Goal: Task Accomplishment & Management: Manage account settings

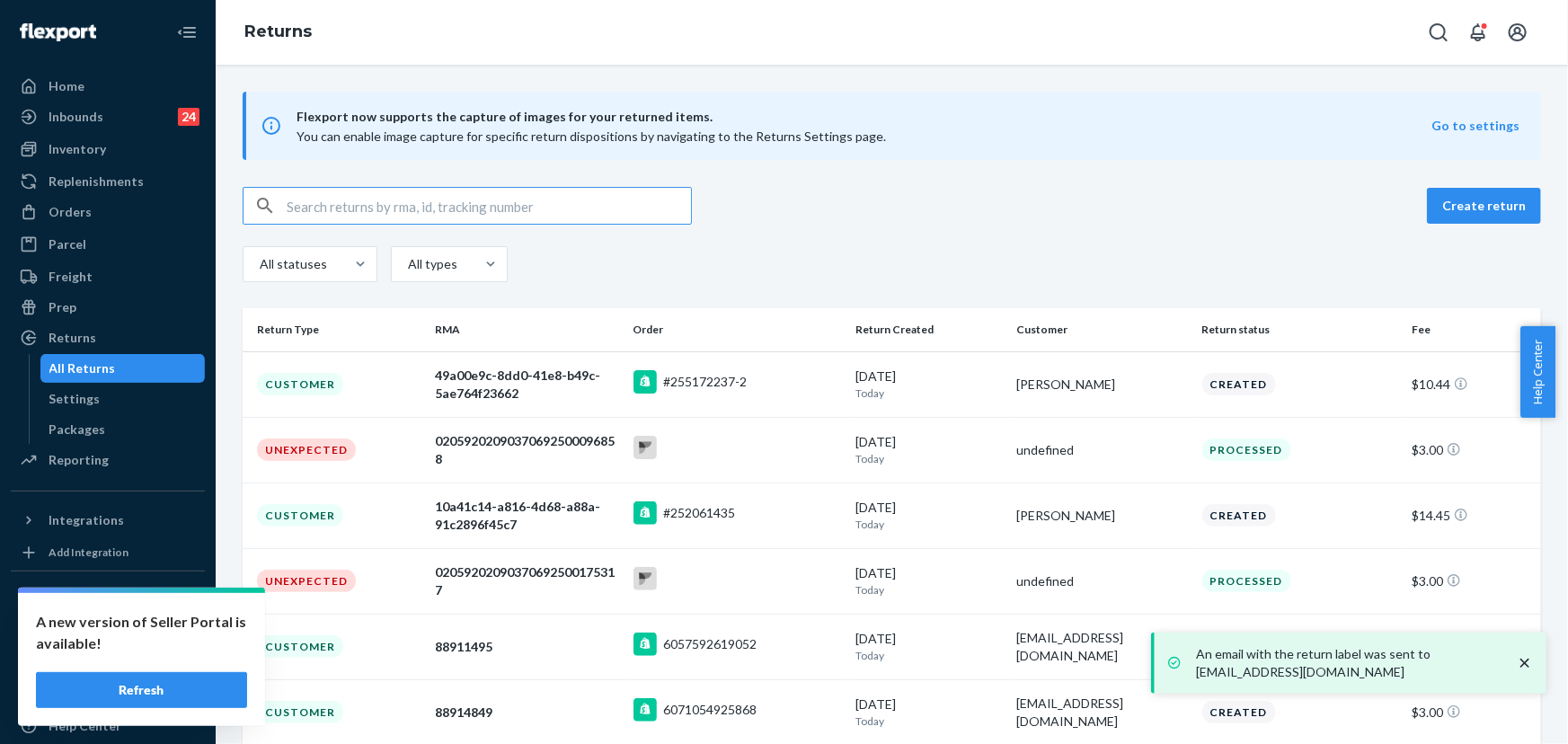
drag, startPoint x: 102, startPoint y: 214, endPoint x: 198, endPoint y: 205, distance: 96.4
click at [102, 214] on div "Orders" at bounding box center [107, 212] width 191 height 25
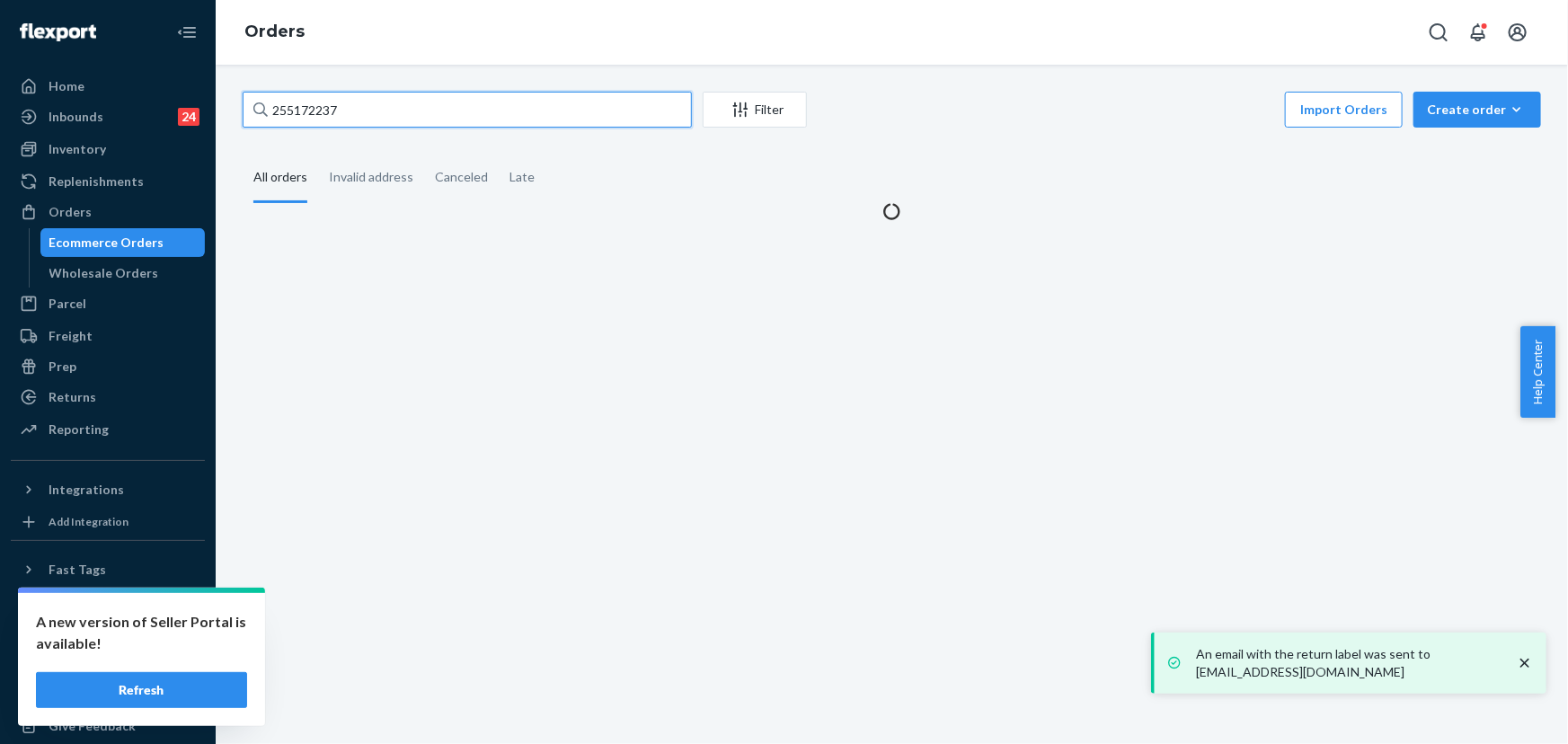
click at [370, 119] on input "255172237" at bounding box center [467, 109] width 449 height 36
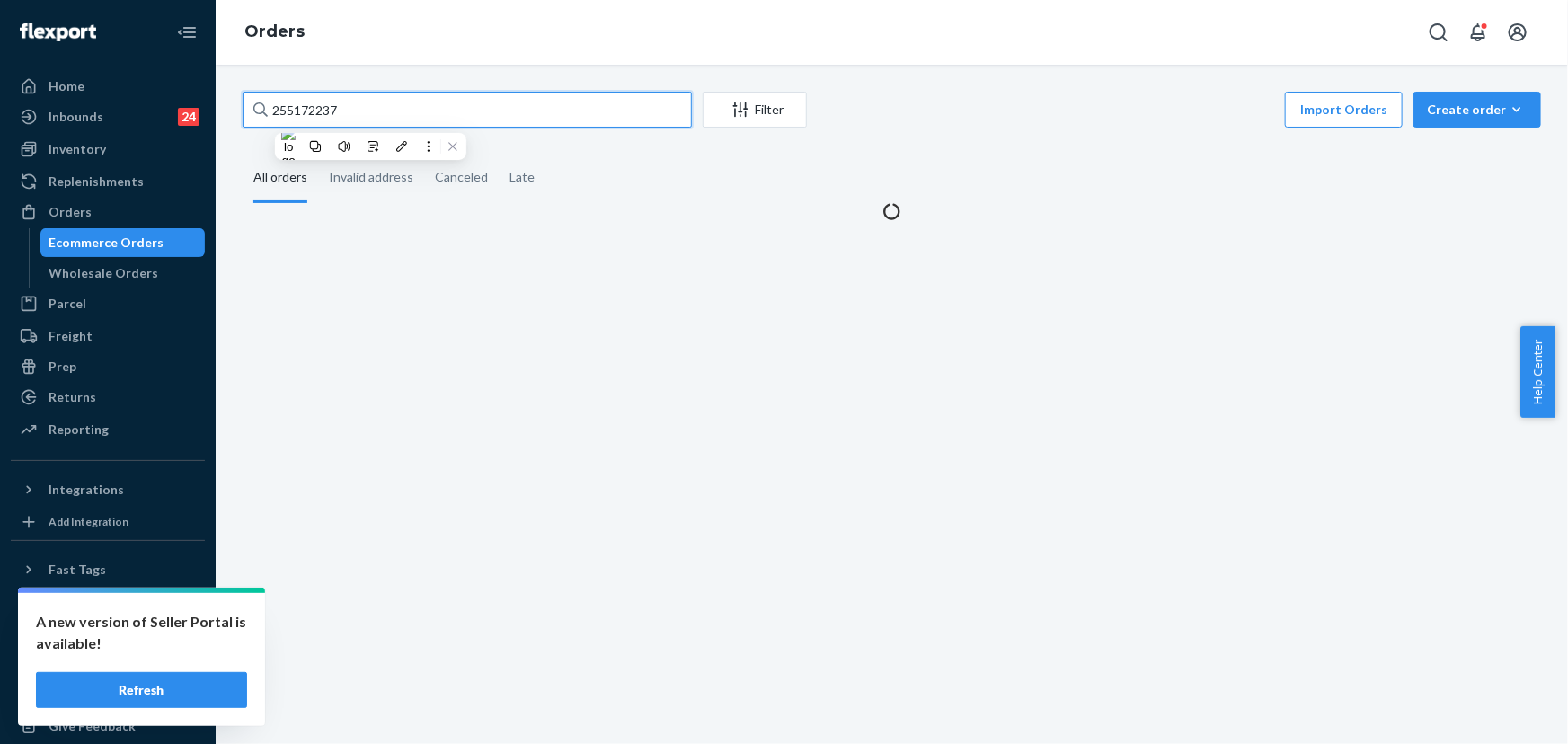
paste input "69048"
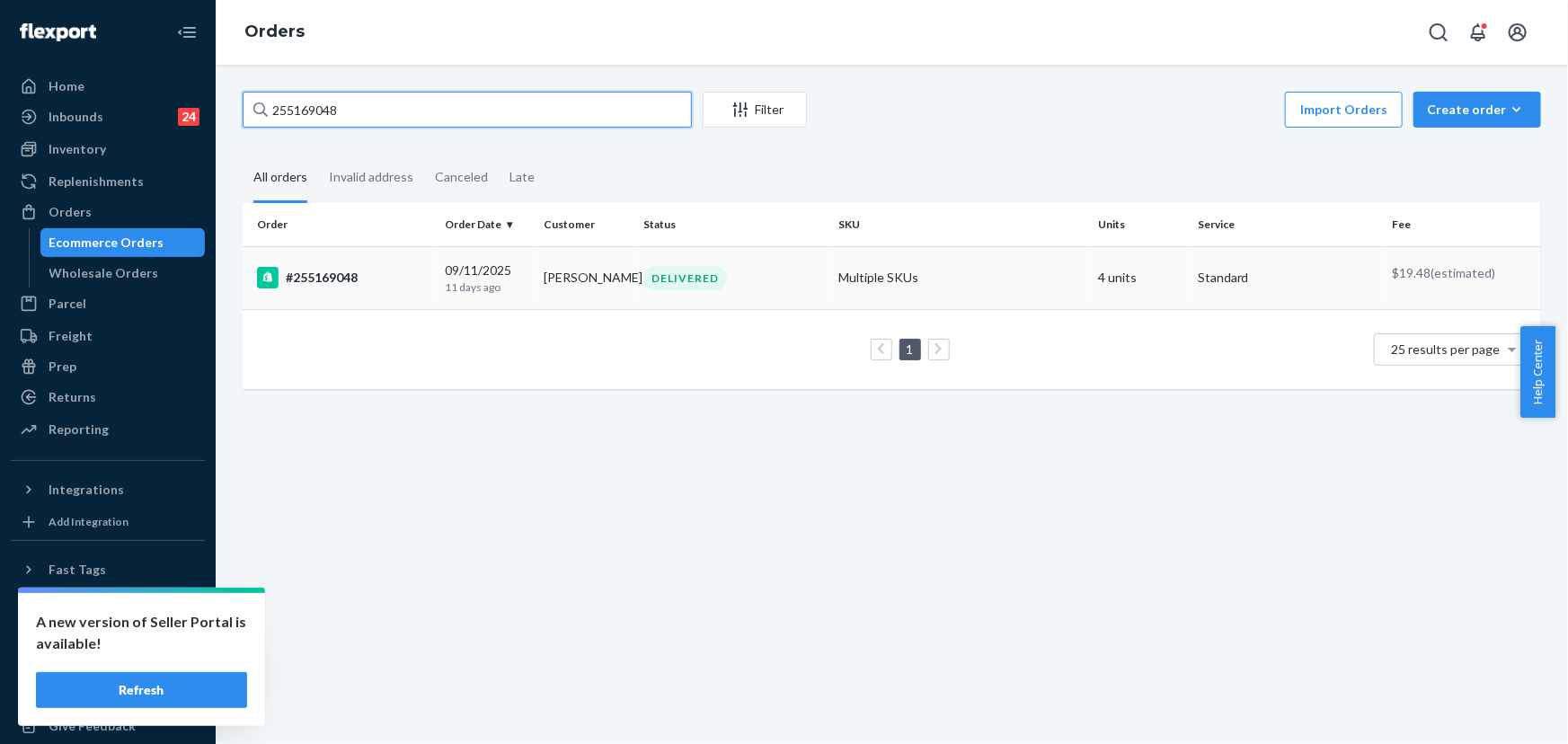
type input "255169048"
click at [578, 288] on td "rachel jarnutowski" at bounding box center [588, 277] width 100 height 63
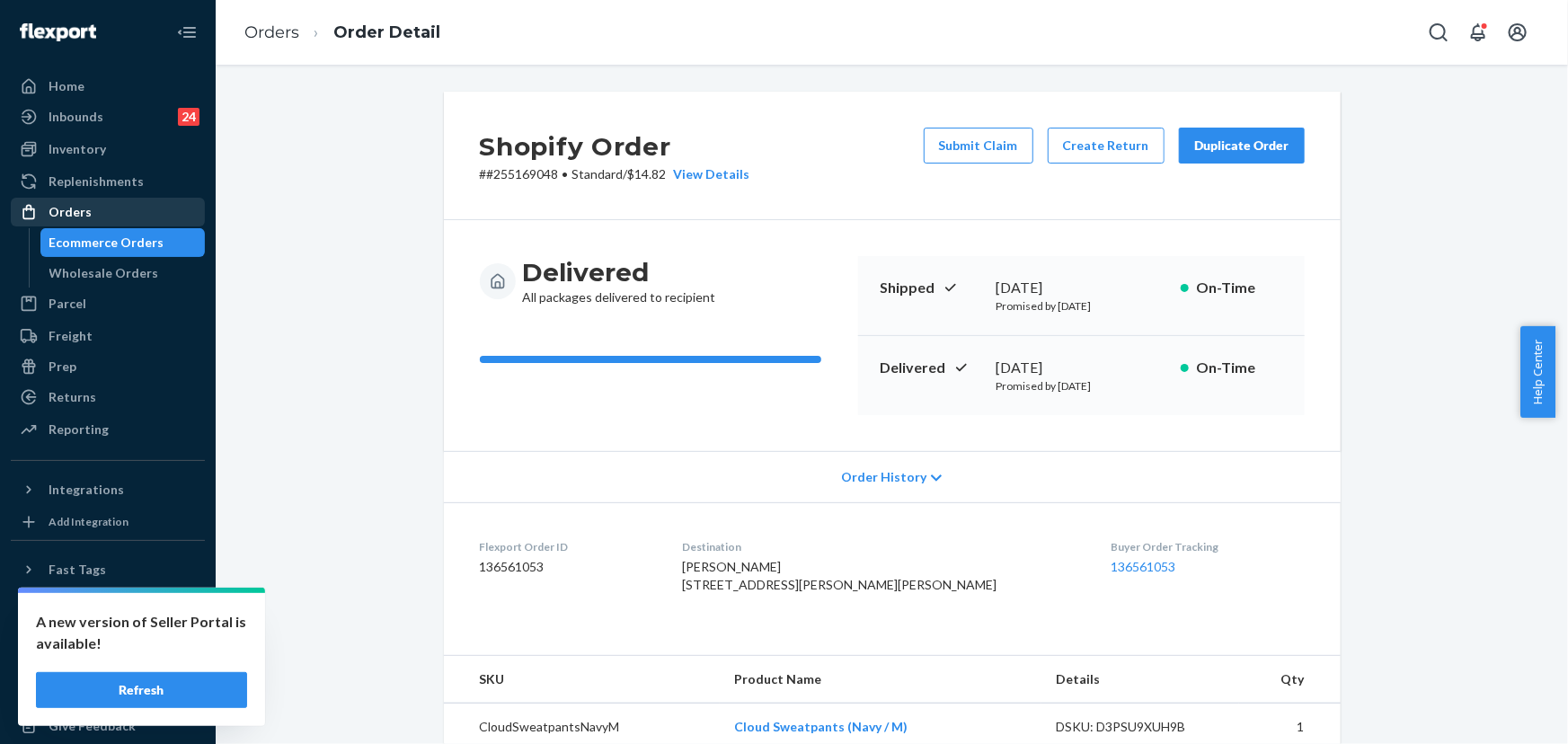
click at [86, 212] on div "Orders" at bounding box center [71, 212] width 43 height 18
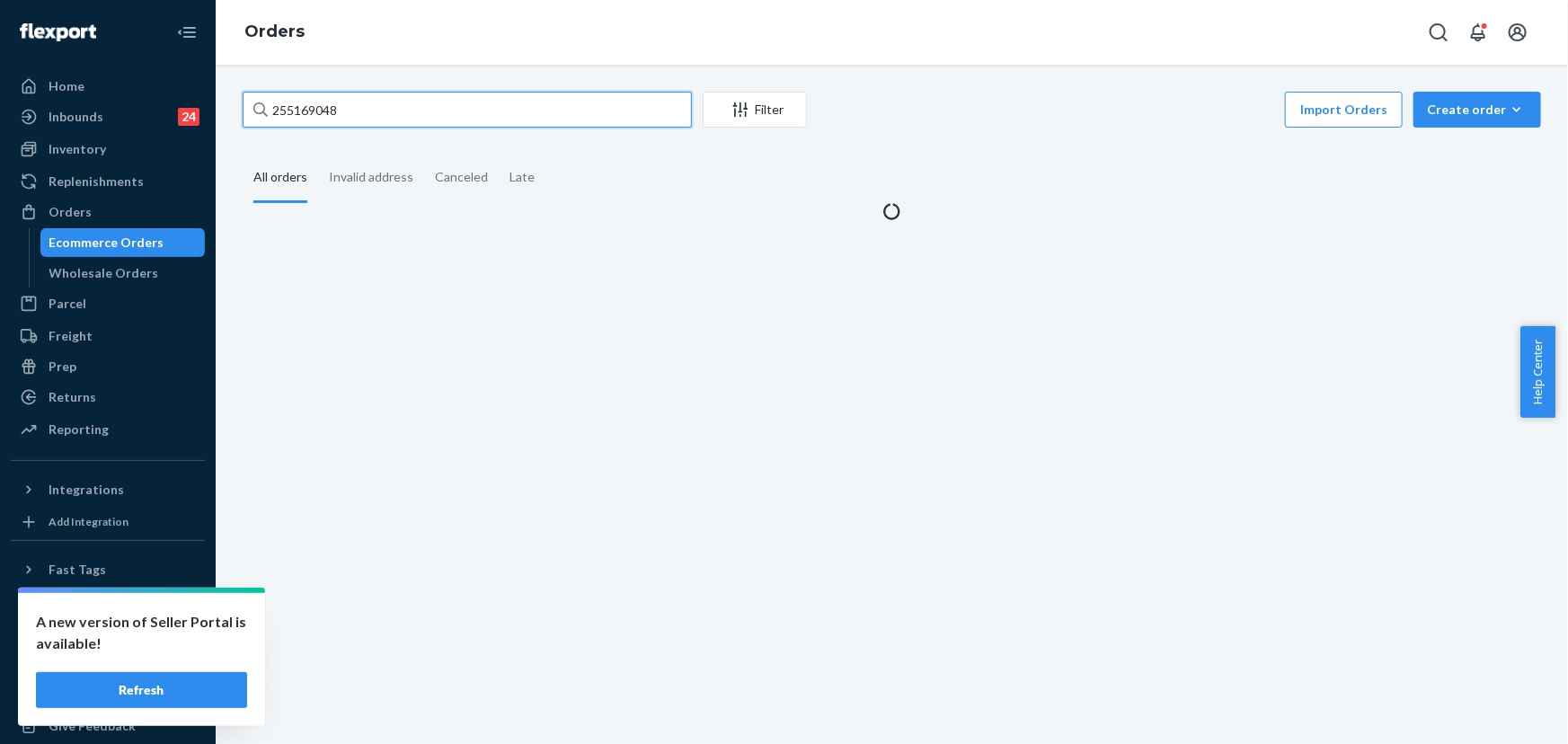
click at [367, 114] on input "255169048" at bounding box center [467, 109] width 449 height 36
paste input "6525"
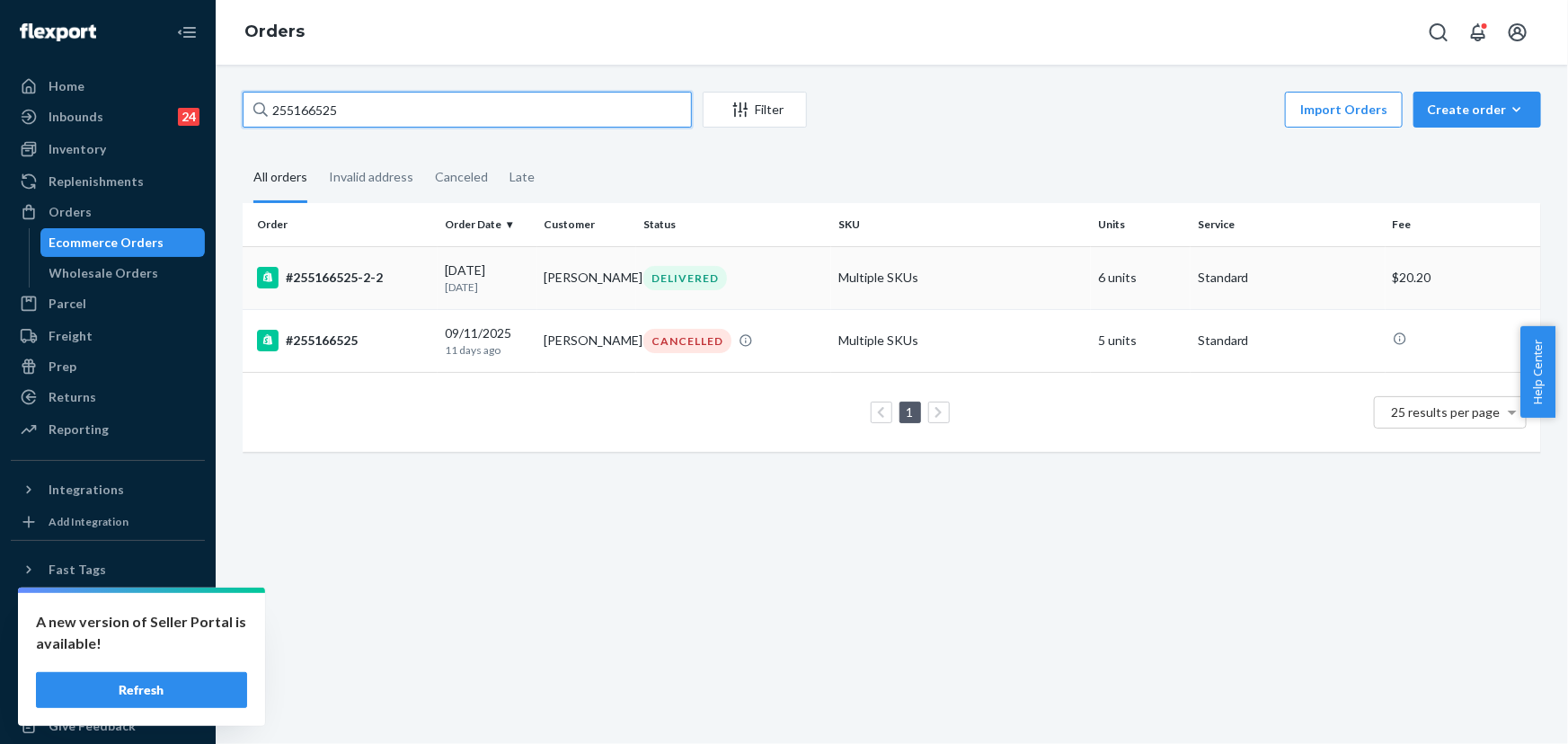
type input "255166525"
click at [807, 286] on div "DELIVERED" at bounding box center [734, 278] width 188 height 24
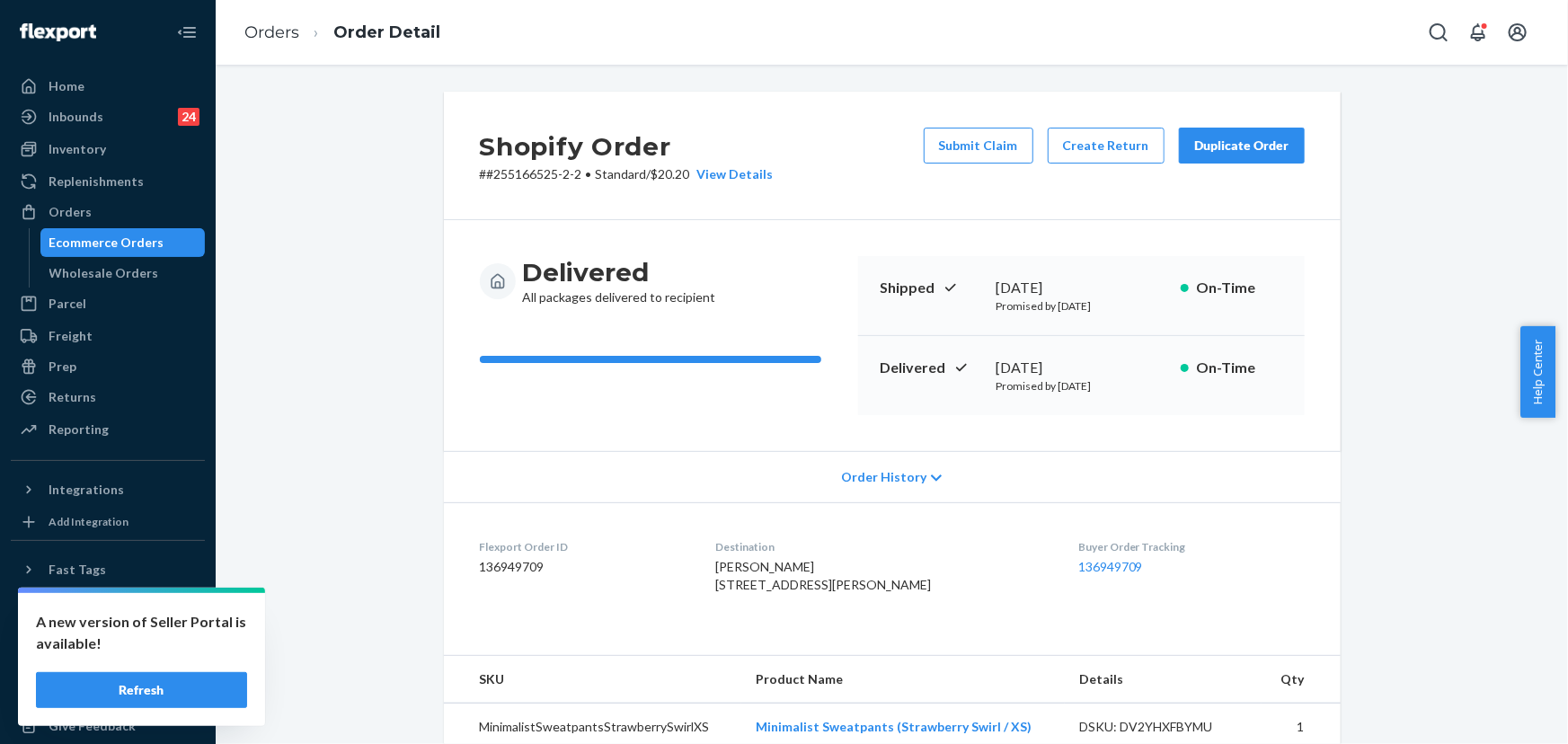
drag, startPoint x: 1121, startPoint y: 369, endPoint x: 946, endPoint y: 341, distance: 177.2
click at [996, 367] on div "September 20, 2025" at bounding box center [1081, 368] width 170 height 21
copy div "September 20, 2025"
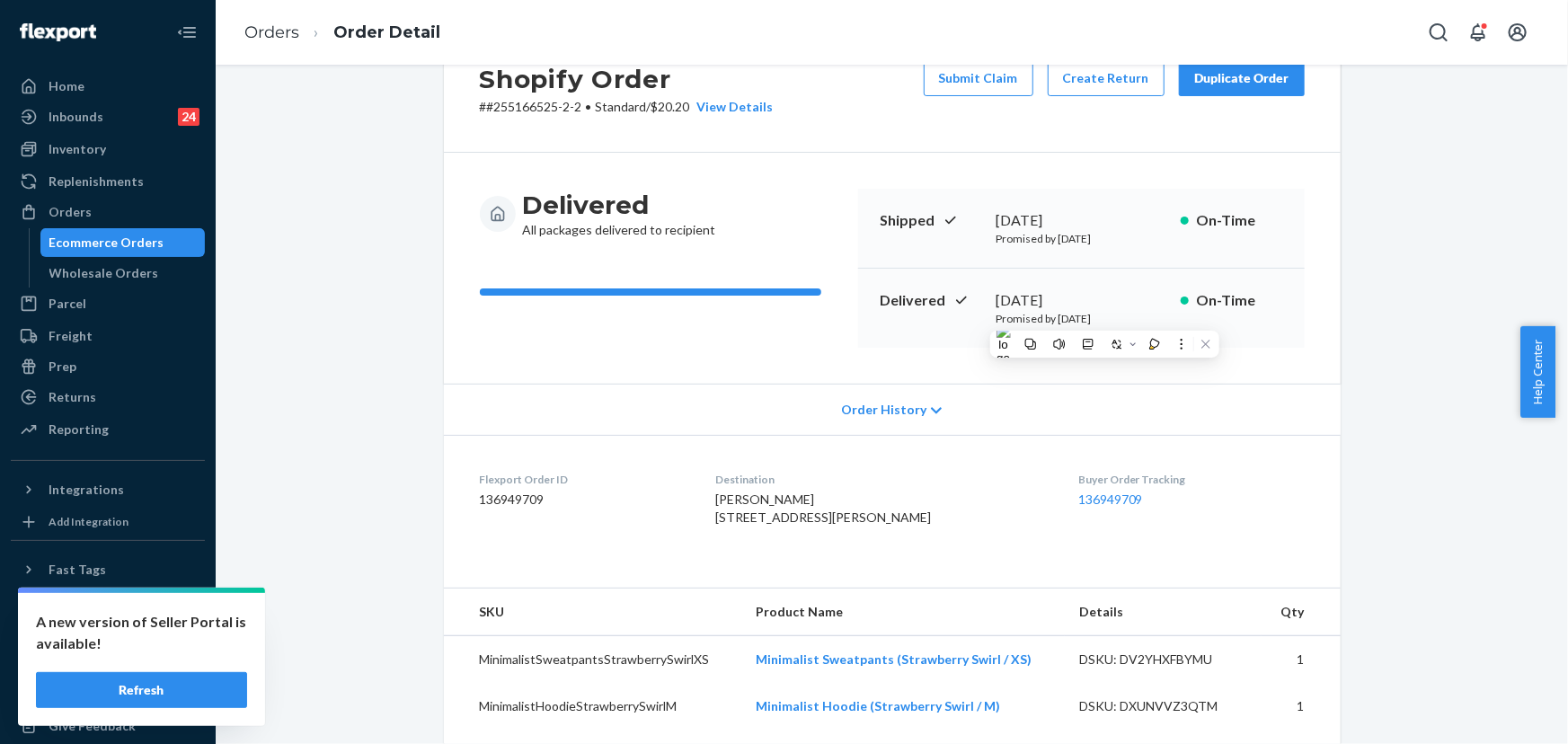
scroll to position [326, 0]
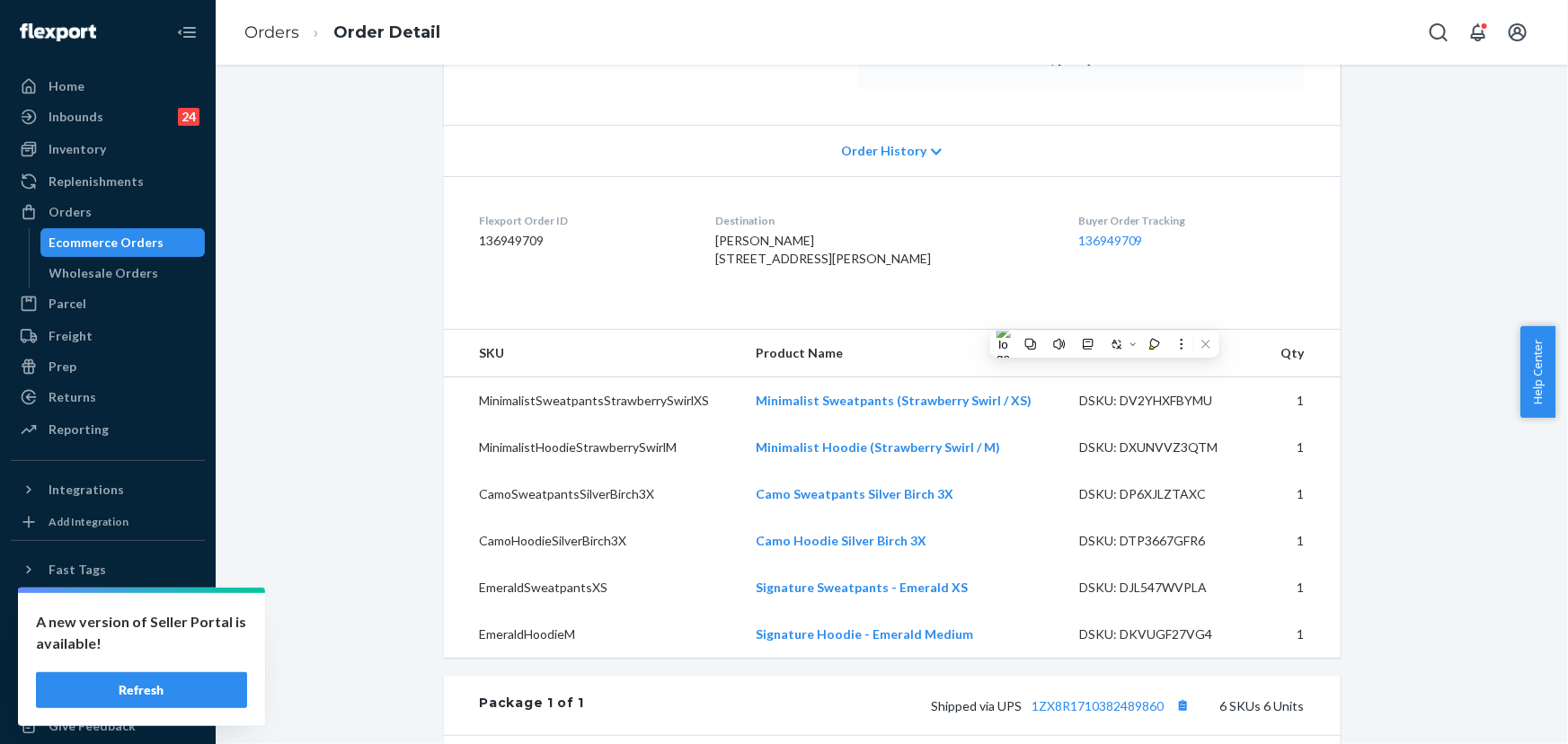
click at [975, 268] on div "Susan Baier 2930 Scenic Dr Oshkosh, WI 54904-7641 US" at bounding box center [883, 250] width 335 height 36
drag, startPoint x: 887, startPoint y: 275, endPoint x: 729, endPoint y: 268, distance: 158.2
click at [729, 268] on dl "Flexport Order ID 136949709 Destination Susan Baier 2930 Scenic Dr Oshkosh, WI …" at bounding box center [892, 243] width 897 height 135
click at [886, 268] on div "Susan Baier 2930 Scenic Dr Oshkosh, WI 54904-7641 US" at bounding box center [883, 250] width 335 height 36
drag, startPoint x: 885, startPoint y: 280, endPoint x: 729, endPoint y: 261, distance: 157.2
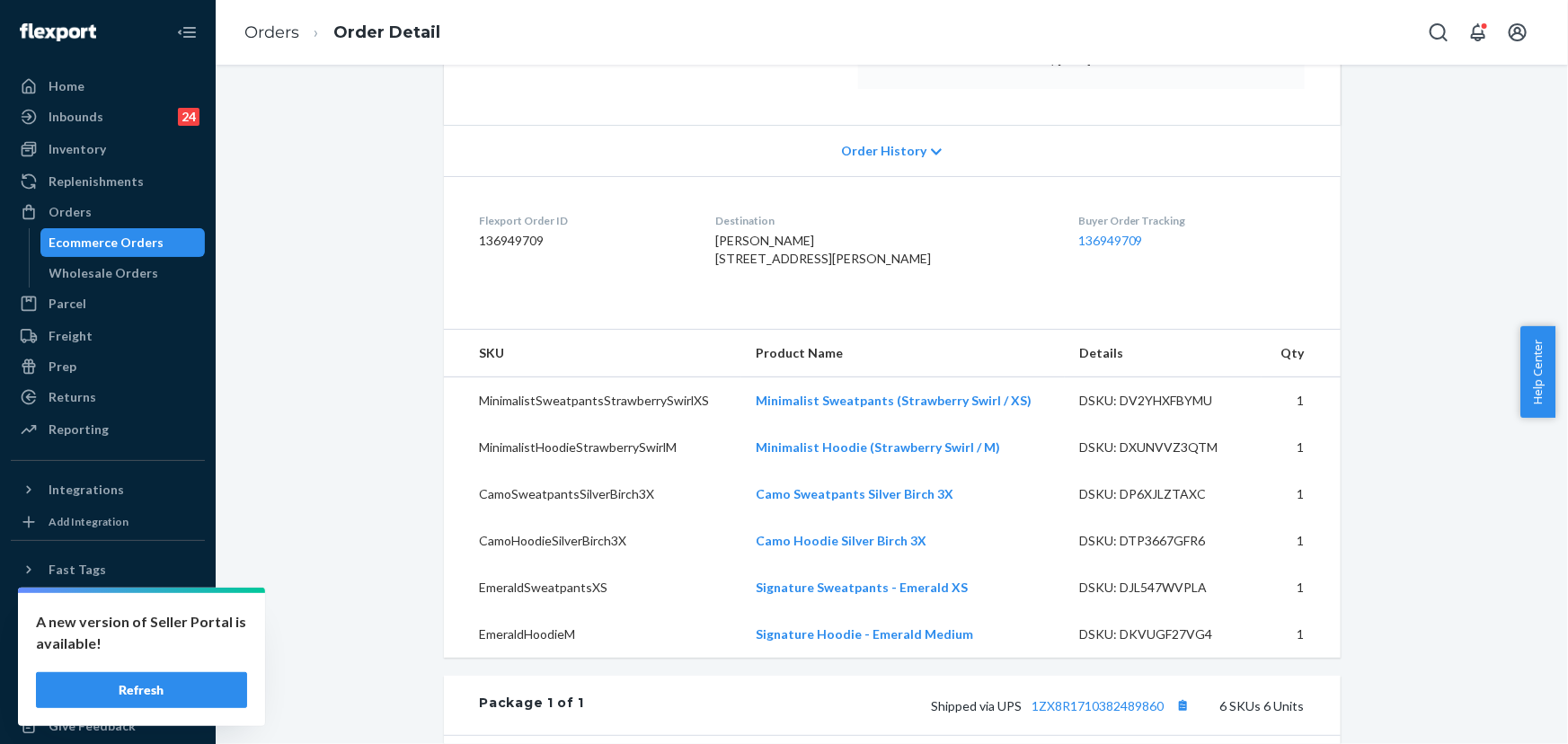
click at [729, 261] on dl "Flexport Order ID 136949709 Destination Susan Baier 2930 Scenic Dr Oshkosh, WI …" at bounding box center [892, 243] width 897 height 135
copy span "2930 Scenic Dr Oshkosh, WI 54904-7641"
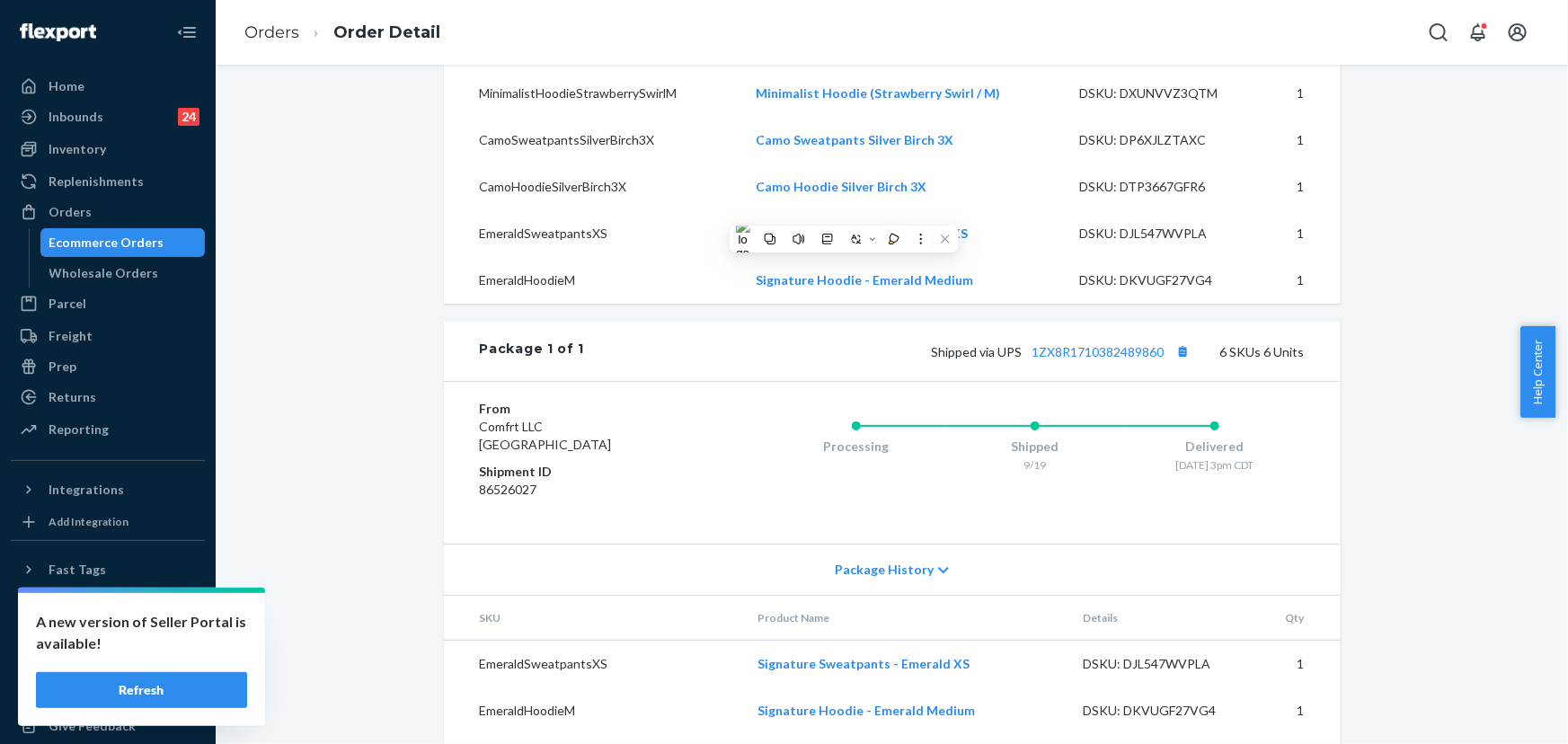
scroll to position [736, 0]
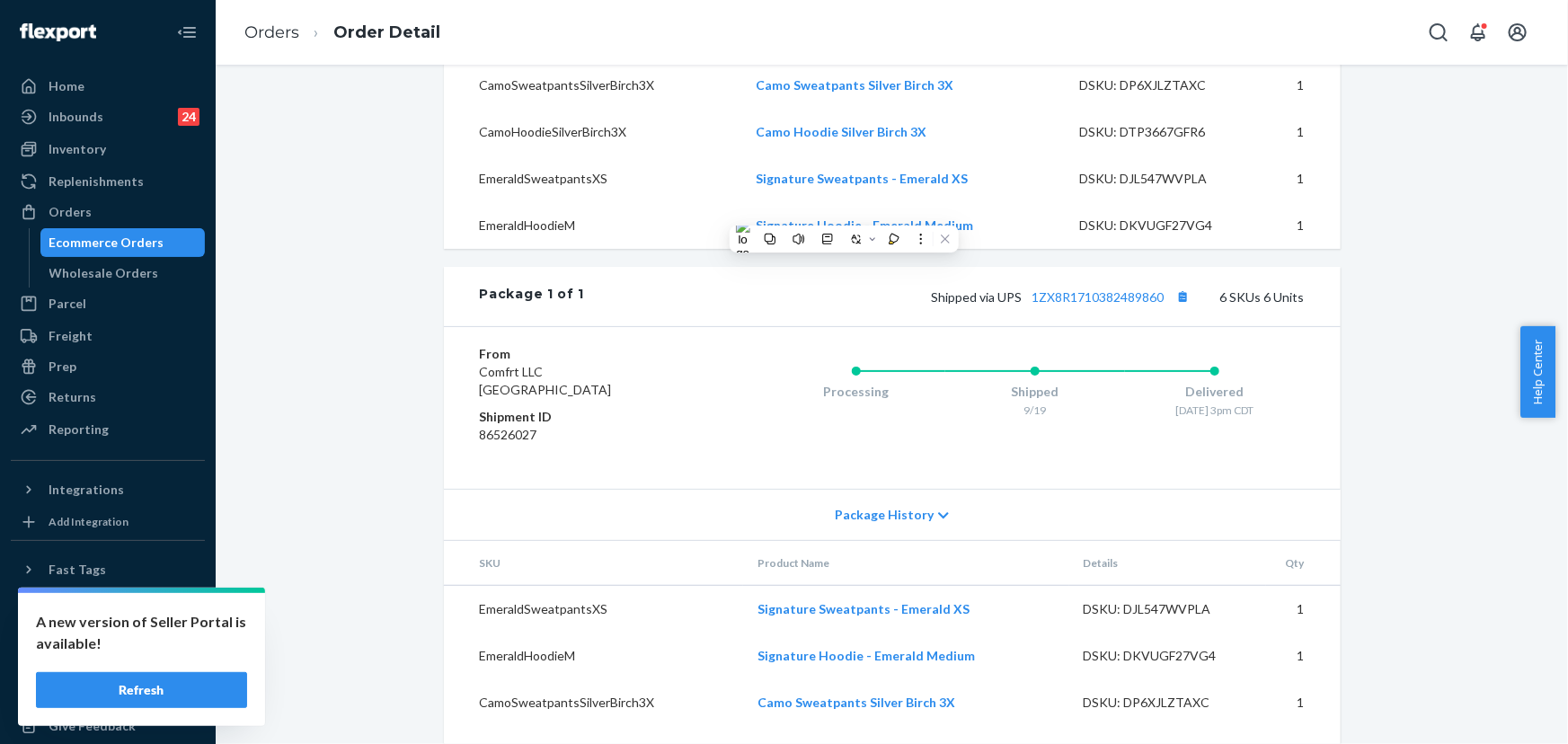
click at [412, 270] on div "Shopify Order # #255166525-2-2 • Standard / $20.20 View Details Submit Claim Cr…" at bounding box center [892, 122] width 1325 height 1532
drag, startPoint x: 1163, startPoint y: 332, endPoint x: 996, endPoint y: 333, distance: 167.0
click at [996, 305] on span "Shipped via UPS 1ZX8R1710382489860" at bounding box center [1063, 297] width 263 height 15
copy span "UPS 1ZX8R1710382489860"
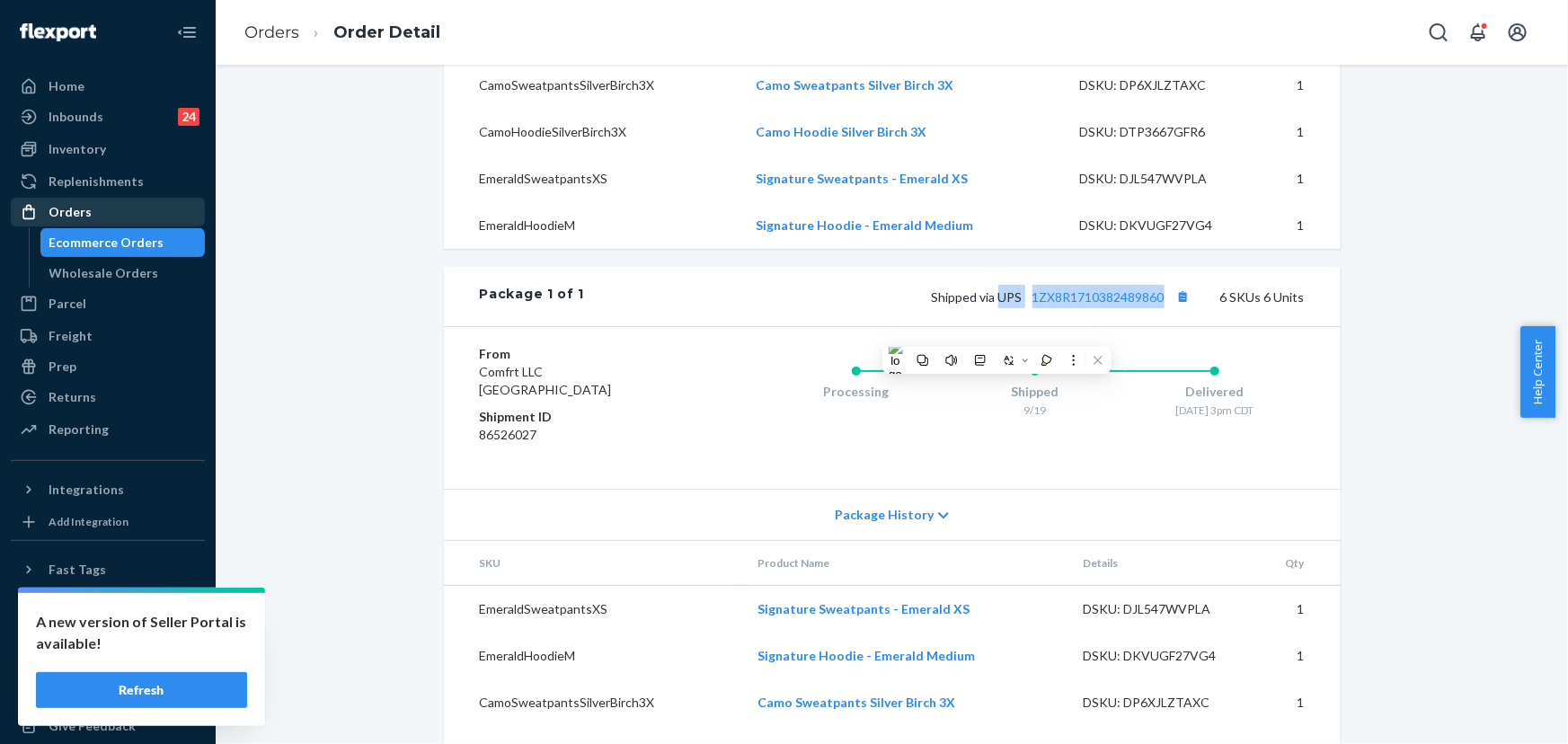
drag, startPoint x: 39, startPoint y: 214, endPoint x: 49, endPoint y: 214, distance: 10.0
click at [41, 214] on div at bounding box center [34, 212] width 29 height 18
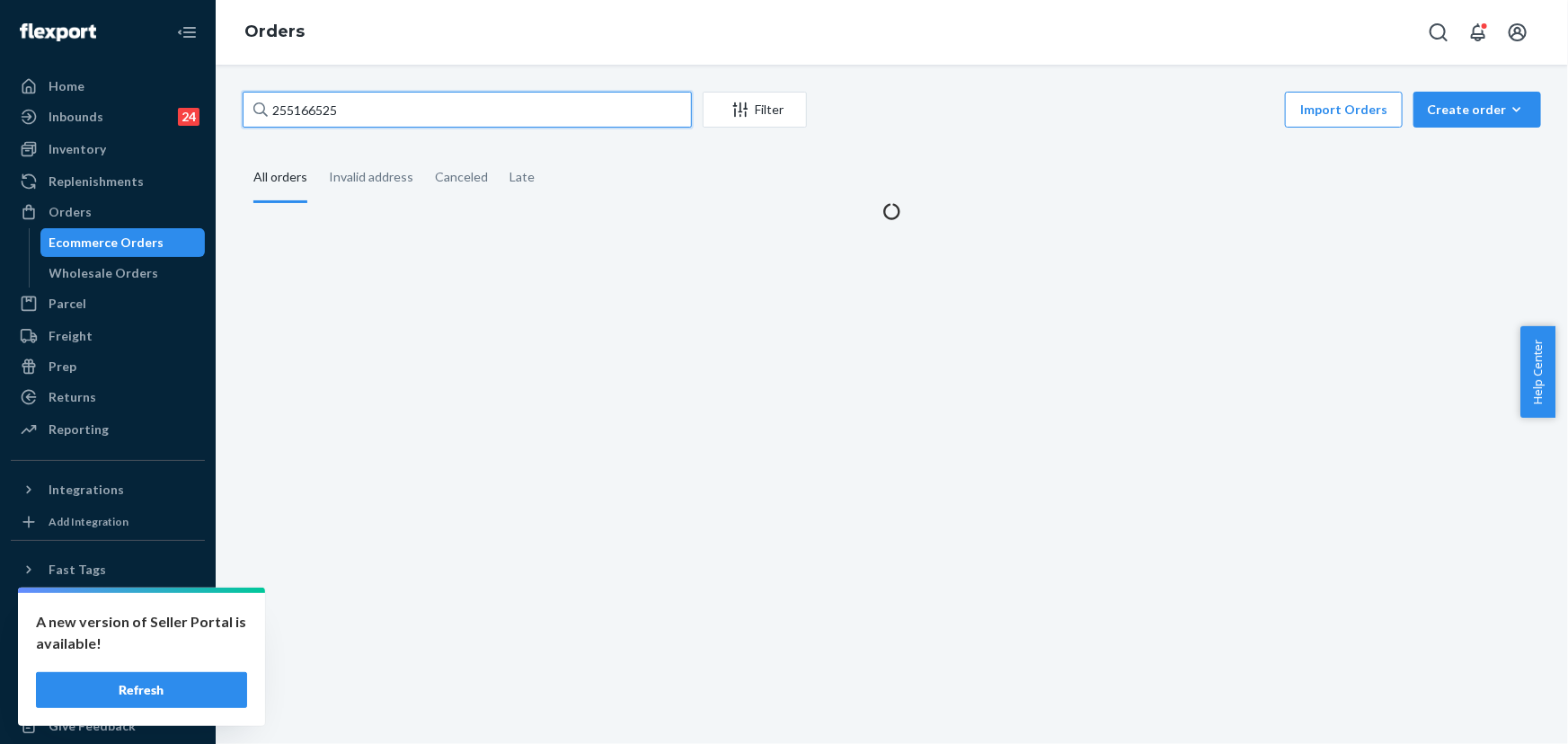
click at [447, 100] on input "255166525" at bounding box center [467, 109] width 449 height 36
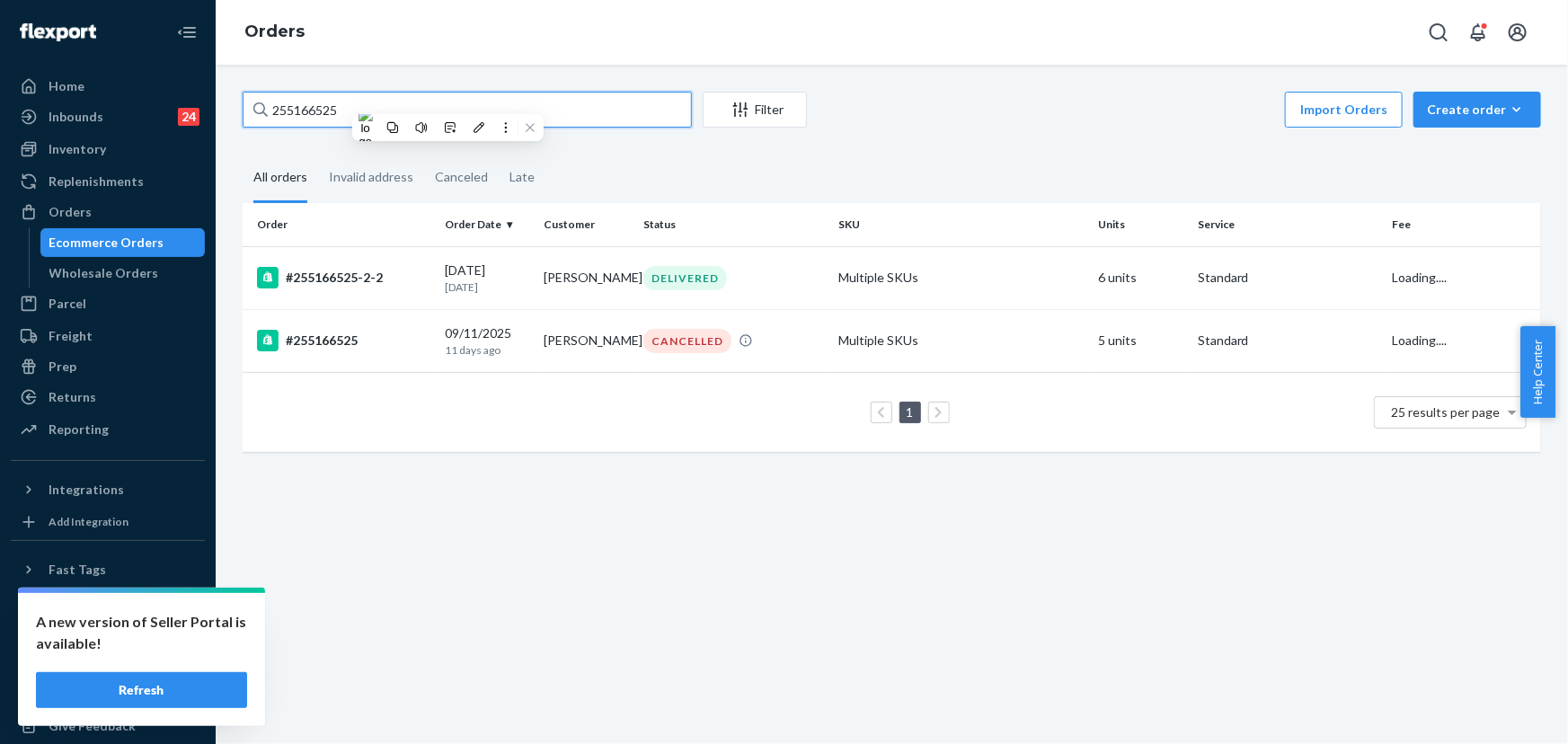
paste input "225618"
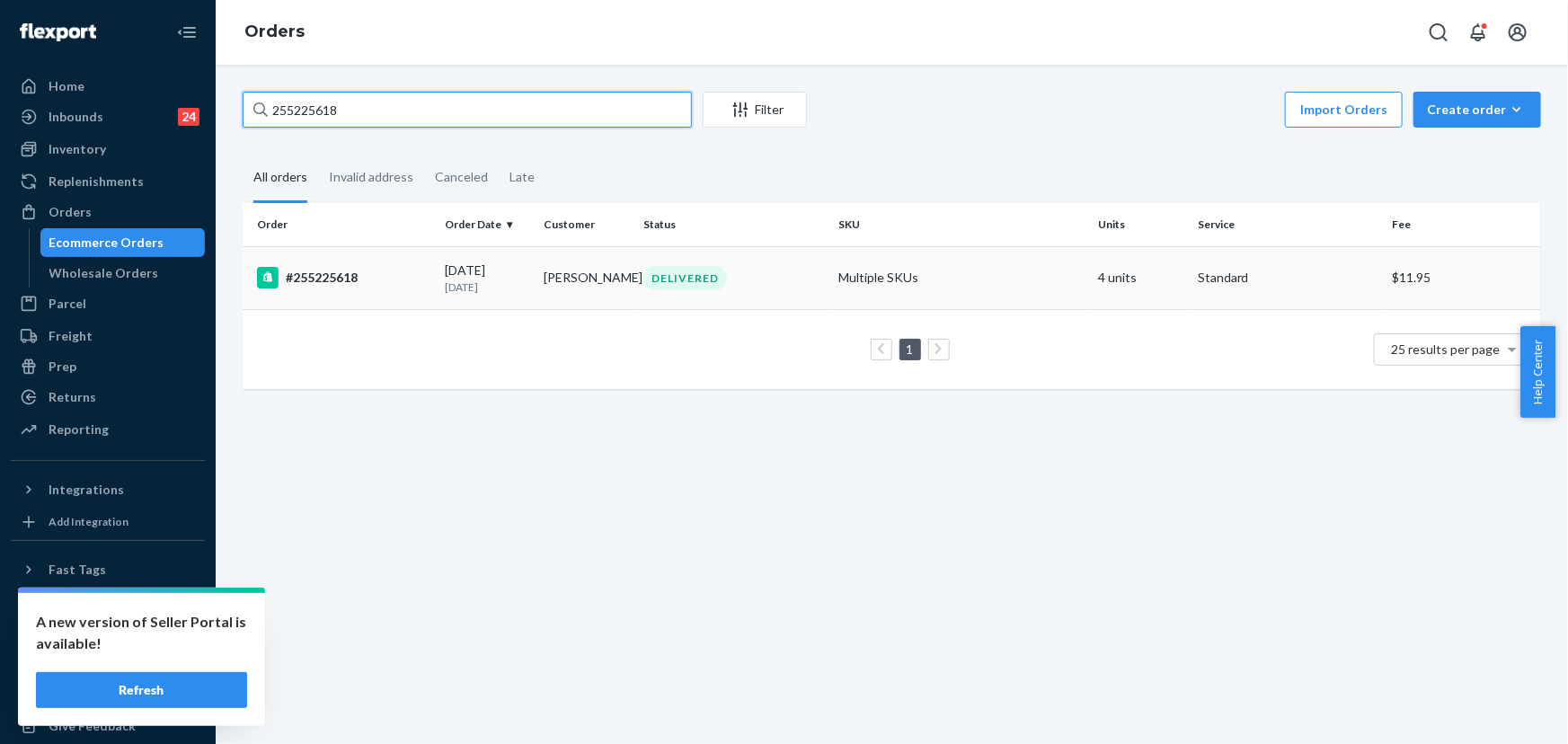
type input "255225618"
click at [710, 269] on div "DELIVERED" at bounding box center [684, 278] width 84 height 24
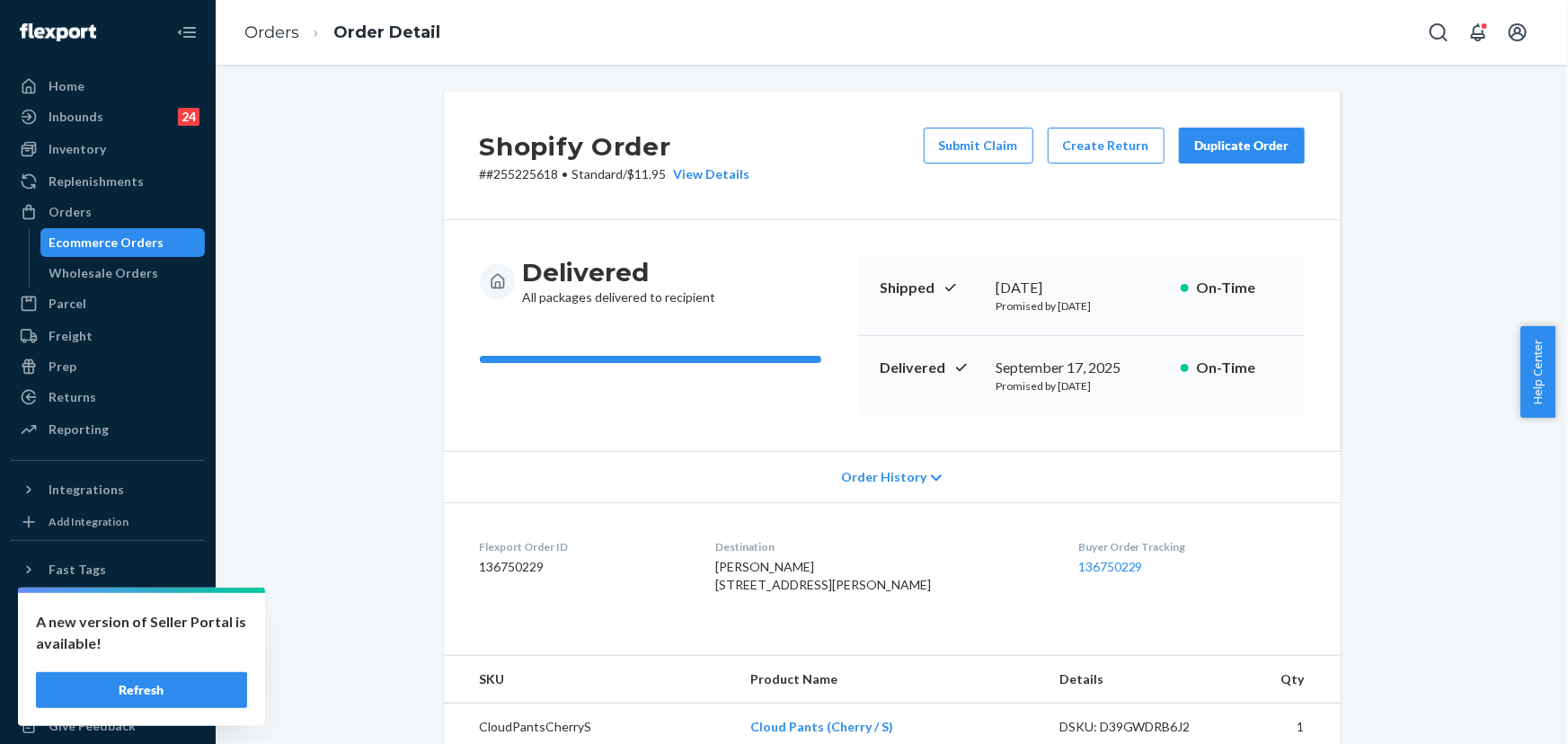
click at [1088, 166] on div "Submit Claim Create Return Duplicate Order" at bounding box center [1114, 155] width 396 height 55
click at [1085, 154] on button "Create Return" at bounding box center [1105, 146] width 117 height 36
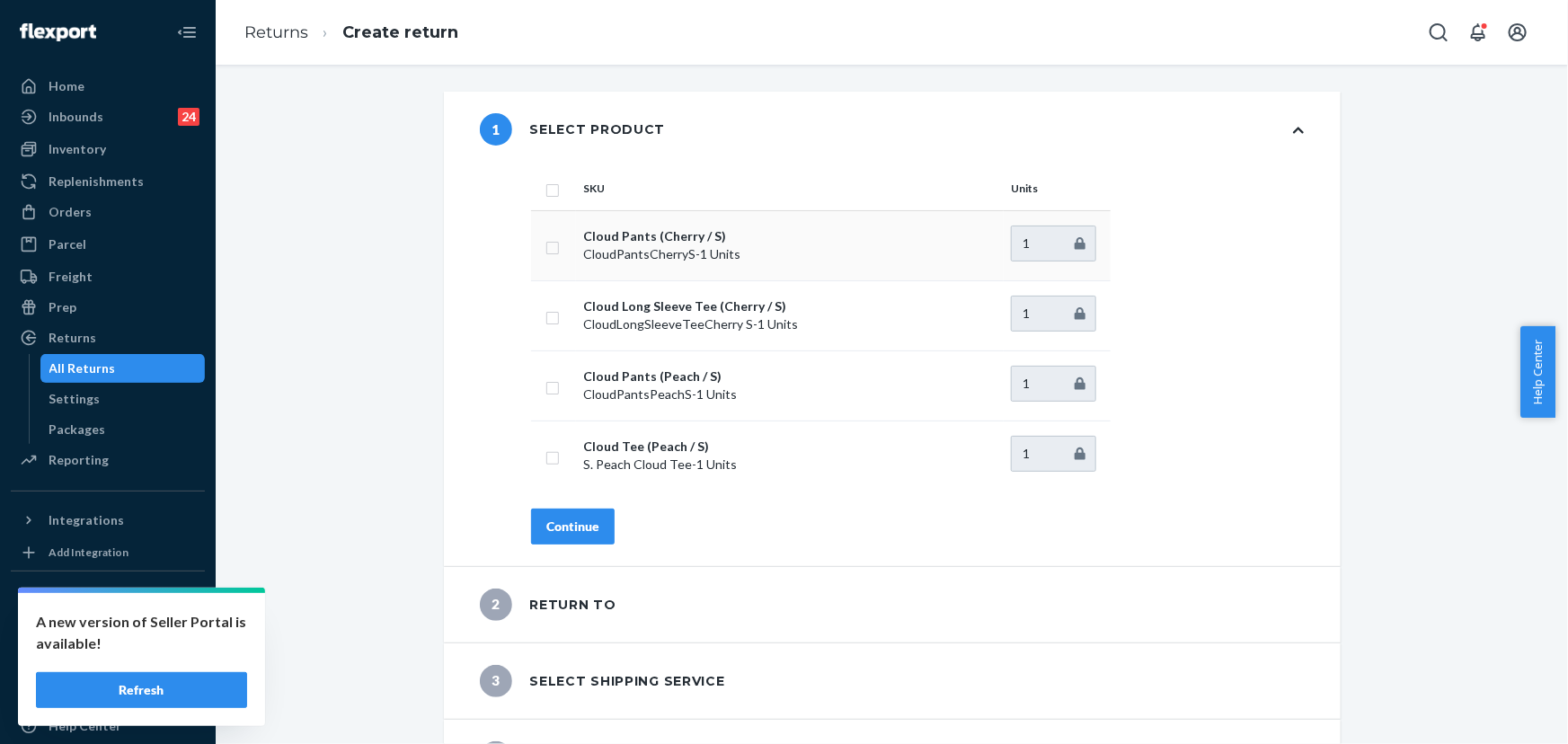
click at [555, 249] on td at bounding box center [554, 245] width 45 height 71
click at [545, 242] on input "checkbox" at bounding box center [552, 245] width 14 height 19
checkbox input "true"
click at [335, 479] on div "1 Select product SKU Units Cloud Pants (Cherry / S) CloudPantsCherryS - 1 Units…" at bounding box center [892, 443] width 1325 height 704
click at [559, 539] on button "Continue" at bounding box center [572, 527] width 84 height 36
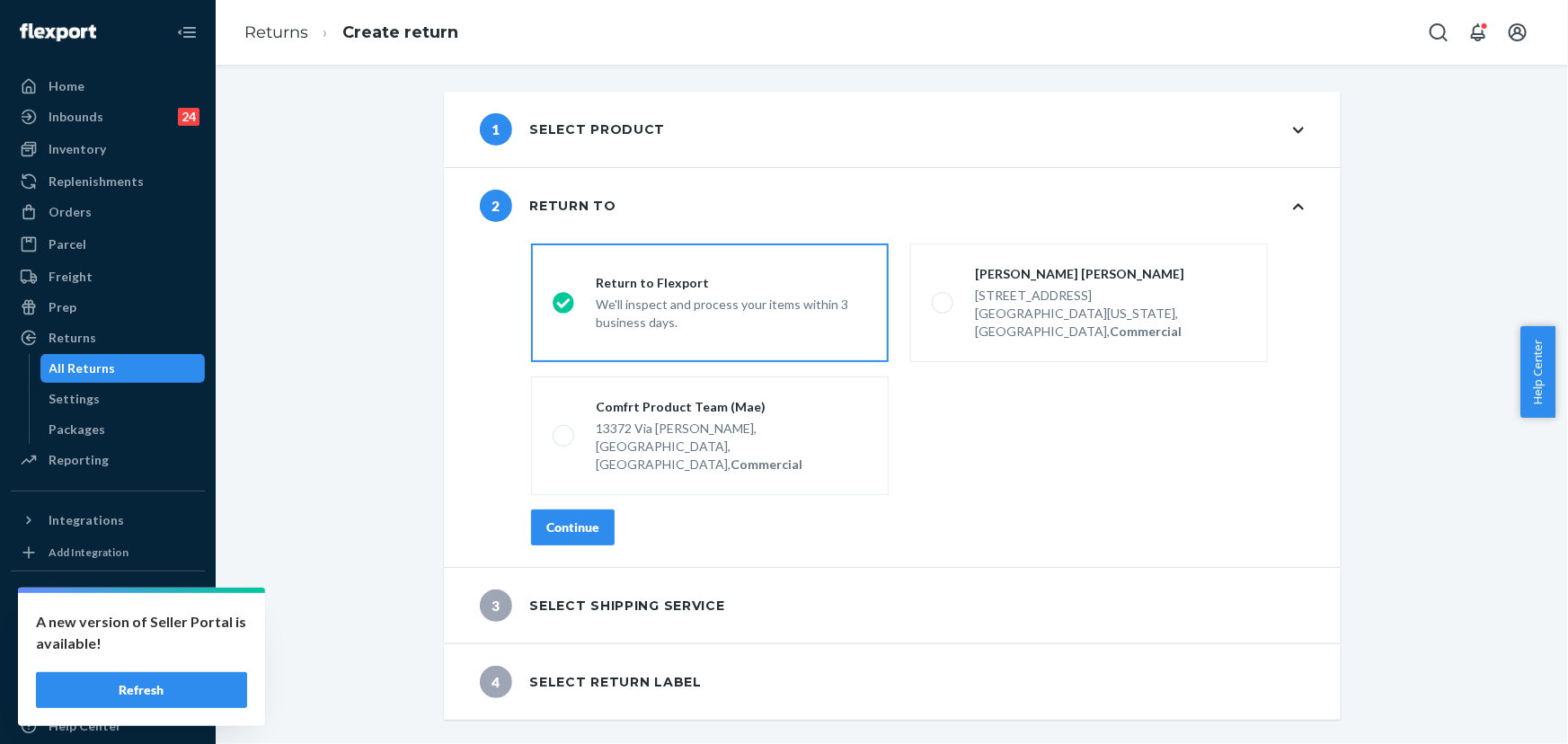
click at [573, 510] on button "Continue" at bounding box center [572, 528] width 84 height 36
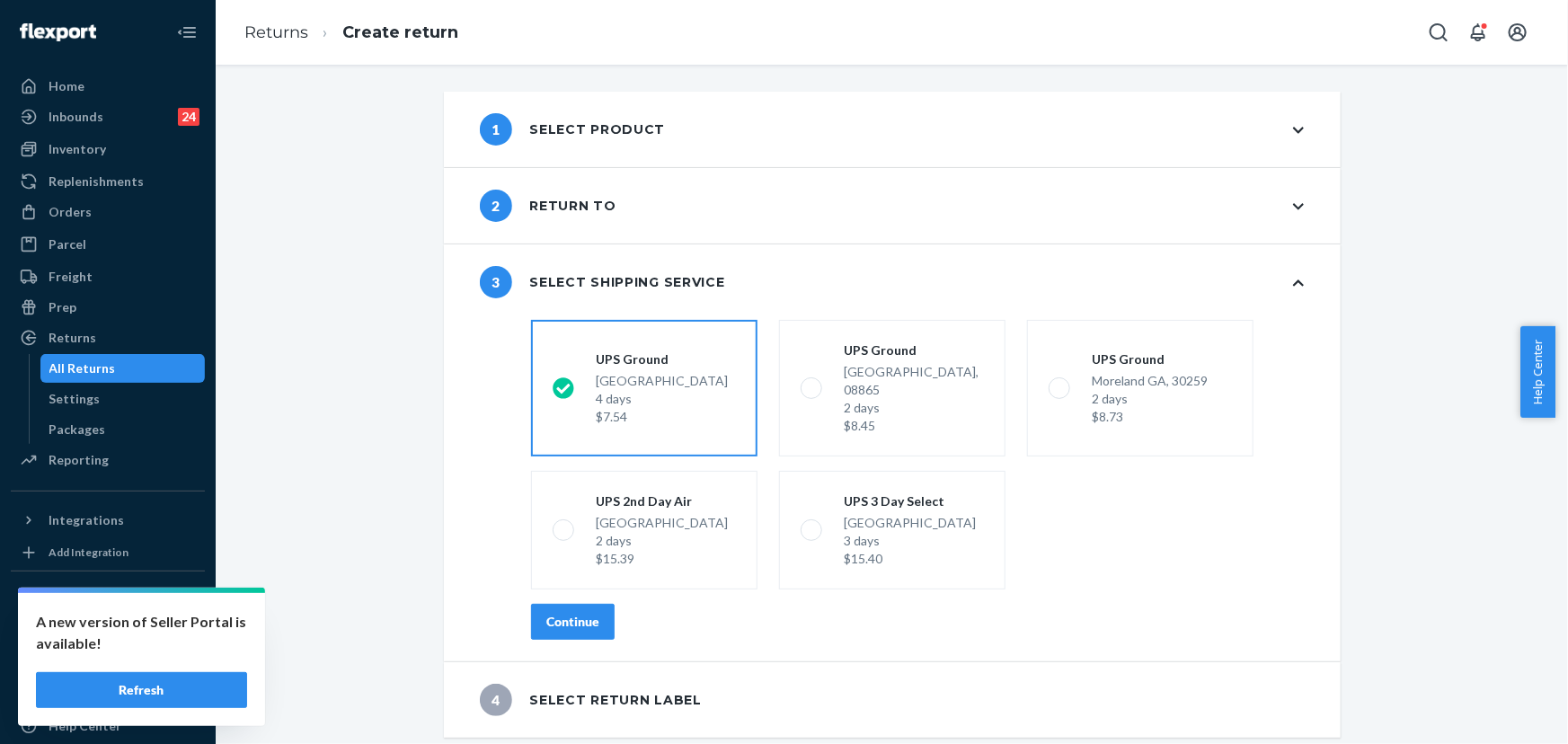
click at [557, 613] on div "Continue" at bounding box center [572, 622] width 53 height 18
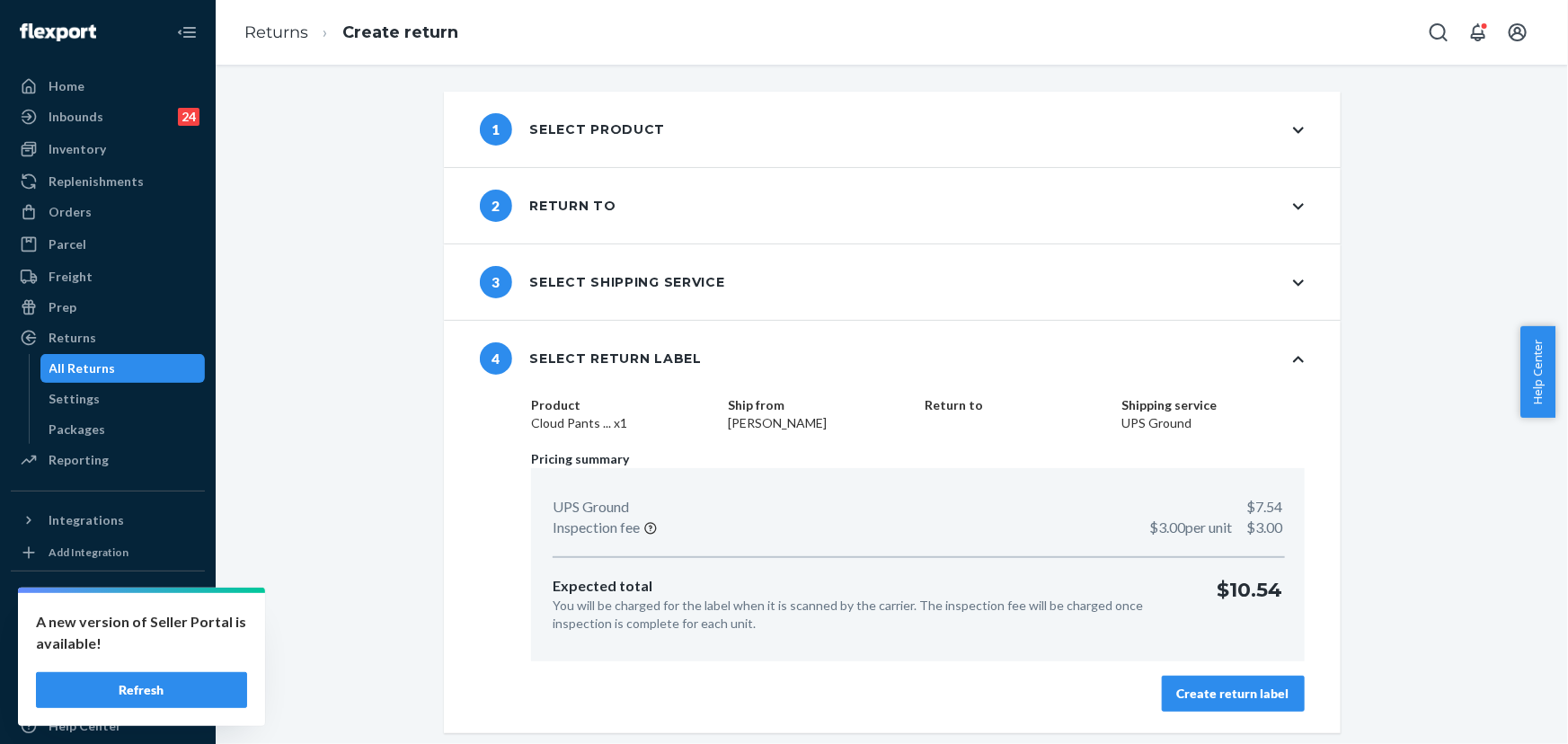
drag, startPoint x: 1229, startPoint y: 695, endPoint x: 1208, endPoint y: 692, distance: 21.2
click at [1228, 695] on div "Create return label" at bounding box center [1232, 693] width 112 height 18
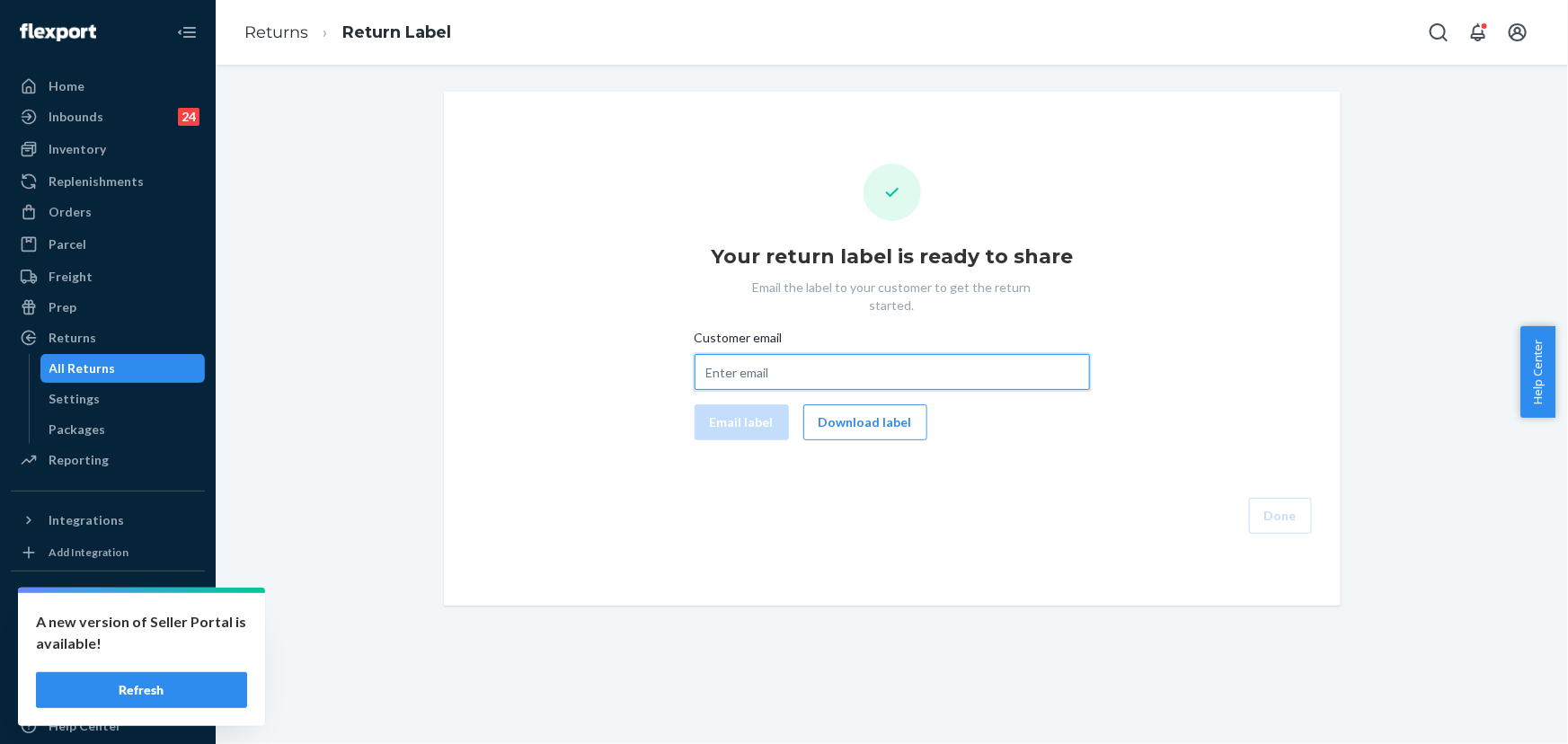
click at [752, 355] on input "Customer email" at bounding box center [892, 372] width 396 height 36
paste input "countrymusic90@hotmail.com"
type input "countrymusic90@hotmail.com"
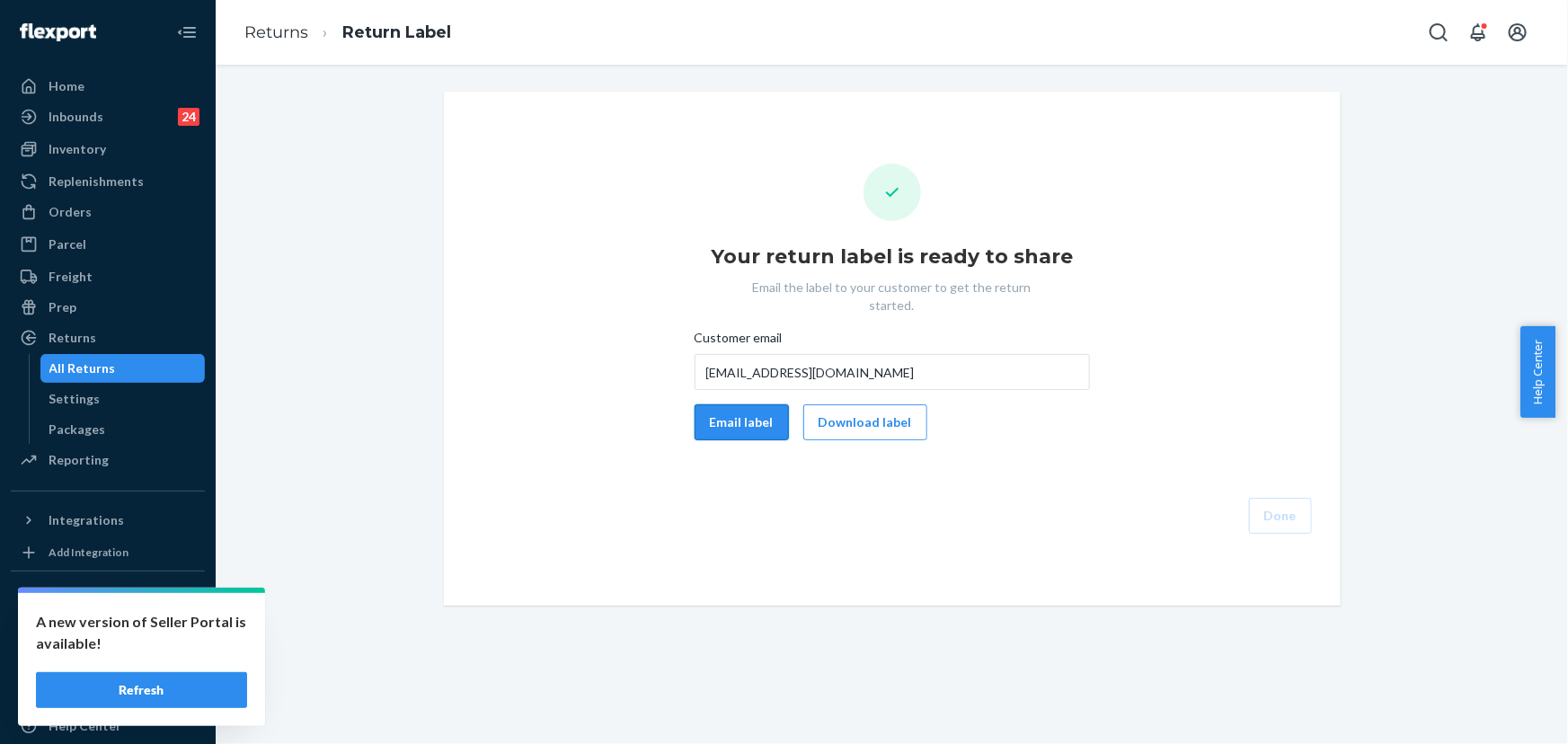
click at [728, 404] on button "Email label" at bounding box center [742, 422] width 94 height 36
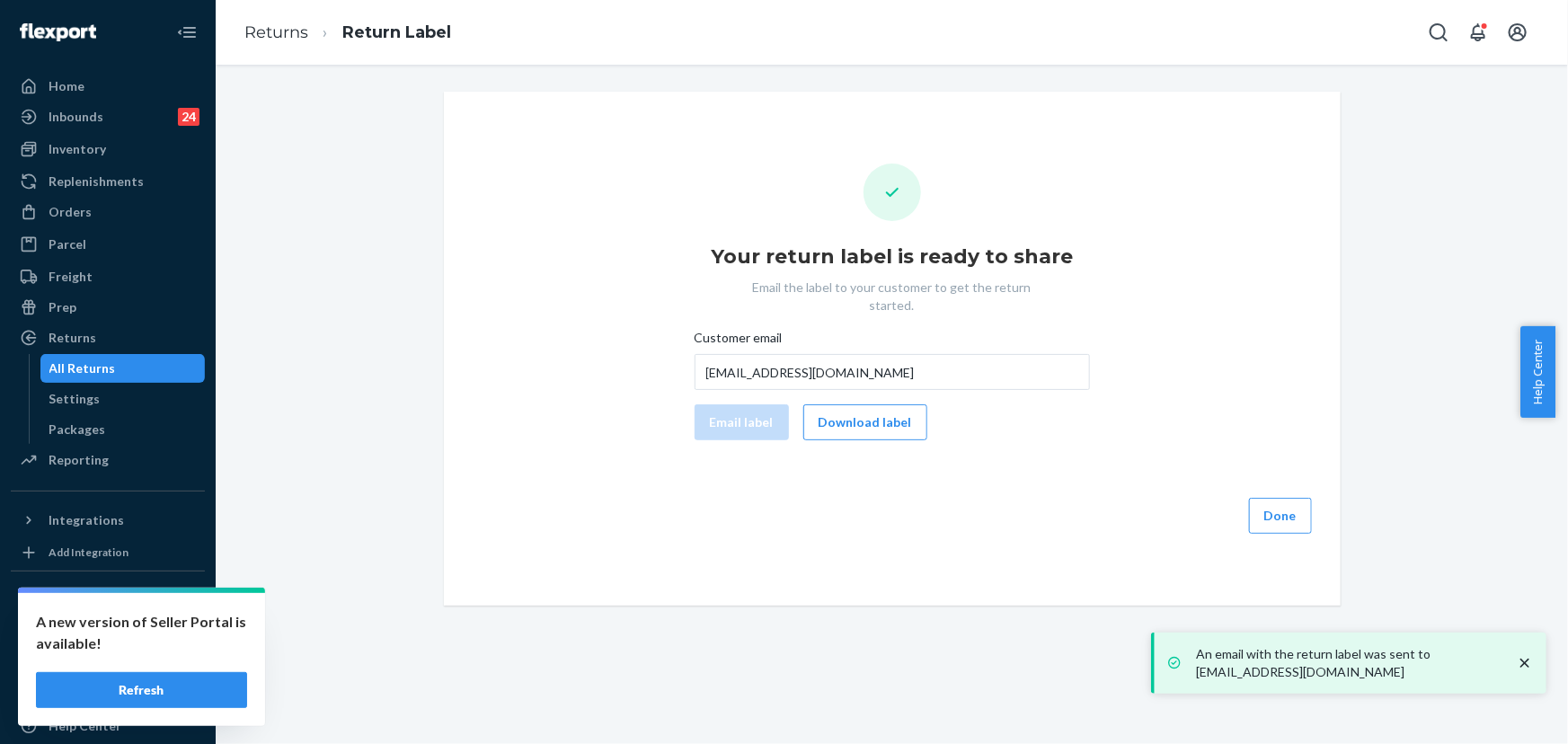
drag, startPoint x: 1285, startPoint y: 499, endPoint x: 196, endPoint y: 215, distance: 1125.4
click at [1285, 499] on button "Done" at bounding box center [1280, 516] width 63 height 36
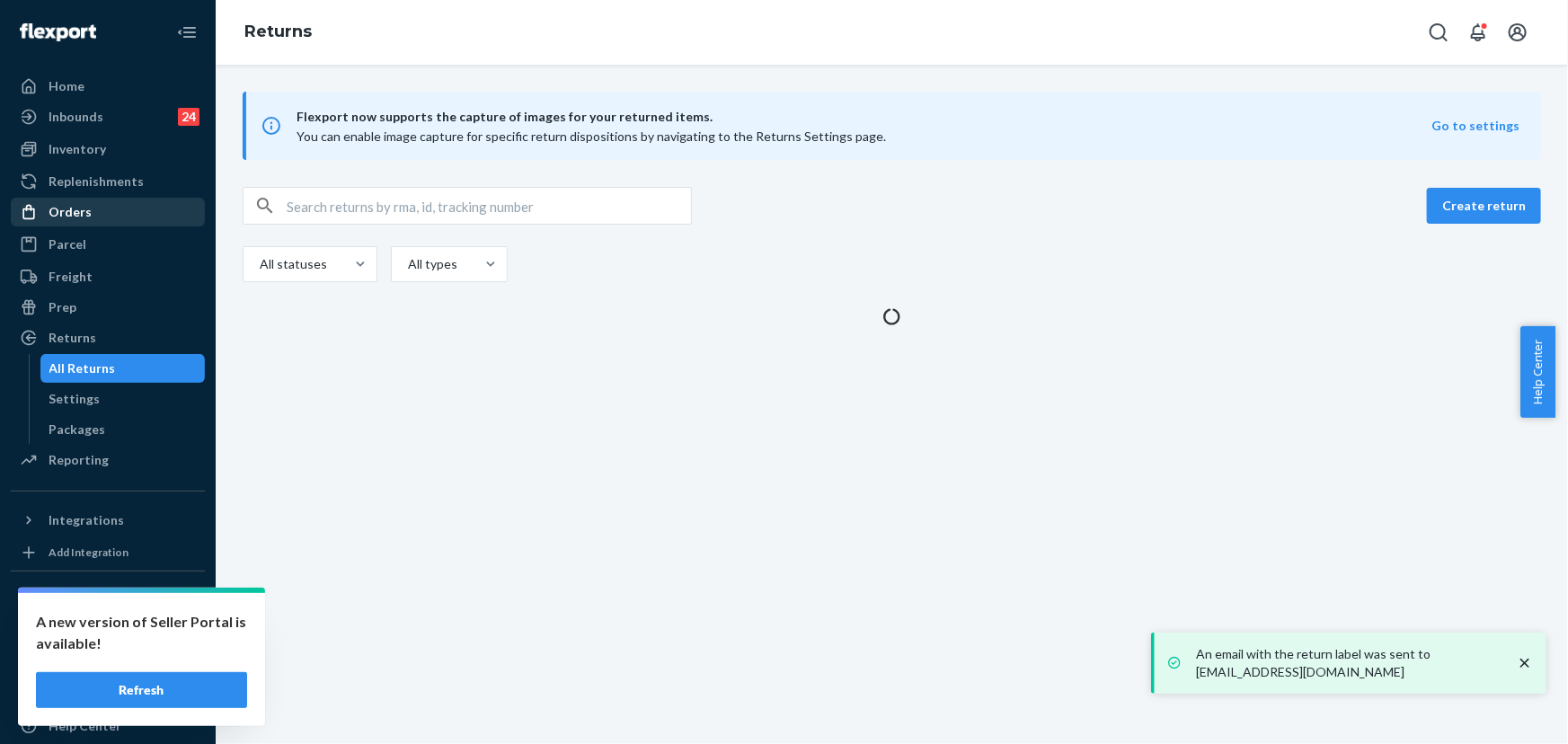
click at [94, 213] on div "Orders" at bounding box center [107, 212] width 191 height 25
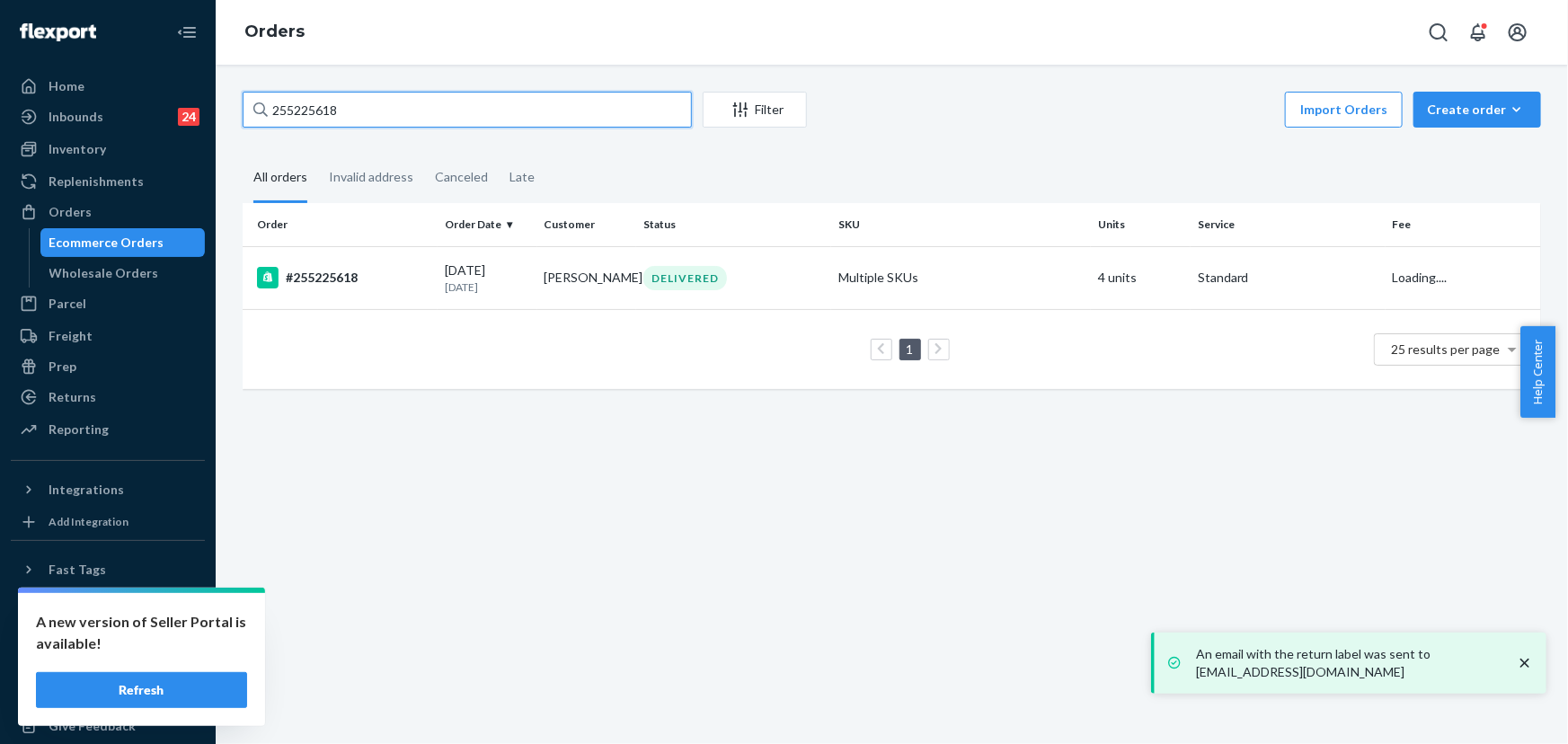
click at [399, 117] on input "255225618" at bounding box center [467, 109] width 449 height 36
paste input "4606800"
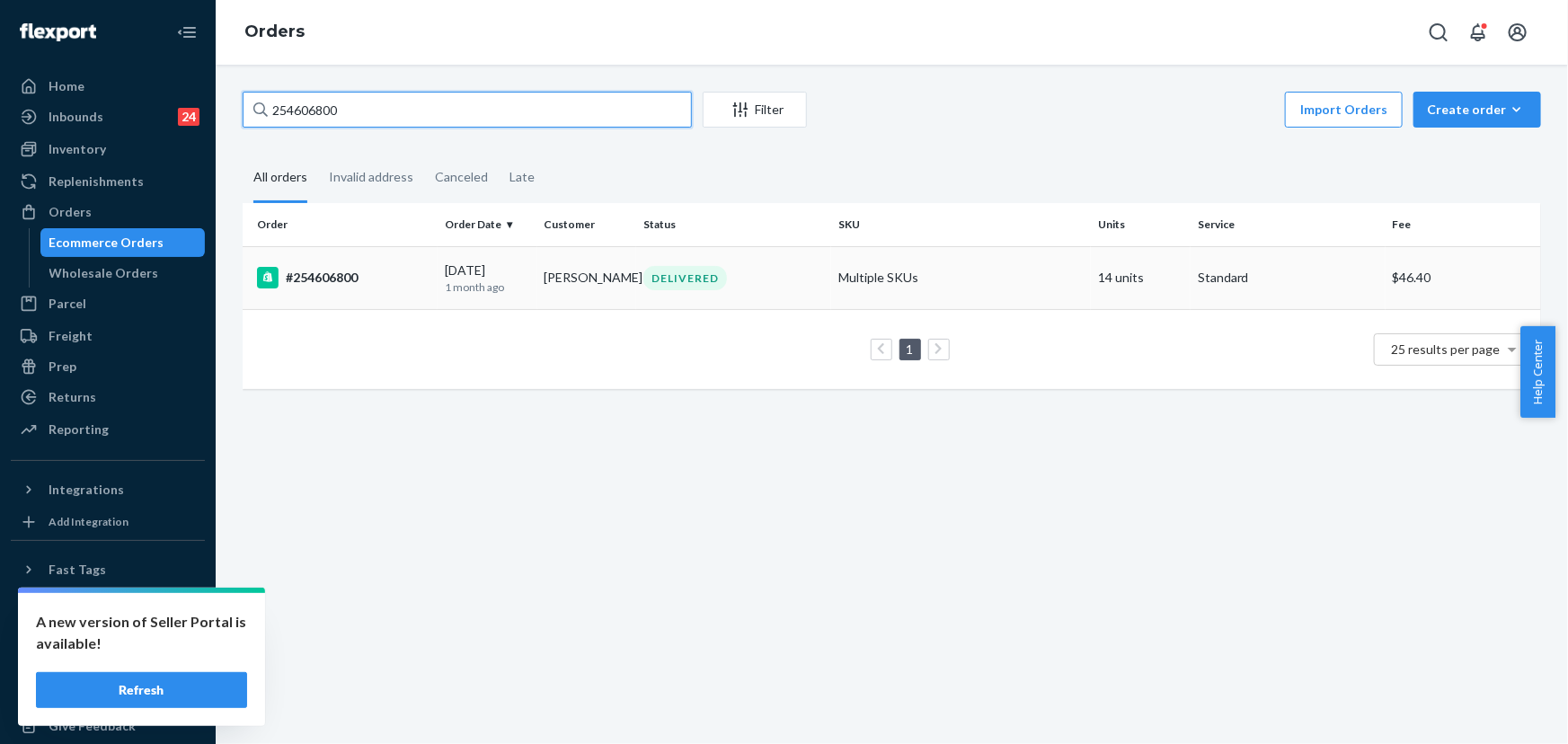
type input "254606800"
click at [711, 275] on div "DELIVERED" at bounding box center [684, 278] width 84 height 24
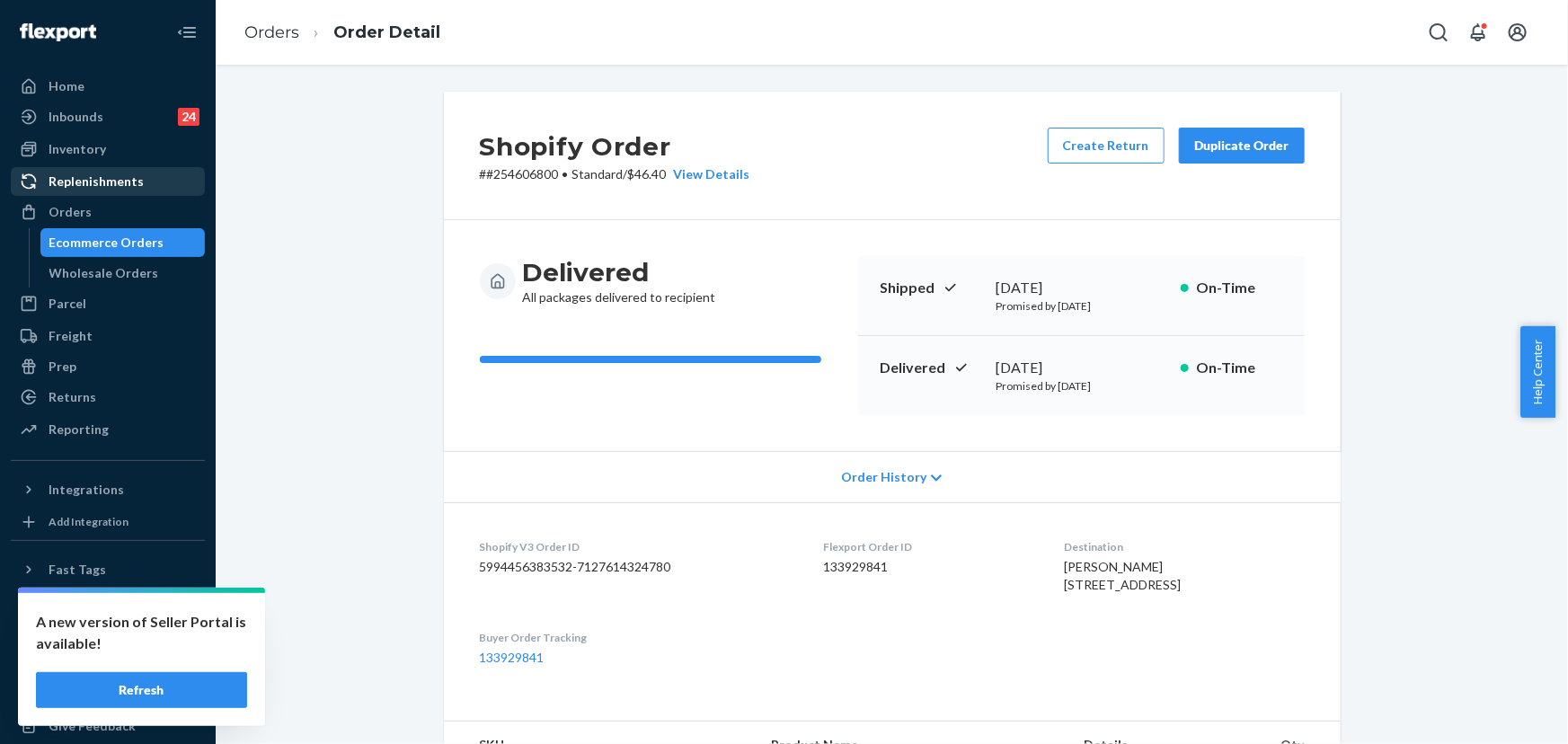
drag, startPoint x: 83, startPoint y: 202, endPoint x: 151, endPoint y: 169, distance: 75.6
click at [85, 203] on div "Orders" at bounding box center [71, 212] width 43 height 18
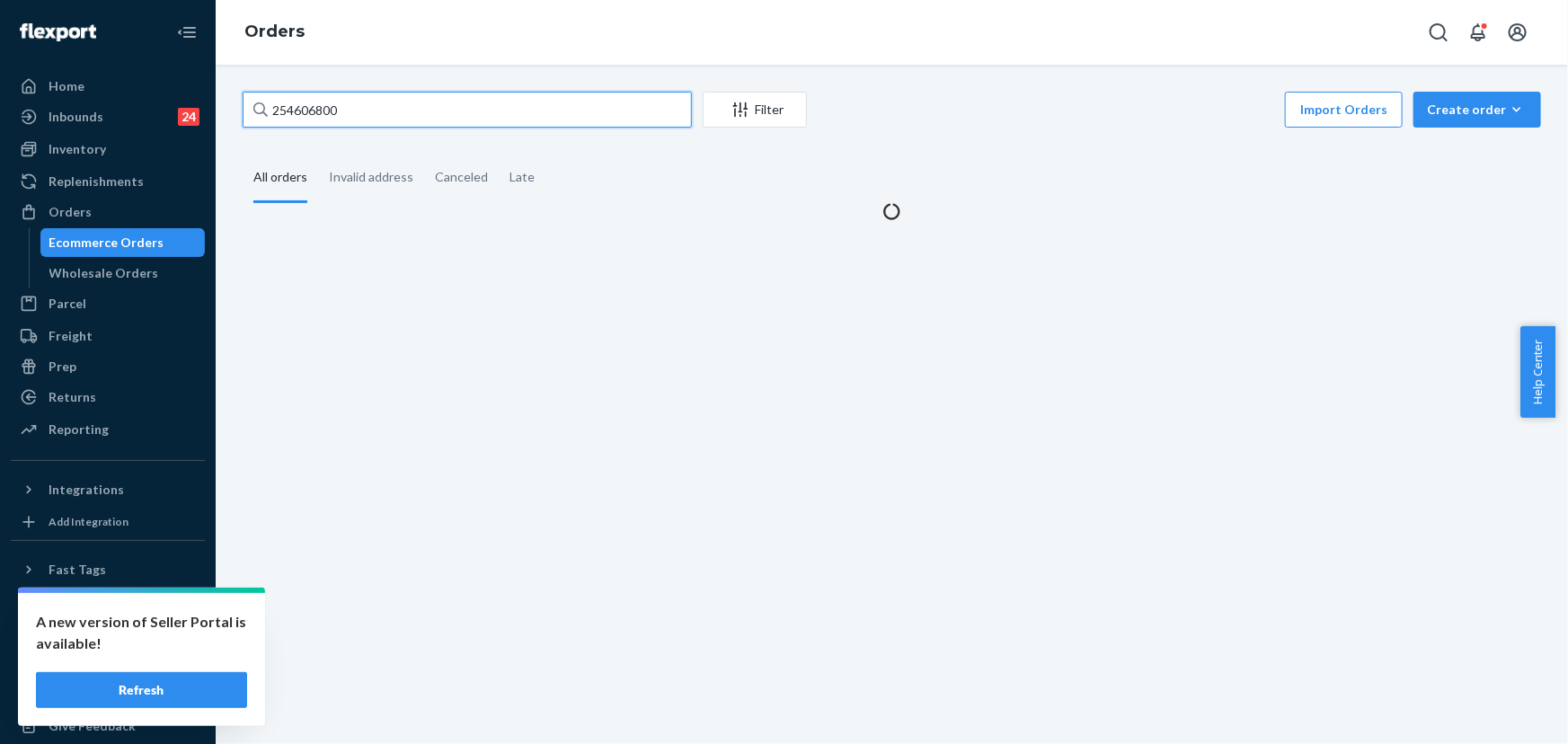
click at [385, 118] on input "254606800" at bounding box center [467, 109] width 449 height 36
paste input "RJUAQHJJLG"
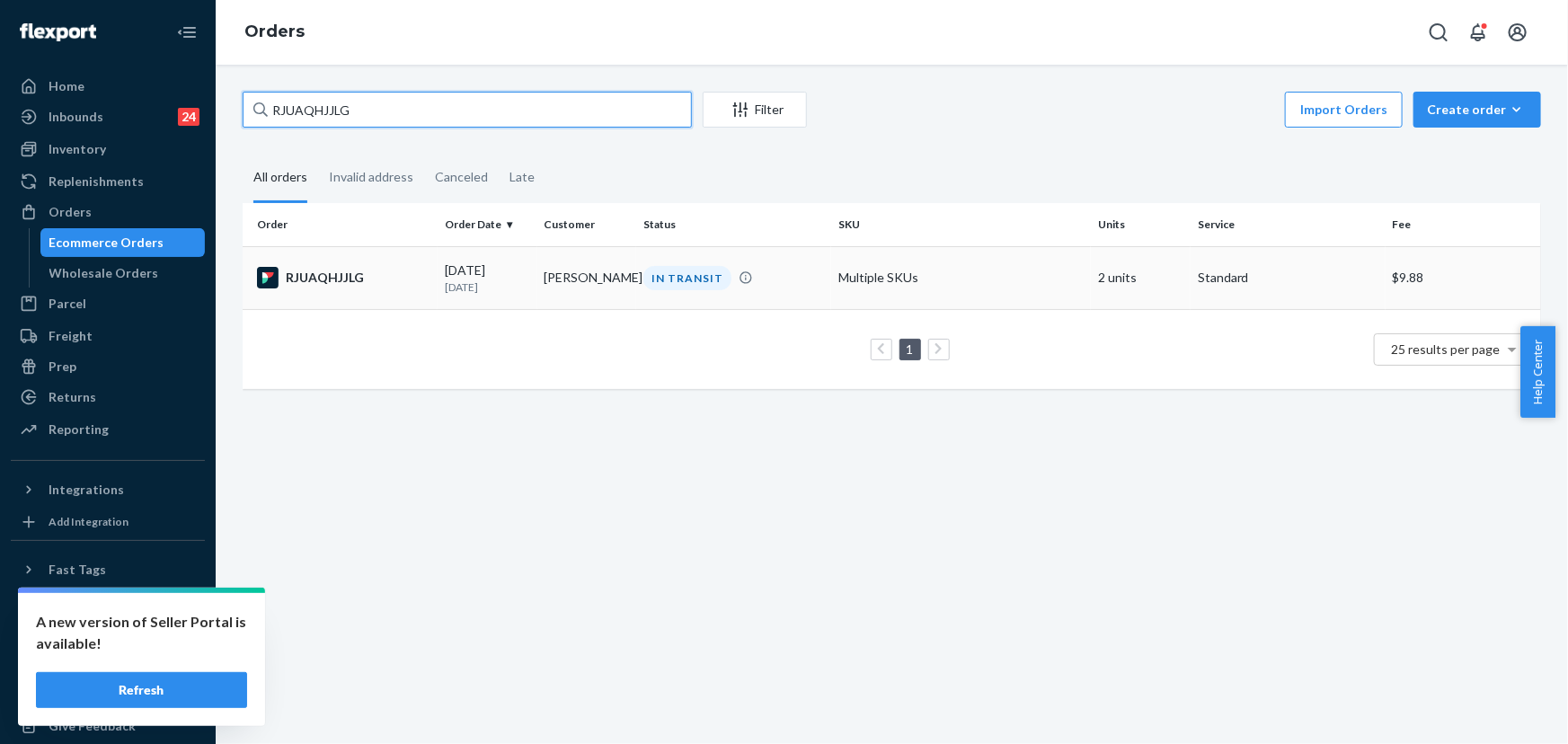
type input "RJUAQHJJLG"
click at [589, 287] on td "Cody Terrance" at bounding box center [588, 277] width 100 height 63
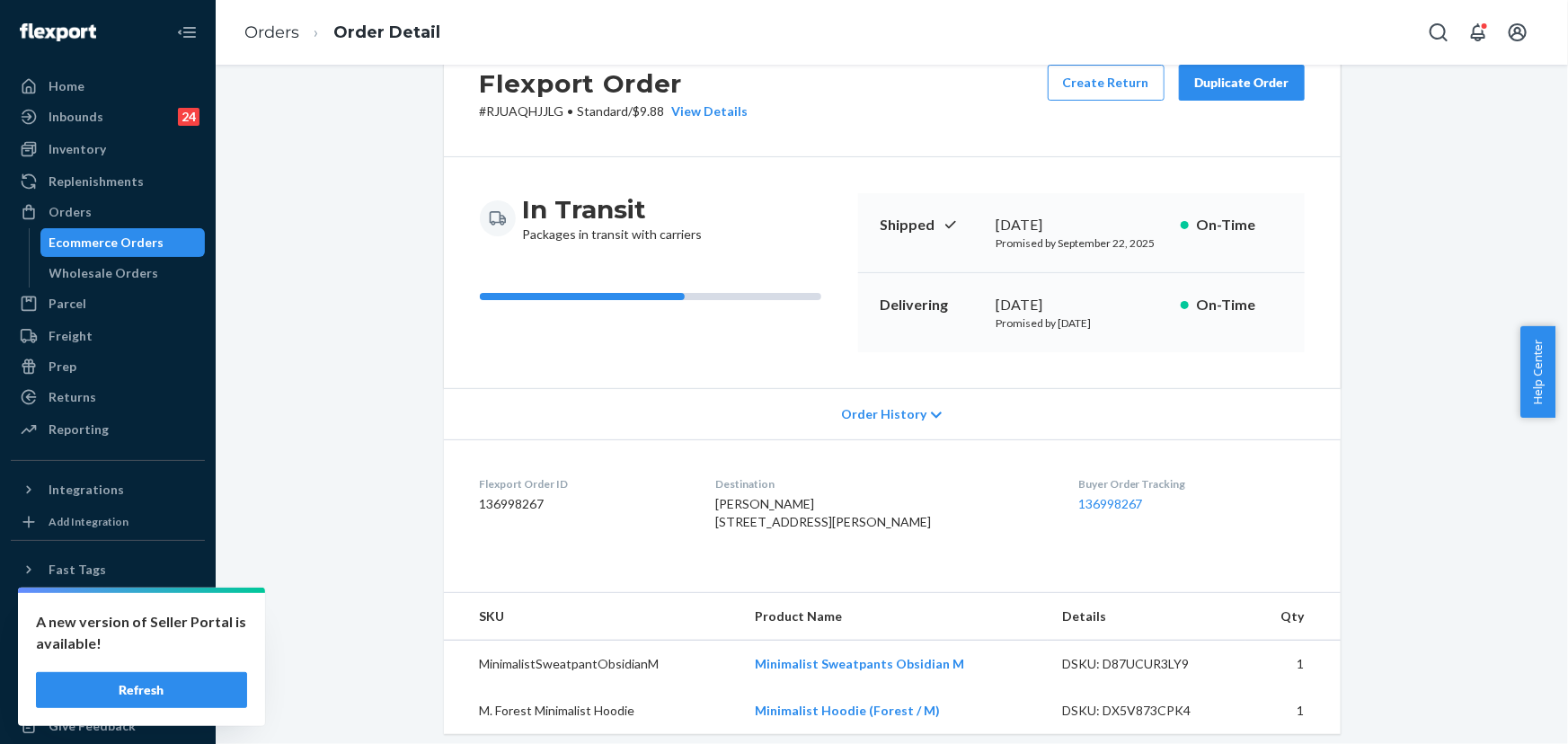
scroll to position [326, 0]
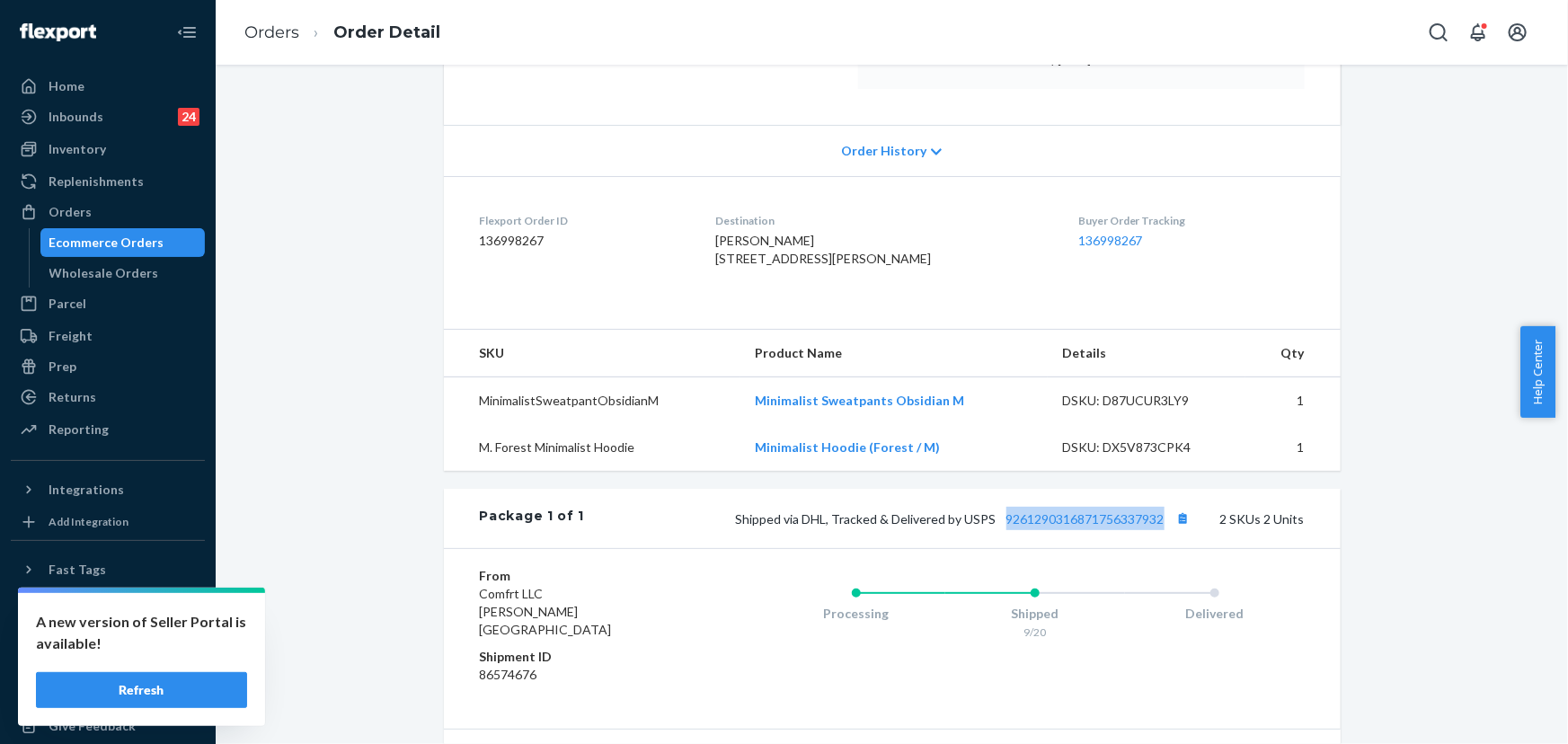
drag, startPoint x: 1165, startPoint y: 558, endPoint x: 1002, endPoint y: 561, distance: 163.0
click at [1002, 530] on div "Shipped via DHL, Tracked & Delivered by USPS 9261290316871756337932 2 SKUs 2 Un…" at bounding box center [944, 518] width 720 height 24
copy link "9261290316871756337932"
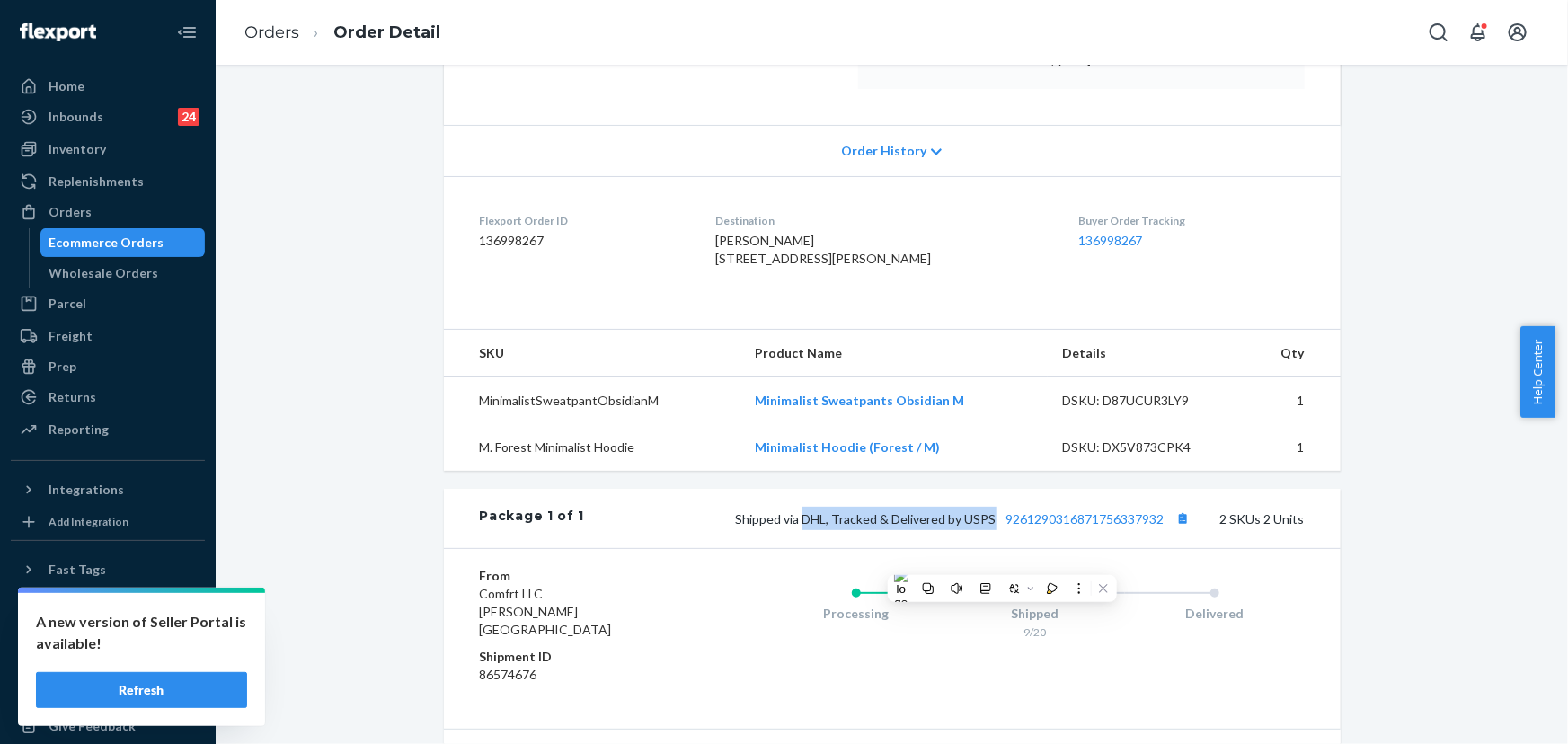
drag, startPoint x: 990, startPoint y: 555, endPoint x: 794, endPoint y: 547, distance: 196.2
click at [802, 527] on span "Shipped via DHL, Tracked & Delivered by USPS 9261290316871756337932" at bounding box center [965, 519] width 459 height 15
copy span "DHL, Tracked & Delivered by USPS"
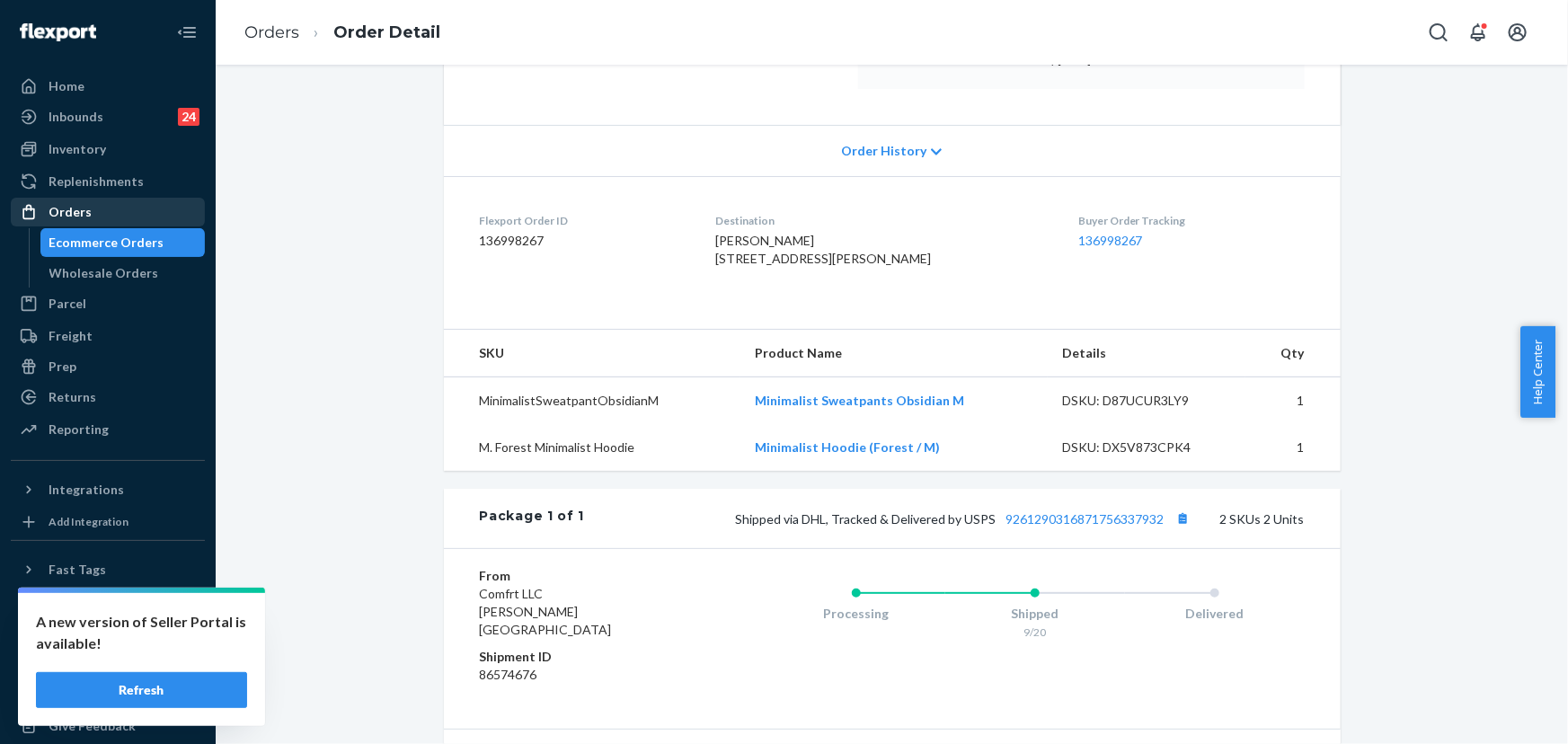
click at [117, 202] on div "Orders" at bounding box center [107, 212] width 191 height 25
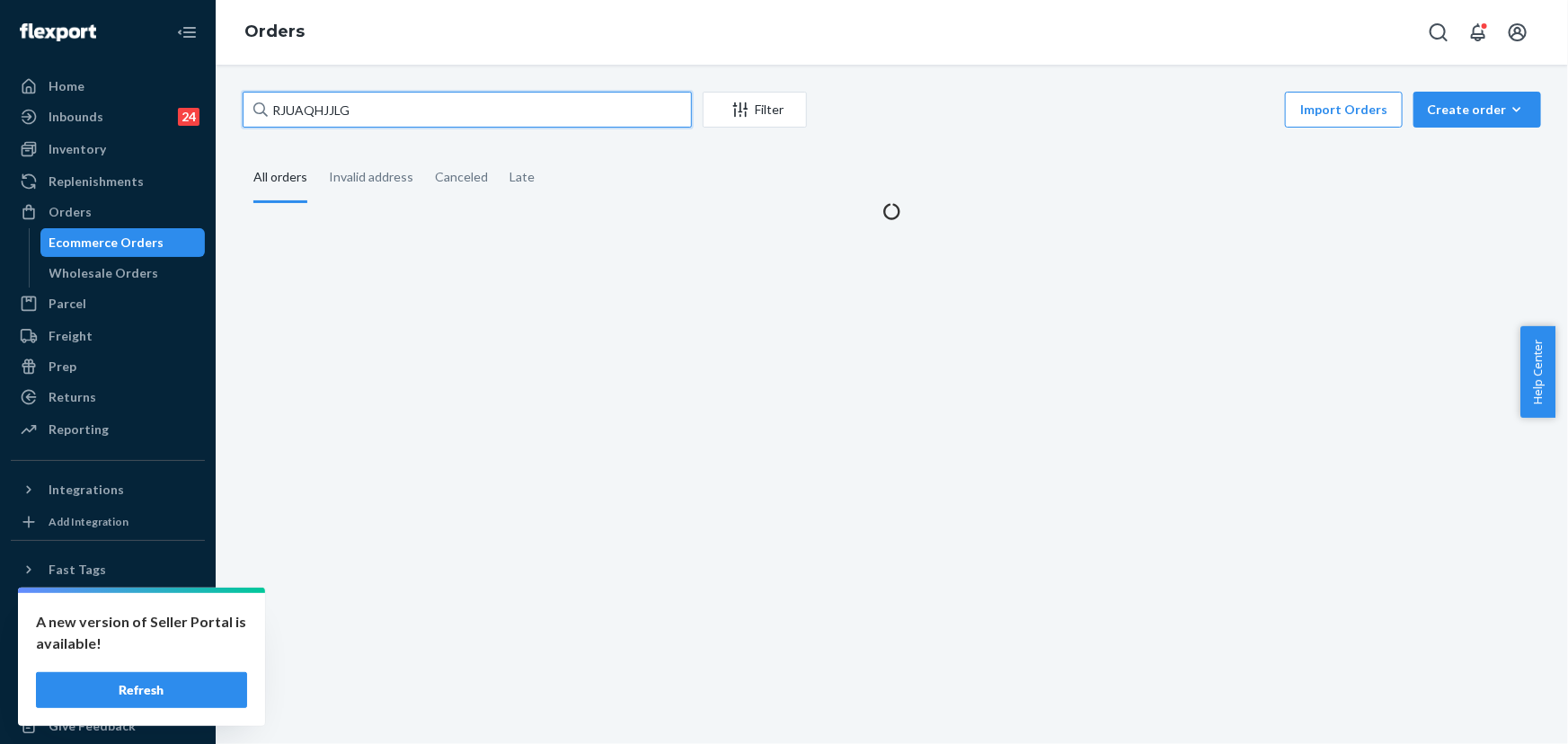
click at [361, 107] on input "RJUAQHJJLG" at bounding box center [467, 109] width 449 height 36
paste input "254978285"
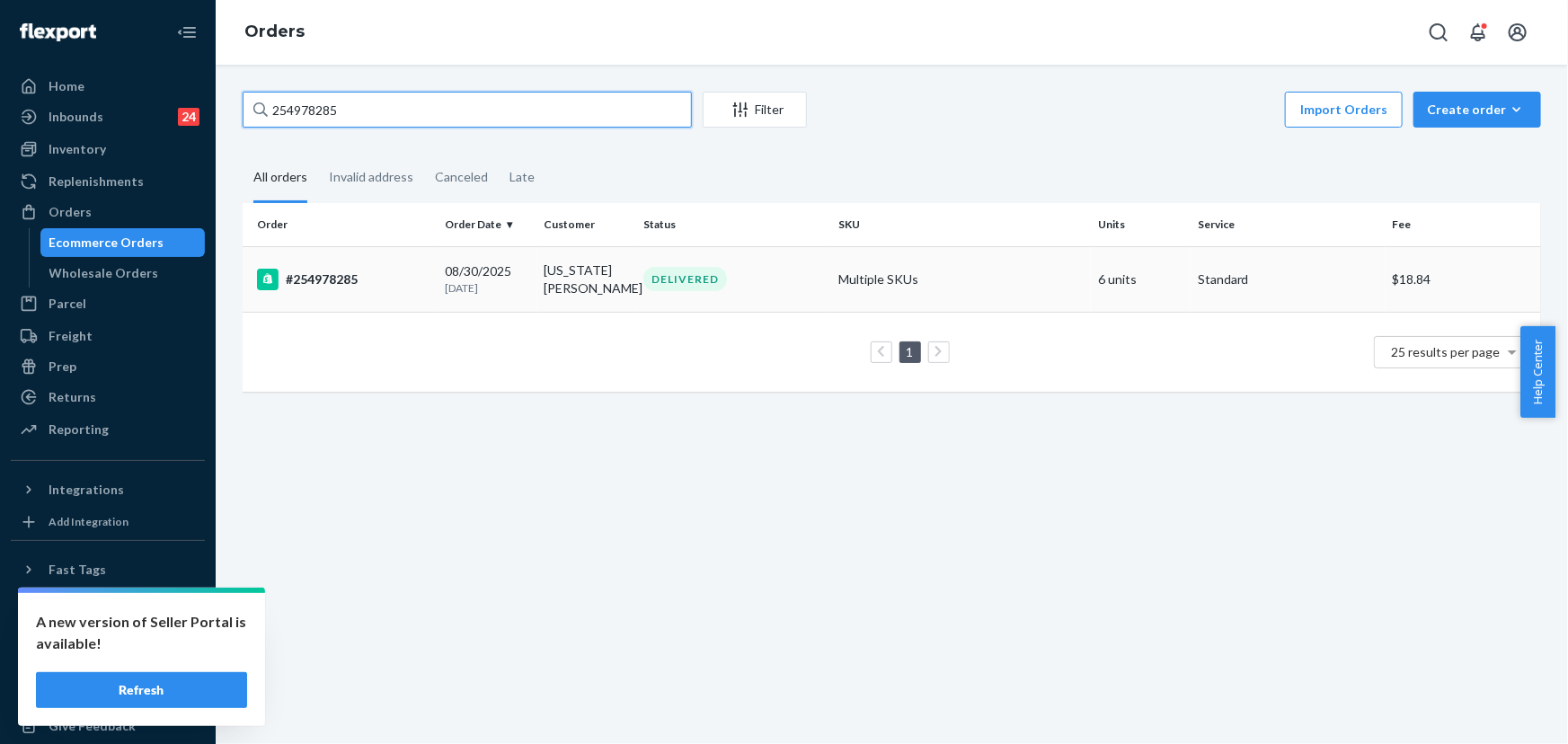
type input "254978285"
drag, startPoint x: 720, startPoint y: 272, endPoint x: 456, endPoint y: 74, distance: 330.0
click at [719, 272] on div "DELIVERED" at bounding box center [684, 279] width 84 height 24
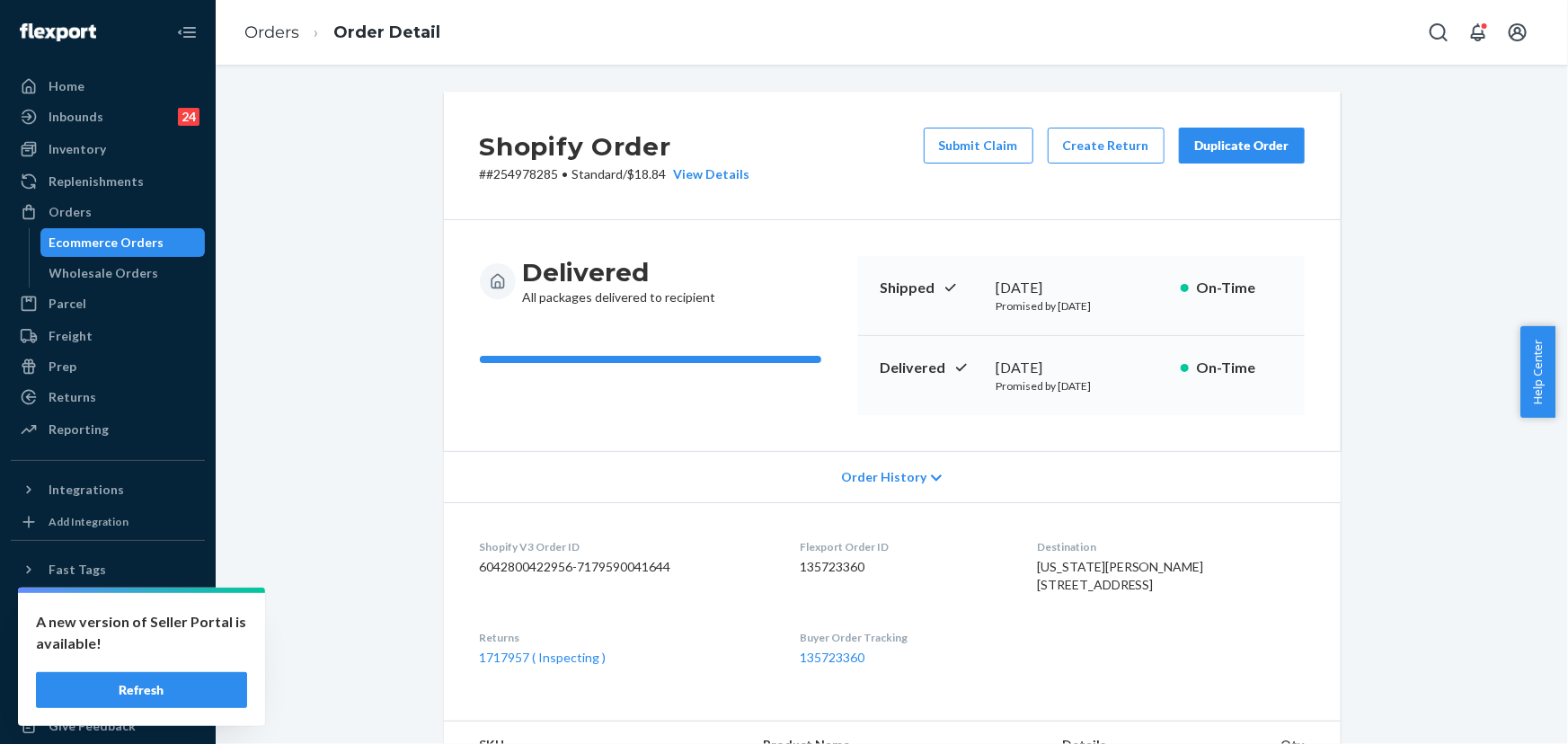
click at [1255, 156] on button "Duplicate Order" at bounding box center [1242, 146] width 126 height 36
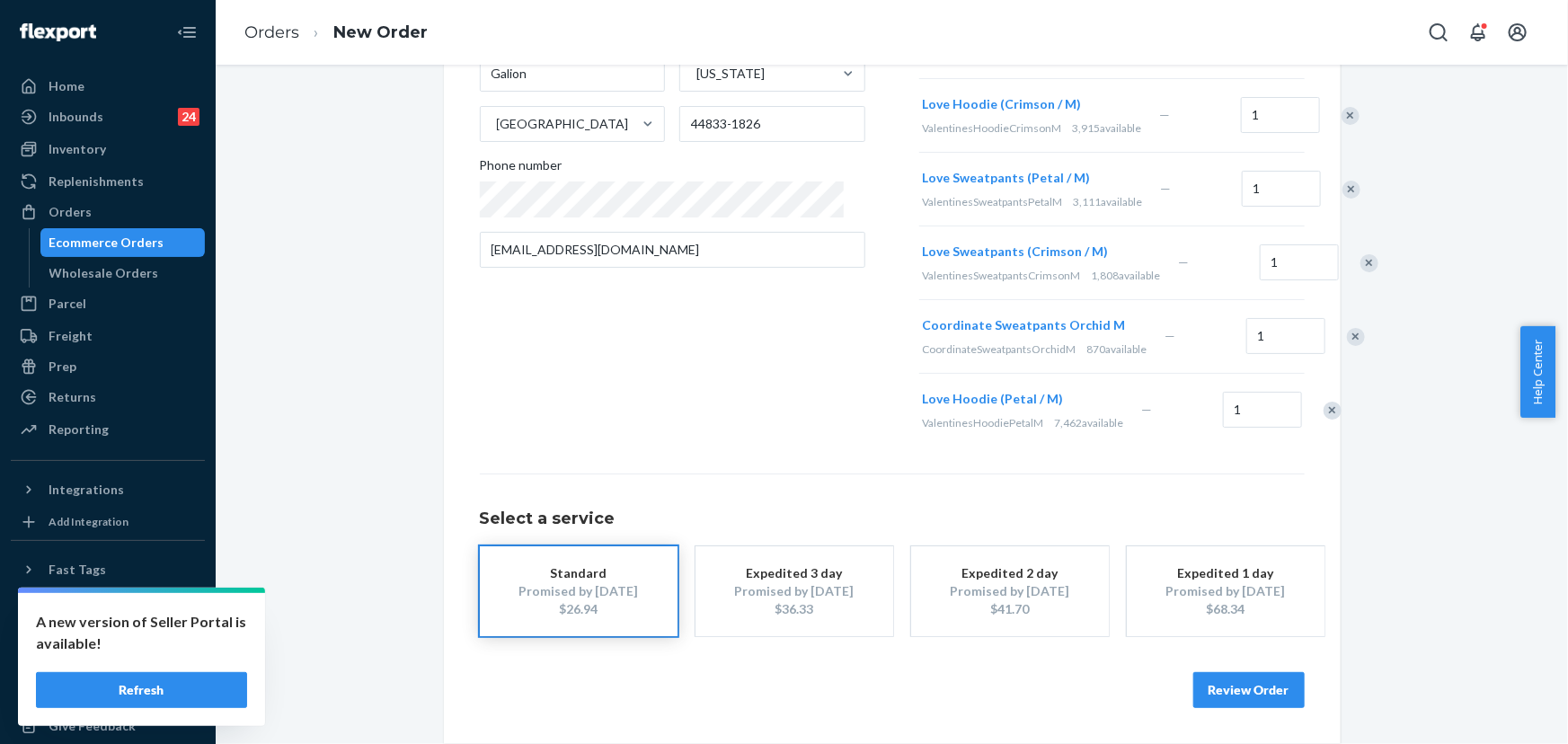
click at [917, 503] on div "Select a service Standard Promised by Oct 2, 2025 $26.94 Expedited 3 day Promis…" at bounding box center [891, 555] width 824 height 163
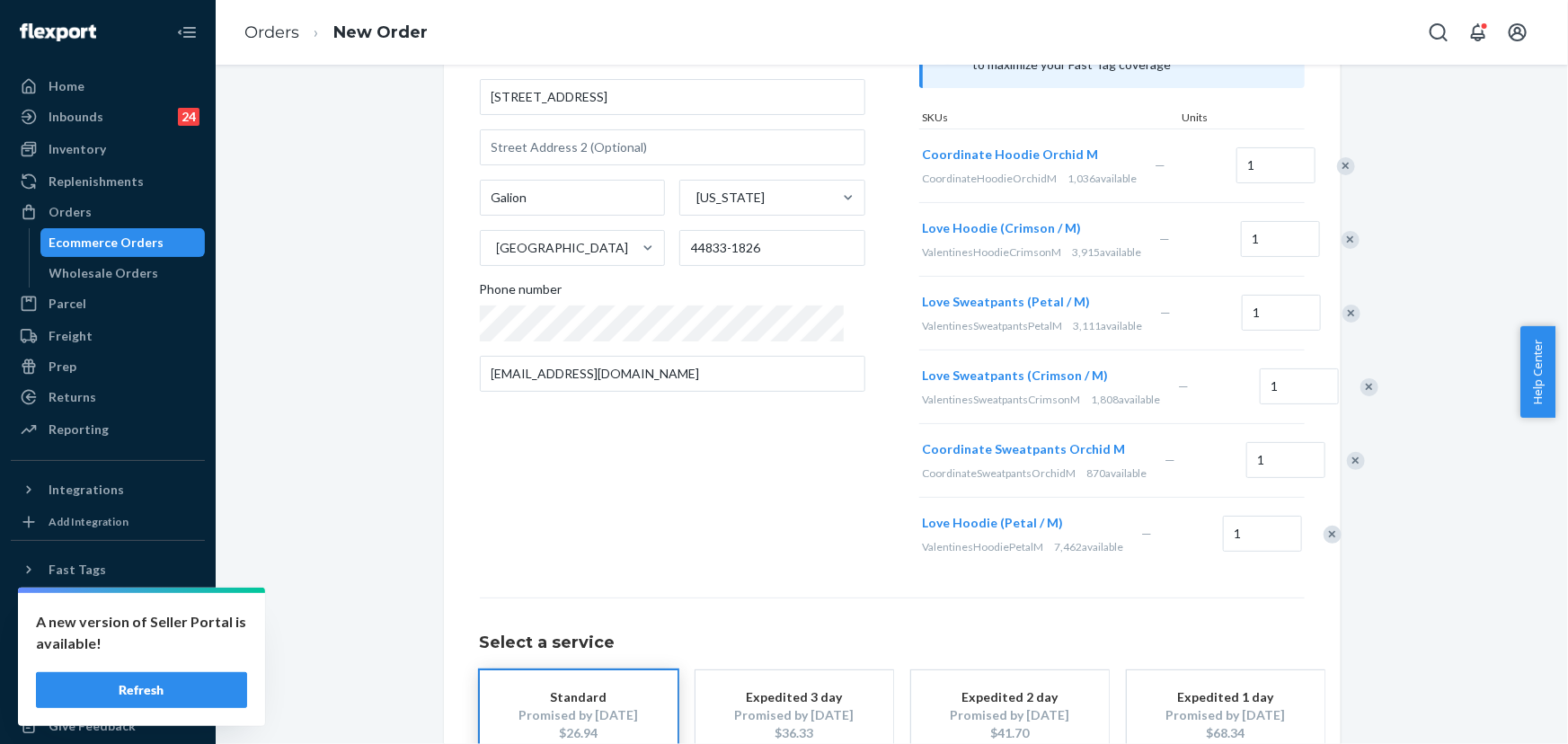
scroll to position [417, 0]
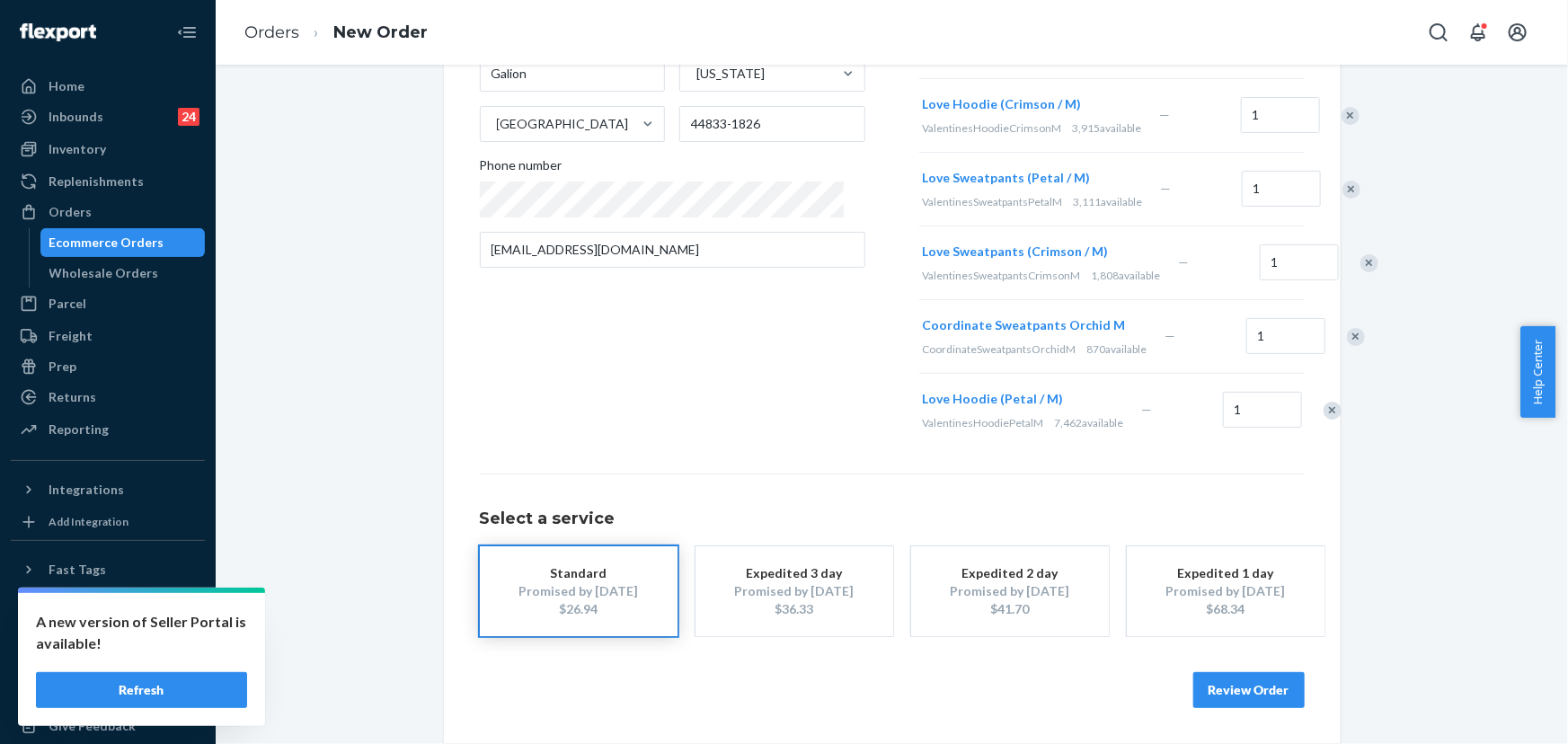
click at [1257, 700] on button "Review Order" at bounding box center [1248, 690] width 112 height 36
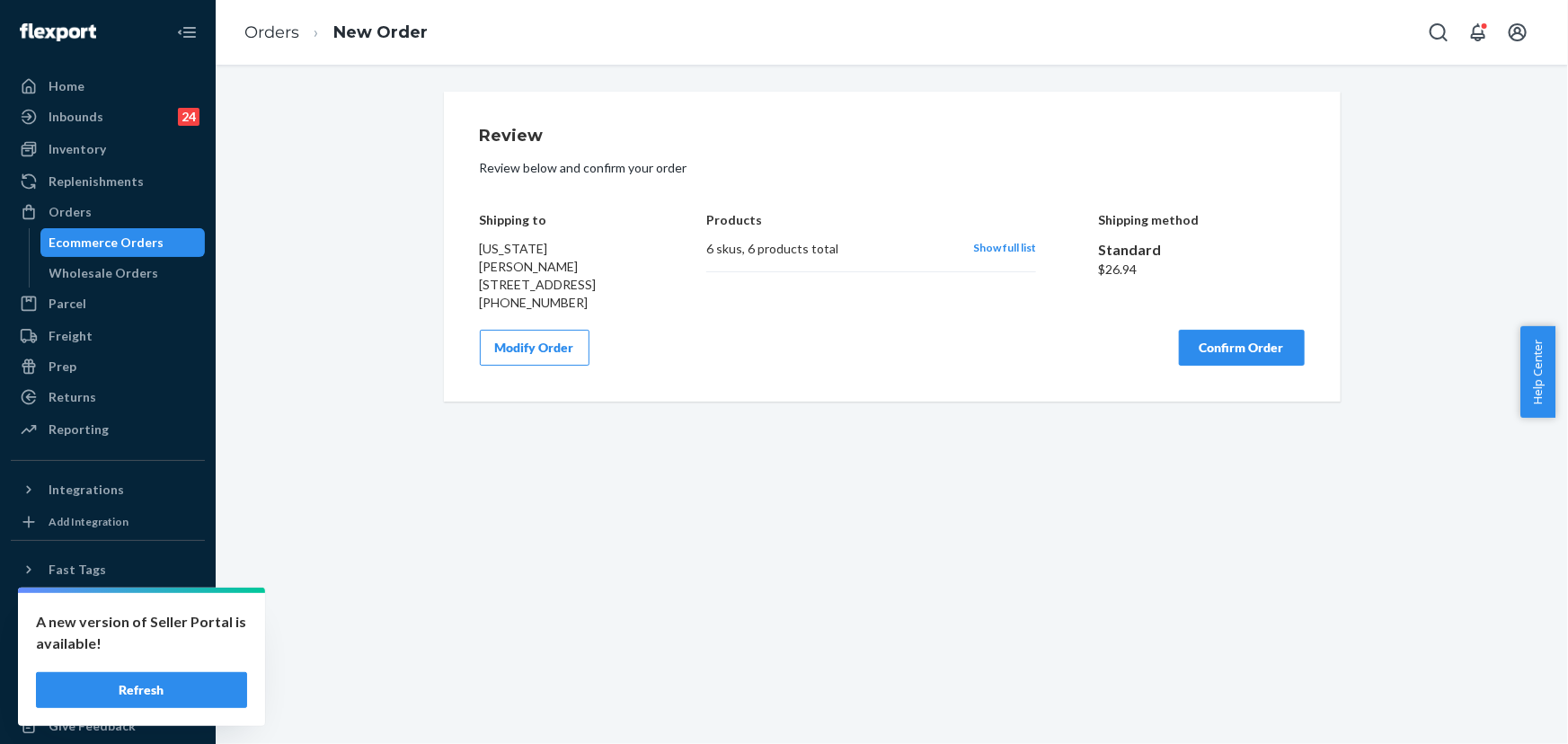
scroll to position [0, 0]
click at [1231, 341] on button "Confirm Order" at bounding box center [1242, 348] width 126 height 36
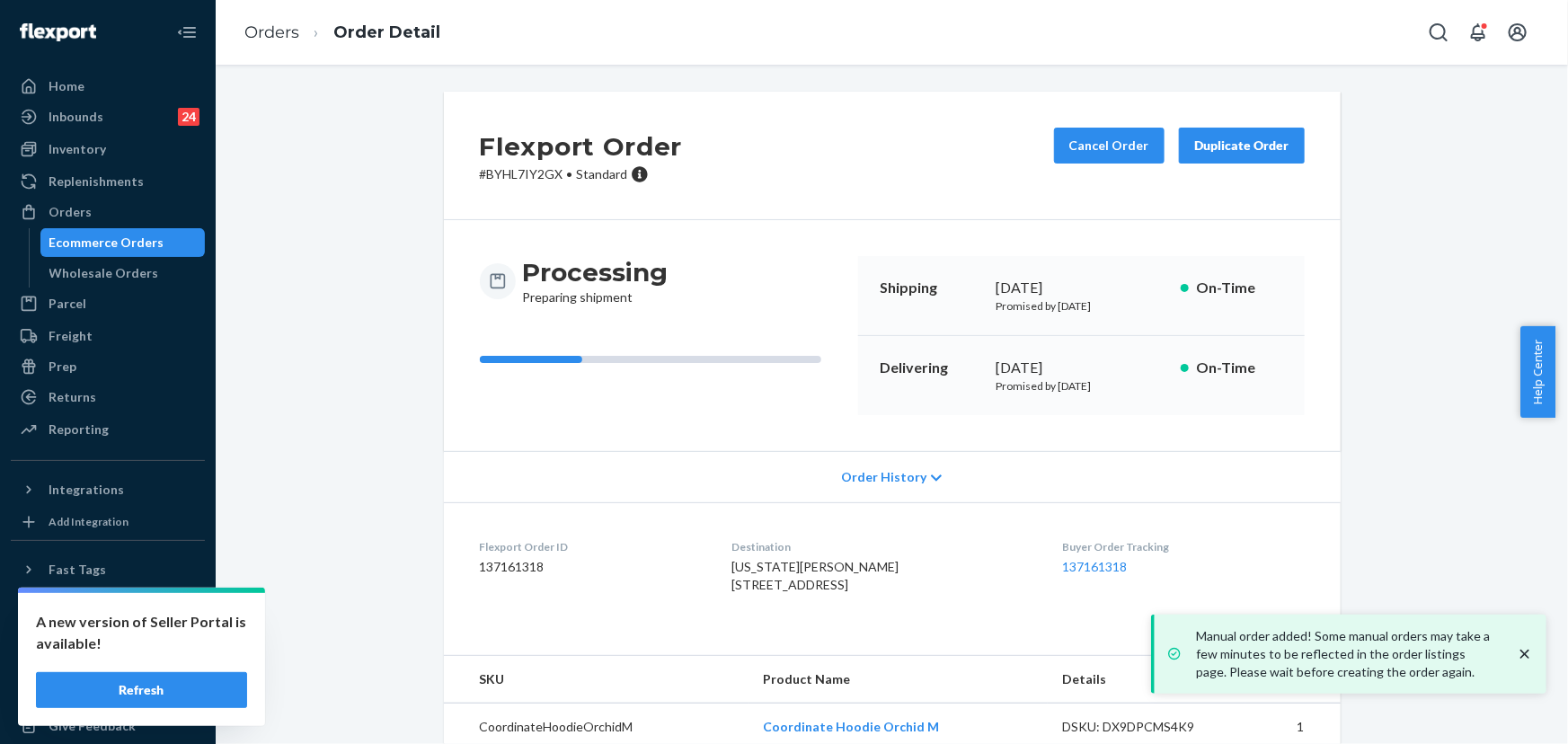
click at [528, 168] on p "# BYHL7IY2GX • Standard" at bounding box center [581, 174] width 203 height 18
copy p "BYHL7IY2GX"
click at [111, 211] on div "Orders" at bounding box center [107, 212] width 191 height 25
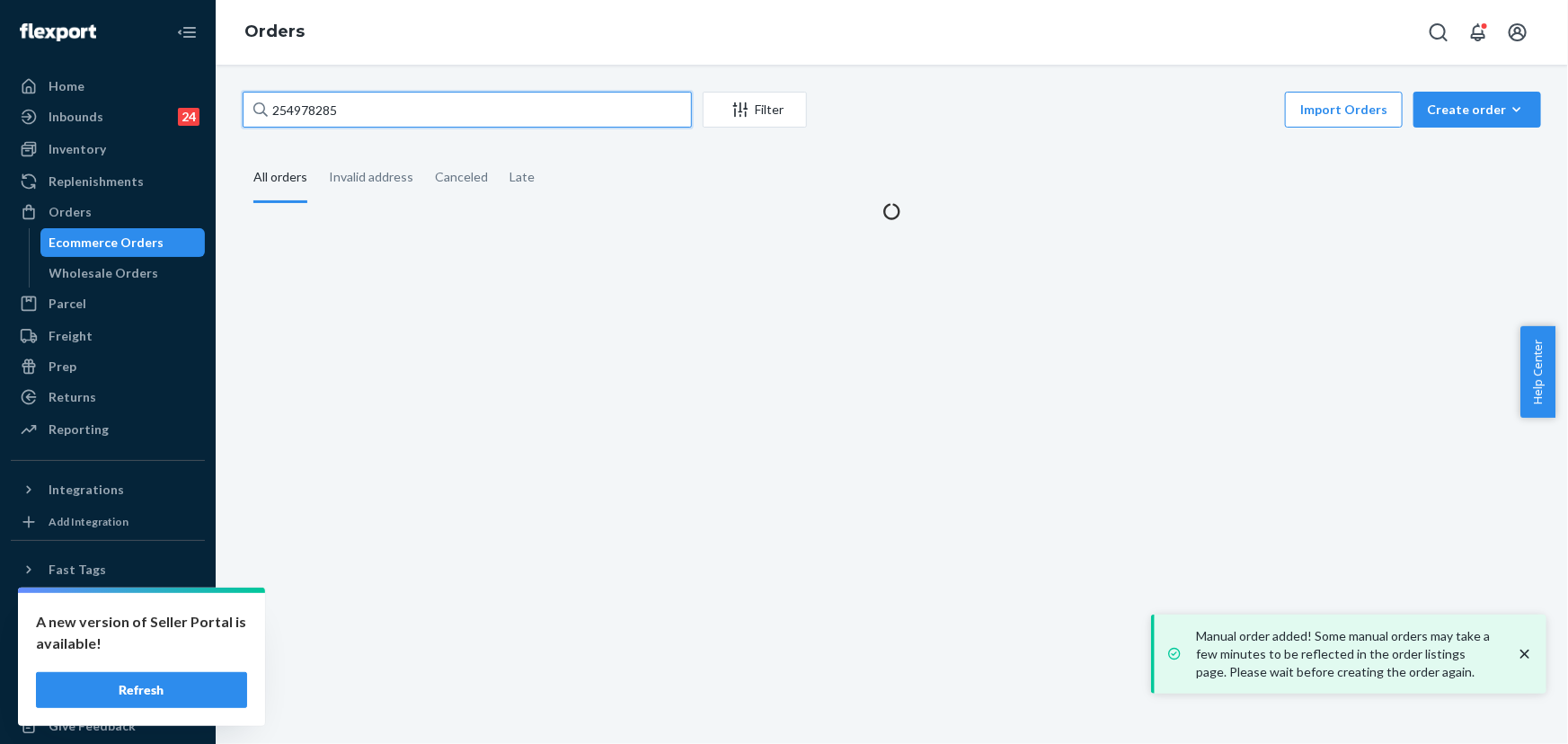
click at [361, 112] on input "254978285" at bounding box center [467, 109] width 449 height 36
paste input "3563450"
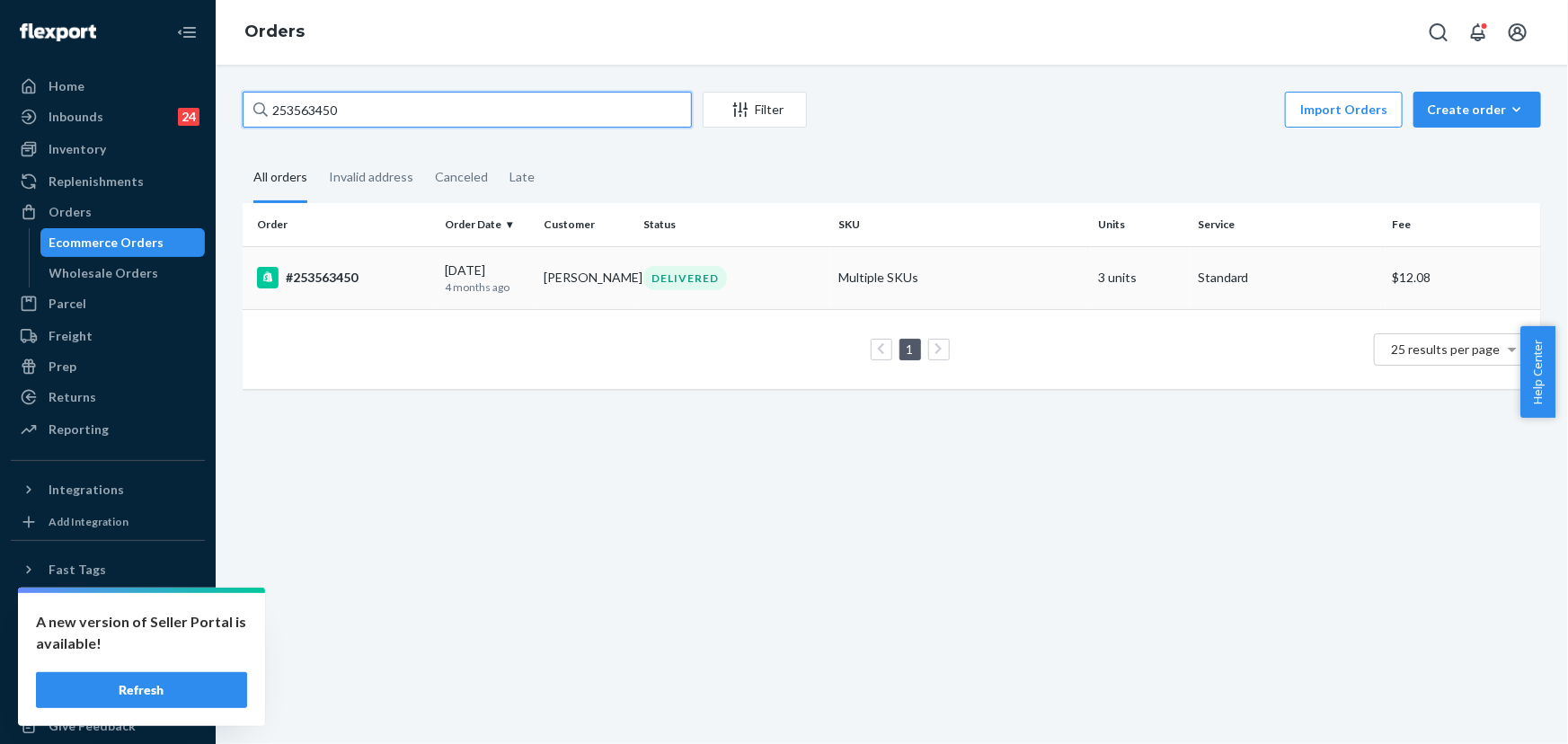
type input "253563450"
click at [689, 277] on div "DELIVERED" at bounding box center [684, 278] width 84 height 24
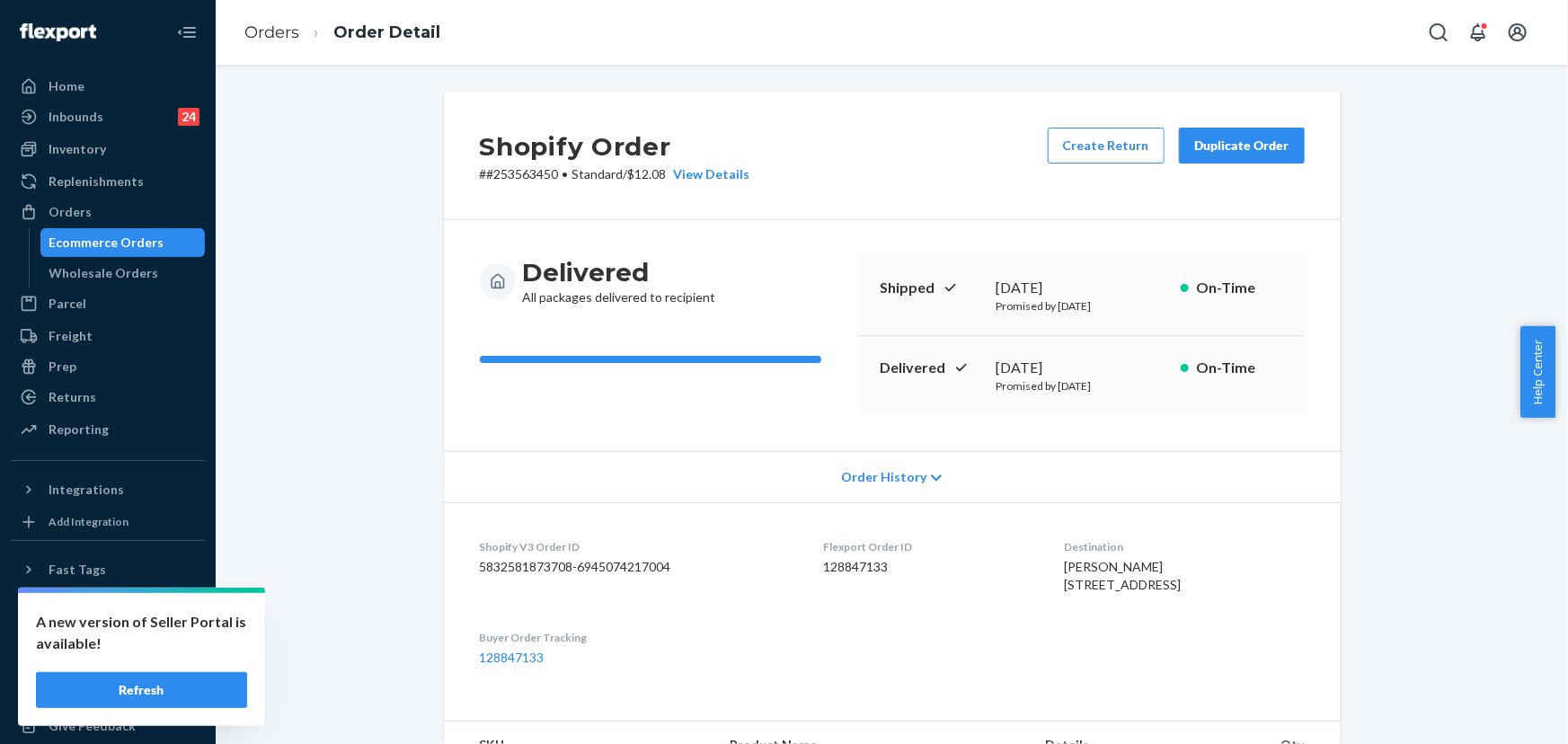
drag, startPoint x: 1076, startPoint y: 364, endPoint x: 991, endPoint y: 366, distance: 85.0
click at [996, 366] on div "May 22, 2025" at bounding box center [1081, 368] width 170 height 21
copy div "May 22, 2025"
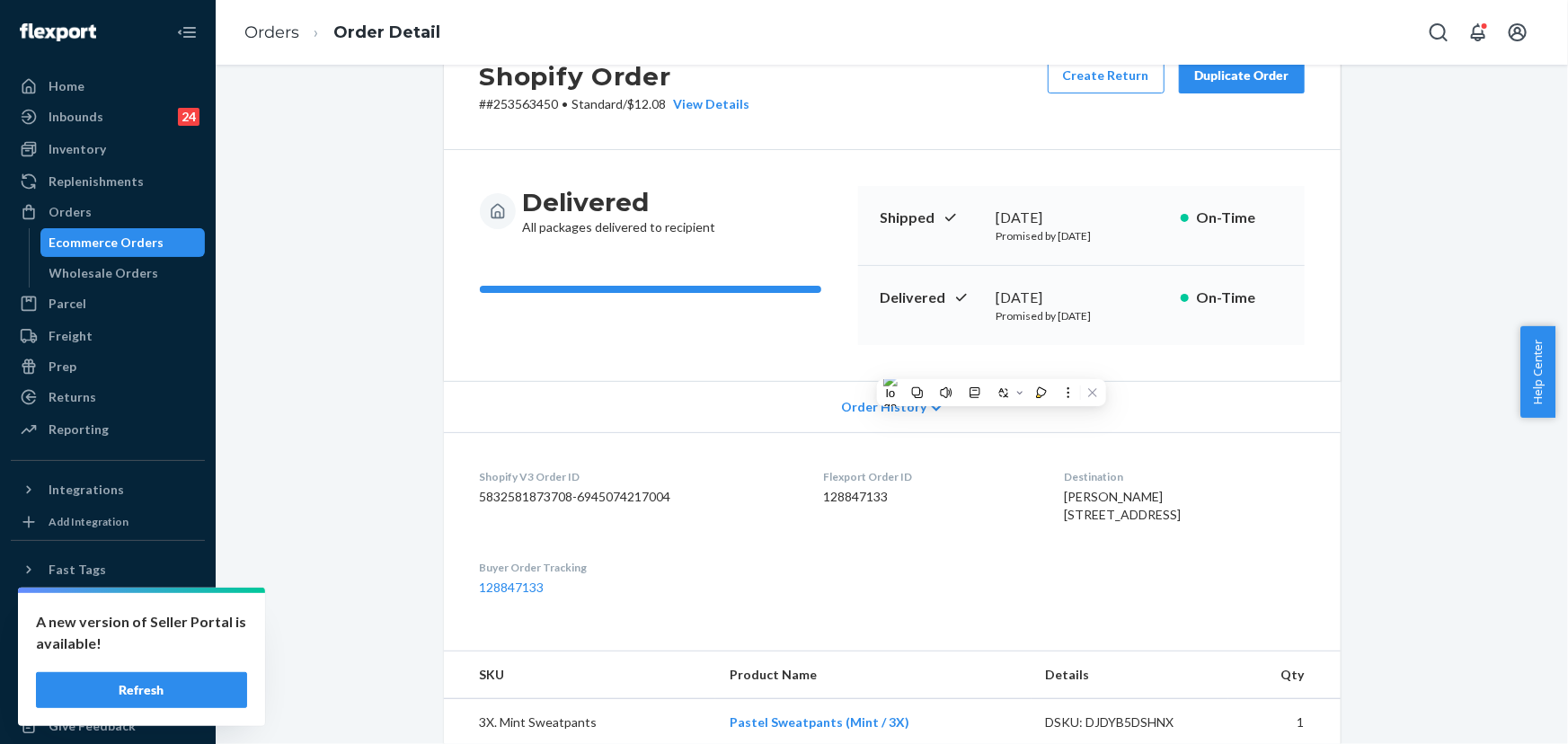
scroll to position [245, 0]
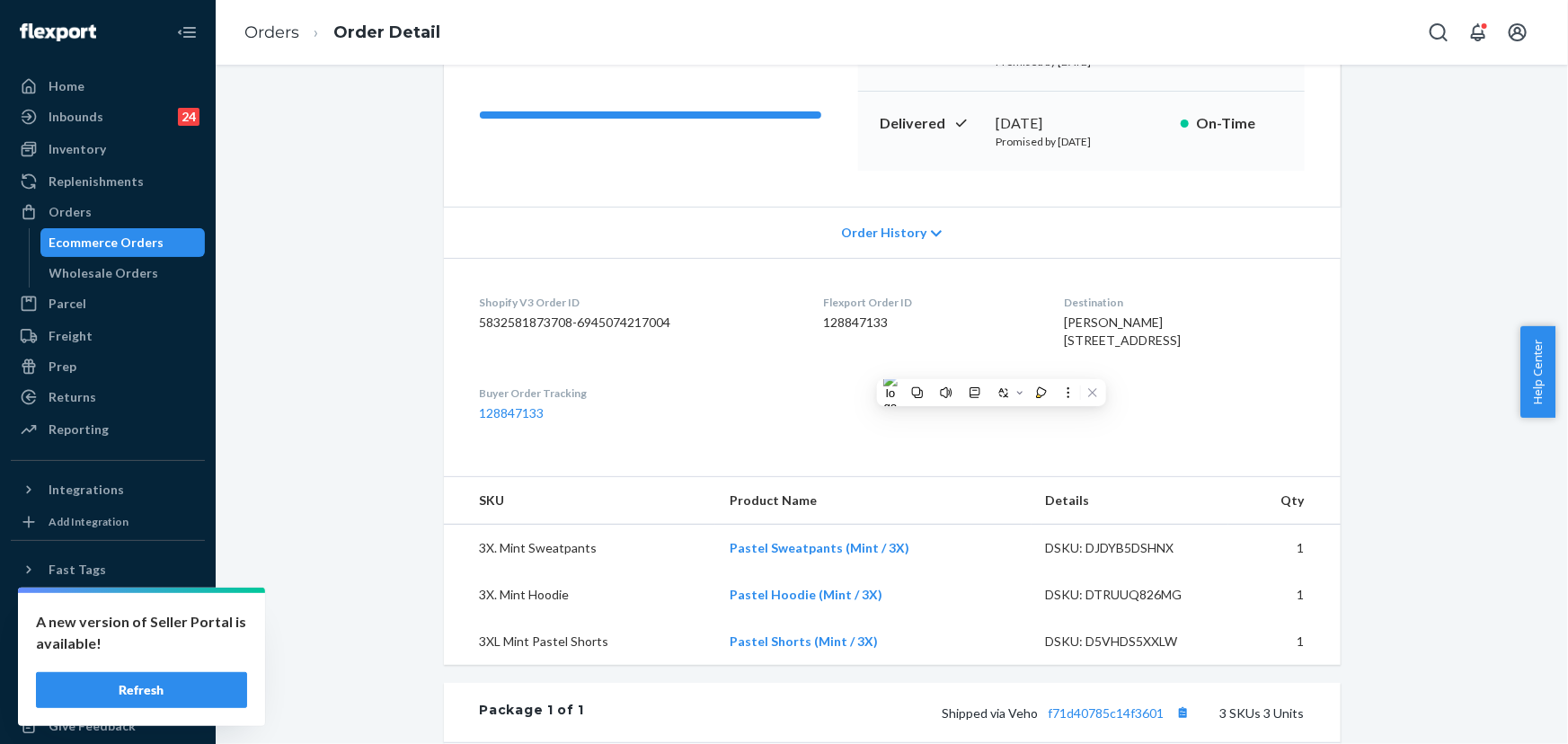
drag, startPoint x: 1188, startPoint y: 357, endPoint x: 1027, endPoint y: 344, distance: 161.5
click at [1064, 346] on div "Lori MABRY 9156 Liberty Crossing Dr Fort Worth, TX 76131-3106 US" at bounding box center [1184, 332] width 240 height 36
copy span "9156 Liberty Crossing Dr Fort Worth, TX 76131-3106"
click at [996, 413] on dl "Shopify V3 Order ID 5832581873708-6945074217004 Flexport Order ID 128847133 Des…" at bounding box center [892, 357] width 897 height 200
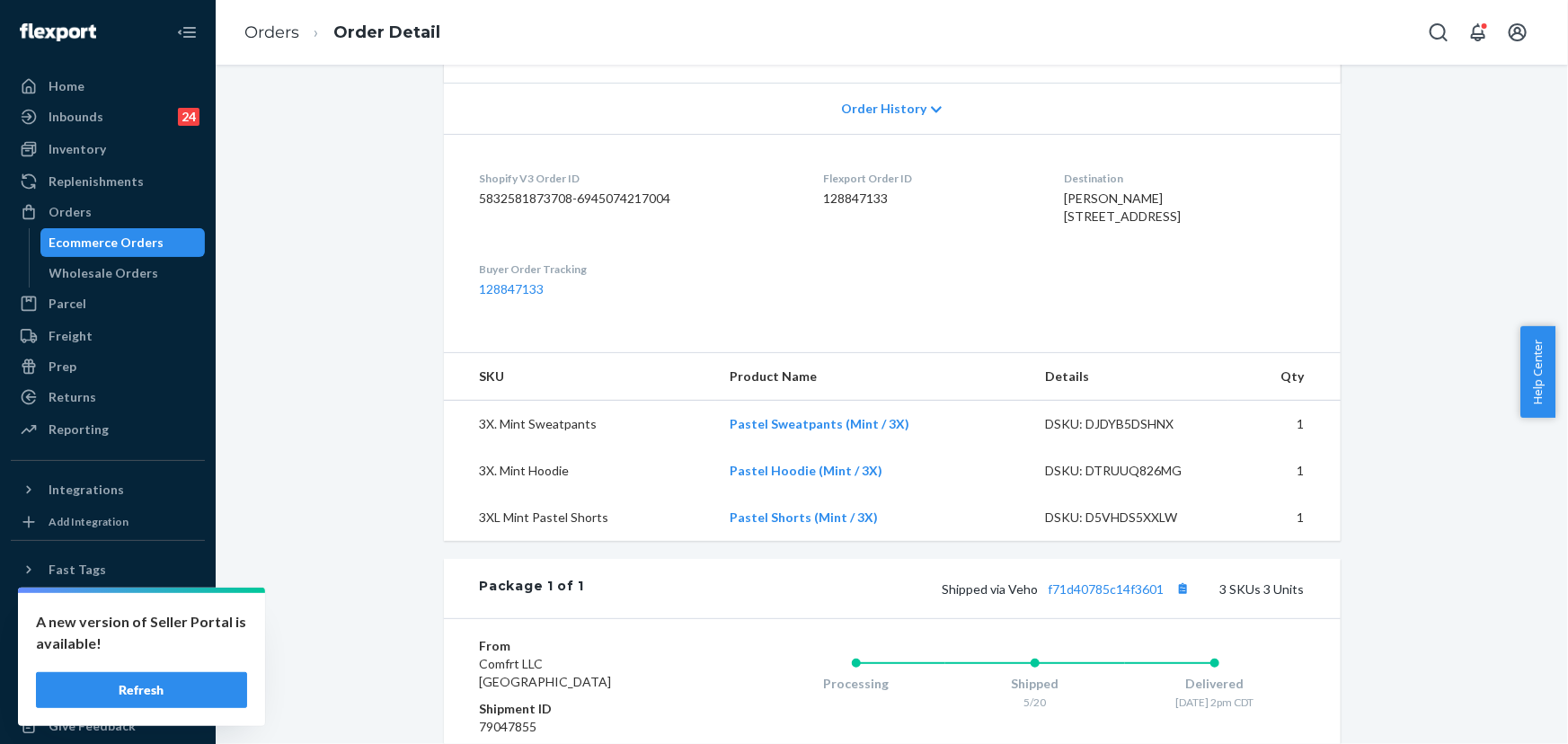
scroll to position [647, 0]
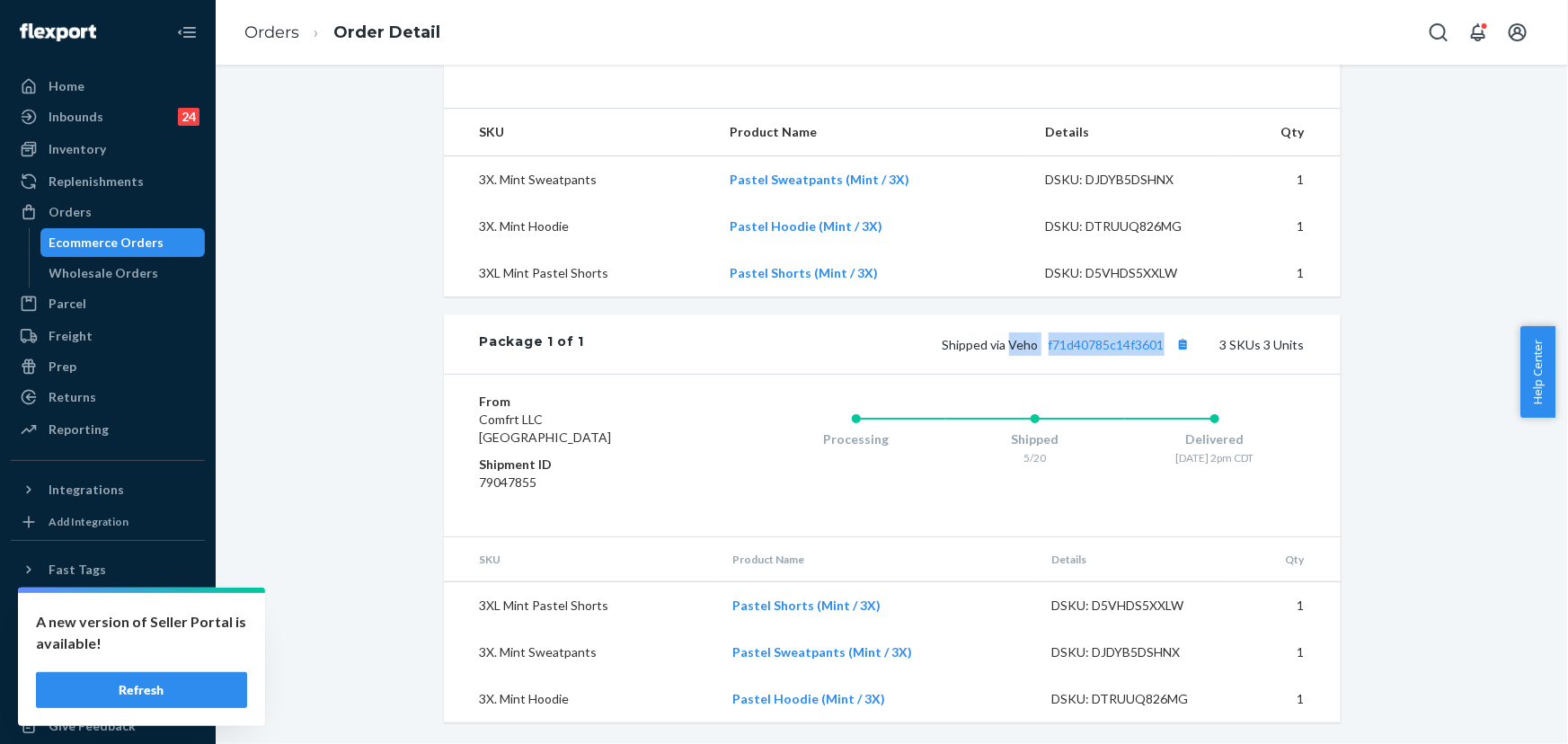
drag, startPoint x: 1162, startPoint y: 349, endPoint x: 1009, endPoint y: 344, distance: 153.1
click at [1009, 344] on span "Shipped via Veho f71d40785c14f3601" at bounding box center [1069, 344] width 253 height 15
copy span "Veho f71d40785c14f3601"
click at [1114, 345] on link "f71d40785c14f3601" at bounding box center [1105, 344] width 116 height 15
click at [101, 215] on div "Orders" at bounding box center [107, 212] width 191 height 25
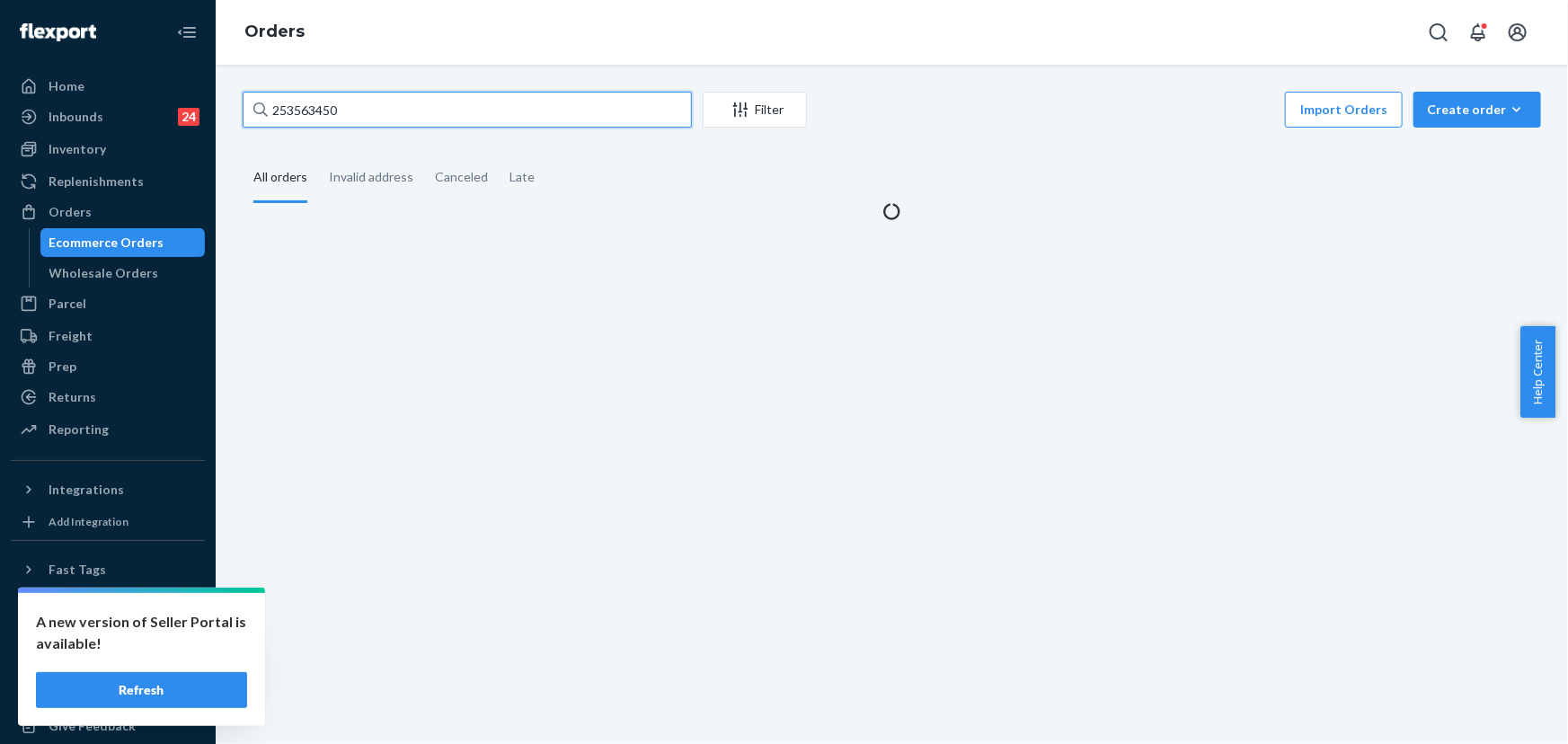
click at [402, 100] on input "253563450" at bounding box center [467, 109] width 449 height 36
paste input "5202374"
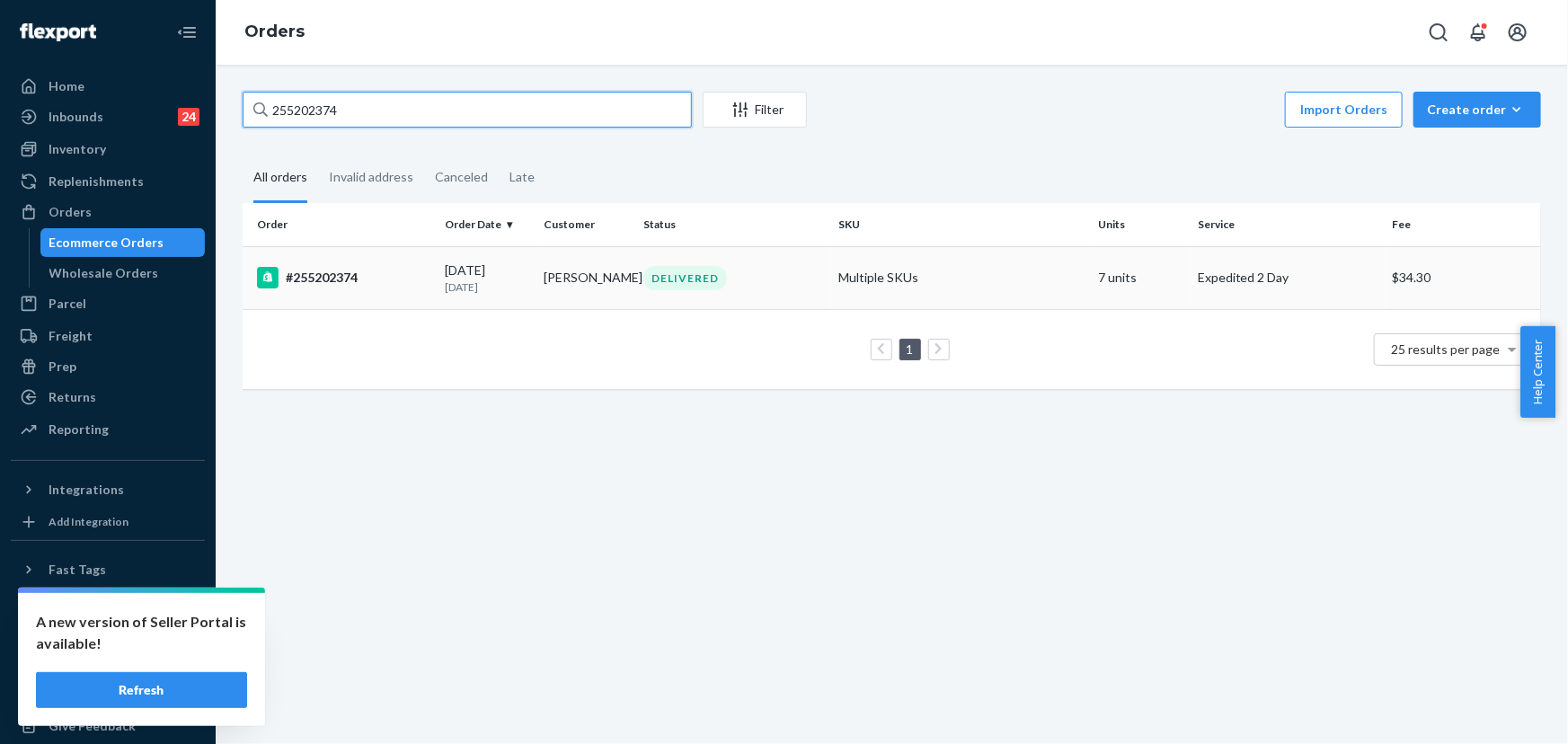
type input "255202374"
click at [611, 276] on td "Kimberly Casey" at bounding box center [588, 277] width 100 height 63
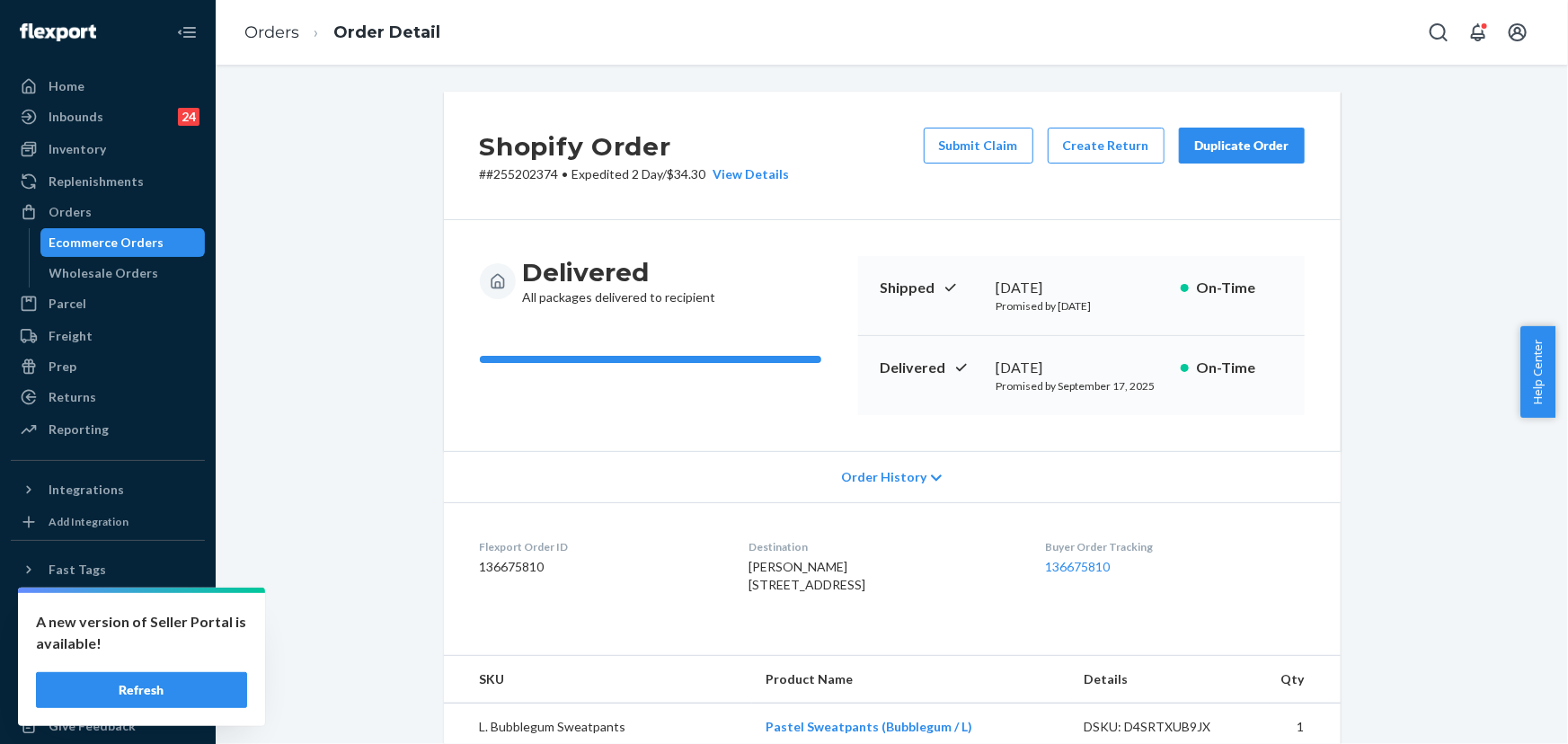
drag, startPoint x: 1117, startPoint y: 371, endPoint x: 991, endPoint y: 369, distance: 126.0
click at [996, 369] on div "September 15, 2025" at bounding box center [1081, 368] width 170 height 21
copy div "September 15, 2025"
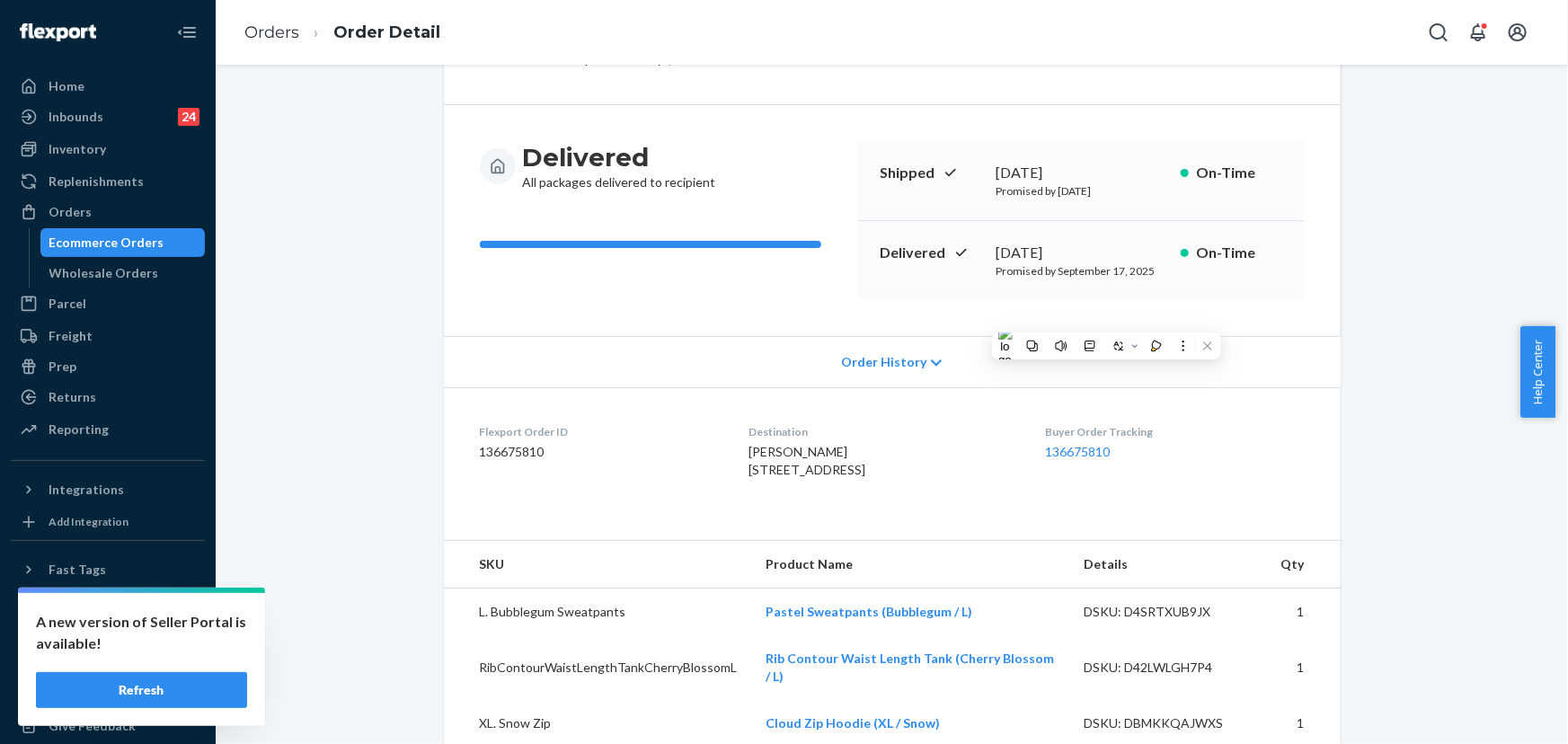
scroll to position [408, 0]
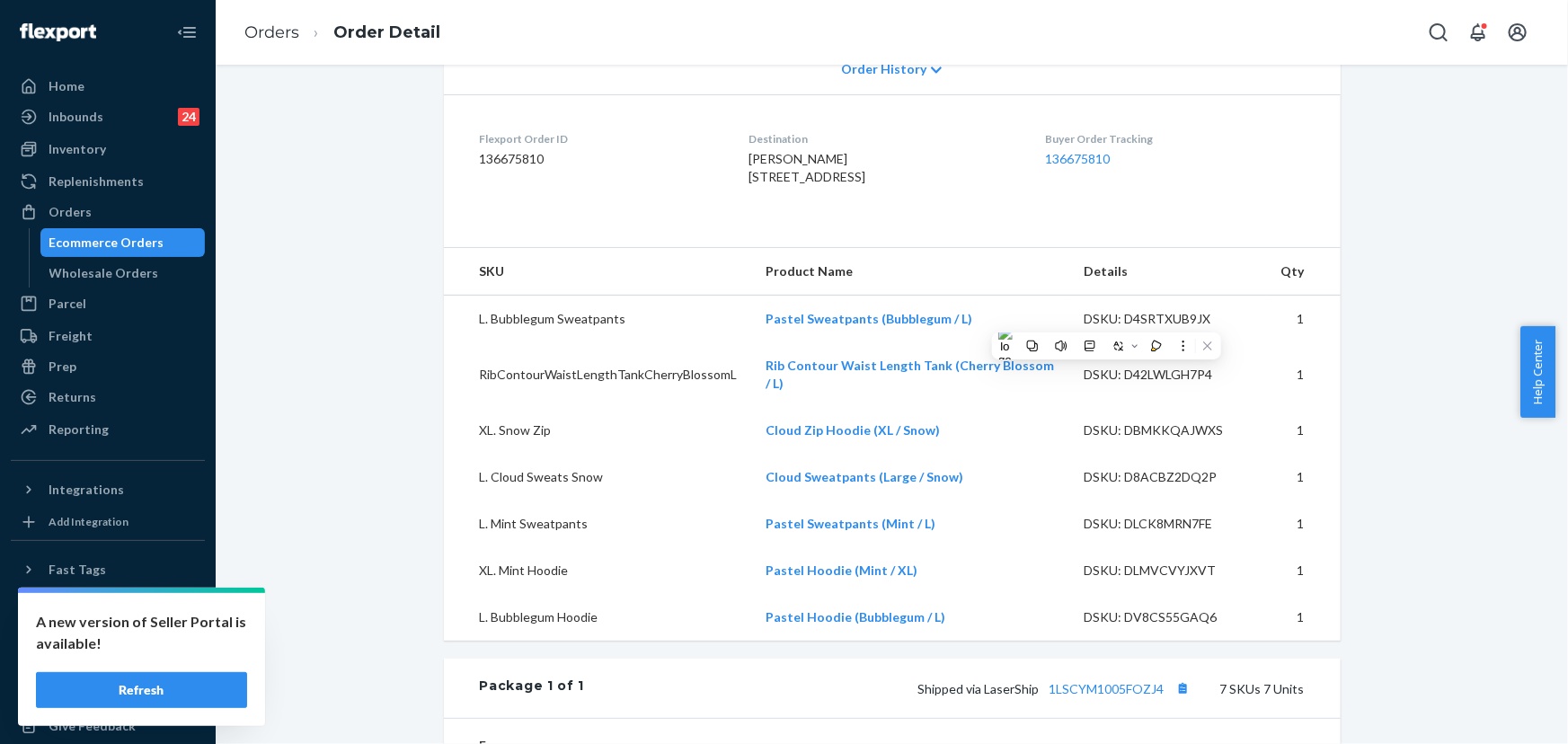
click at [1101, 701] on div "Shipped via LaserShip 1LSCYM1005FOZJ4 7 SKUs 7 Units" at bounding box center [944, 689] width 720 height 24
drag, startPoint x: 1102, startPoint y: 722, endPoint x: 566, endPoint y: 88, distance: 830.2
click at [1102, 697] on link "1LSCYM1005FOZJ4" at bounding box center [1106, 689] width 115 height 15
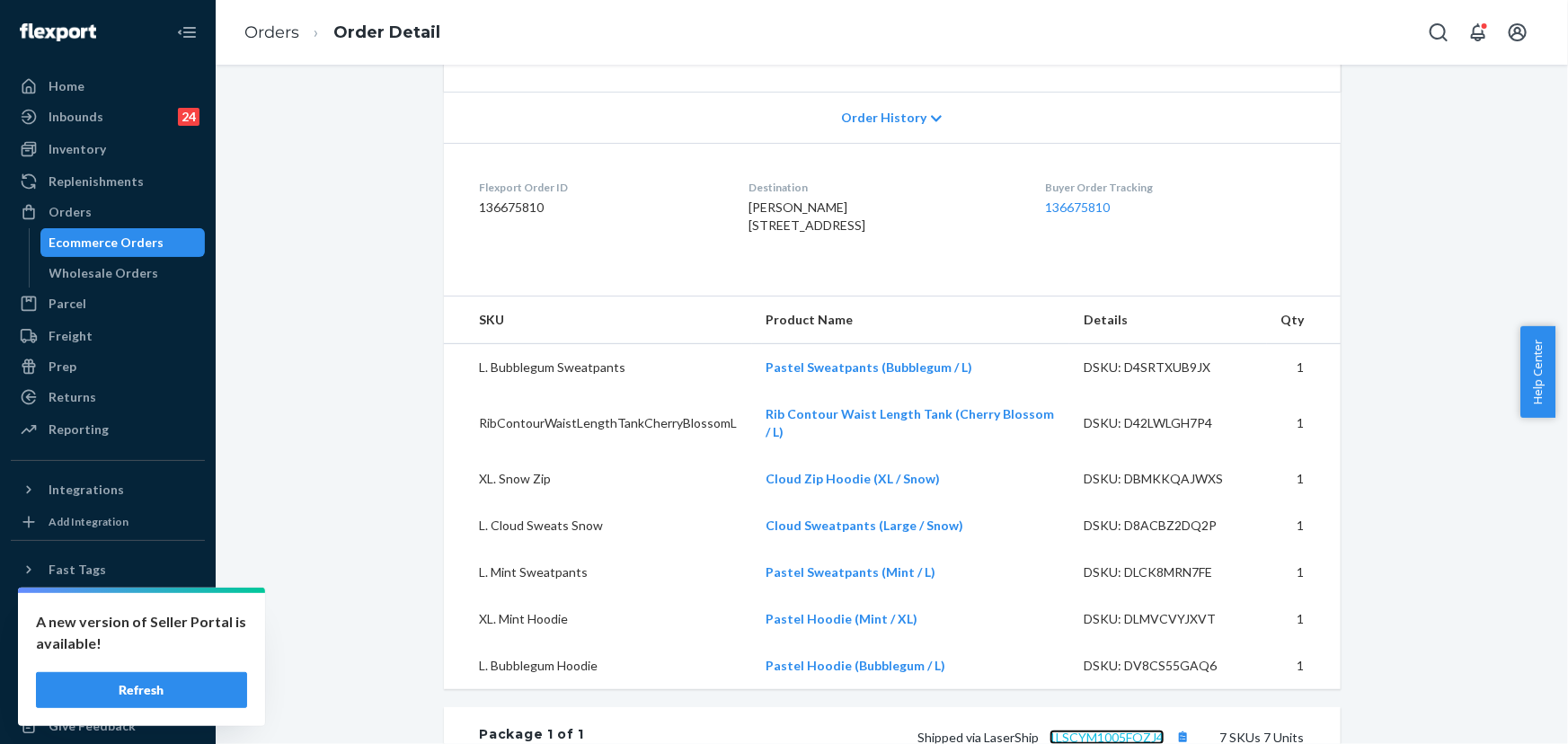
scroll to position [245, 0]
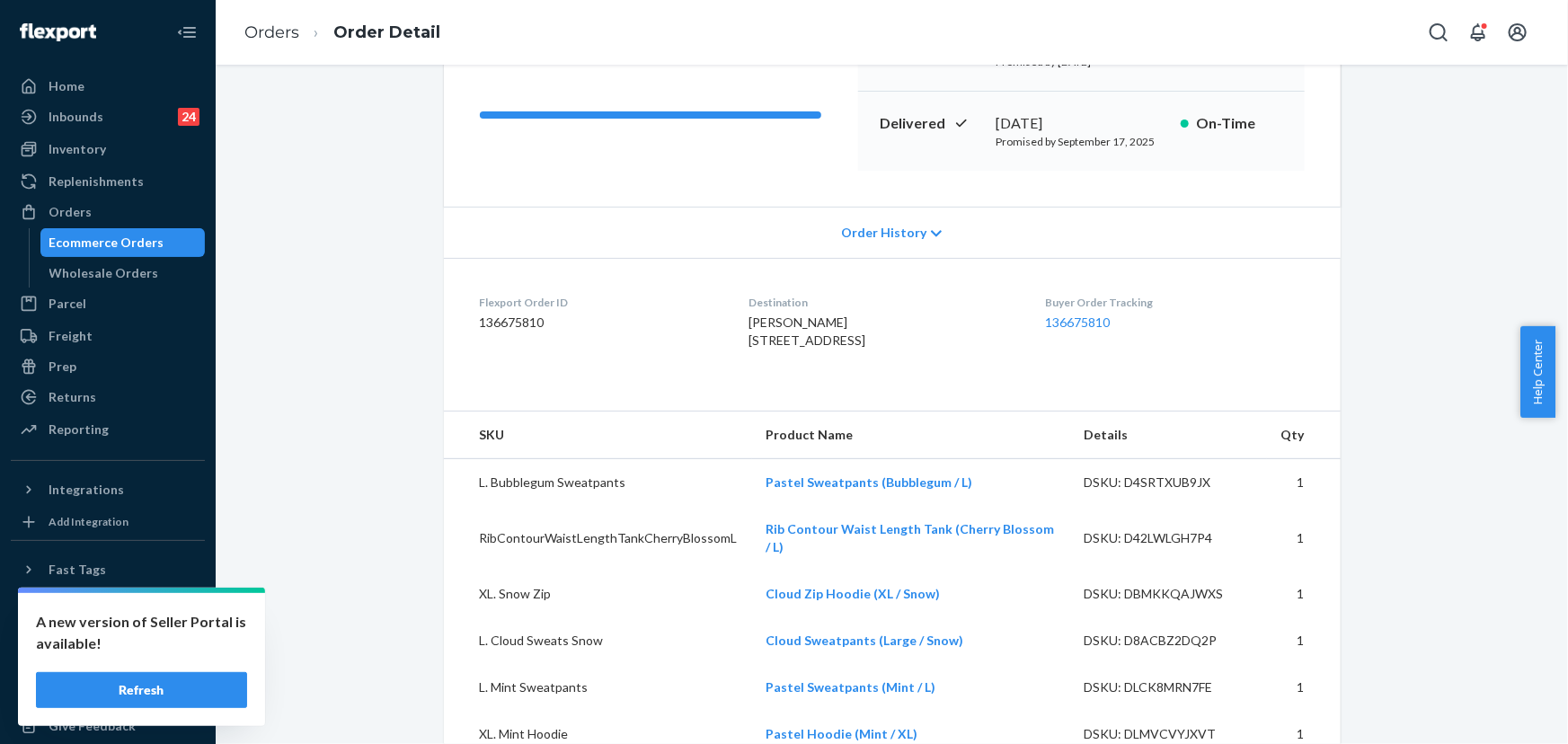
drag, startPoint x: 844, startPoint y: 369, endPoint x: 727, endPoint y: 342, distance: 120.1
click at [730, 342] on dl "Flexport Order ID 136675810 Destination Kimberly Casey 854 Leeds Athens Rd Ap 2…" at bounding box center [892, 325] width 897 height 135
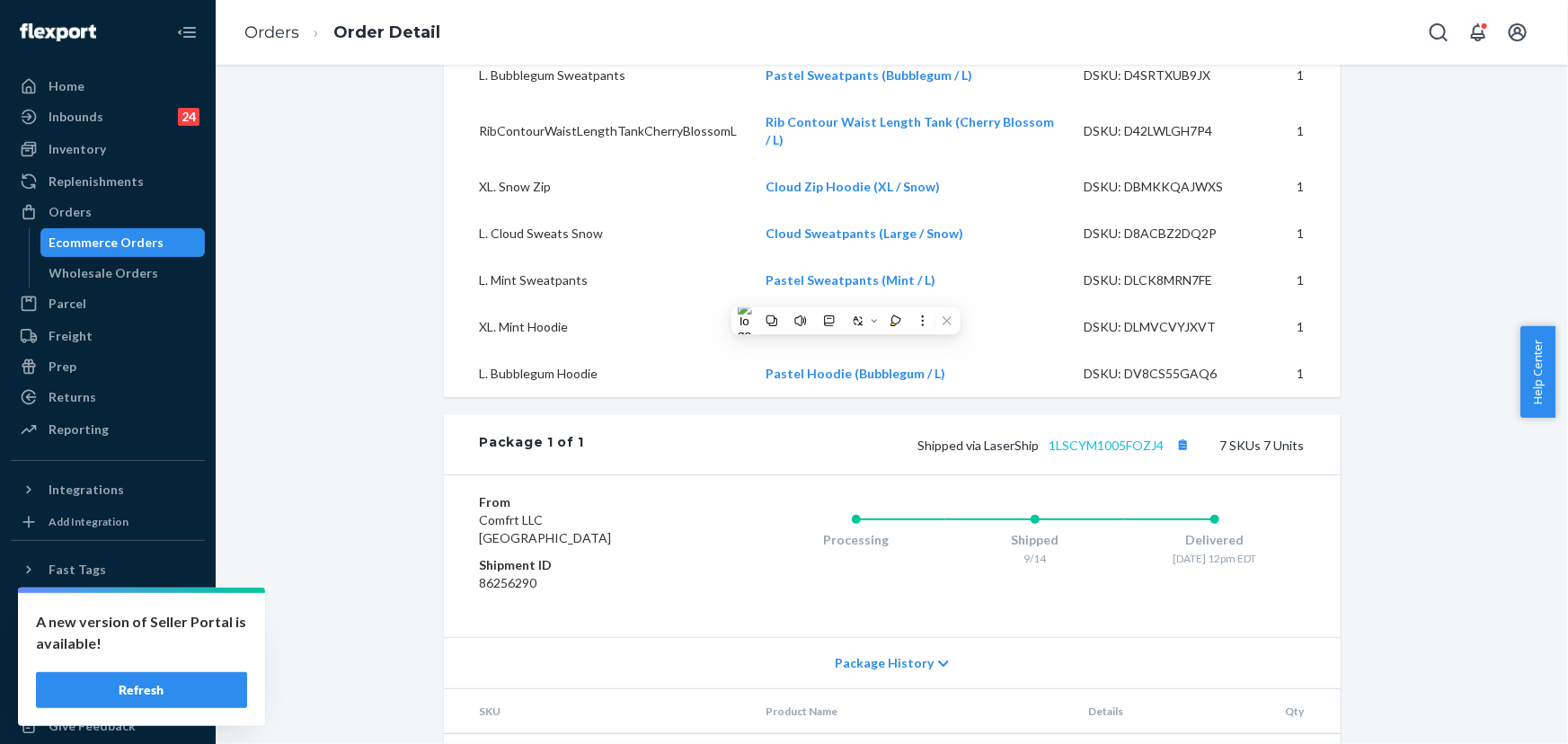
scroll to position [654, 0]
drag, startPoint x: 1163, startPoint y: 484, endPoint x: 984, endPoint y: 483, distance: 179.0
click at [984, 451] on span "Shipped via LaserShip 1LSCYM1005FOZJ4" at bounding box center [1057, 444] width 276 height 15
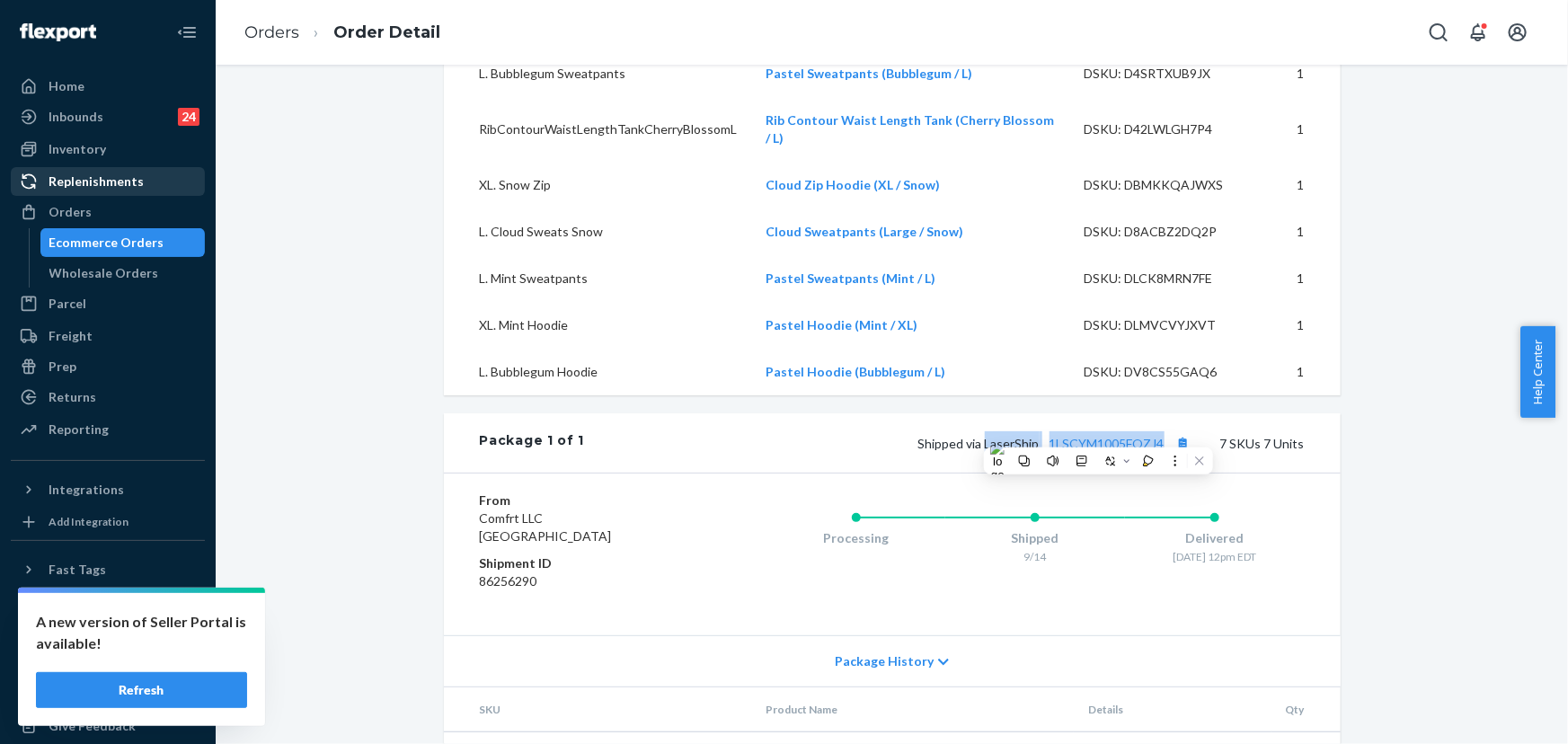
click at [65, 214] on div "Orders" at bounding box center [71, 212] width 43 height 18
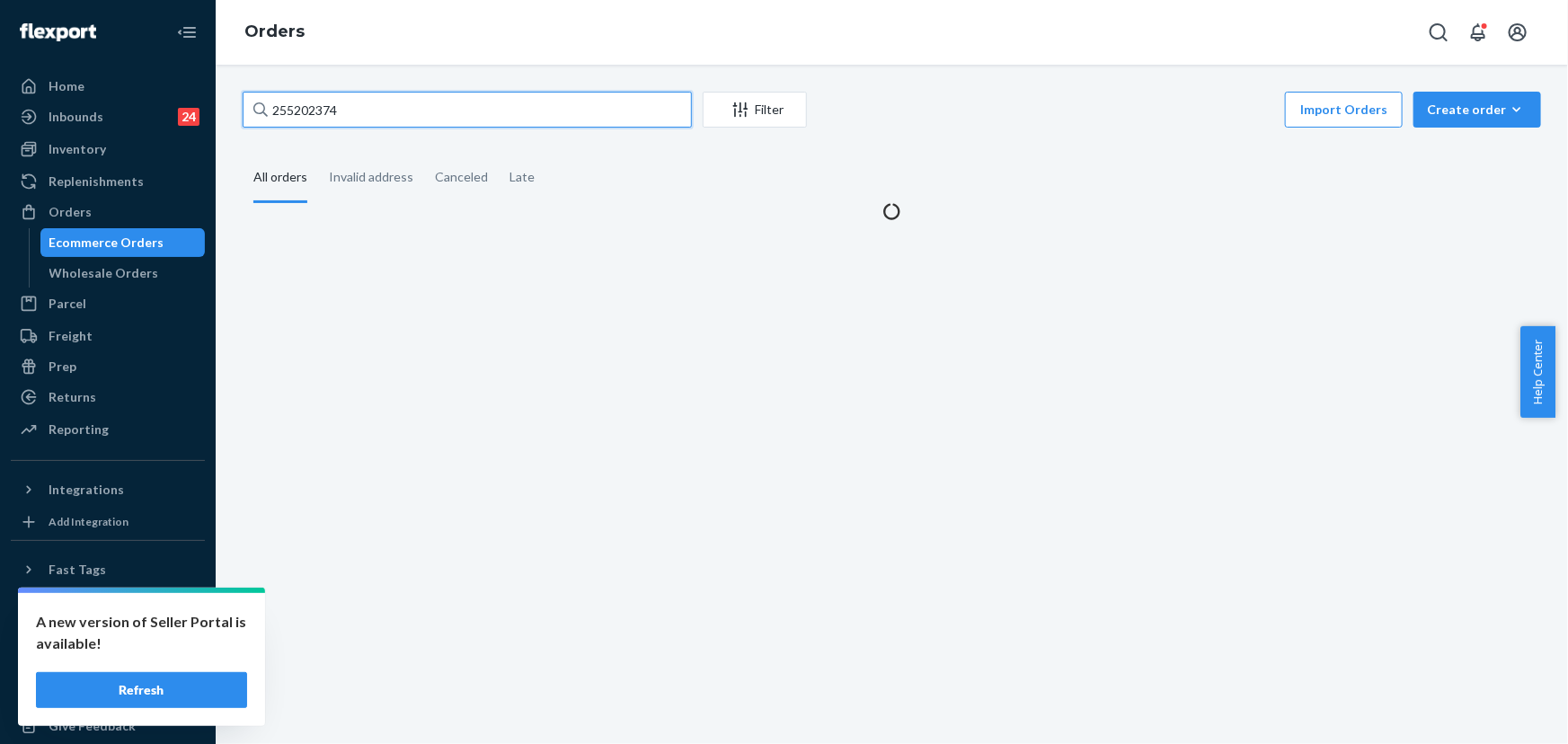
click at [352, 106] on input "255202374" at bounding box center [467, 109] width 449 height 36
paste input "012232"
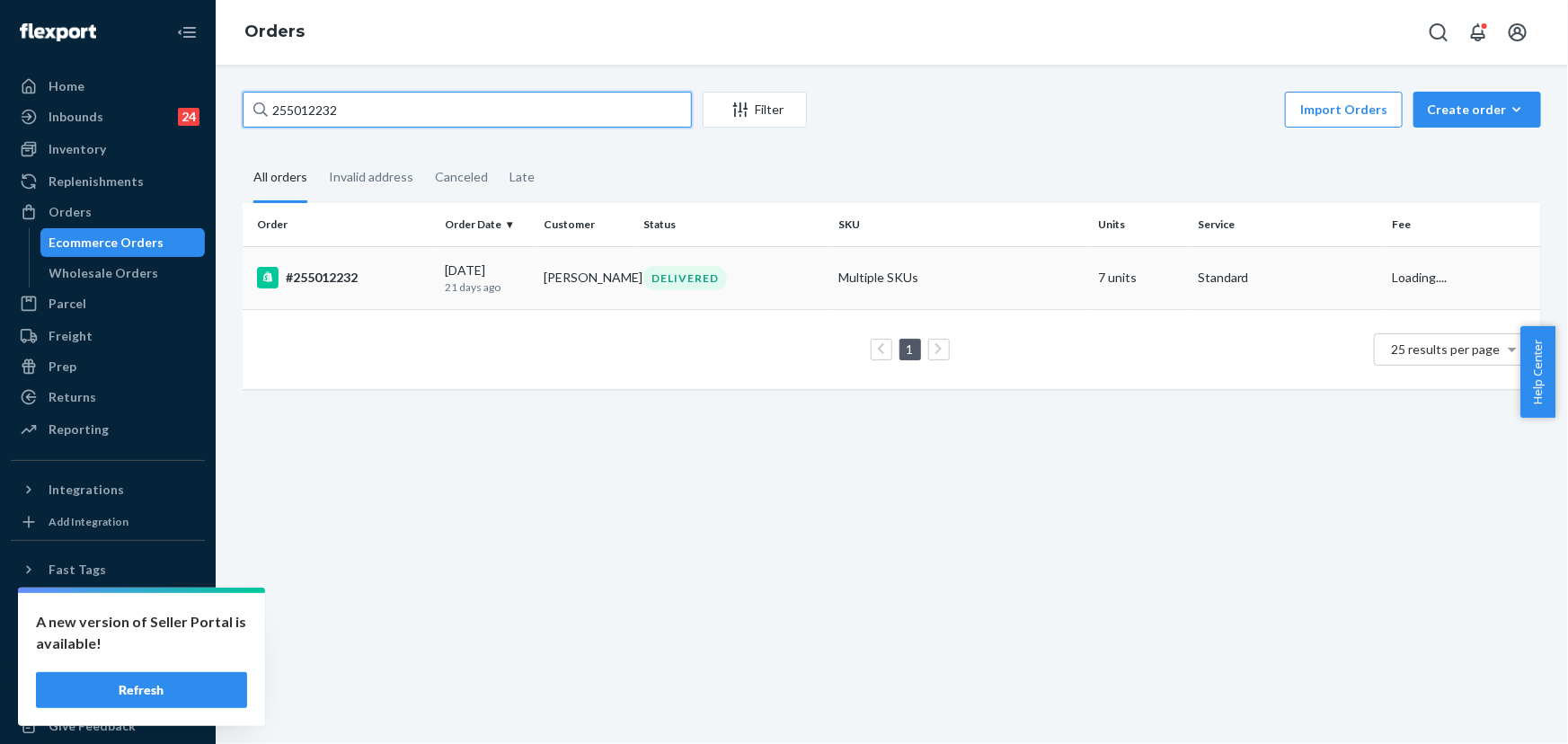
type input "255012232"
click at [652, 293] on td "DELIVERED" at bounding box center [733, 277] width 195 height 63
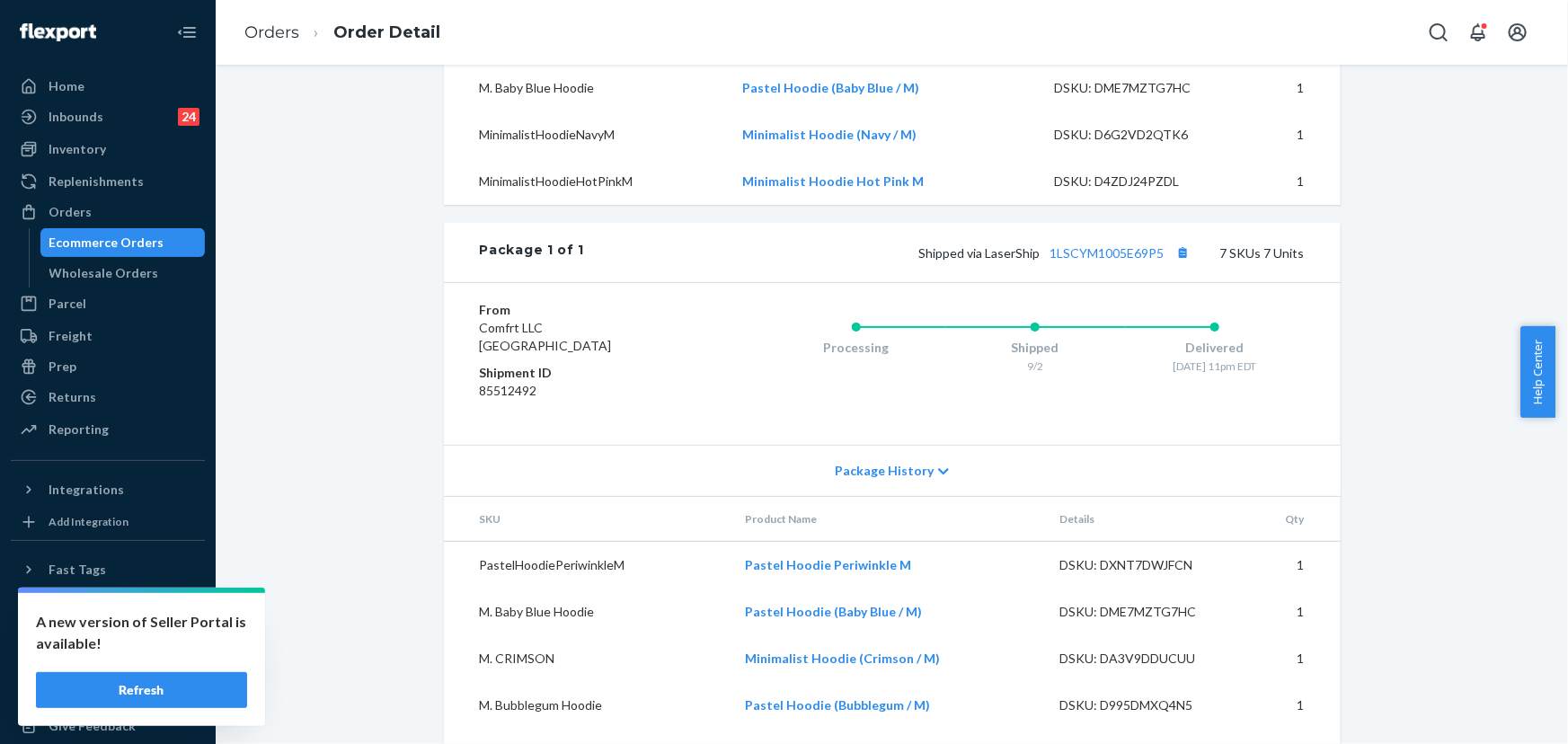
scroll to position [899, 0]
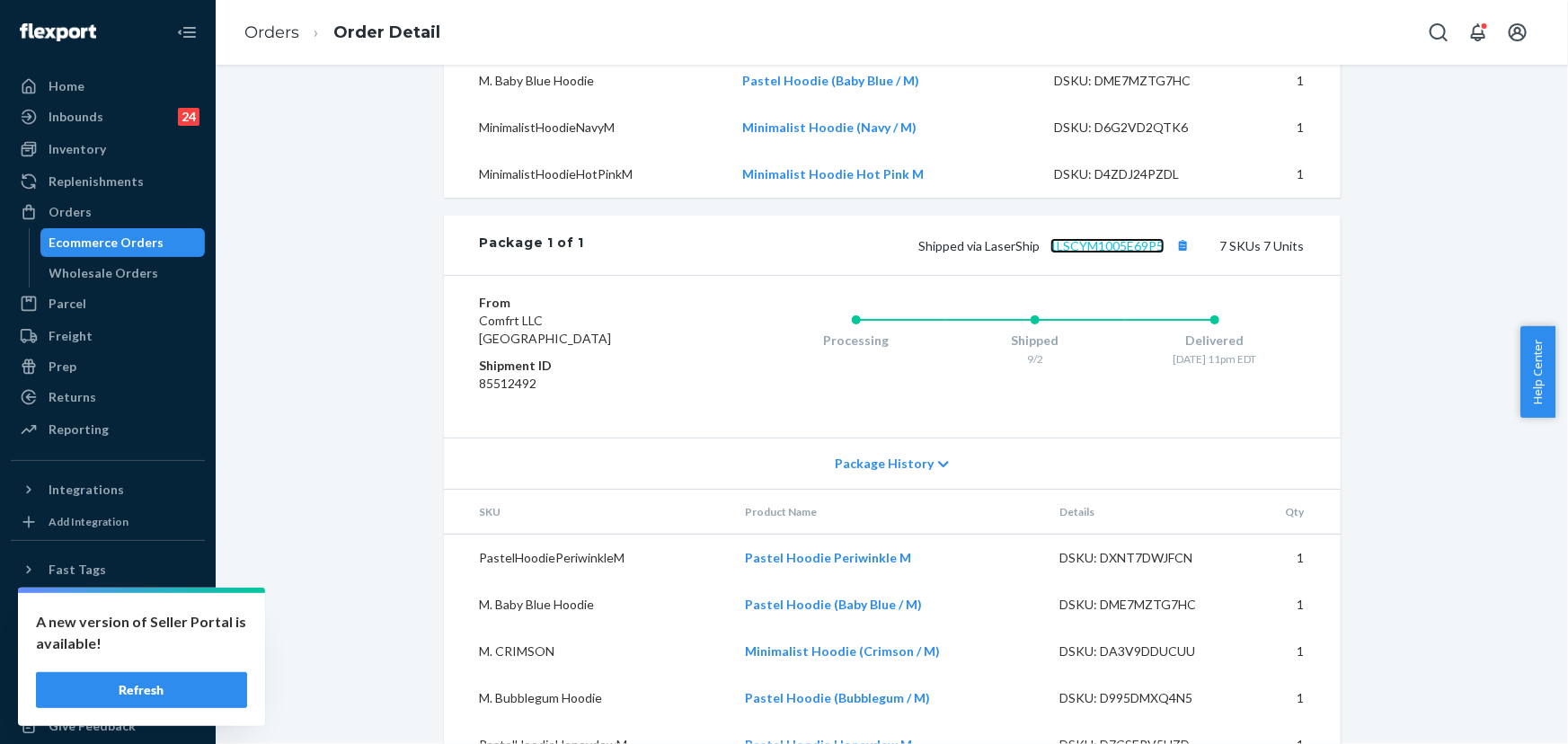
click at [1071, 254] on link "1LSCYM1005E69P5" at bounding box center [1106, 245] width 114 height 15
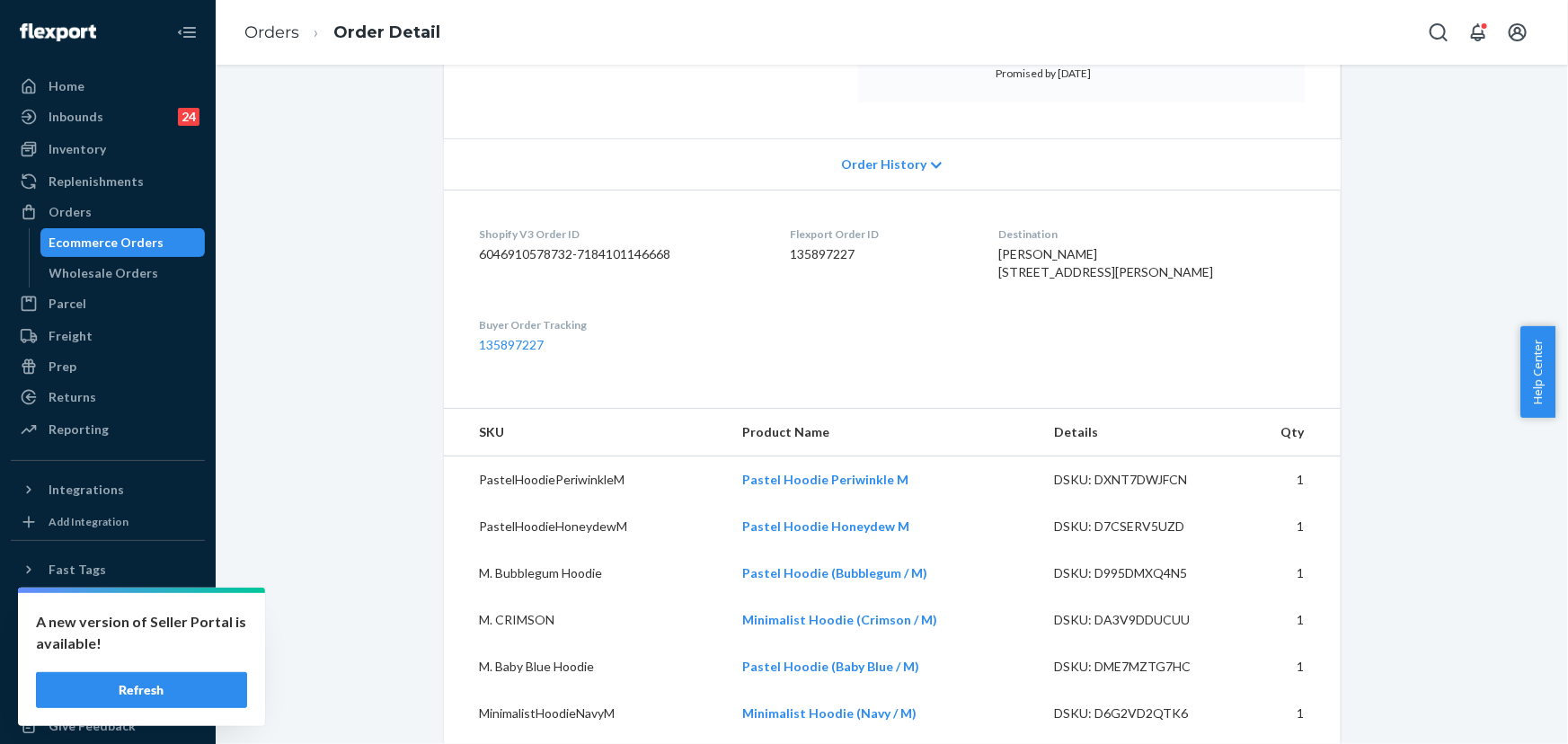
scroll to position [0, 0]
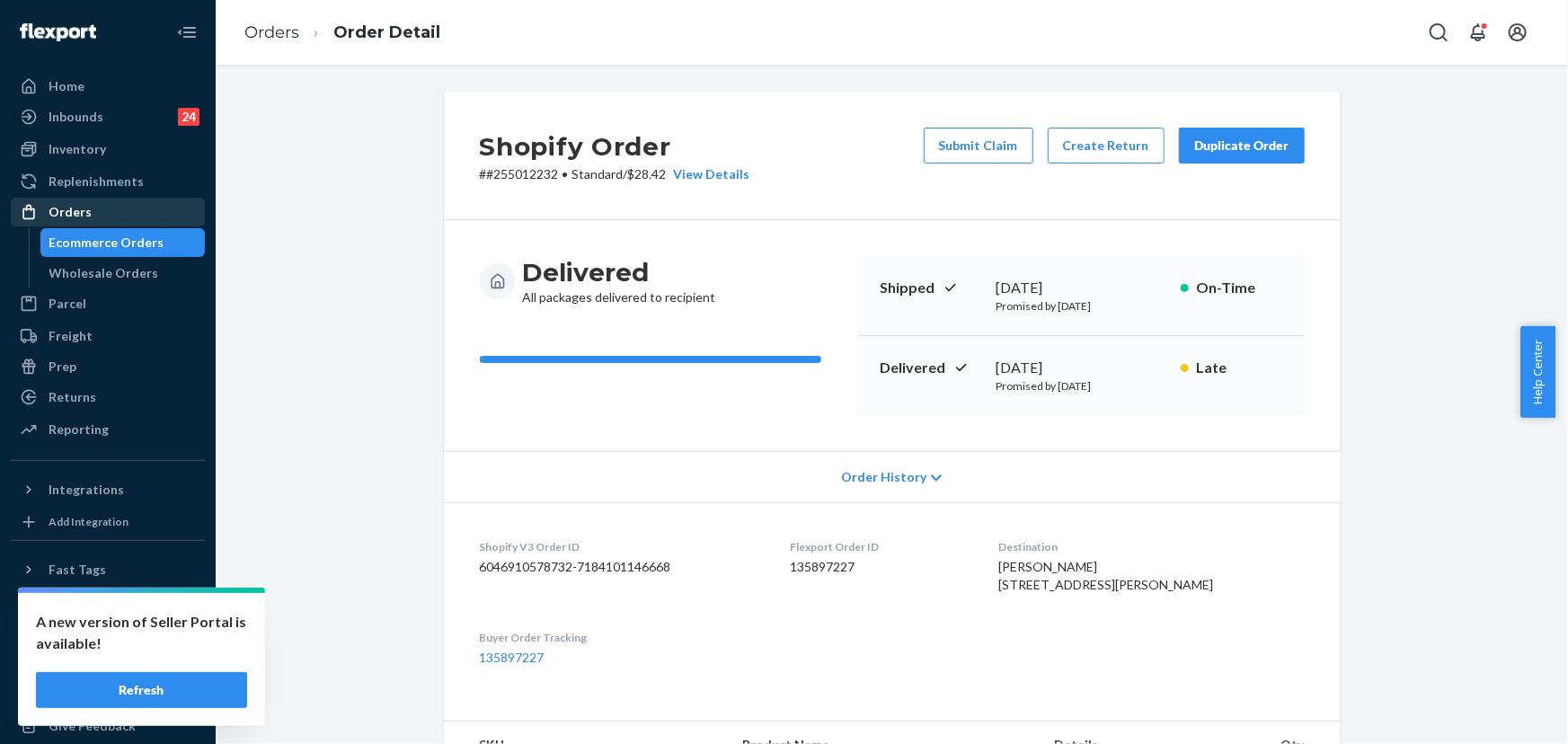
click at [108, 214] on div "Orders" at bounding box center [107, 212] width 191 height 25
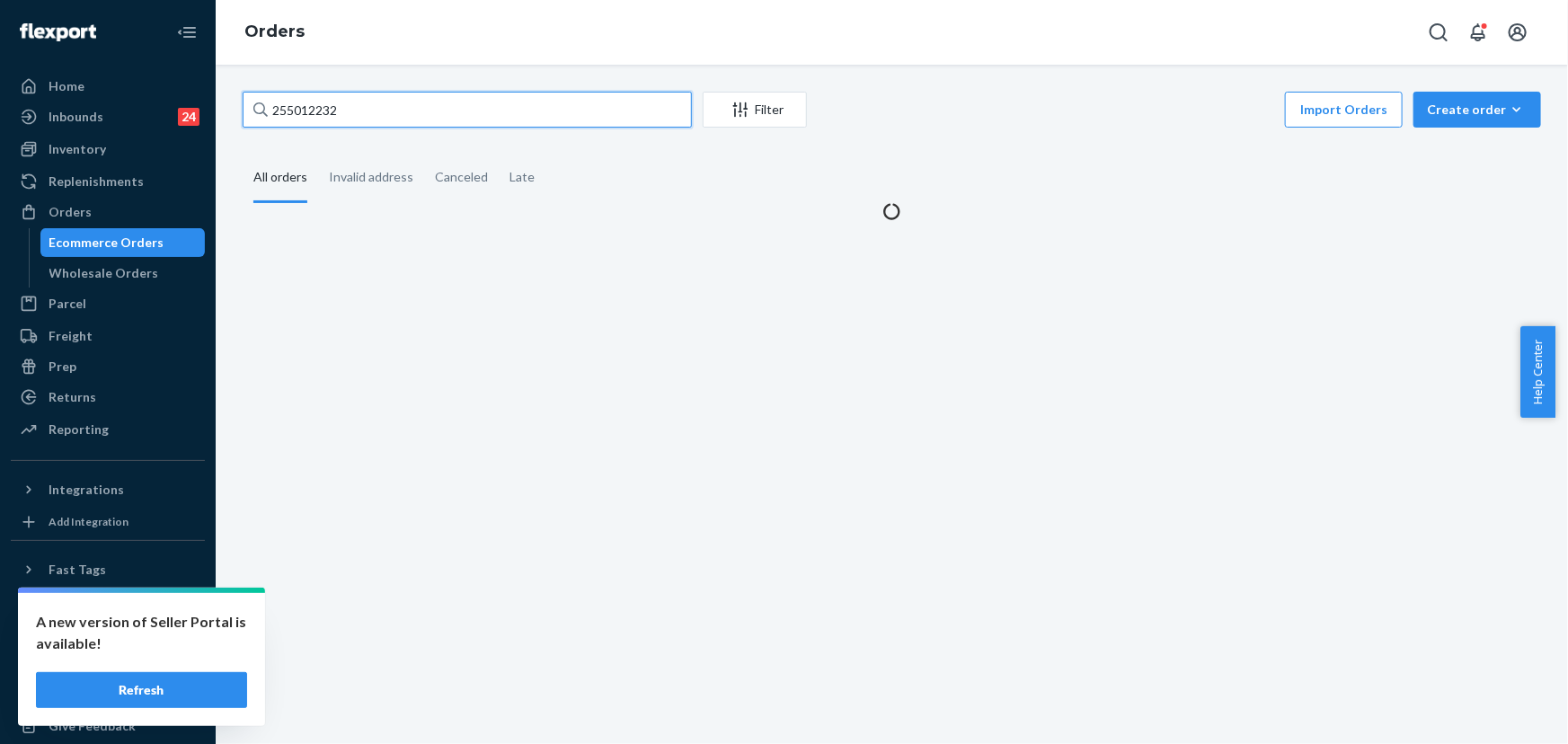
click at [376, 106] on input "255012232" at bounding box center [467, 109] width 449 height 36
paste input "300989"
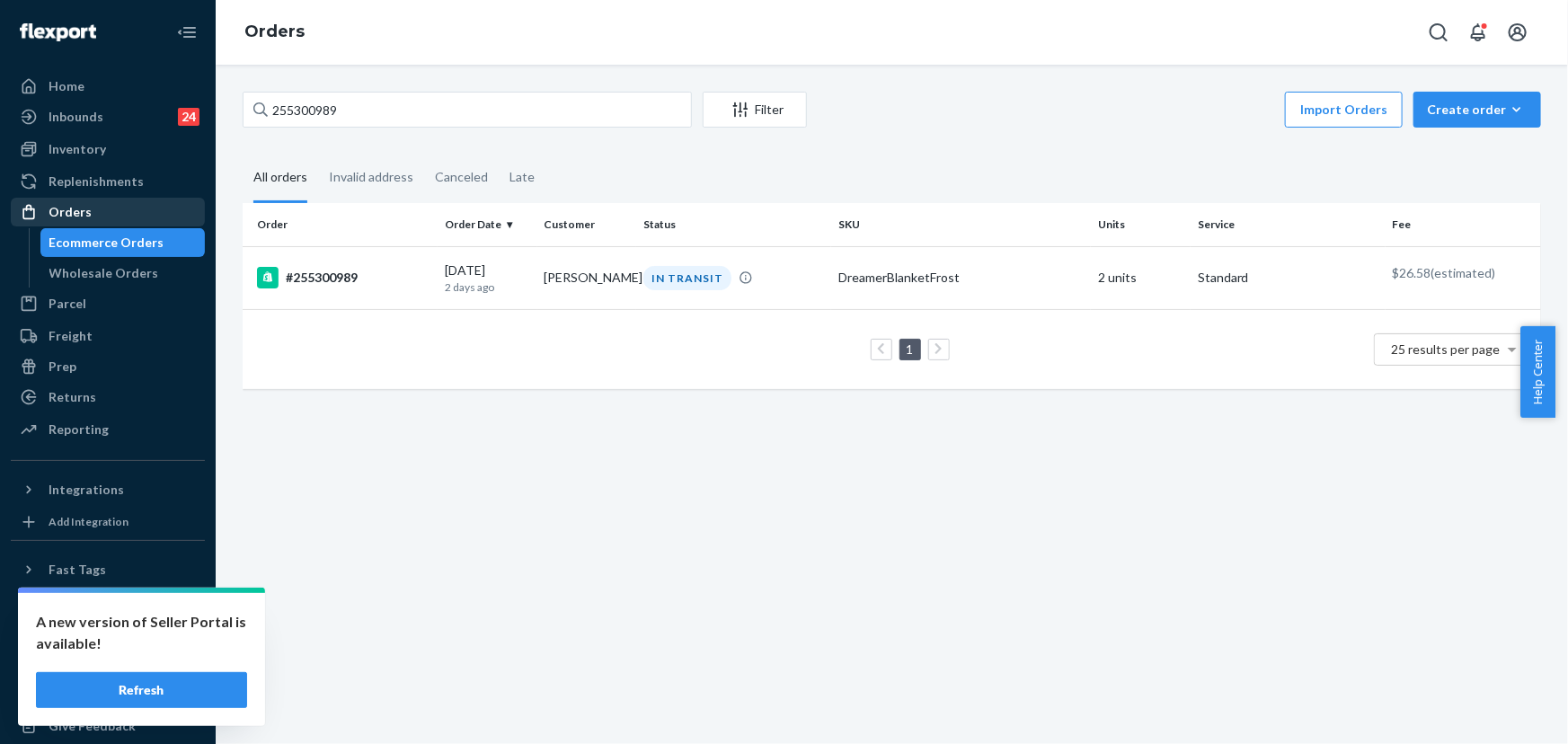
click at [98, 216] on div "Orders" at bounding box center [107, 212] width 191 height 25
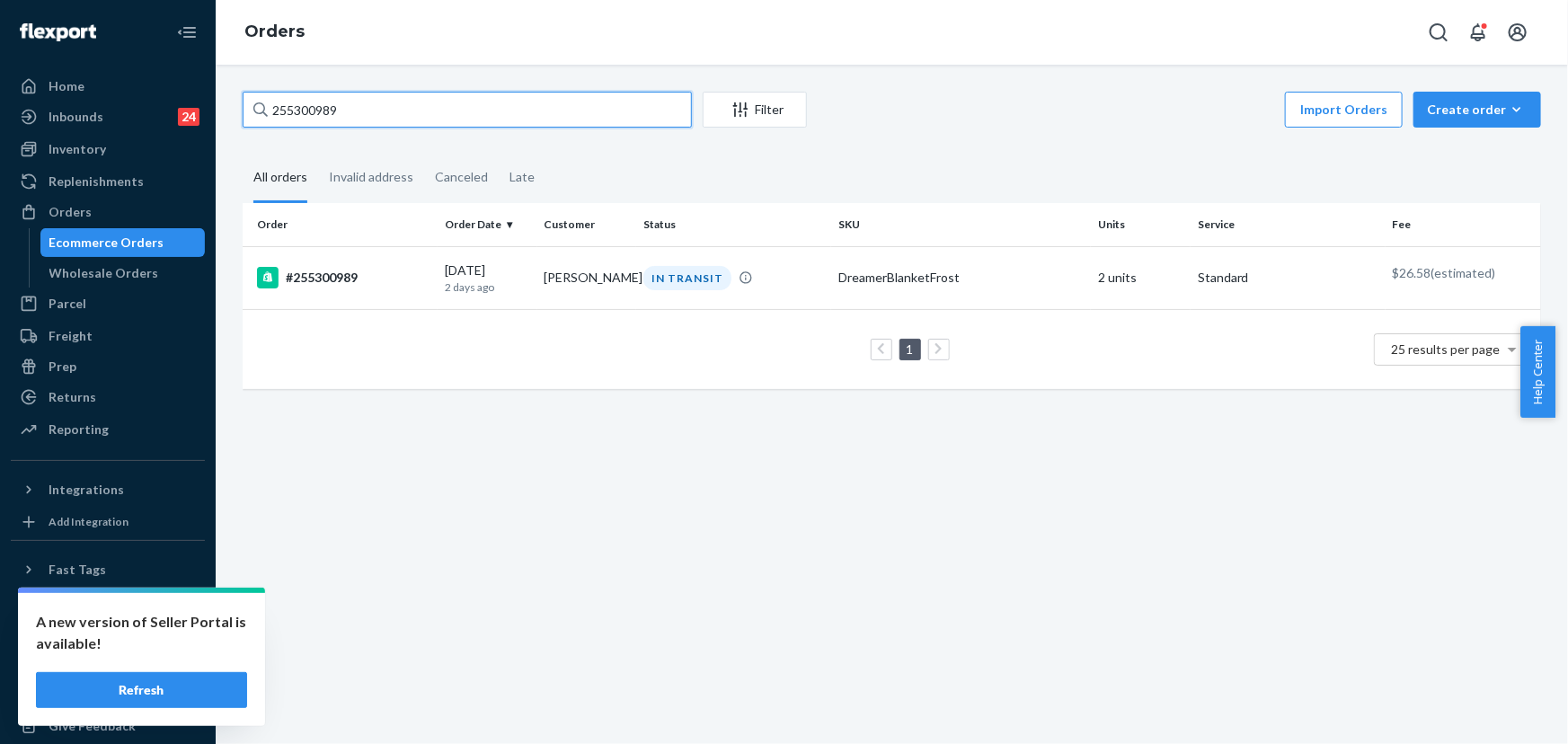
click at [385, 109] on input "255300989" at bounding box center [467, 109] width 449 height 36
paste input "160116"
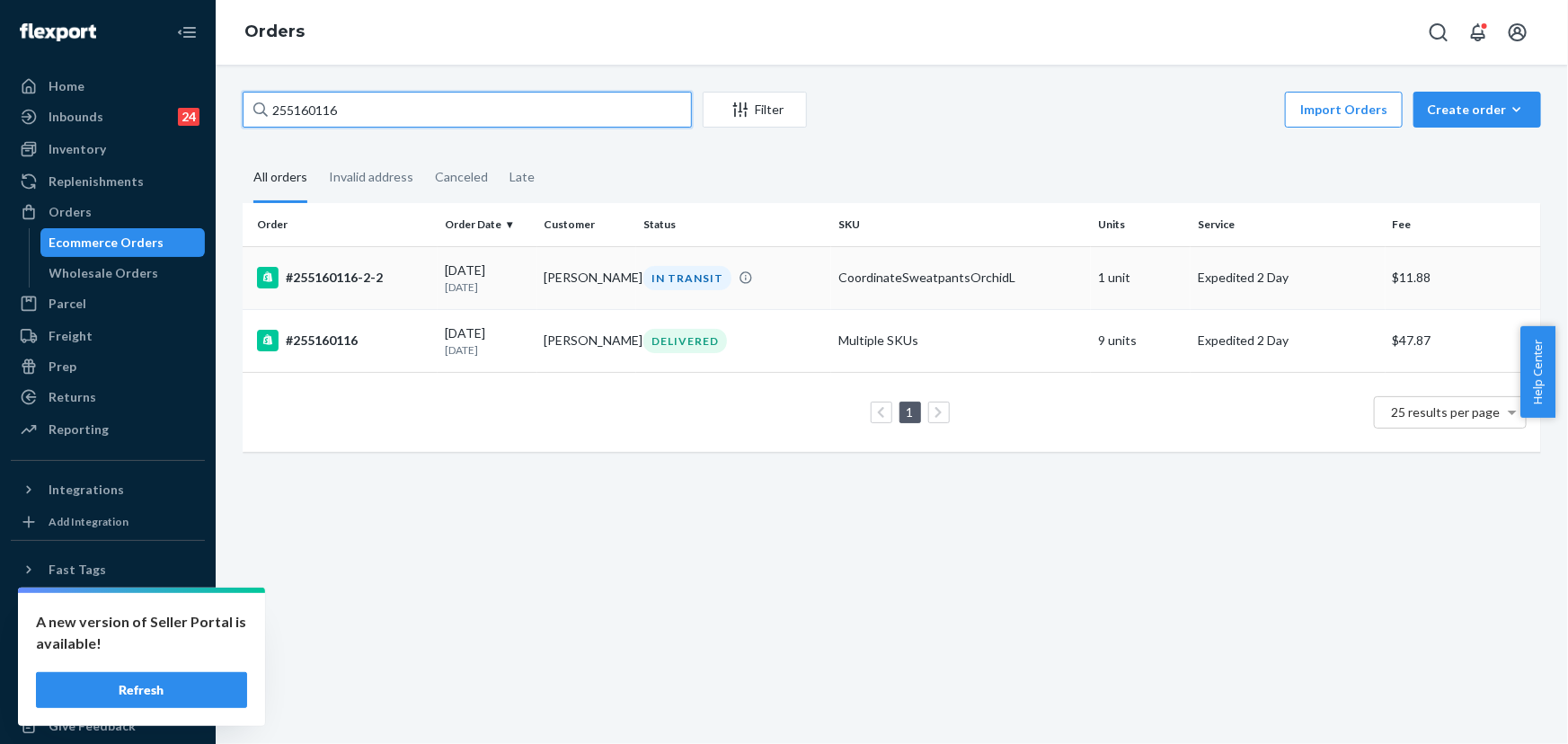
type input "255160116"
click at [653, 287] on div "IN TRANSIT" at bounding box center [687, 278] width 88 height 24
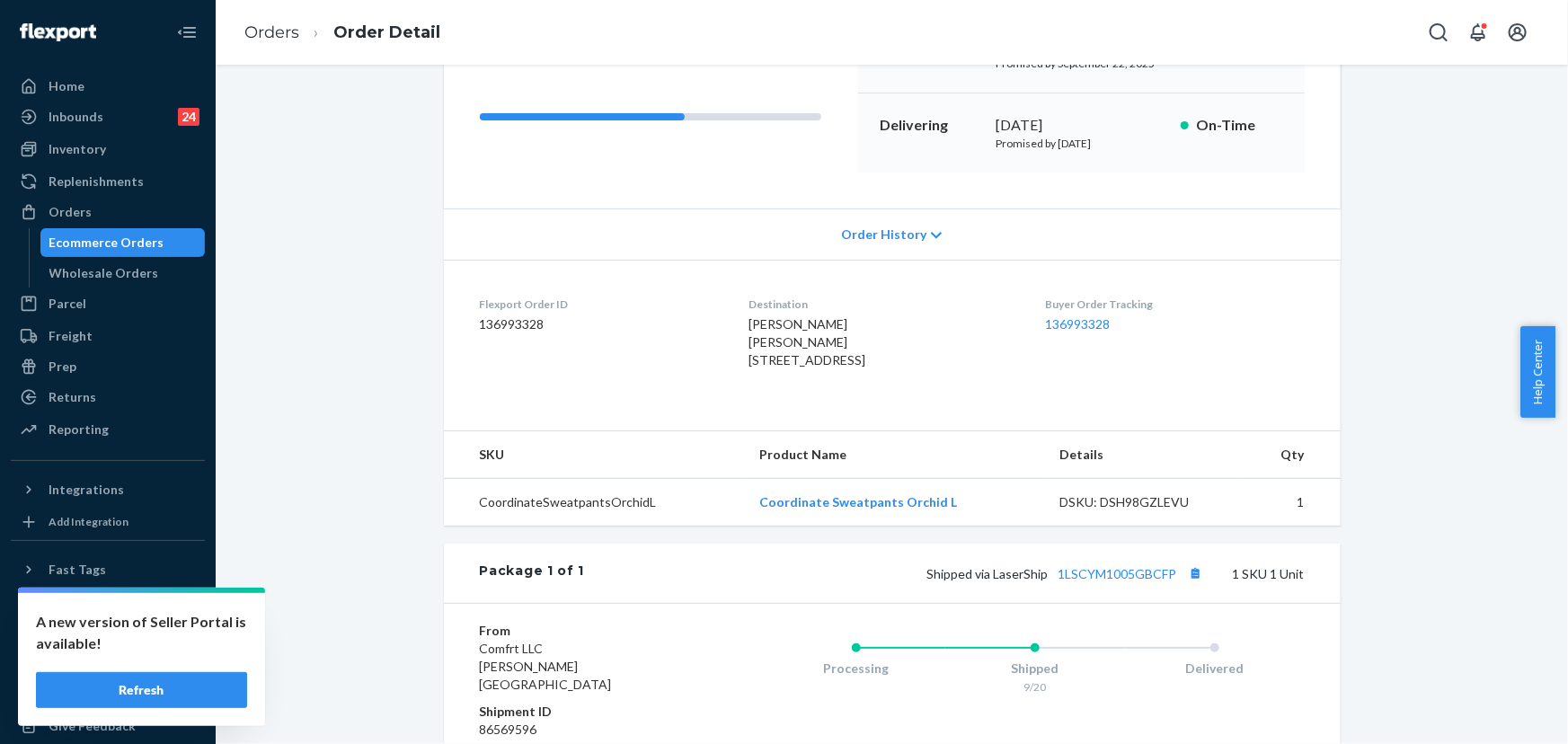
scroll to position [245, 0]
drag, startPoint x: 1174, startPoint y: 625, endPoint x: 1056, endPoint y: 630, distance: 118.1
click at [1056, 580] on span "Shipped via LaserShip 1LSCYM1005GBCFP" at bounding box center [1067, 572] width 280 height 15
drag, startPoint x: 1043, startPoint y: 625, endPoint x: 991, endPoint y: 629, distance: 52.2
click at [991, 580] on span "Shipped via LaserShip 1LSCYM1005GBCFP" at bounding box center [1067, 572] width 280 height 15
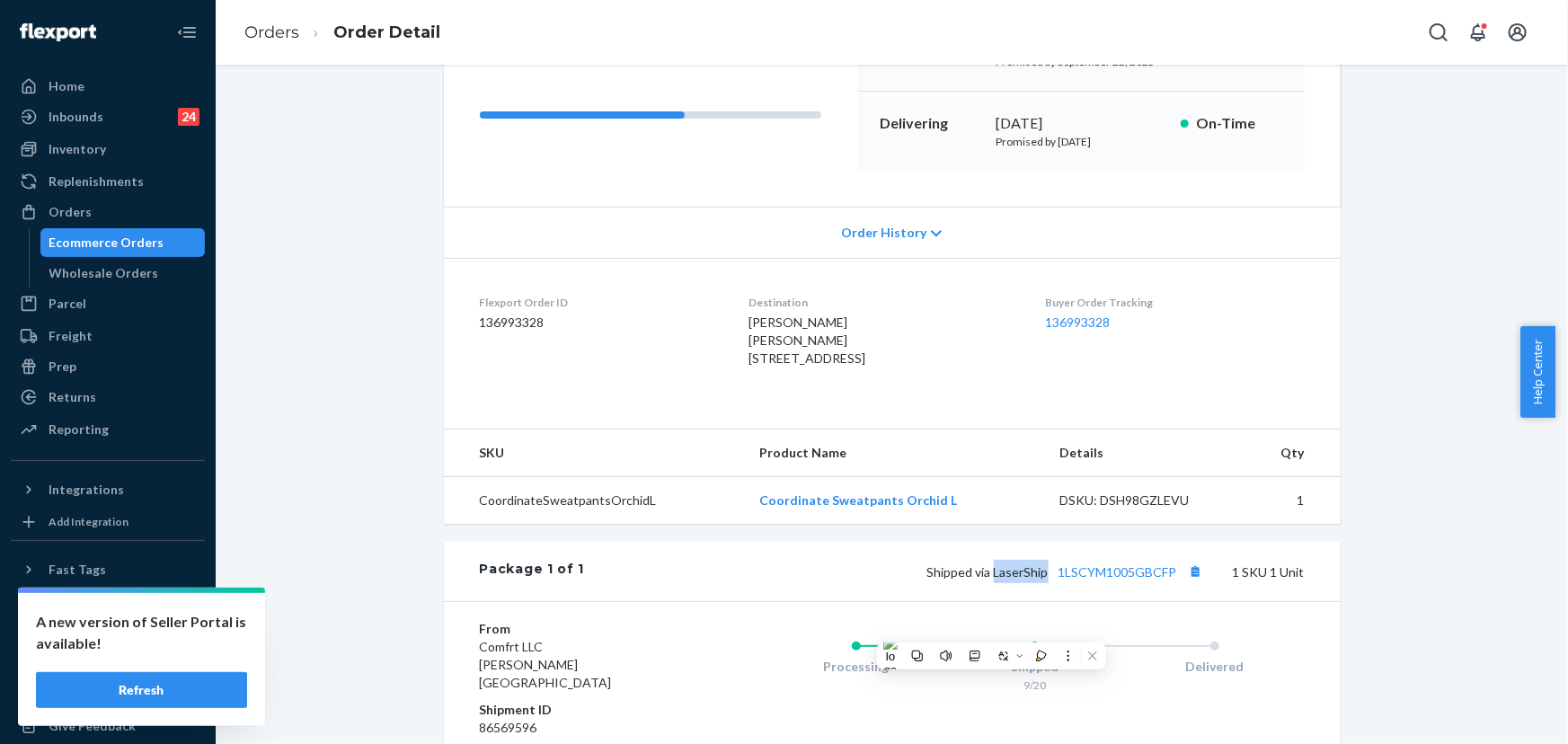
click at [81, 210] on div "Orders" at bounding box center [71, 212] width 43 height 18
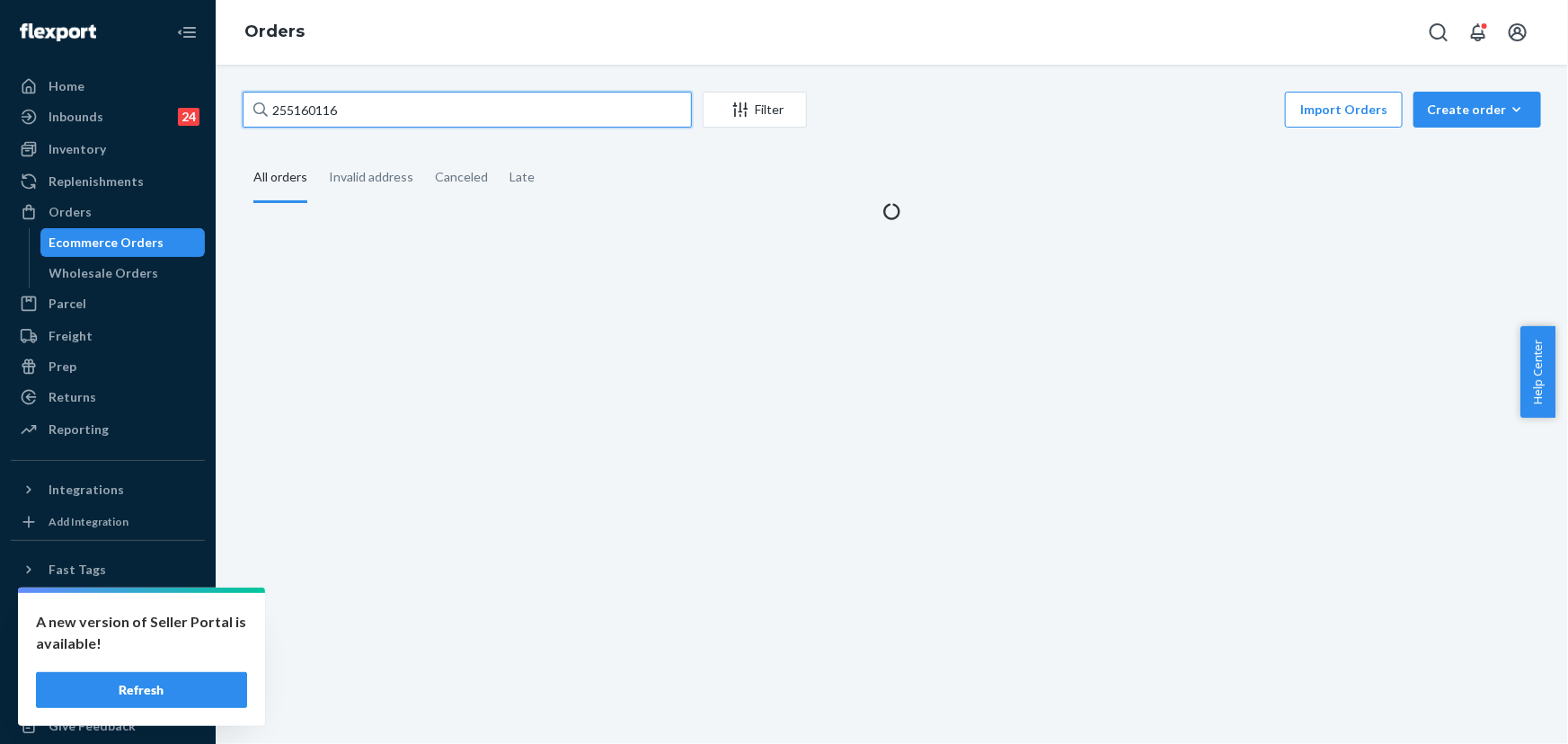
click at [360, 117] on input "255160116" at bounding box center [467, 109] width 449 height 36
paste input "283045"
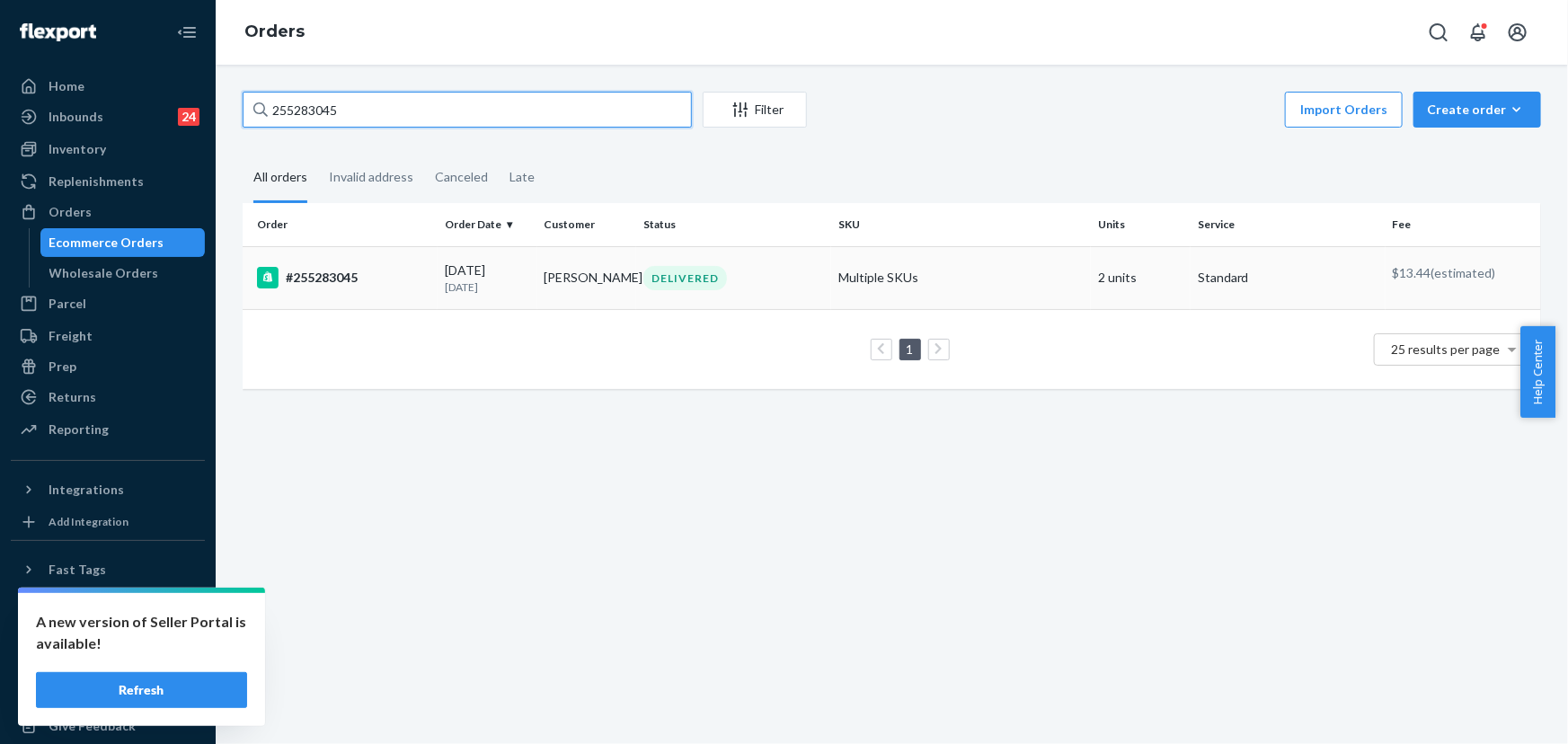
type input "255283045"
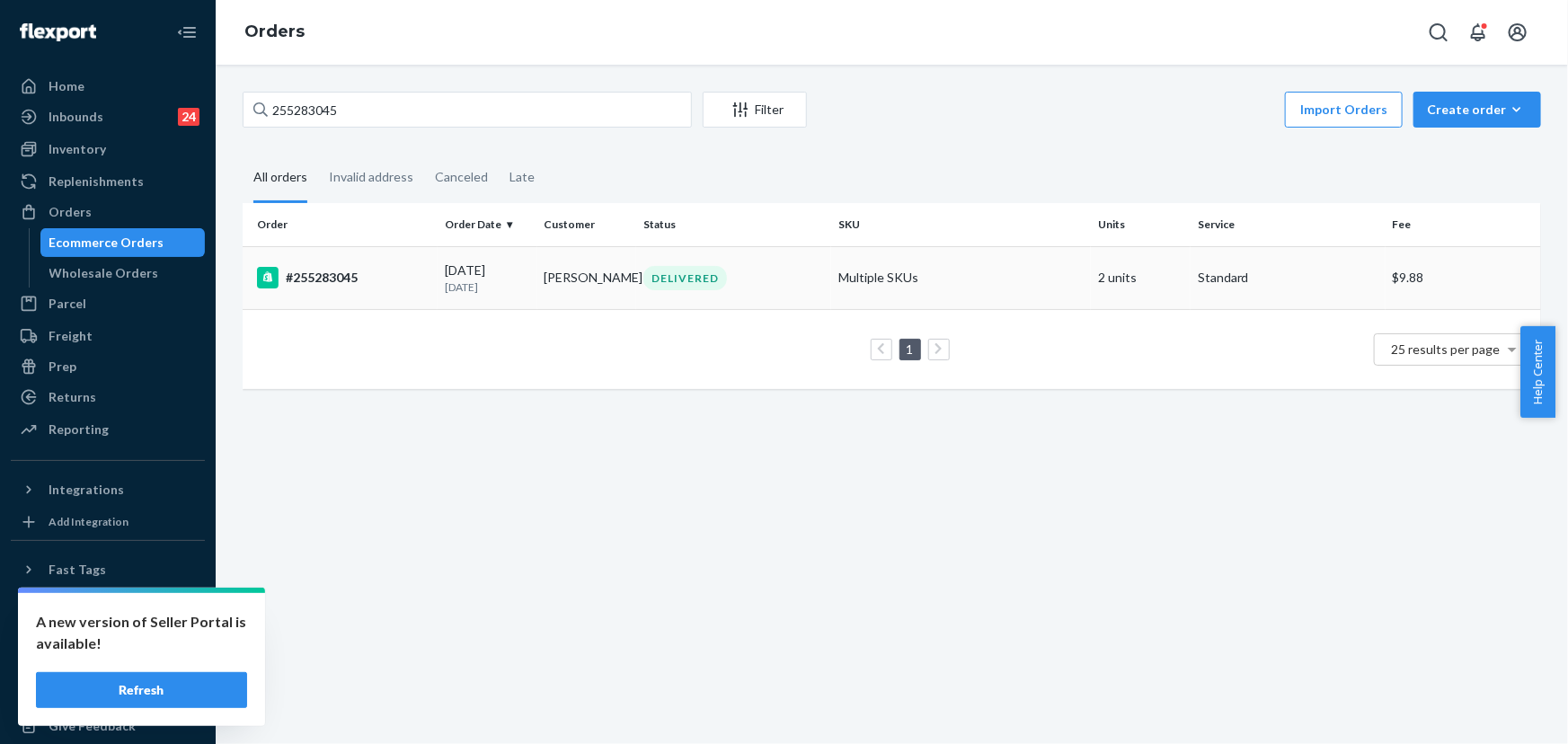
click at [598, 286] on td "Agnieszka Dwulit" at bounding box center [588, 277] width 100 height 63
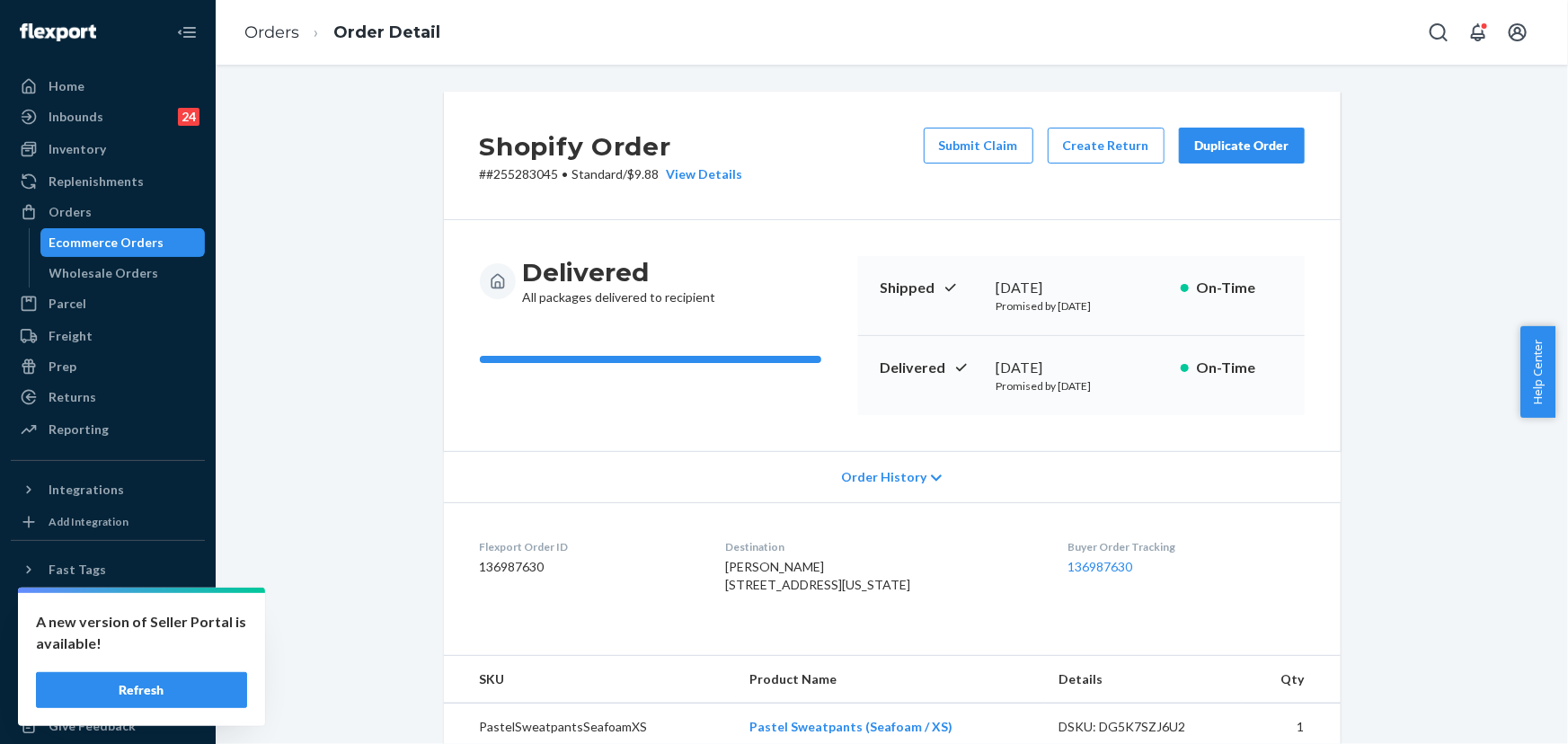
drag, startPoint x: 1119, startPoint y: 370, endPoint x: 992, endPoint y: 368, distance: 127.0
click at [996, 368] on div "September 21, 2025" at bounding box center [1081, 368] width 170 height 21
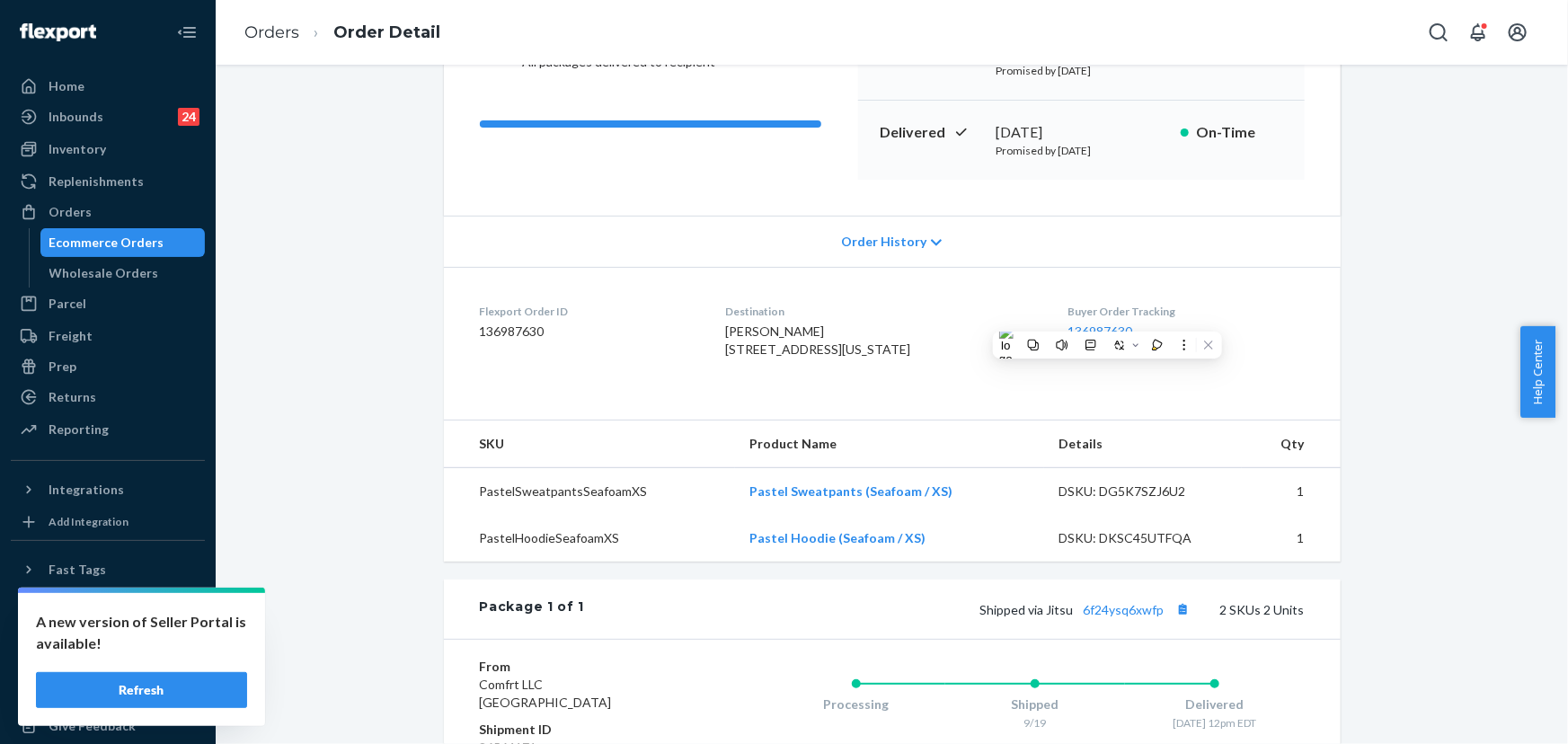
scroll to position [245, 0]
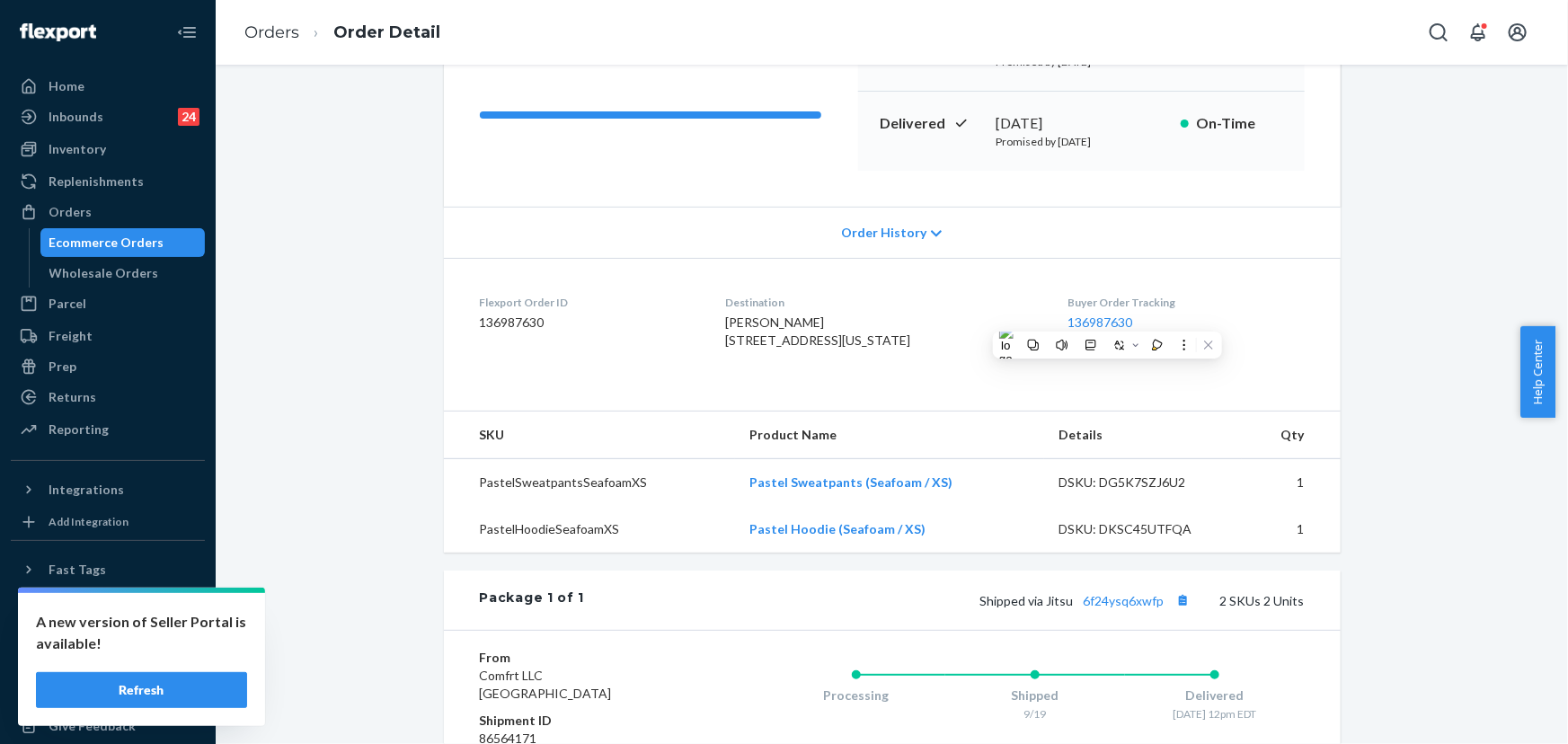
drag, startPoint x: 825, startPoint y: 354, endPoint x: 729, endPoint y: 341, distance: 96.9
click at [732, 344] on div "Agnieszka Dwulit 555 10th Ave Apt 30F New York, NY 10018-0444 US" at bounding box center [883, 332] width 314 height 36
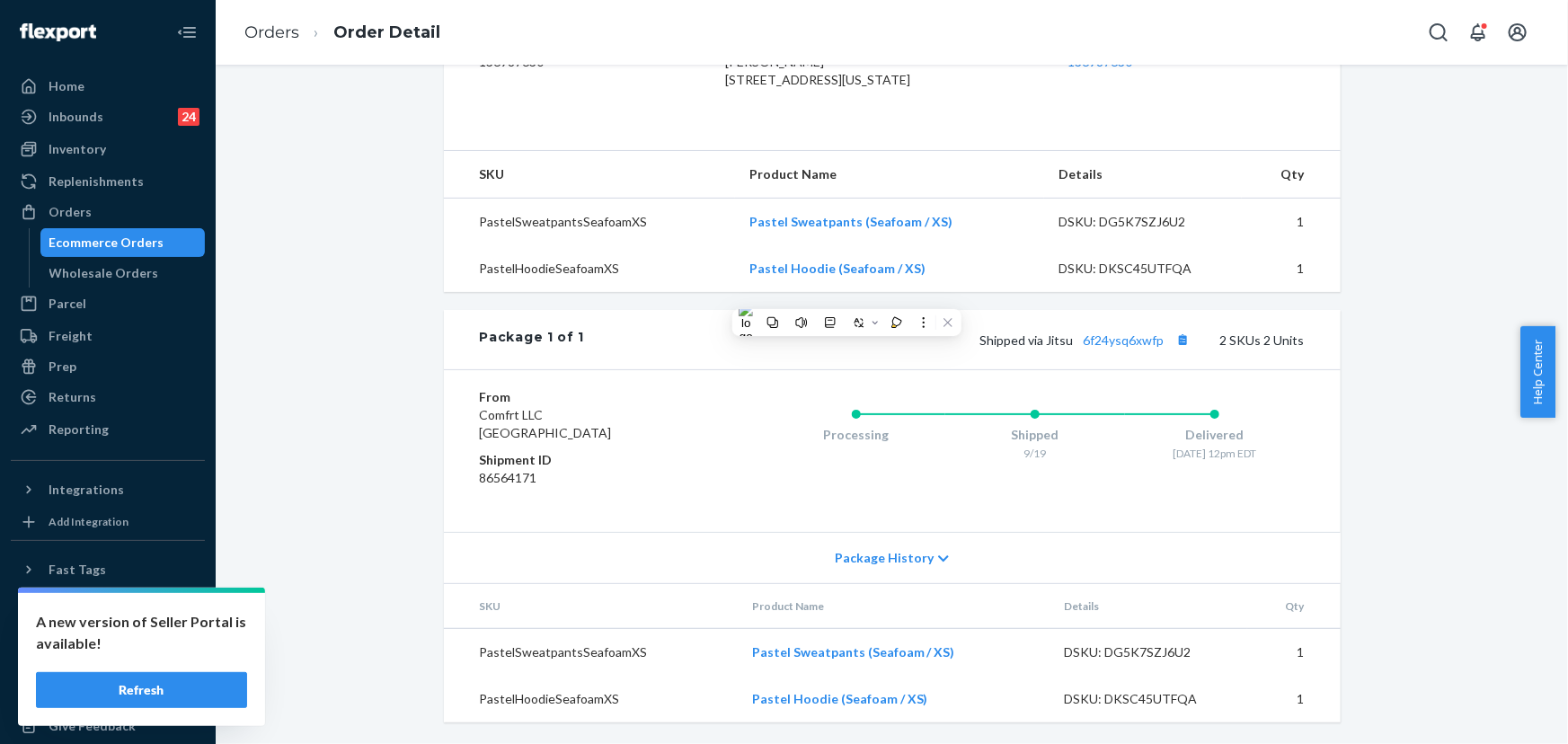
scroll to position [539, 0]
drag, startPoint x: 1161, startPoint y: 344, endPoint x: 810, endPoint y: 222, distance: 371.6
click at [1046, 347] on span "Shipped via Jitsu 6f24ysq6xwfp" at bounding box center [1088, 340] width 214 height 15
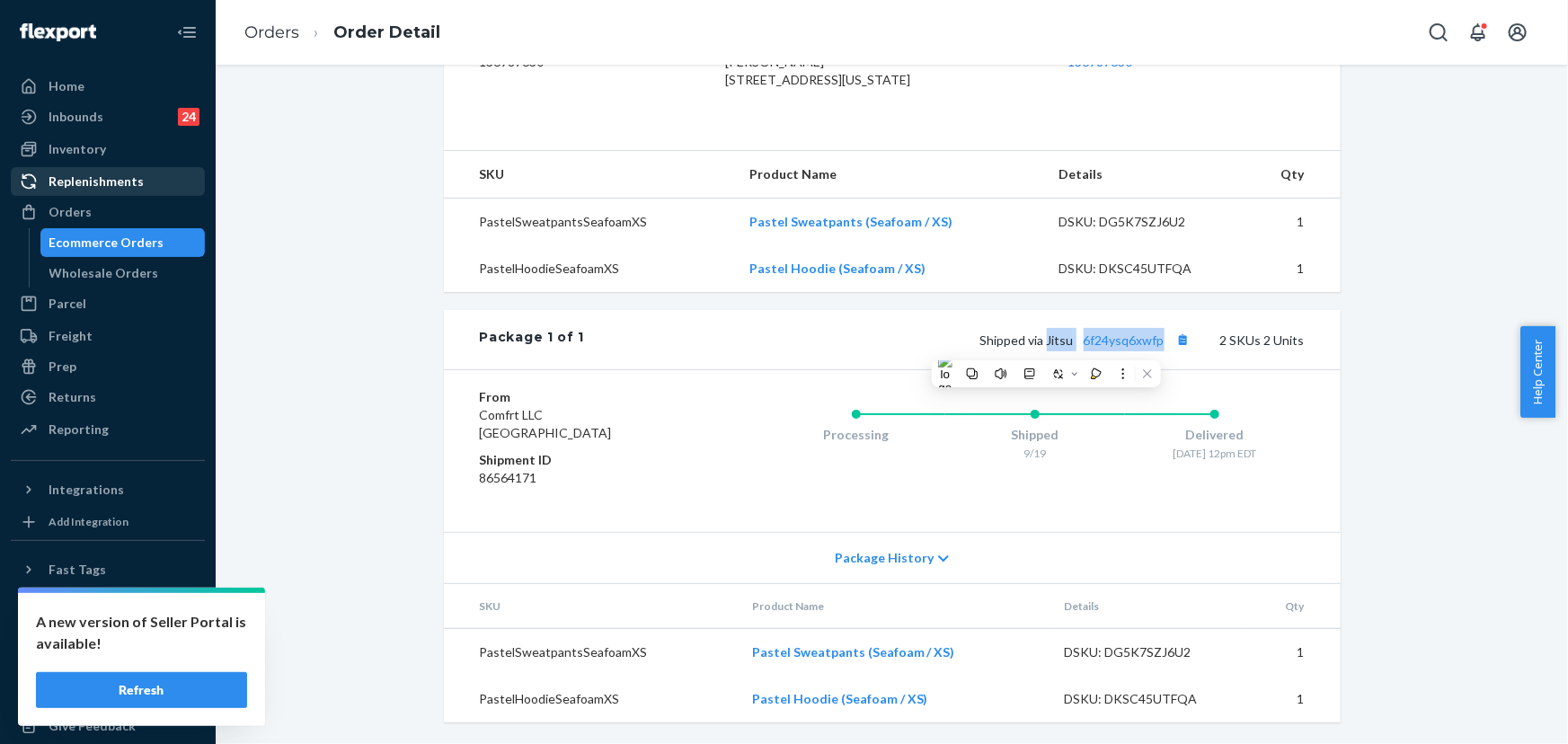
drag, startPoint x: 46, startPoint y: 210, endPoint x: 93, endPoint y: 189, distance: 51.5
click at [47, 210] on div at bounding box center [34, 212] width 29 height 18
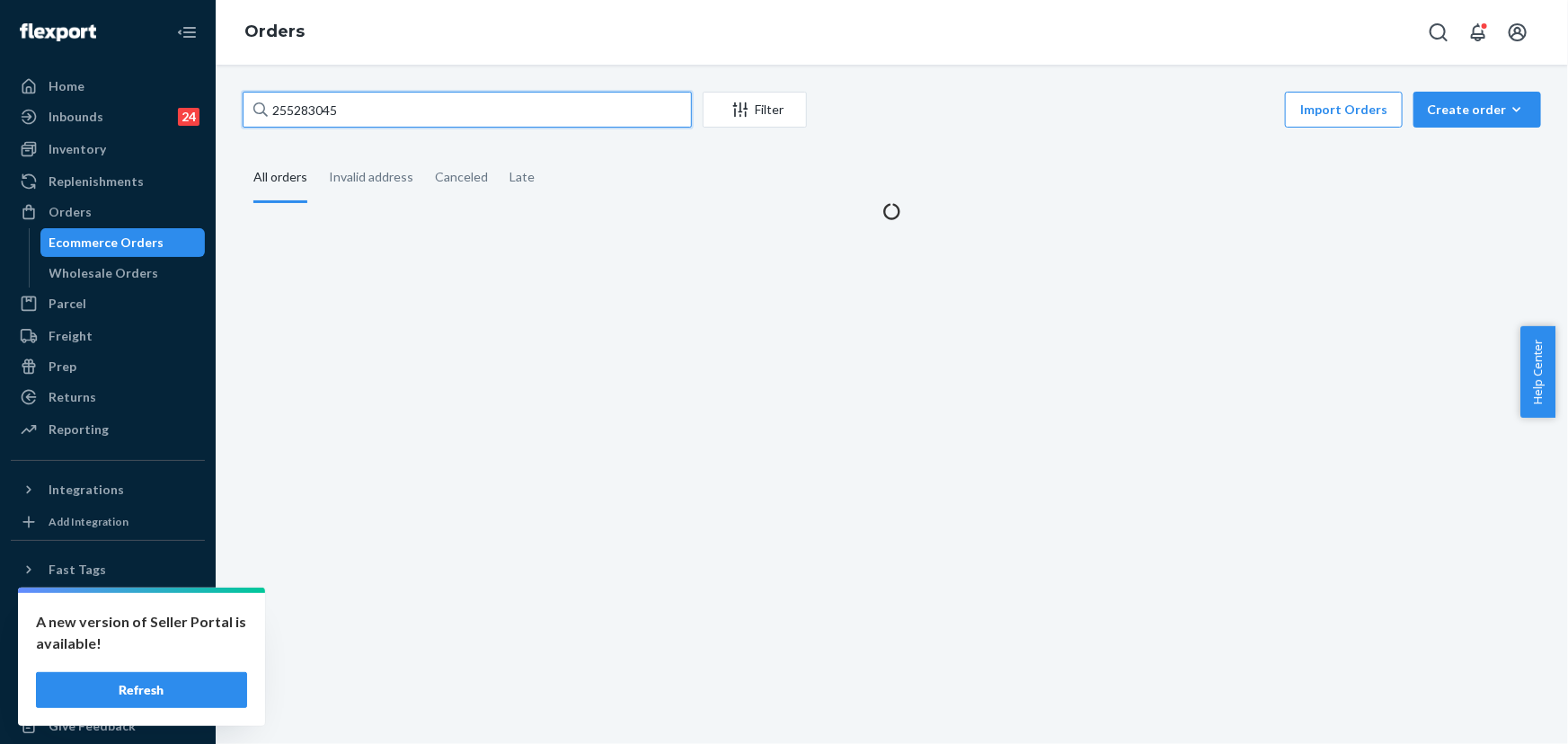
click at [433, 106] on input "255283045" at bounding box center [467, 109] width 449 height 36
paste input "195336"
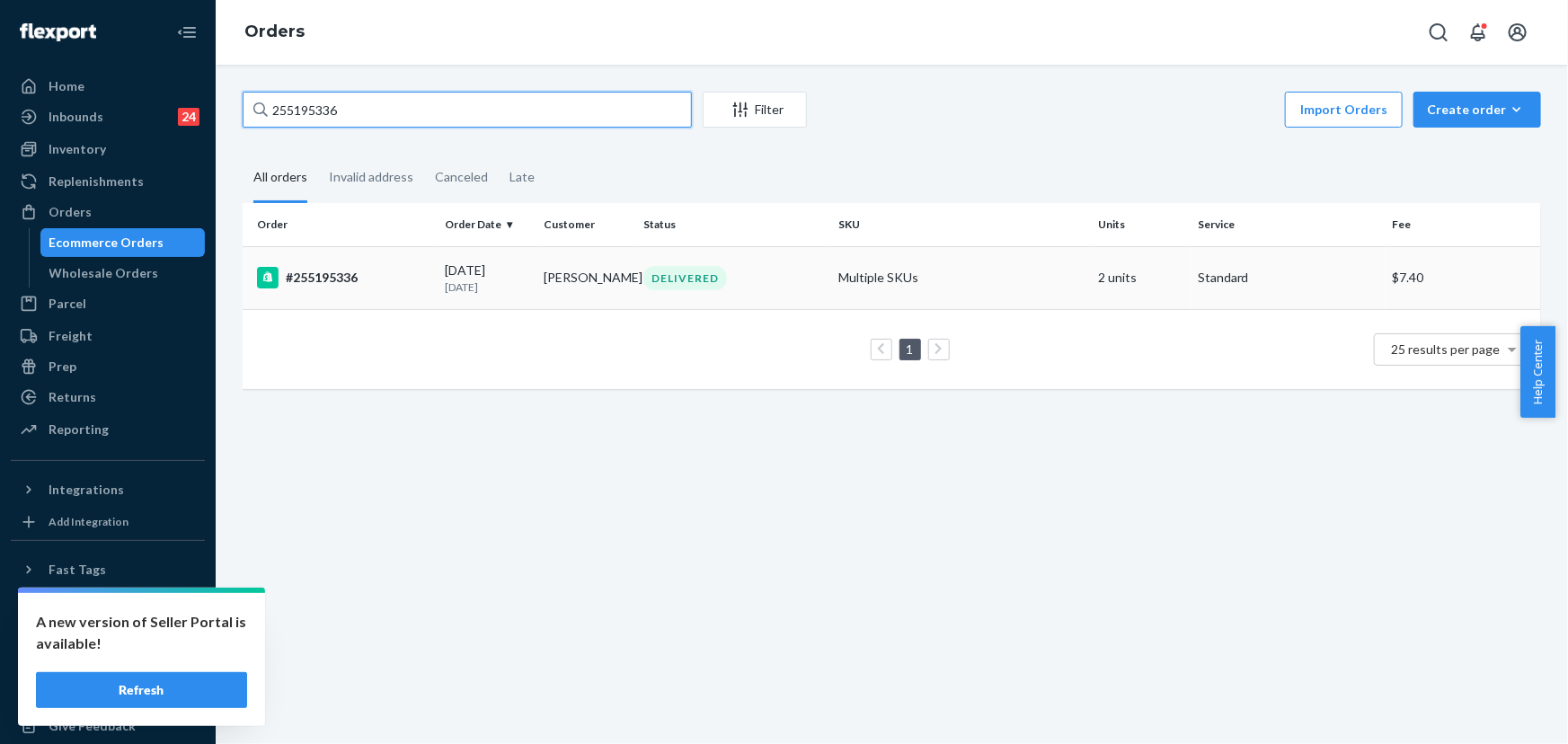
type input "255195336"
drag, startPoint x: 625, startPoint y: 252, endPoint x: 626, endPoint y: 261, distance: 9.1
click at [626, 261] on td "Liliana Vespa" at bounding box center [588, 277] width 100 height 63
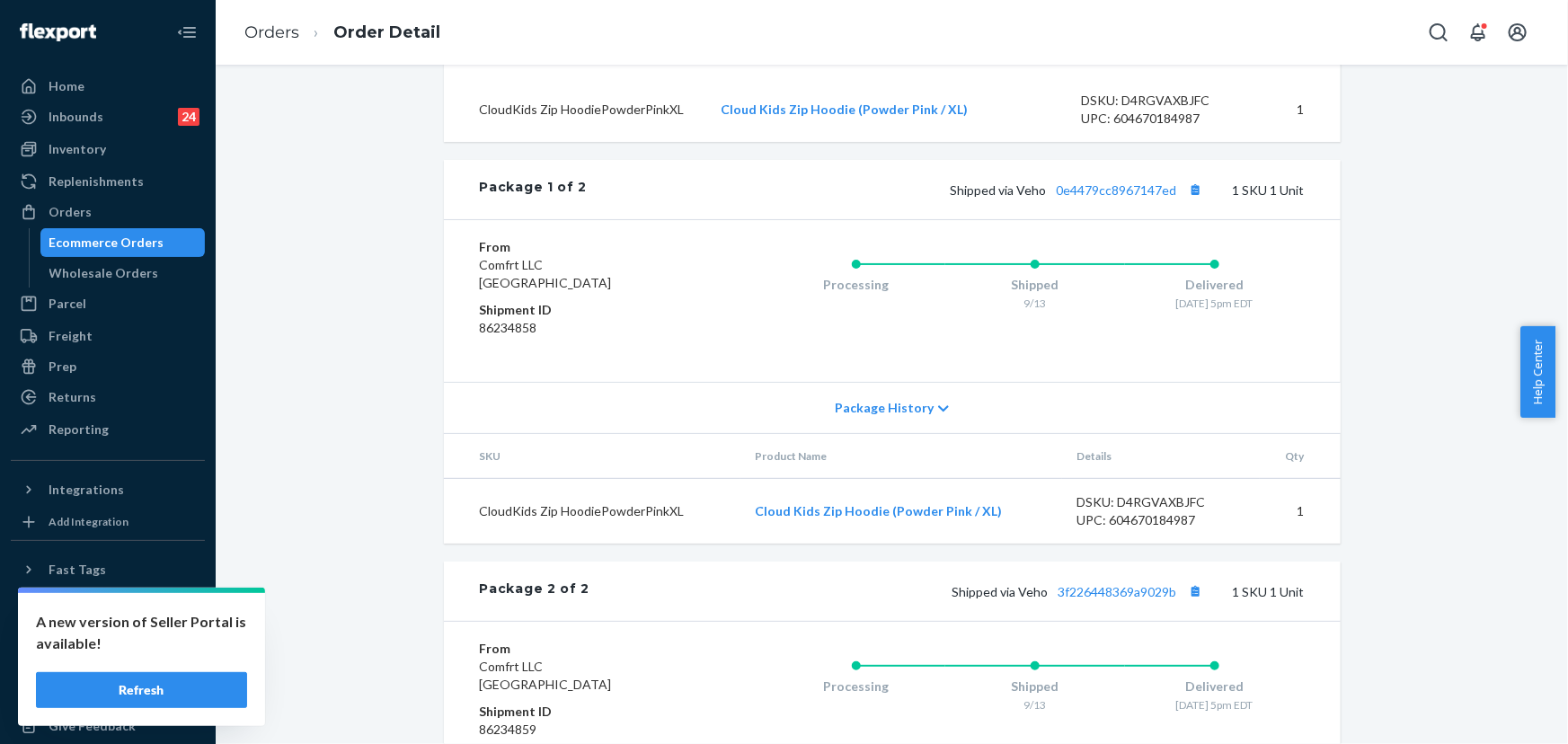
scroll to position [667, 0]
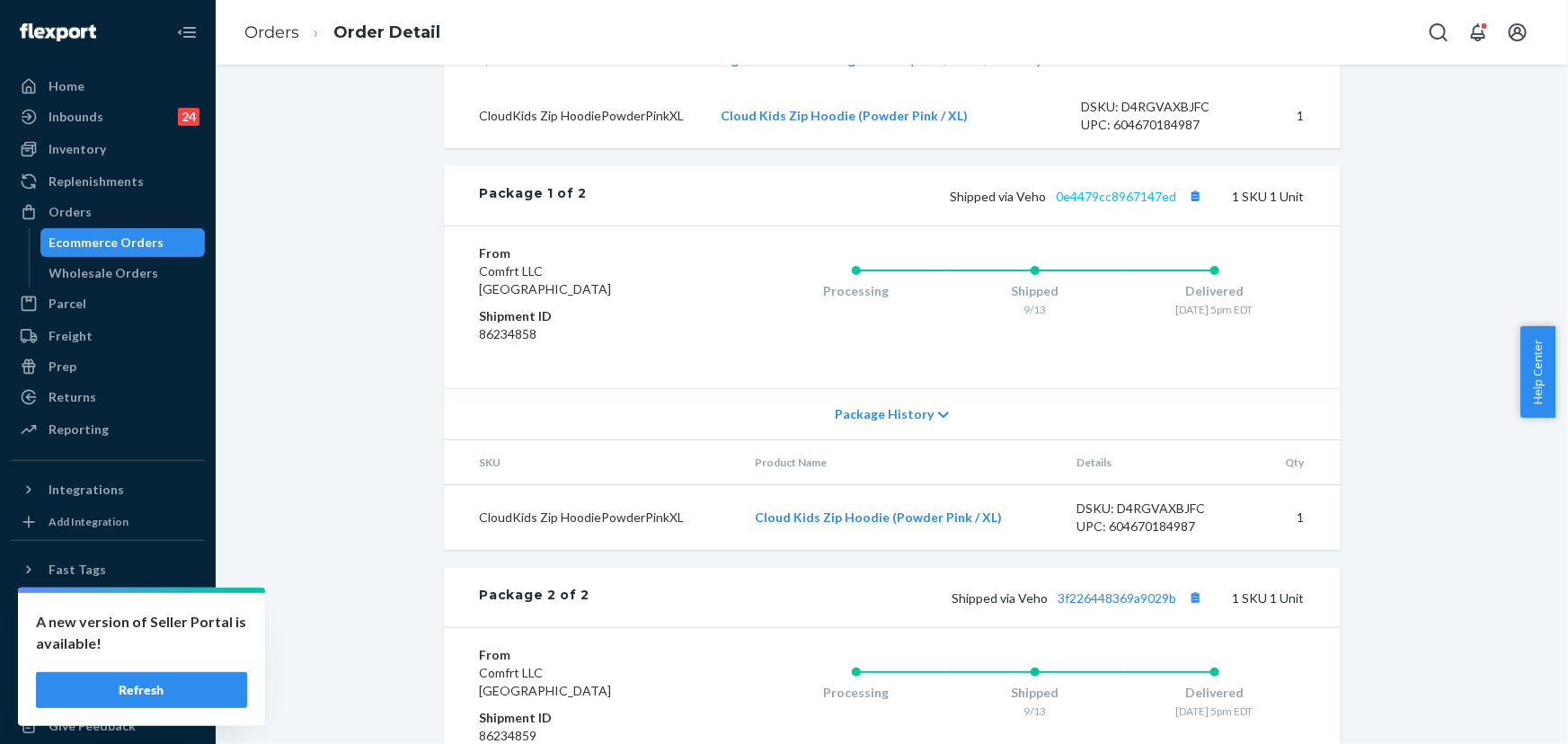
click at [1148, 208] on div "Shipped via Veho 0e4479cc8967147ed 1 SKU 1 Unit" at bounding box center [945, 196] width 717 height 24
click at [1108, 204] on link "0e4479cc8967147ed" at bounding box center [1117, 197] width 120 height 15
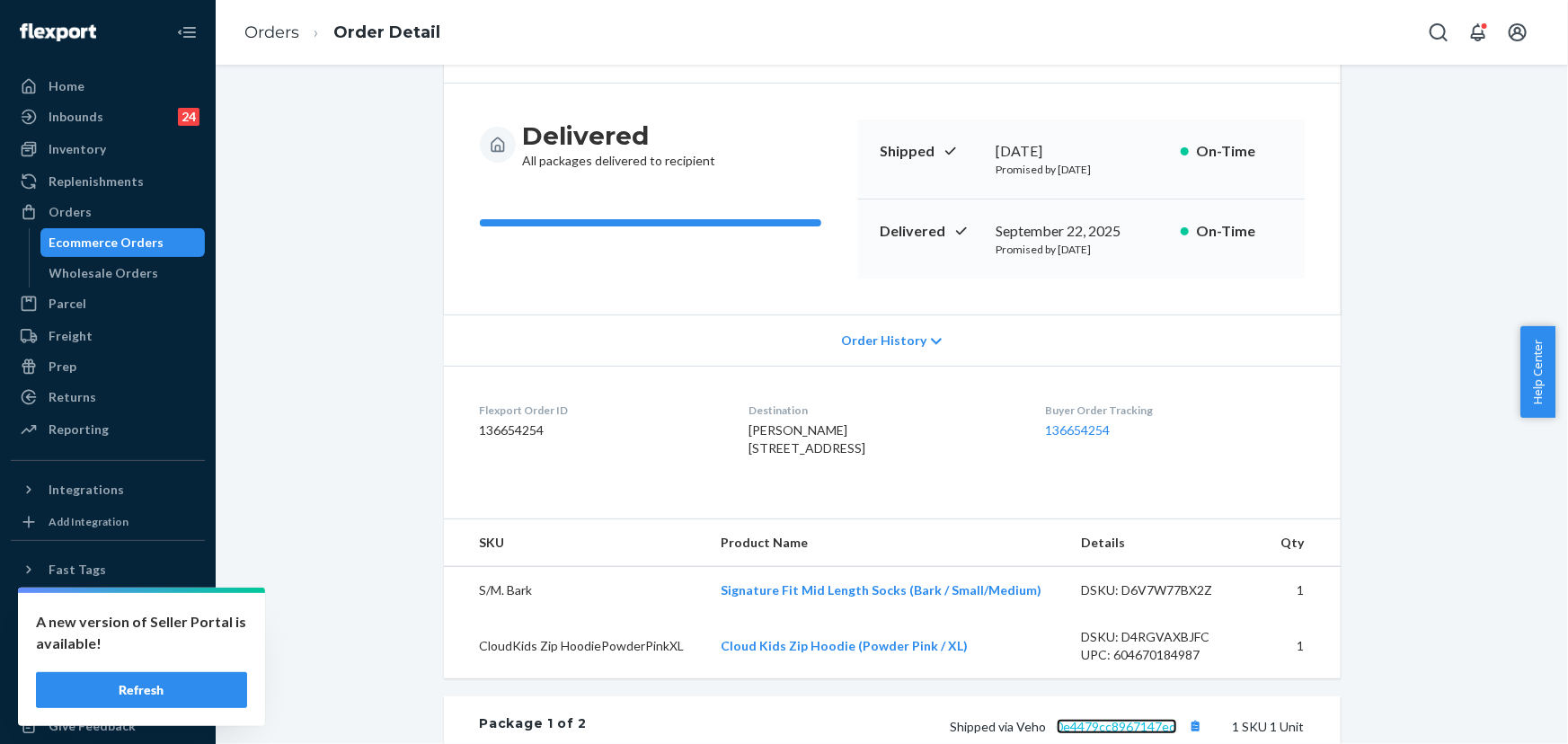
scroll to position [13, 0]
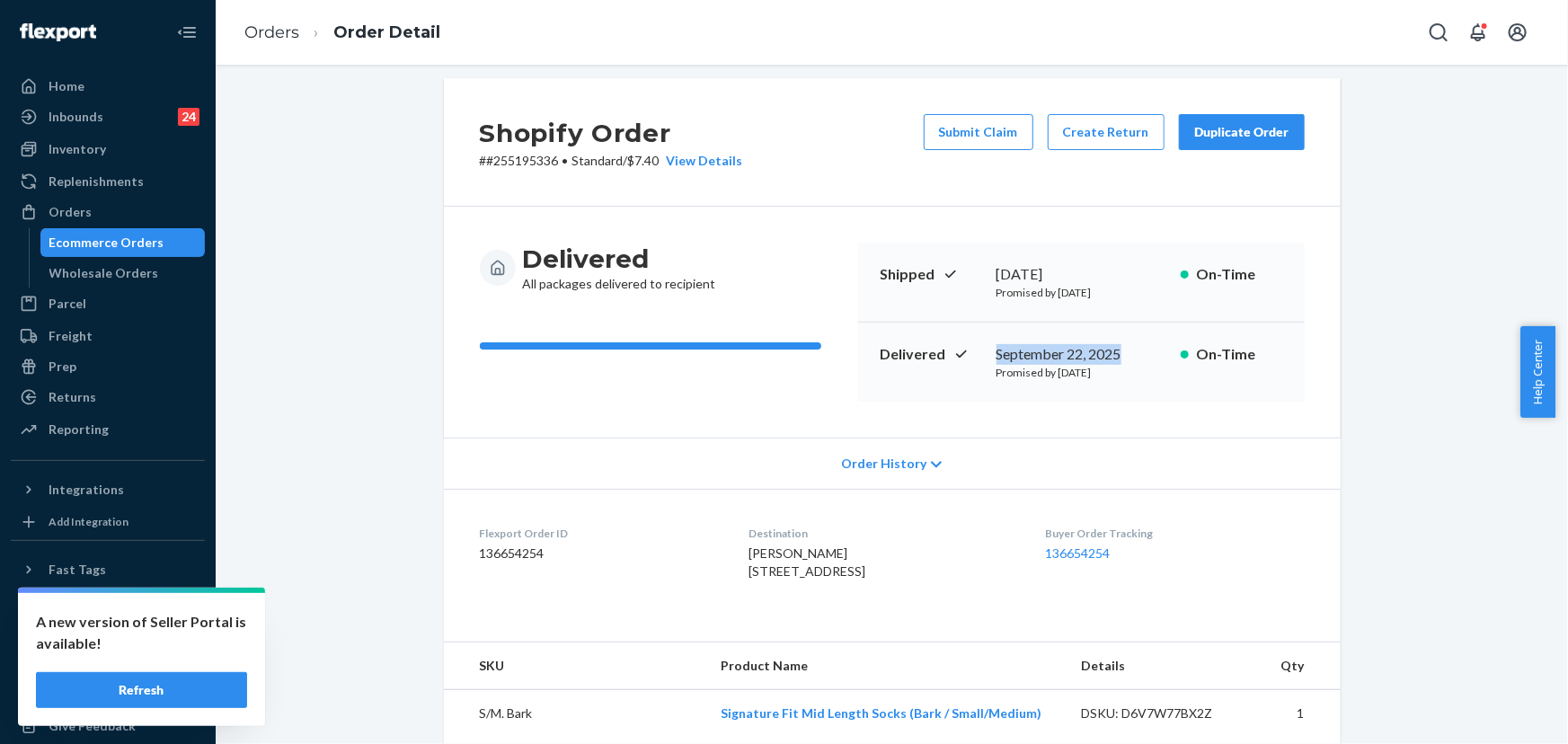
drag, startPoint x: 1121, startPoint y: 354, endPoint x: 988, endPoint y: 354, distance: 133.0
click at [988, 354] on div "Delivered September 22, 2025 Promised by September 24, 2025 On-Time" at bounding box center [1081, 362] width 447 height 79
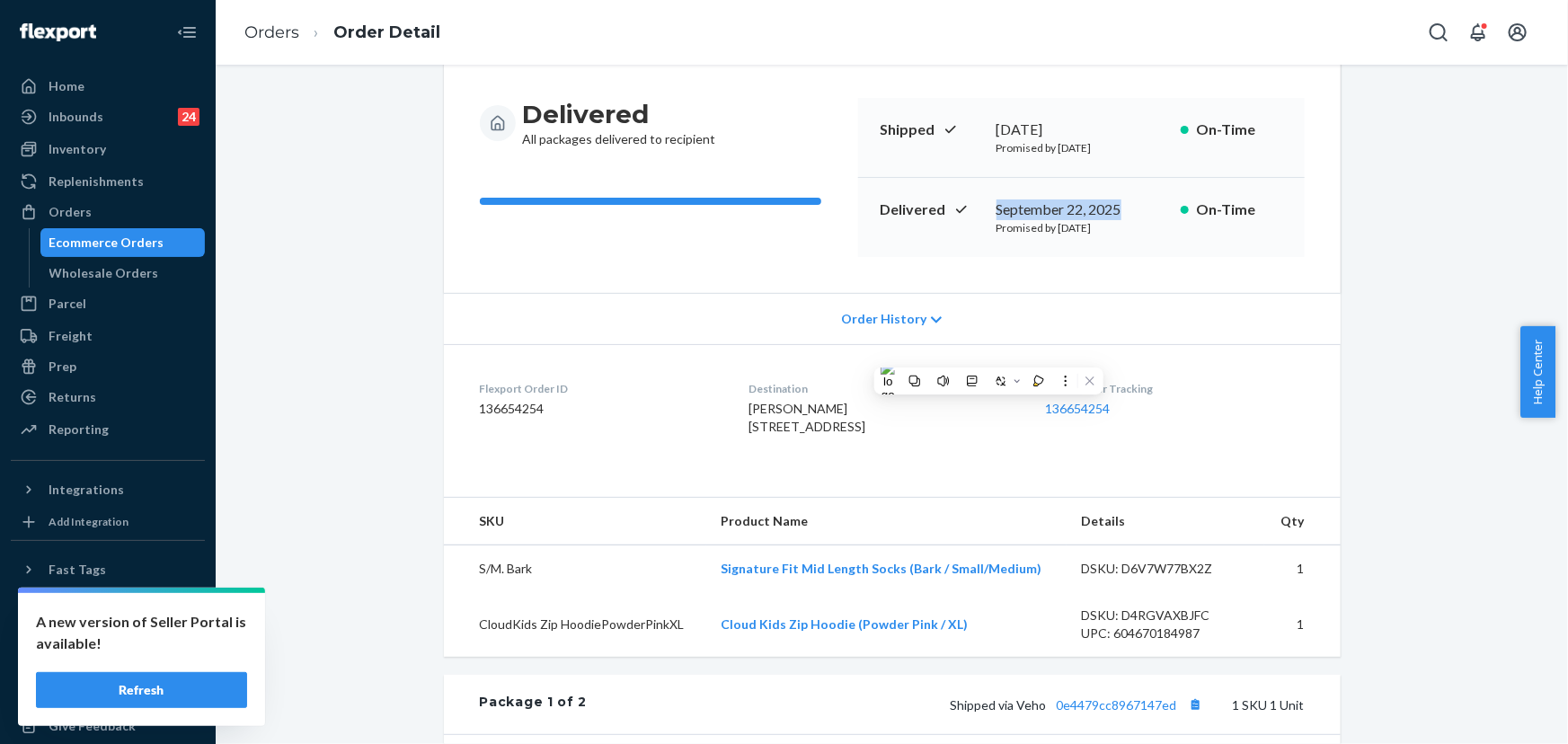
scroll to position [177, 0]
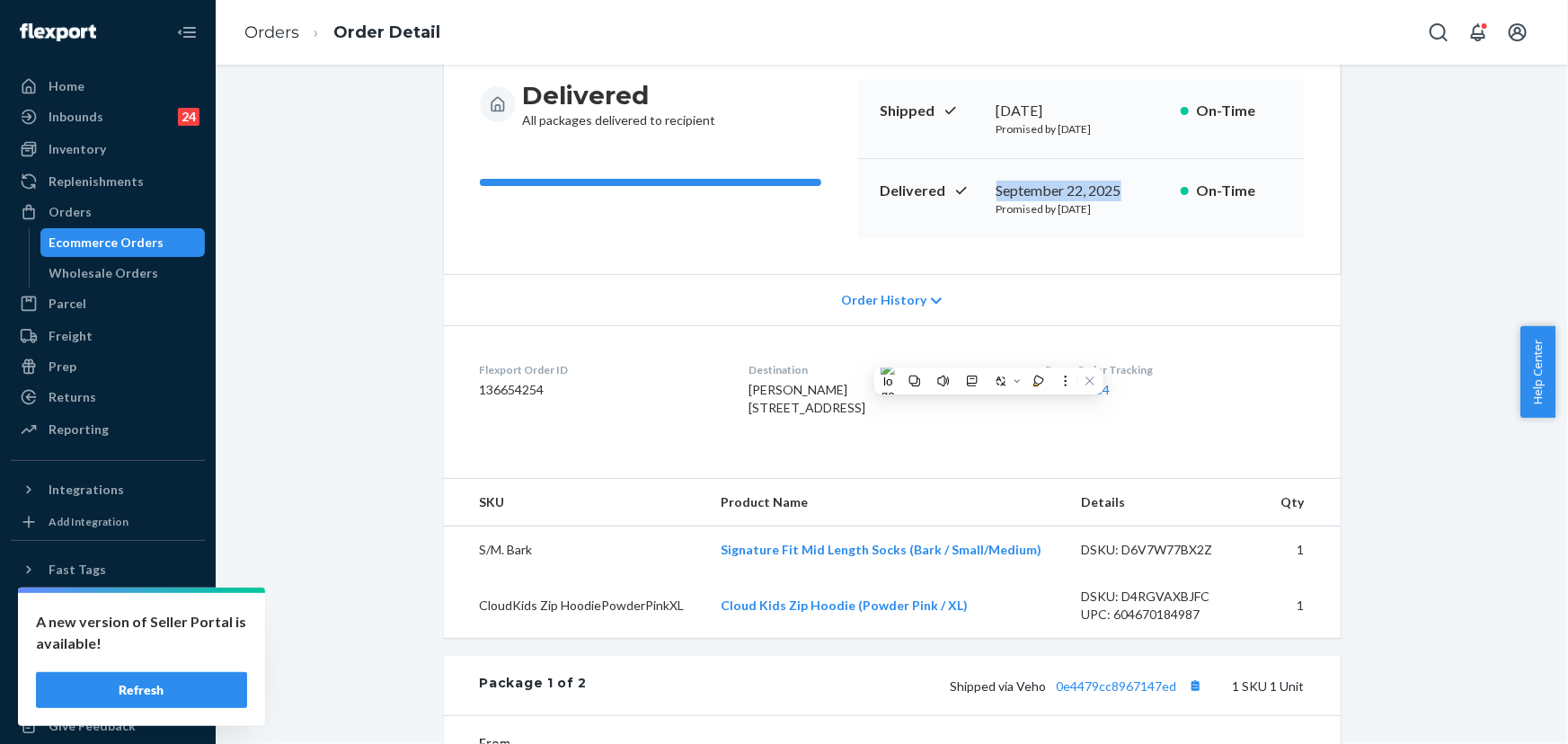
drag, startPoint x: 844, startPoint y: 428, endPoint x: 724, endPoint y: 414, distance: 120.8
click at [724, 414] on dl "Flexport Order ID 136654254 Destination Liliana Vespa 1427 NW 126th Dr Coral Sp…" at bounding box center [892, 392] width 897 height 135
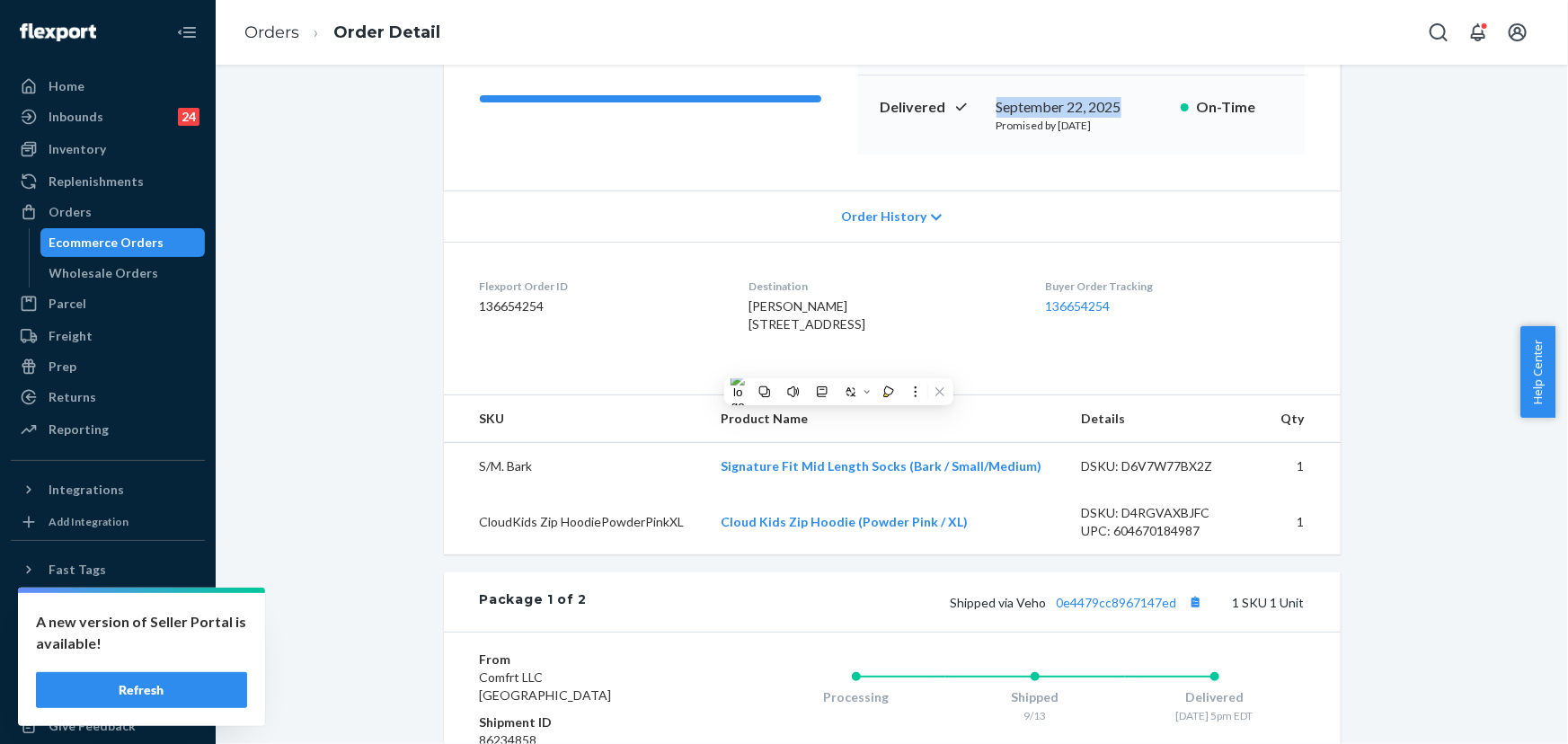
scroll to position [422, 0]
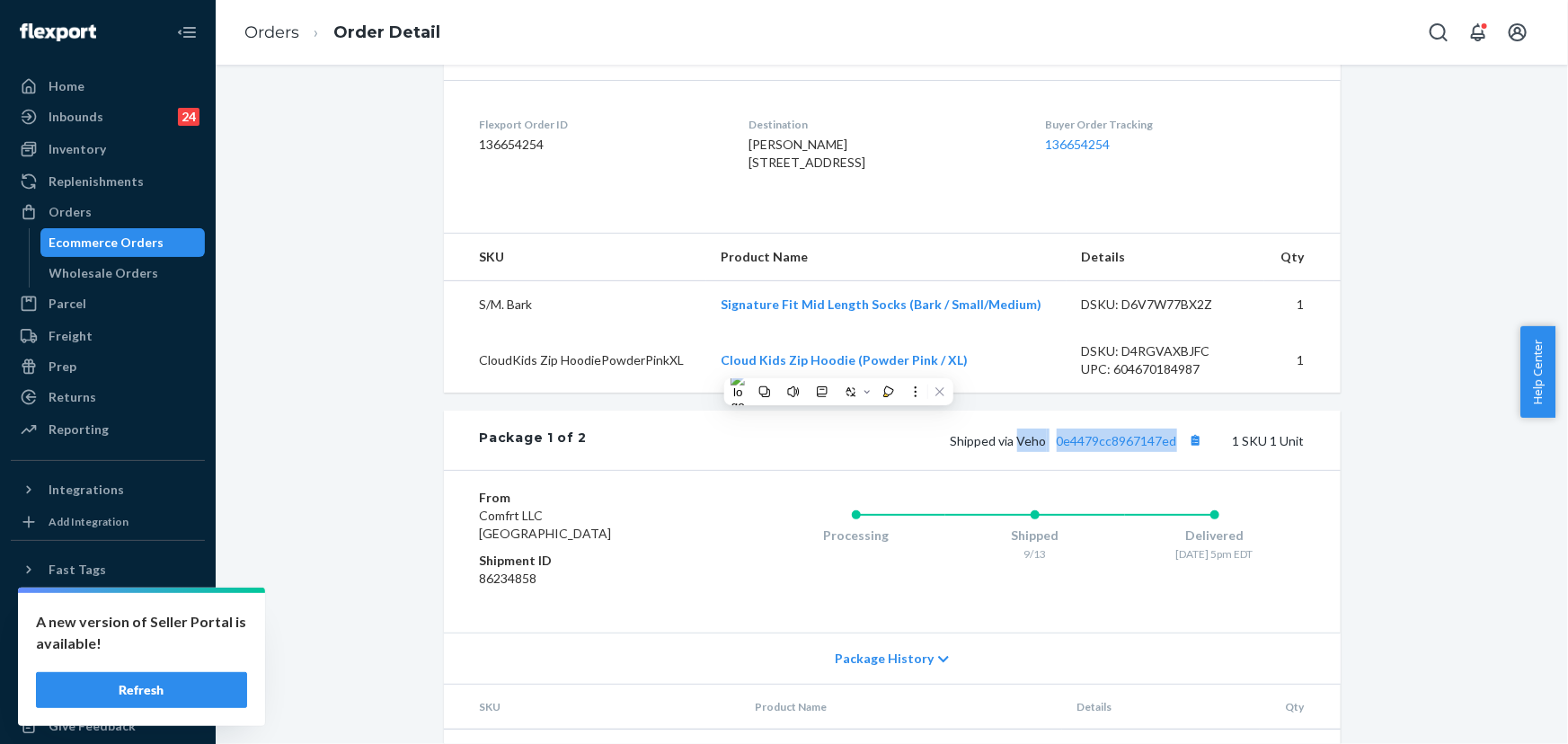
drag, startPoint x: 1168, startPoint y: 476, endPoint x: 1016, endPoint y: 480, distance: 152.1
click at [1016, 449] on span "Shipped via Veho 0e4479cc8967147ed" at bounding box center [1078, 441] width 257 height 15
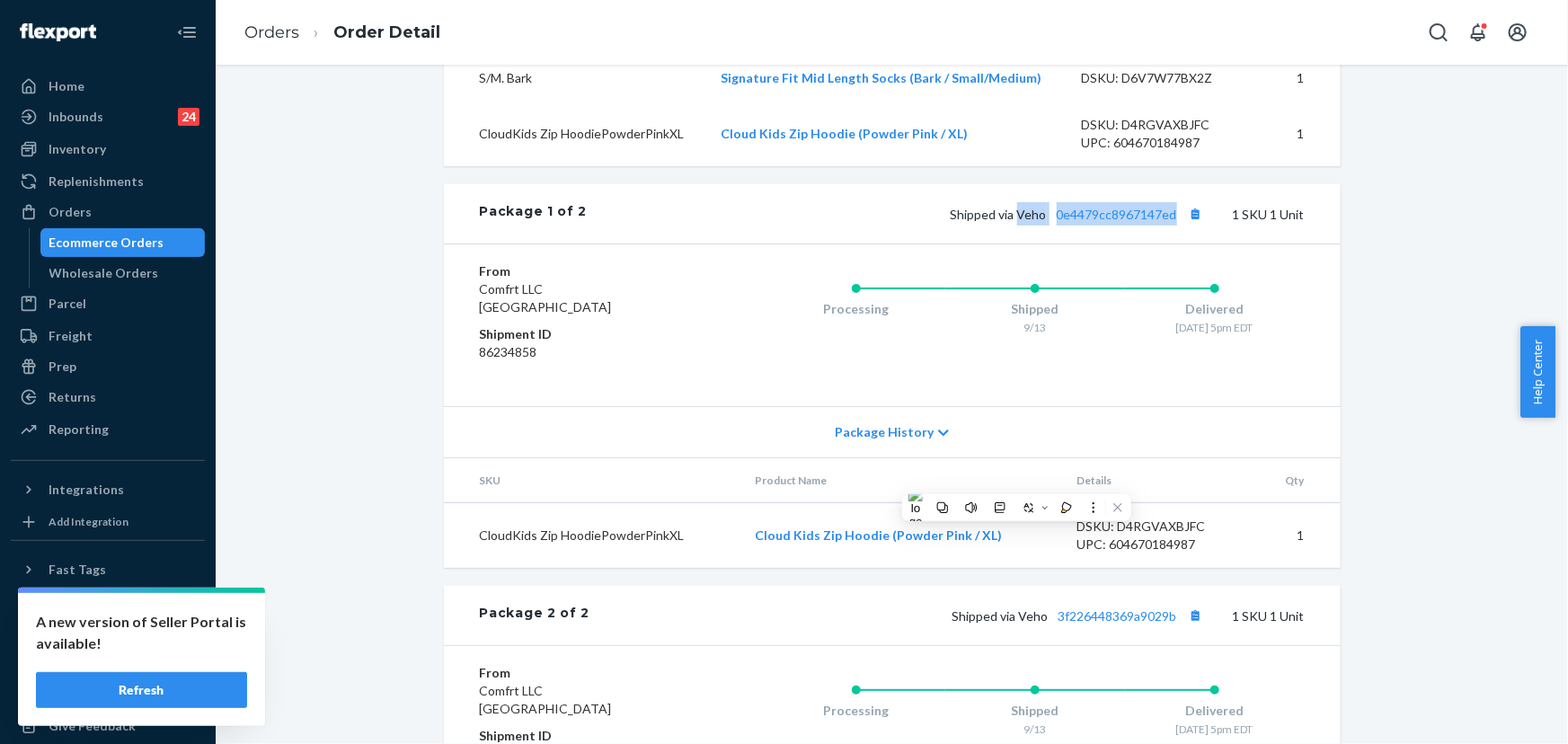
scroll to position [667, 0]
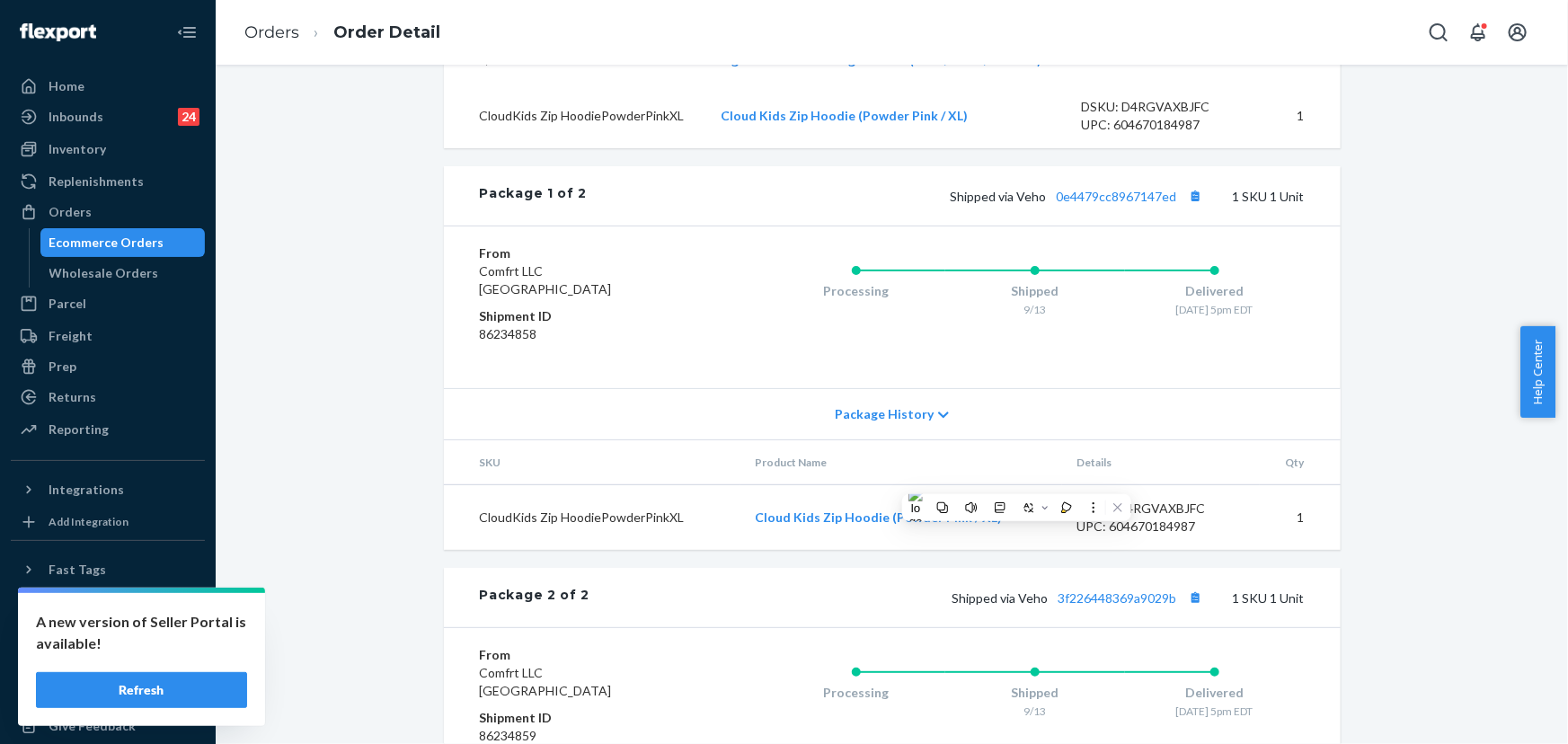
click at [875, 594] on div "Shopify Order # #255195336 • Standard / $7.40 View Details Submit Claim Create …" at bounding box center [892, 179] width 897 height 1510
drag, startPoint x: 834, startPoint y: 560, endPoint x: 639, endPoint y: 320, distance: 309.2
click at [743, 551] on td "Cloud Kids Zip Hoodie (Powder Pink / XL)" at bounding box center [902, 518] width 321 height 66
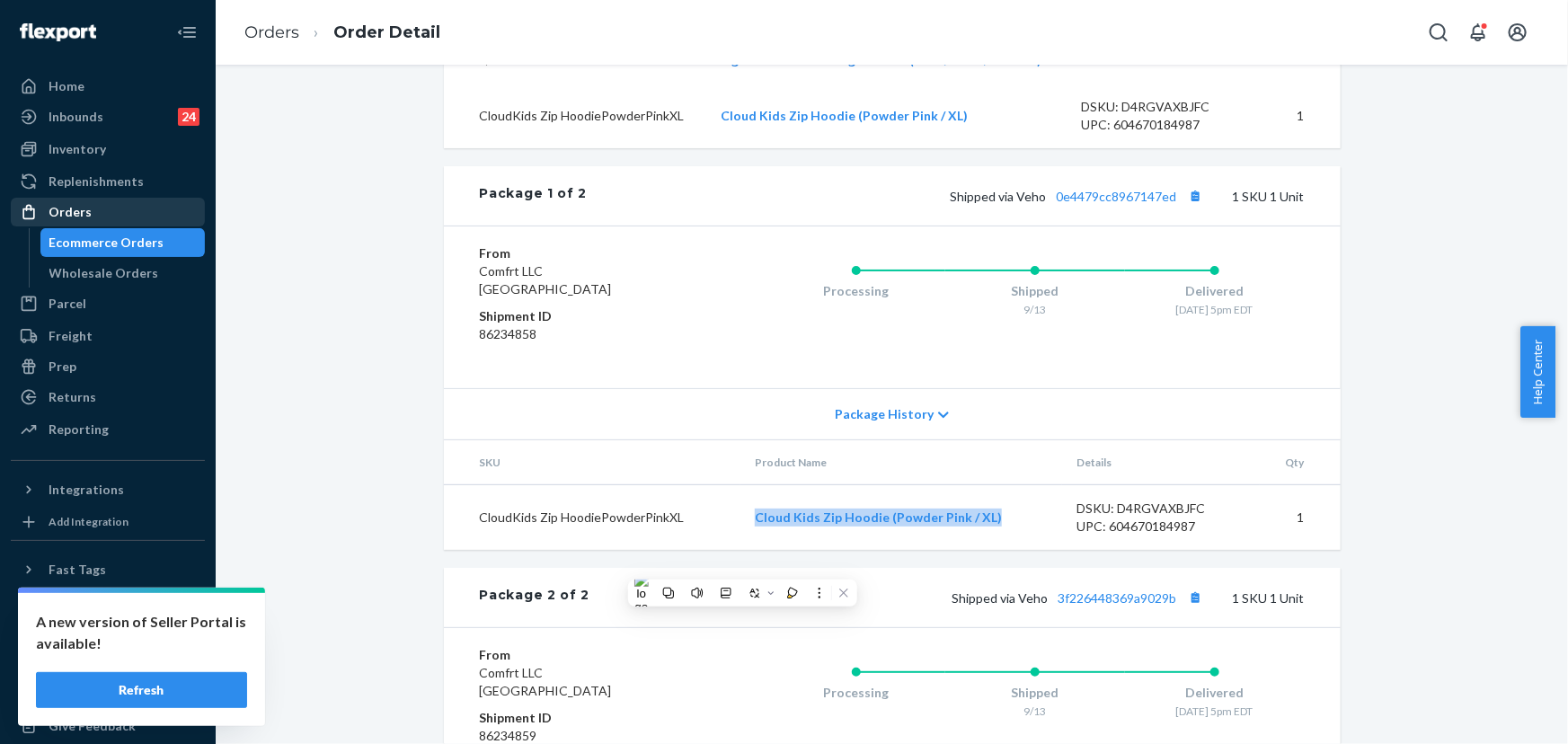
click at [89, 205] on div "Orders" at bounding box center [107, 212] width 191 height 25
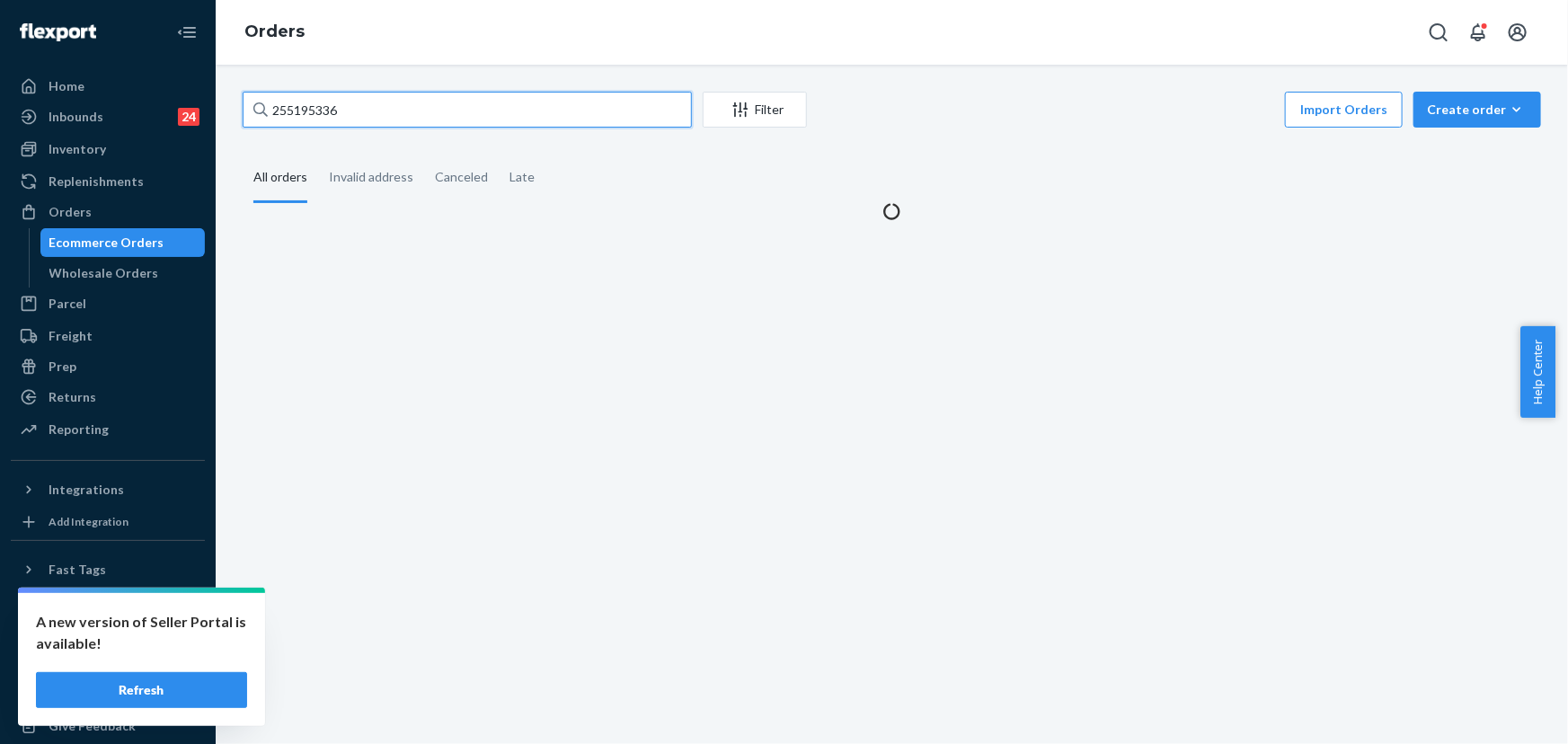
click at [376, 91] on input "255195336" at bounding box center [467, 109] width 449 height 36
paste input "4730829"
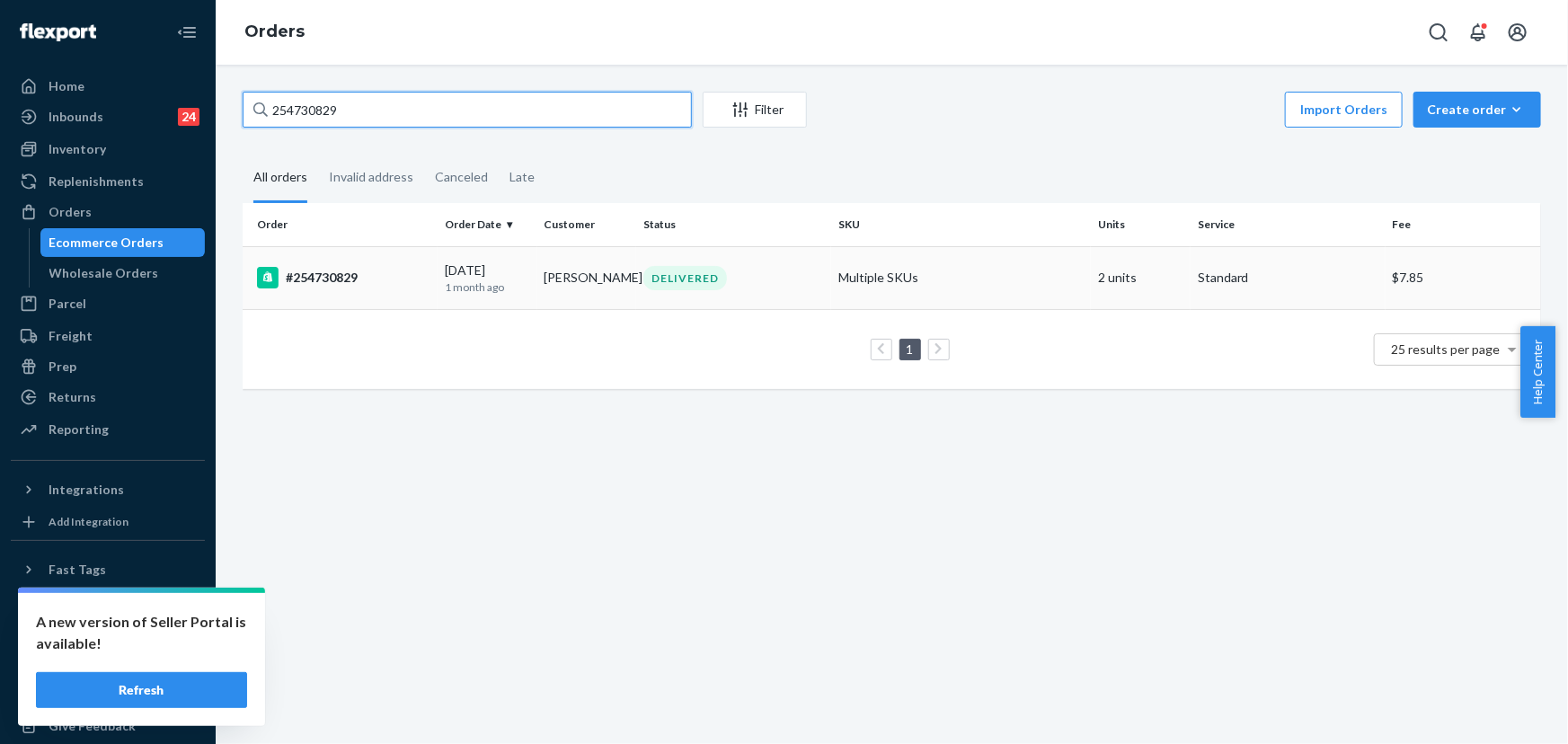
type input "254730829"
click at [606, 281] on td "[PERSON_NAME]" at bounding box center [588, 277] width 100 height 63
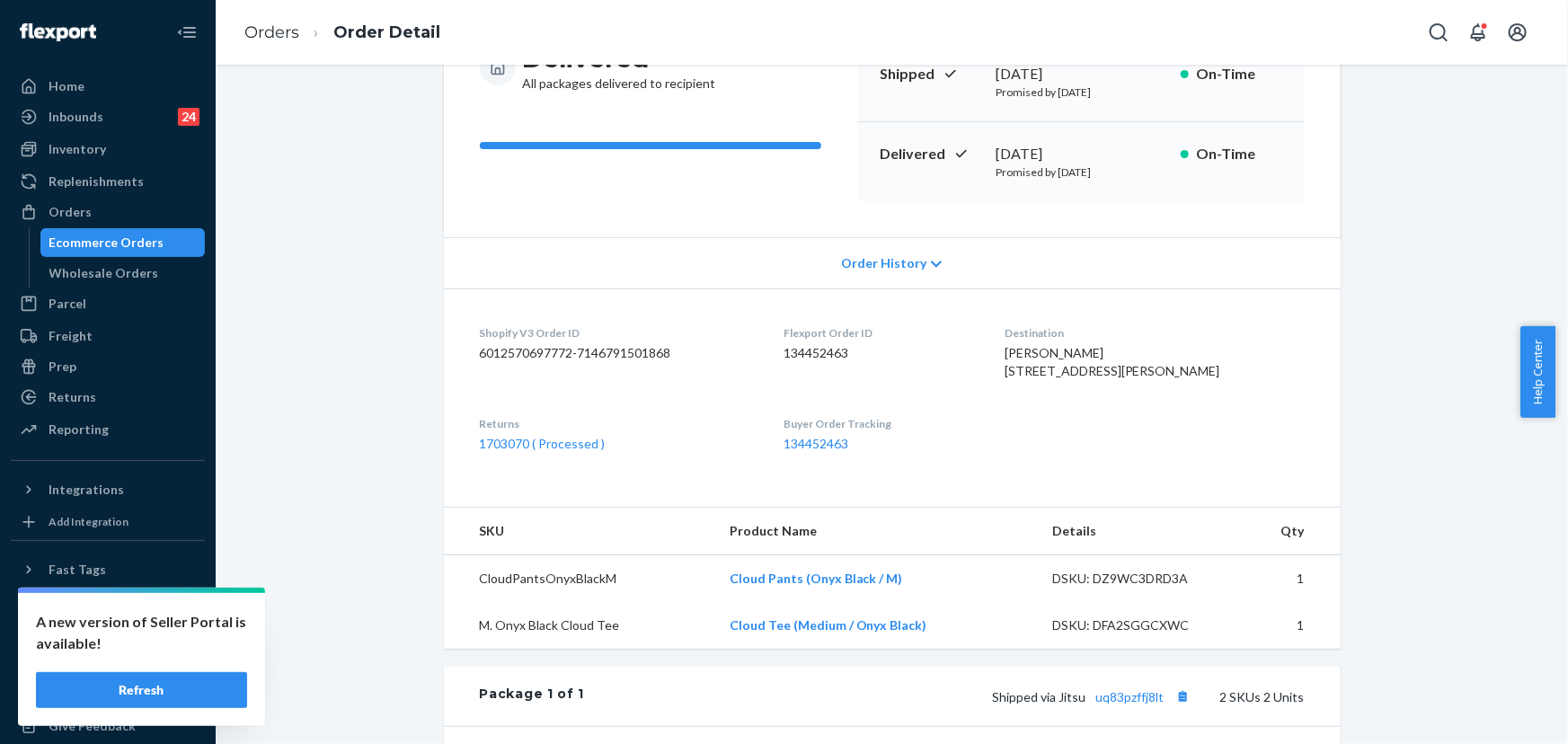
scroll to position [245, 0]
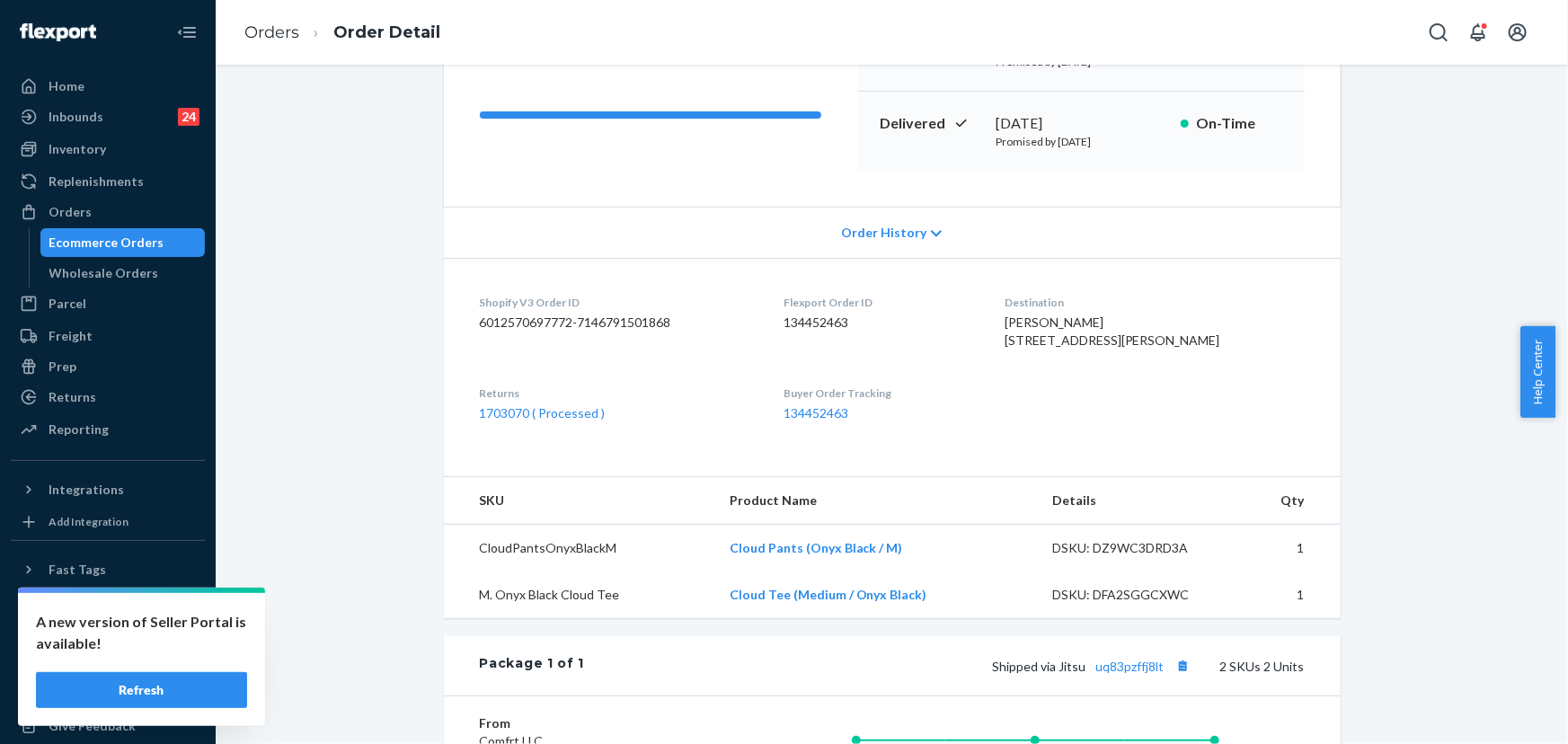
drag, startPoint x: 977, startPoint y: 324, endPoint x: 1000, endPoint y: 319, distance: 23.5
click at [976, 324] on dd "134452463" at bounding box center [879, 323] width 193 height 18
drag, startPoint x: 1157, startPoint y: 325, endPoint x: 1043, endPoint y: 327, distance: 114.0
click at [1043, 327] on dl "Shopify V3 Order ID 6012570697772-7146791501868 Flexport Order ID 134452463 Des…" at bounding box center [892, 357] width 897 height 200
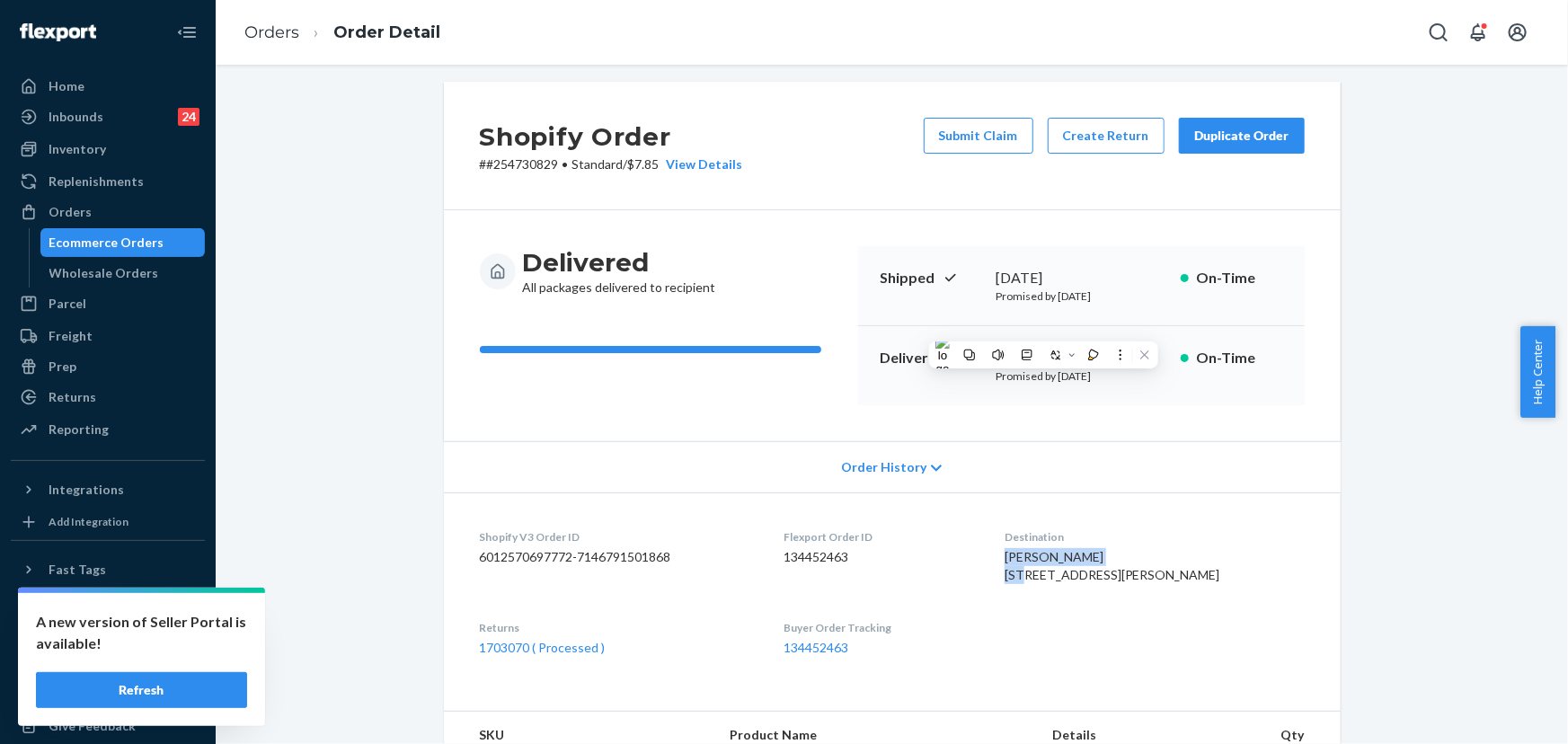
scroll to position [0, 0]
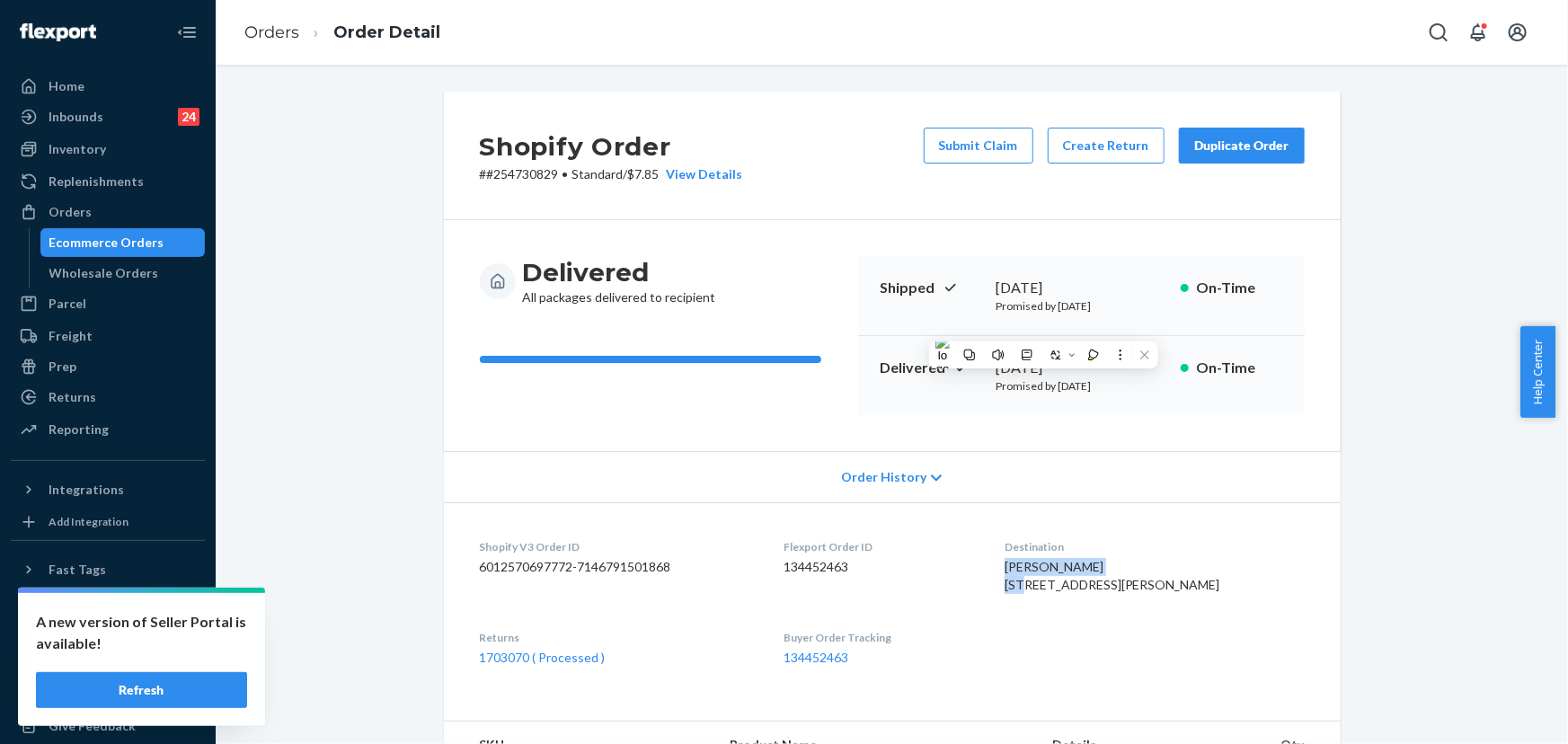
click at [1263, 150] on div "Duplicate Order" at bounding box center [1241, 145] width 95 height 18
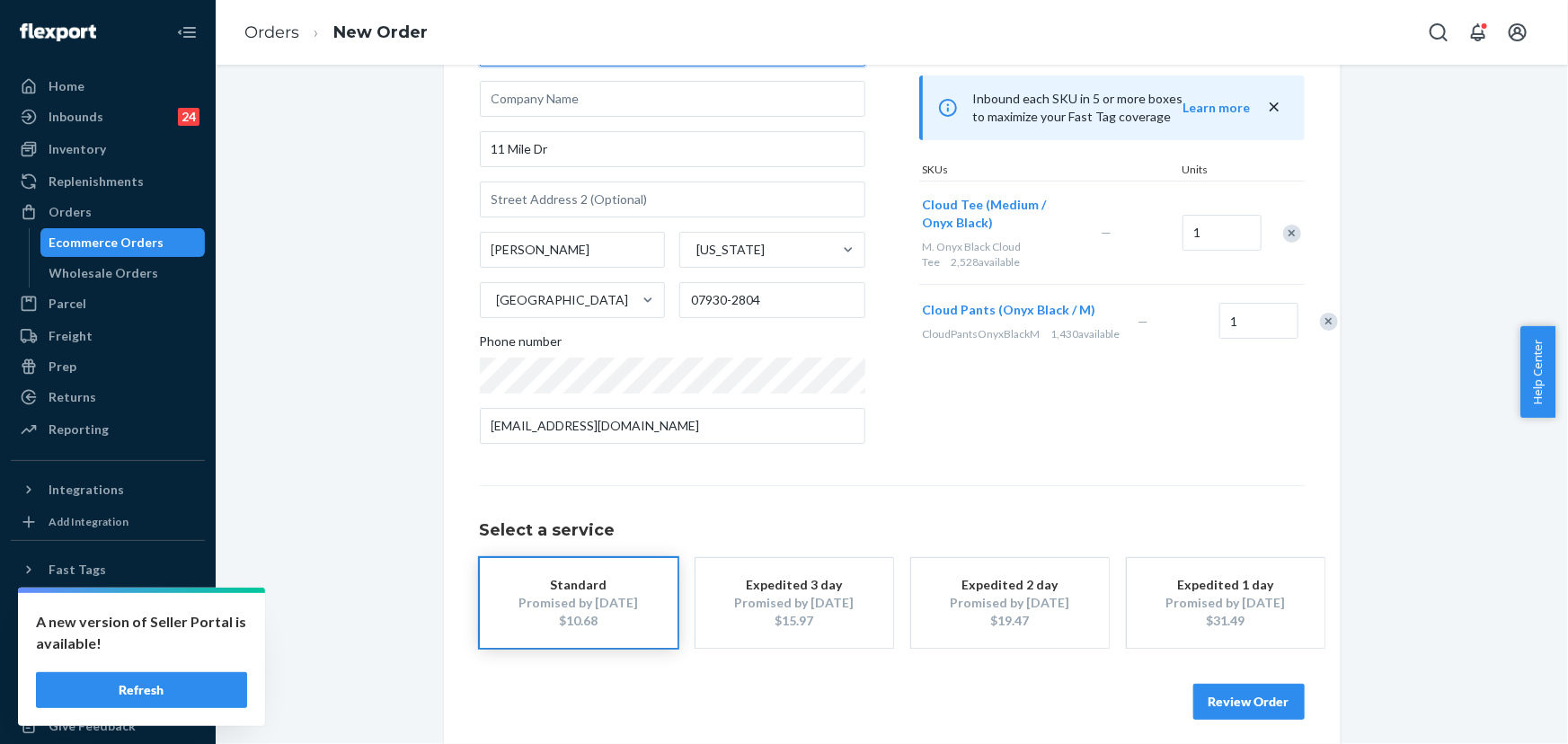
scroll to position [163, 0]
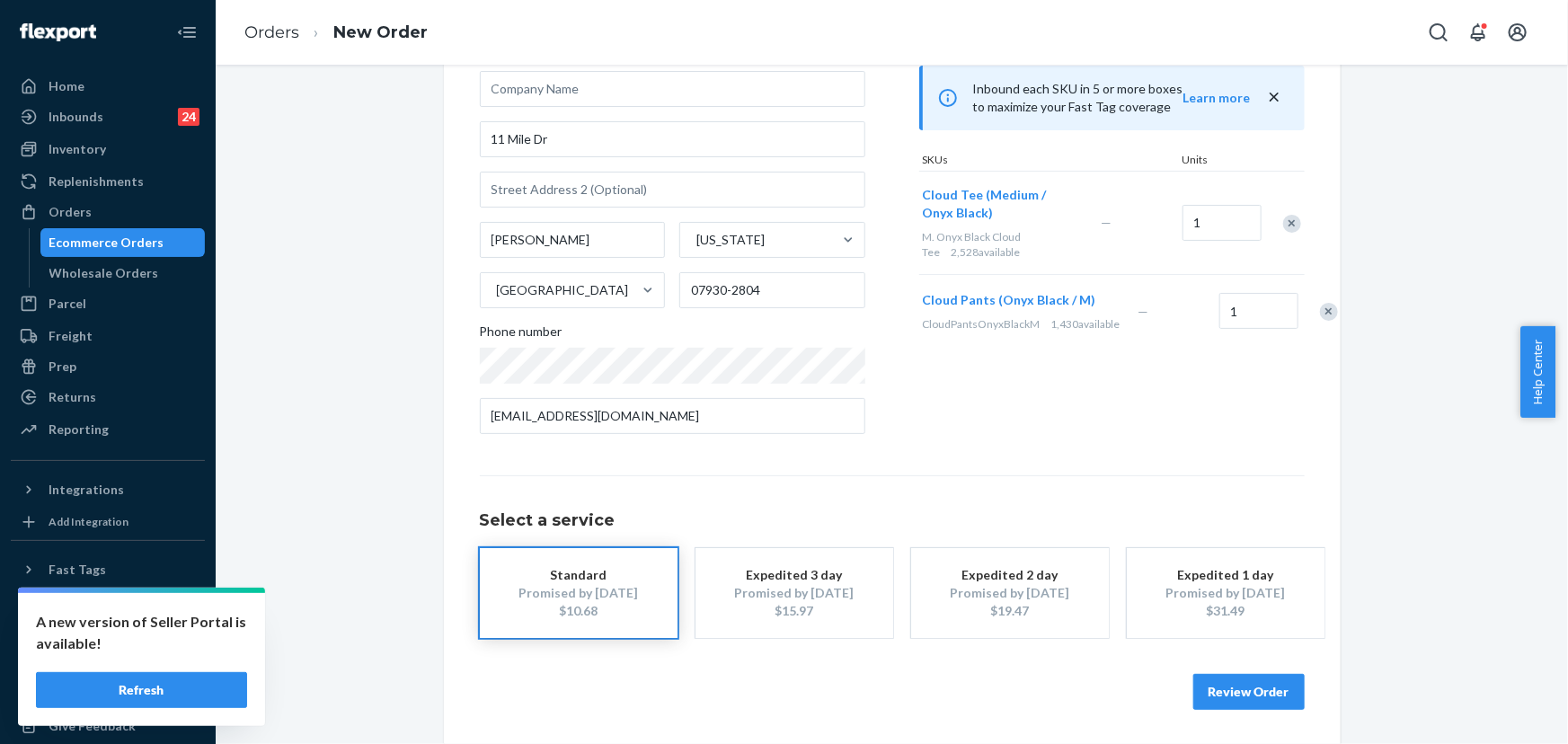
click at [1255, 702] on button "Review Order" at bounding box center [1248, 692] width 112 height 36
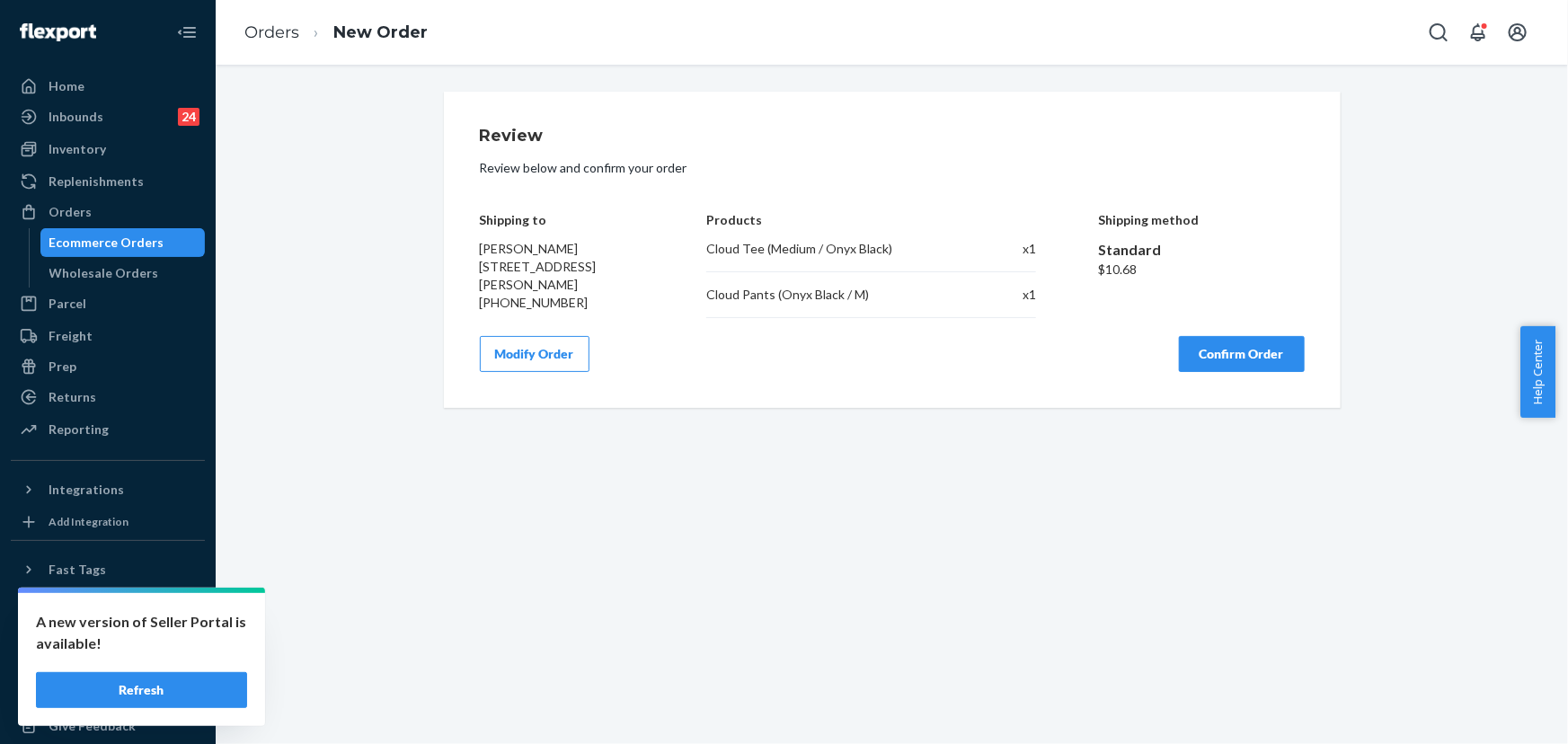
click at [1247, 353] on button "Confirm Order" at bounding box center [1242, 354] width 126 height 36
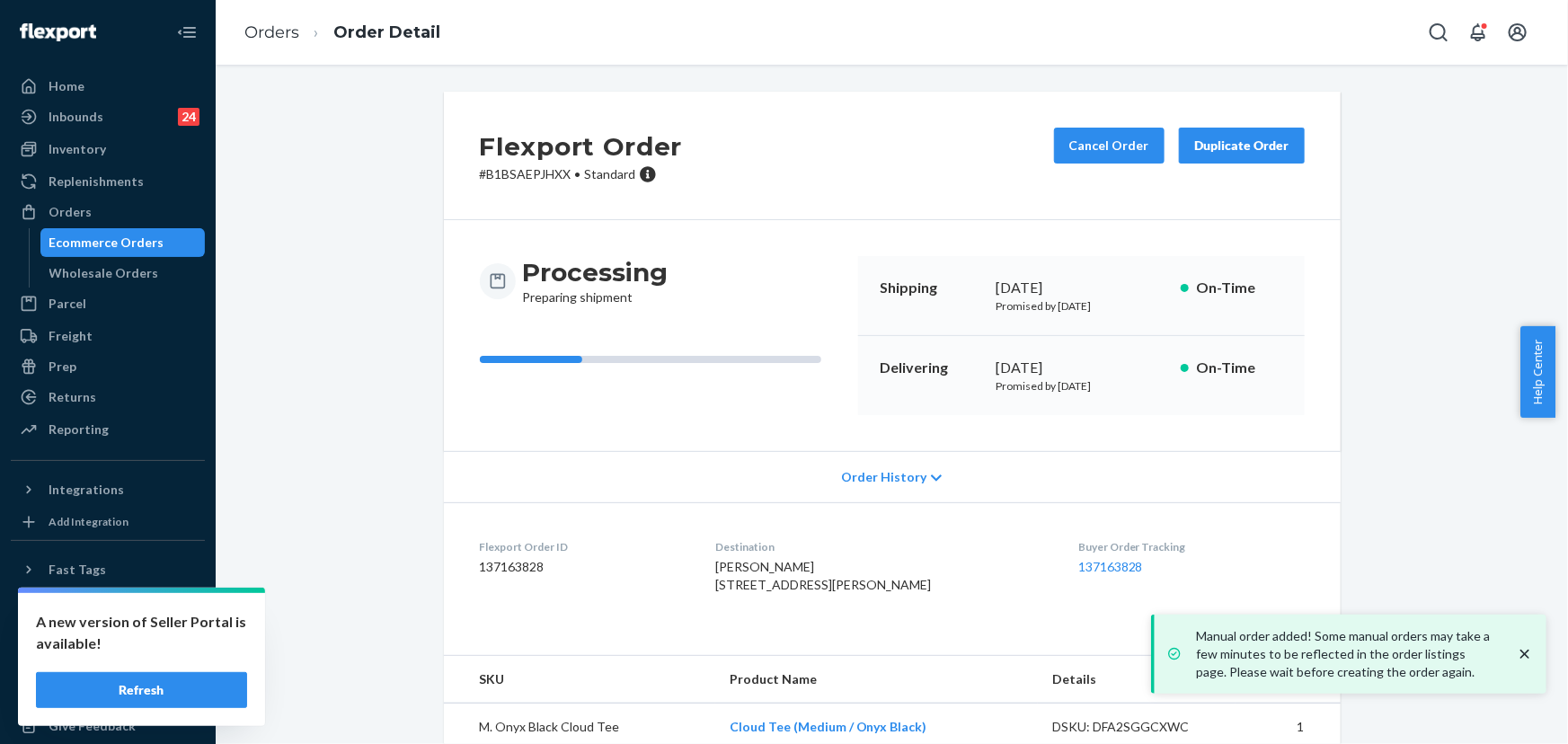
click at [526, 174] on p "# B1BSAEPJHXX • Standard" at bounding box center [581, 174] width 203 height 18
drag, startPoint x: 526, startPoint y: 174, endPoint x: 493, endPoint y: 0, distance: 177.1
click at [526, 173] on p "# B1BSAEPJHXX • Standard" at bounding box center [581, 174] width 203 height 18
click at [110, 214] on div "Orders" at bounding box center [107, 212] width 191 height 25
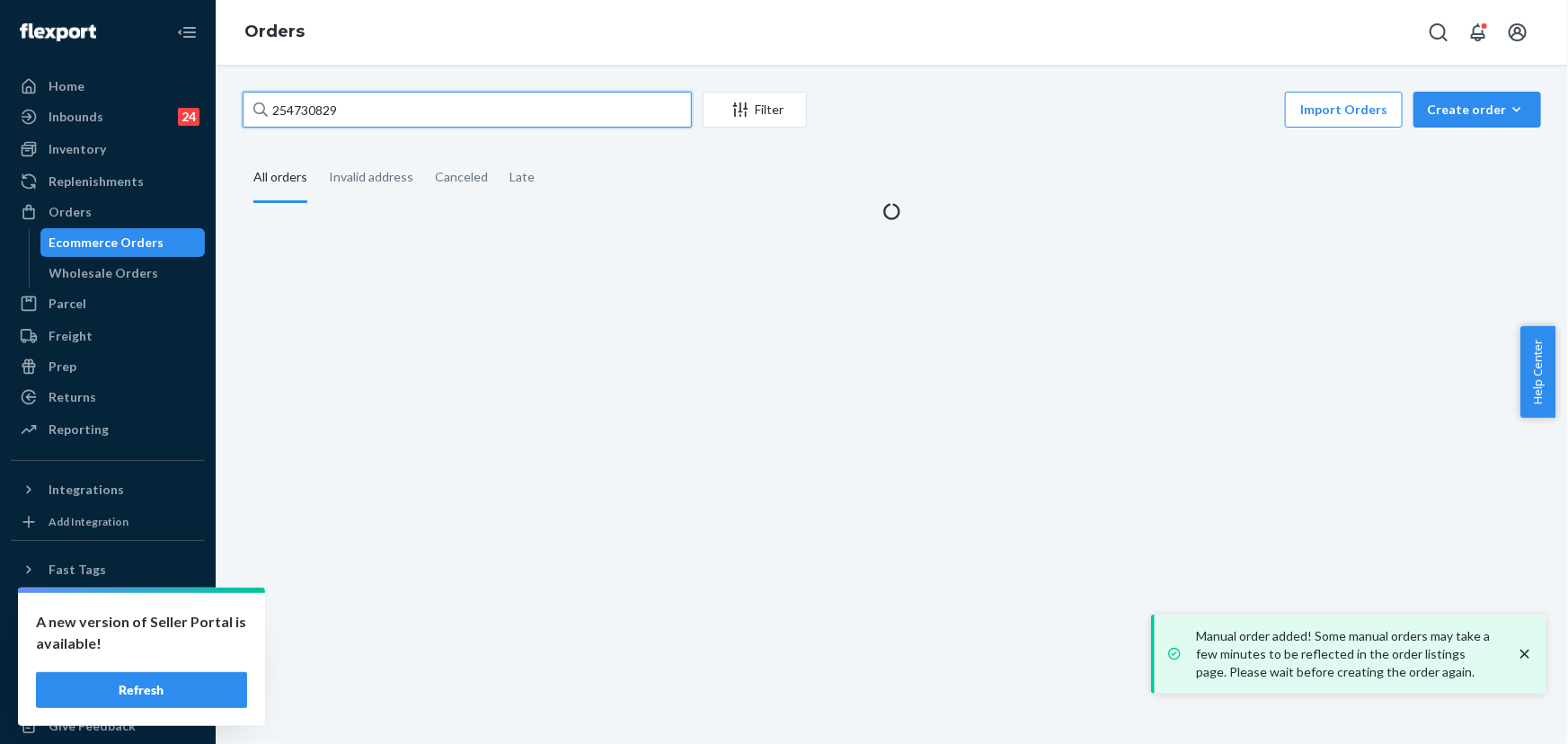
click at [337, 119] on input "254730829" at bounding box center [467, 109] width 449 height 36
paste input "5001715"
type input "255001715"
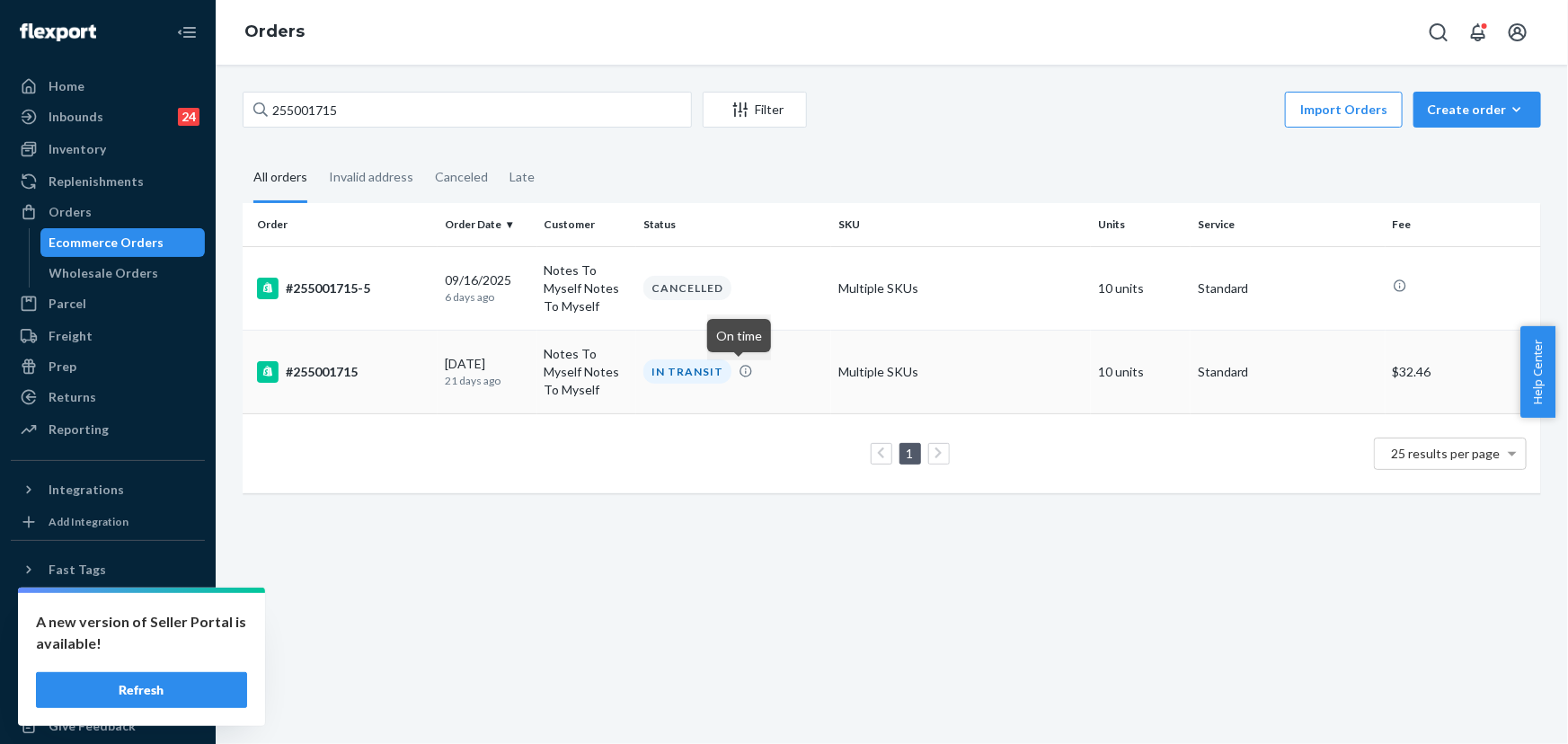
click at [745, 364] on div "IN TRANSIT" at bounding box center [734, 372] width 188 height 24
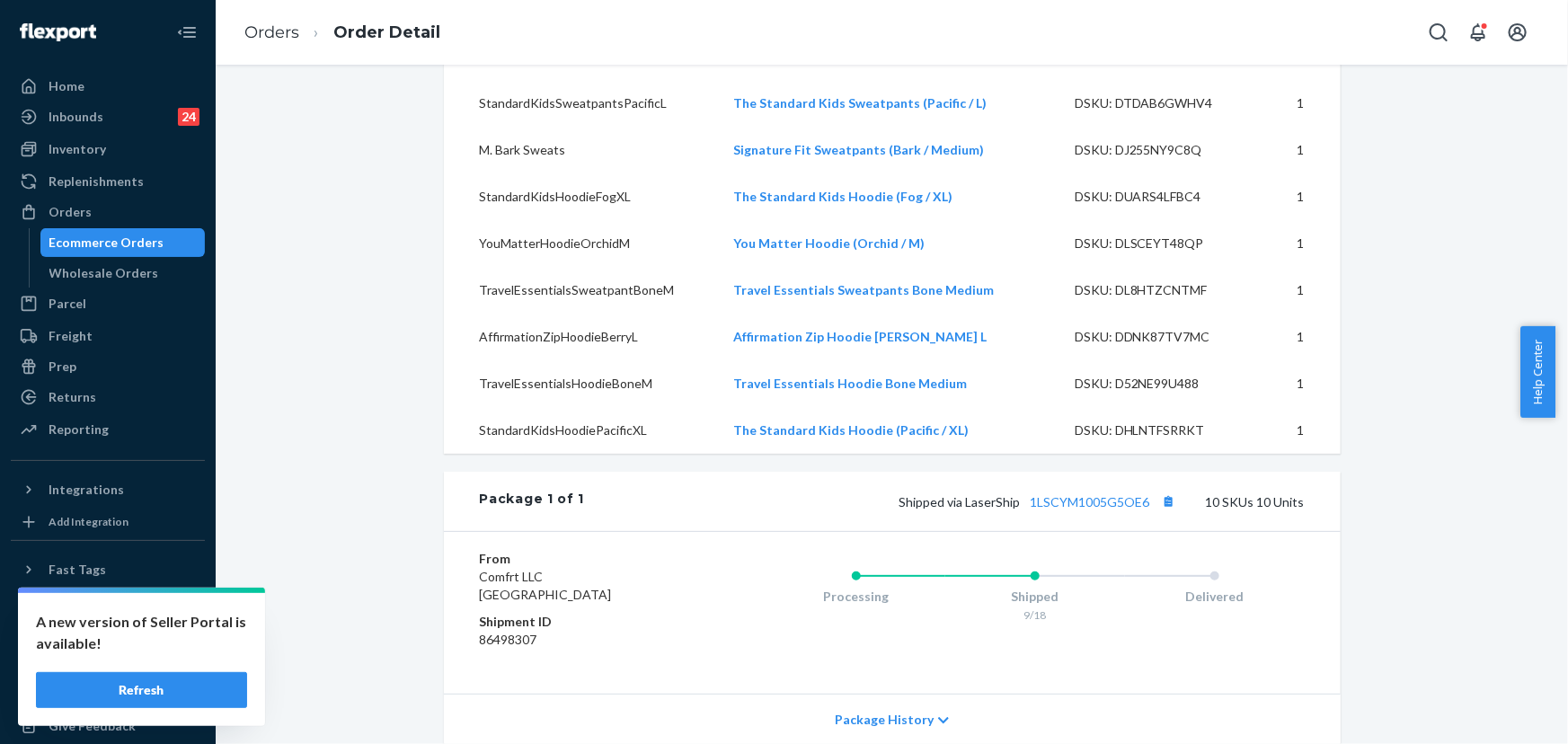
scroll to position [817, 0]
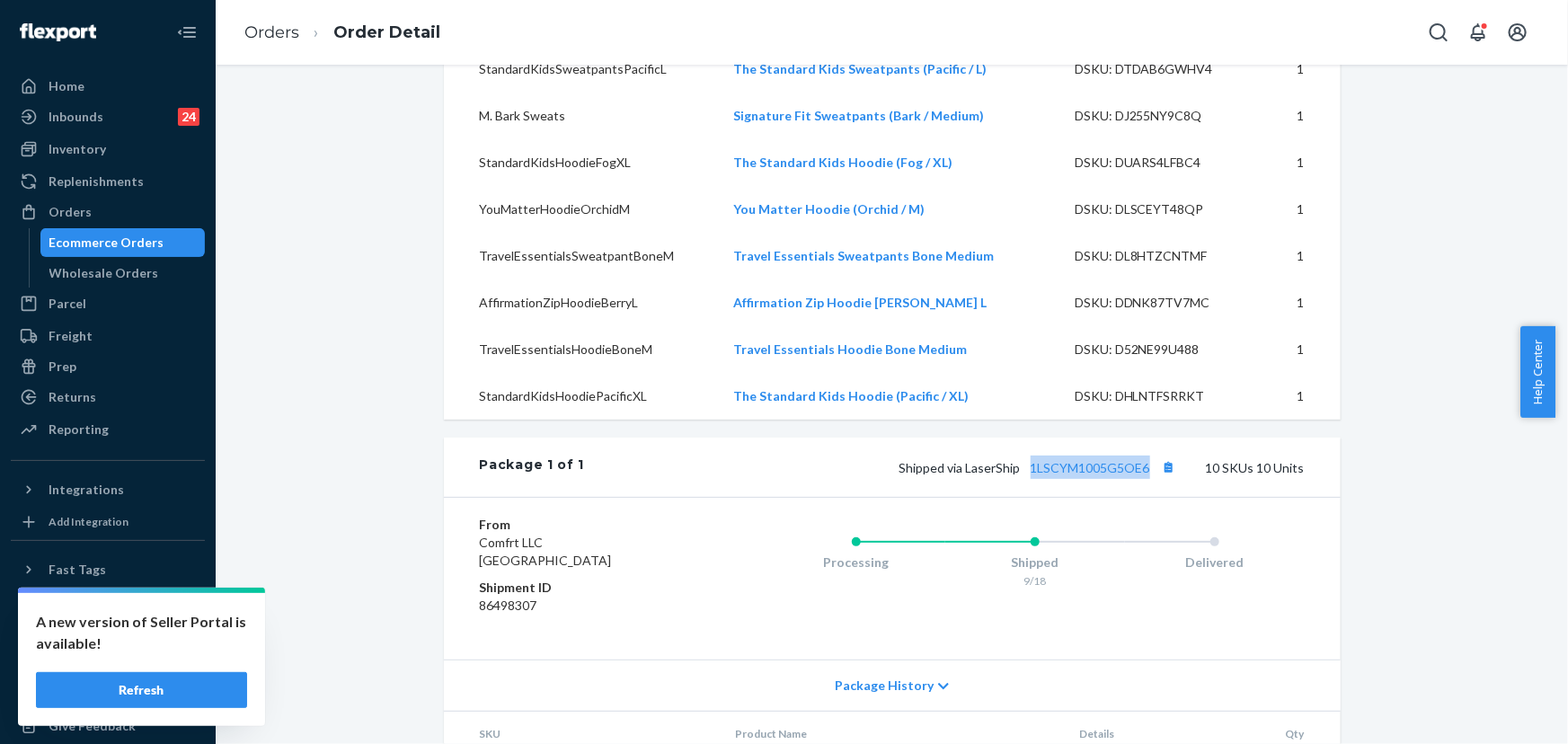
drag, startPoint x: 1111, startPoint y: 502, endPoint x: 1026, endPoint y: 505, distance: 85.1
click at [1026, 476] on span "Shipped via LaserShip 1LSCYM1005G5OE6" at bounding box center [1040, 467] width 281 height 15
drag, startPoint x: 644, startPoint y: 483, endPoint x: 992, endPoint y: 496, distance: 348.2
click at [647, 483] on div "Package 1 of 1 Shipped via LaserShip 1LSCYM1005G5OE6 10 SKUs 10 Units" at bounding box center [892, 467] width 897 height 59
drag, startPoint x: 1018, startPoint y: 505, endPoint x: 962, endPoint y: 506, distance: 56.0
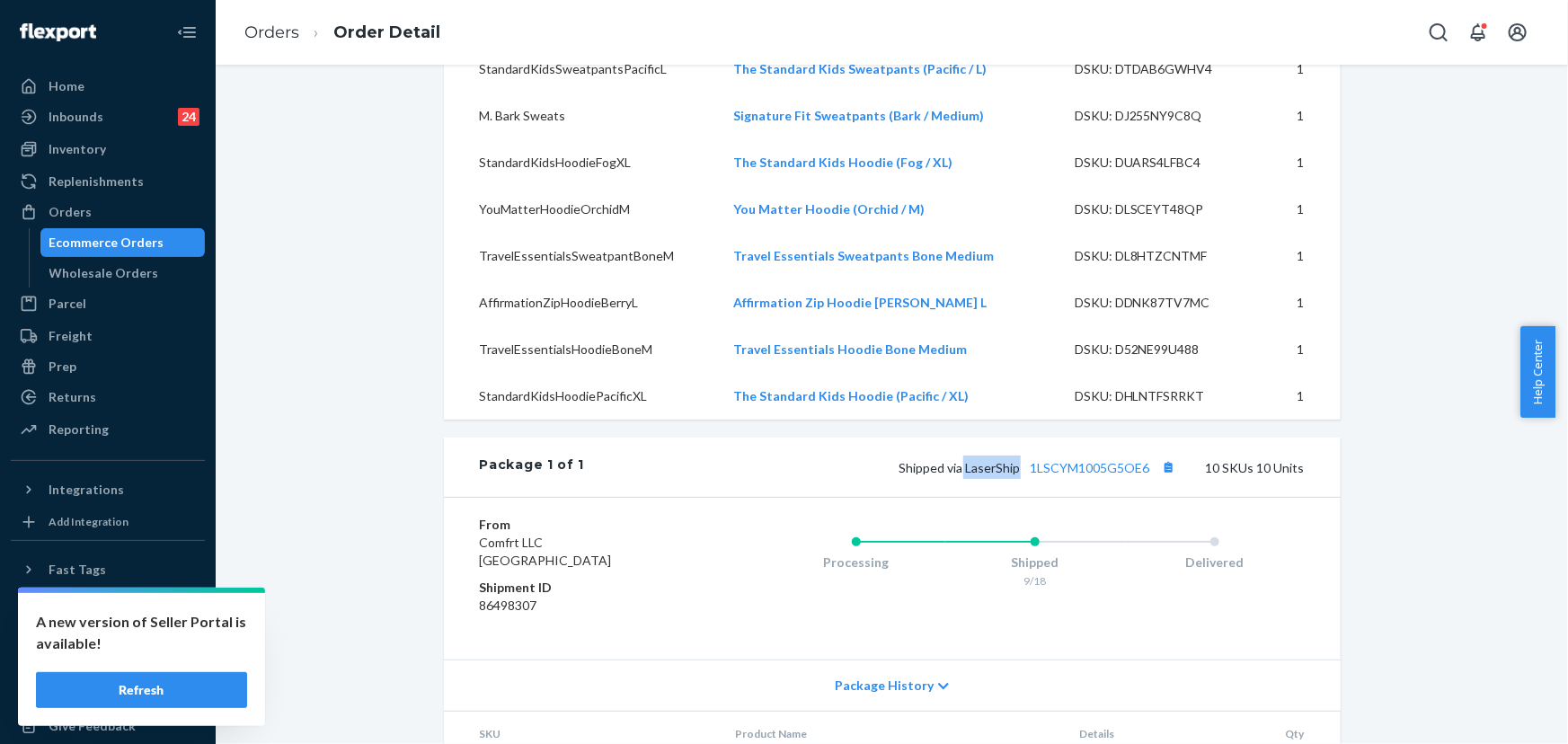
click at [962, 476] on span "Shipped via LaserShip 1LSCYM1005G5OE6" at bounding box center [1040, 467] width 281 height 15
click at [67, 203] on div "Orders" at bounding box center [71, 212] width 43 height 18
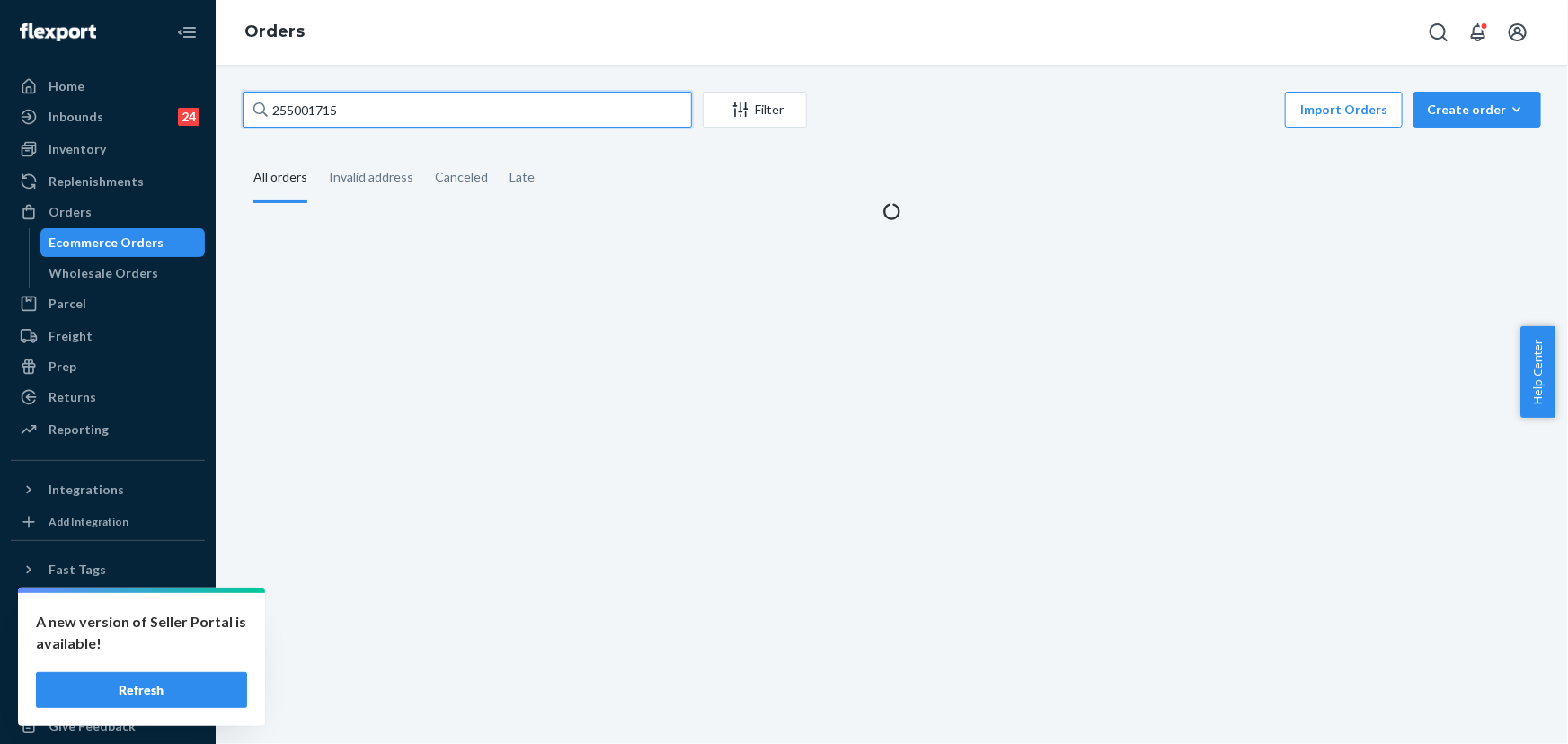
click at [350, 93] on input "255001715" at bounding box center [467, 109] width 449 height 36
paste input "297753"
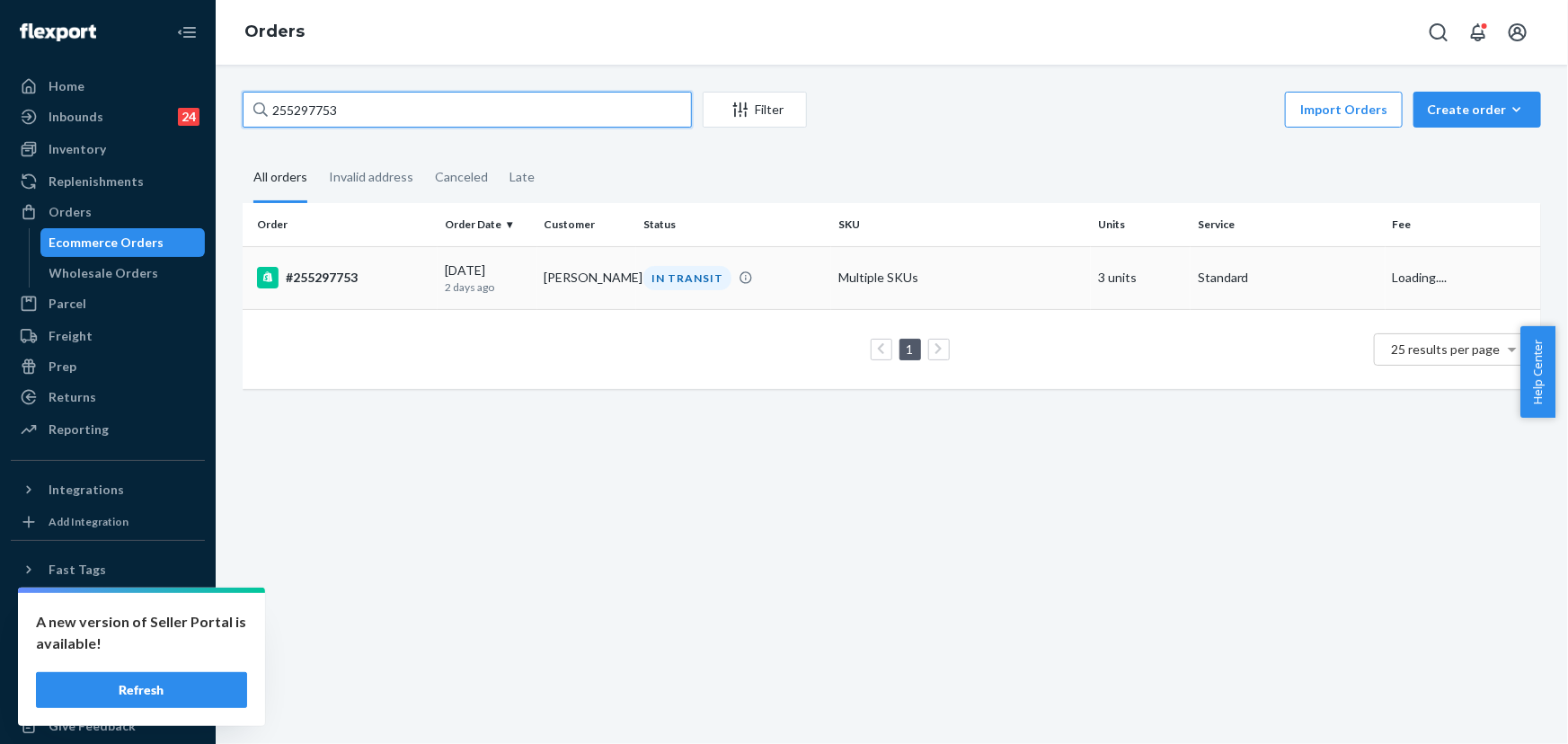
type input "255297753"
click at [618, 295] on td "Jennifer Leighton" at bounding box center [588, 277] width 100 height 63
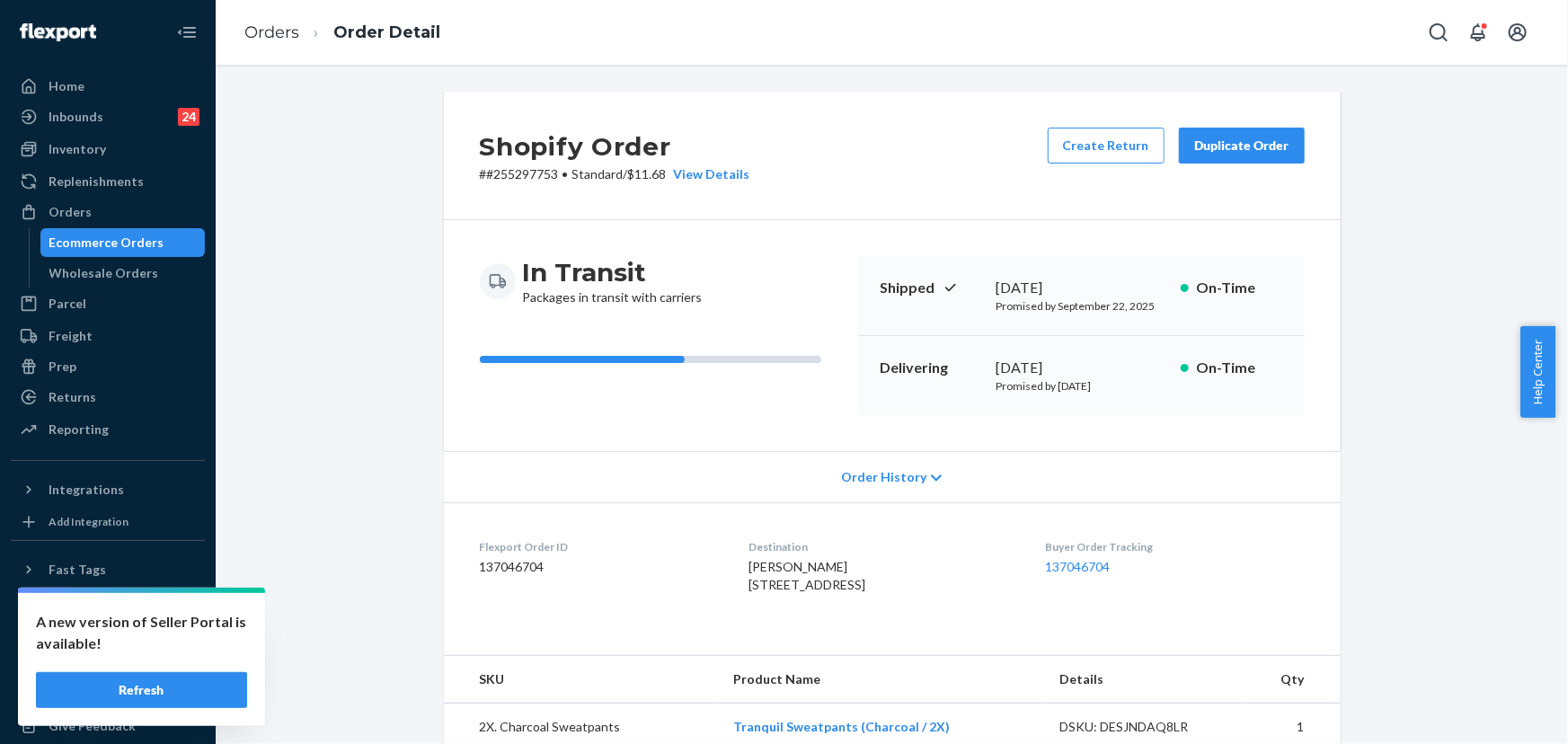
scroll to position [408, 0]
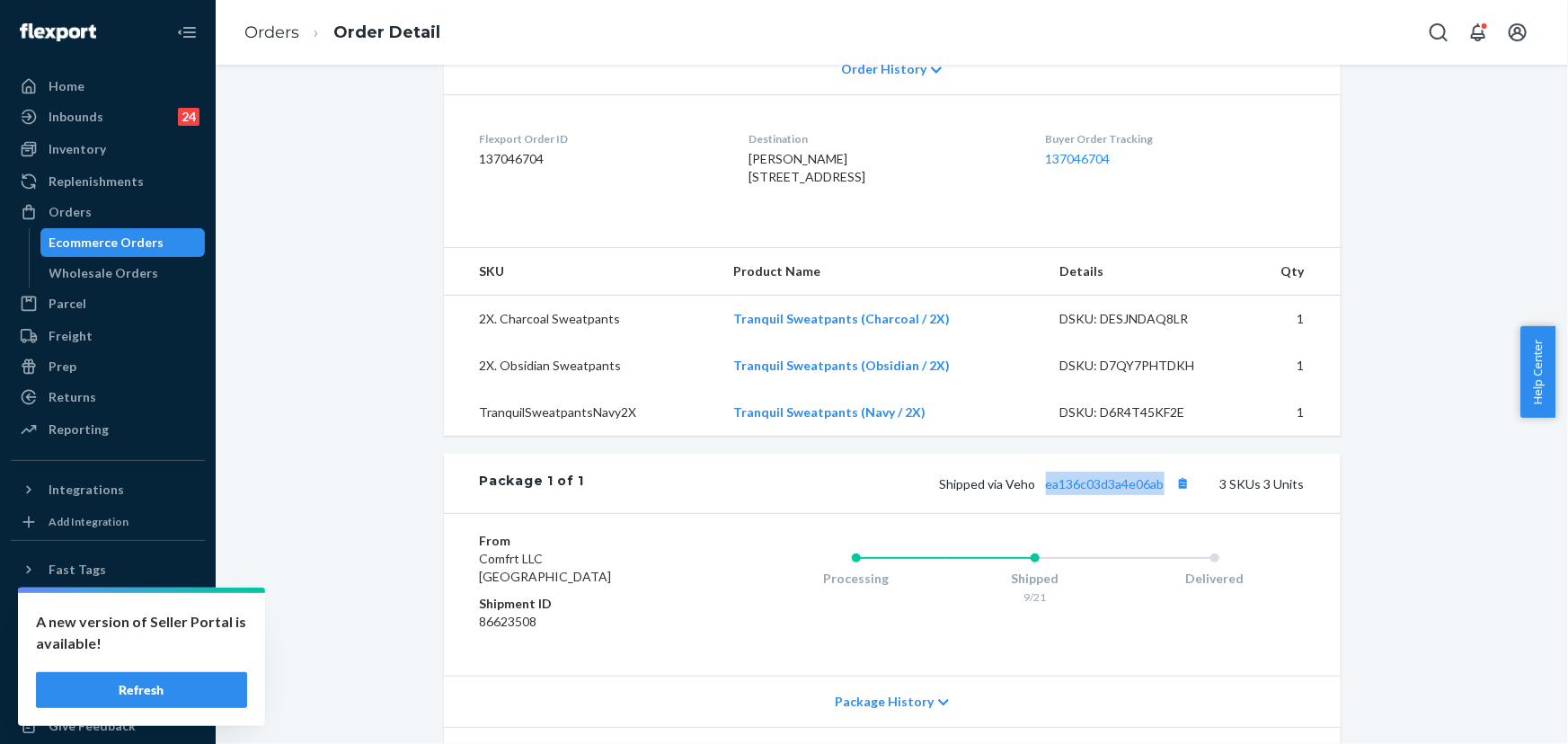
drag, startPoint x: 1164, startPoint y: 521, endPoint x: 1043, endPoint y: 526, distance: 121.1
click at [1043, 496] on div "Shipped via Veho ea136c03d3a4e06ab 3 SKUs 3 Units" at bounding box center [944, 483] width 720 height 24
drag, startPoint x: 1033, startPoint y: 521, endPoint x: 1006, endPoint y: 521, distance: 27.0
click at [1006, 492] on span "Shipped via Veho ea136c03d3a4e06ab" at bounding box center [1067, 484] width 255 height 15
click at [111, 206] on div "Orders" at bounding box center [107, 212] width 191 height 25
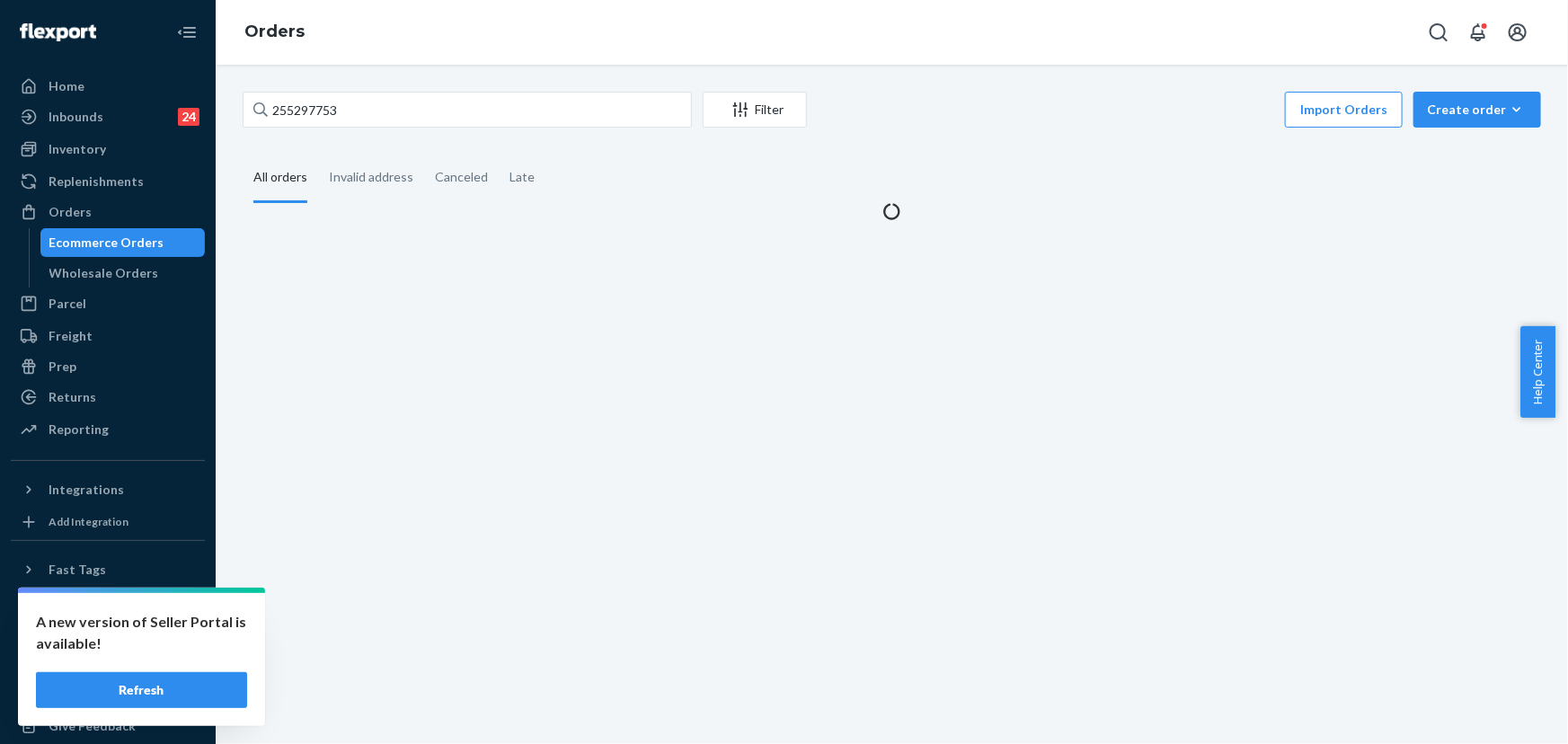
click at [388, 129] on div "255297753 Filter Import Orders Create order Ecommerce order Removal order" at bounding box center [891, 111] width 1298 height 40
click at [377, 105] on input "255297753" at bounding box center [467, 109] width 449 height 36
paste input "191917"
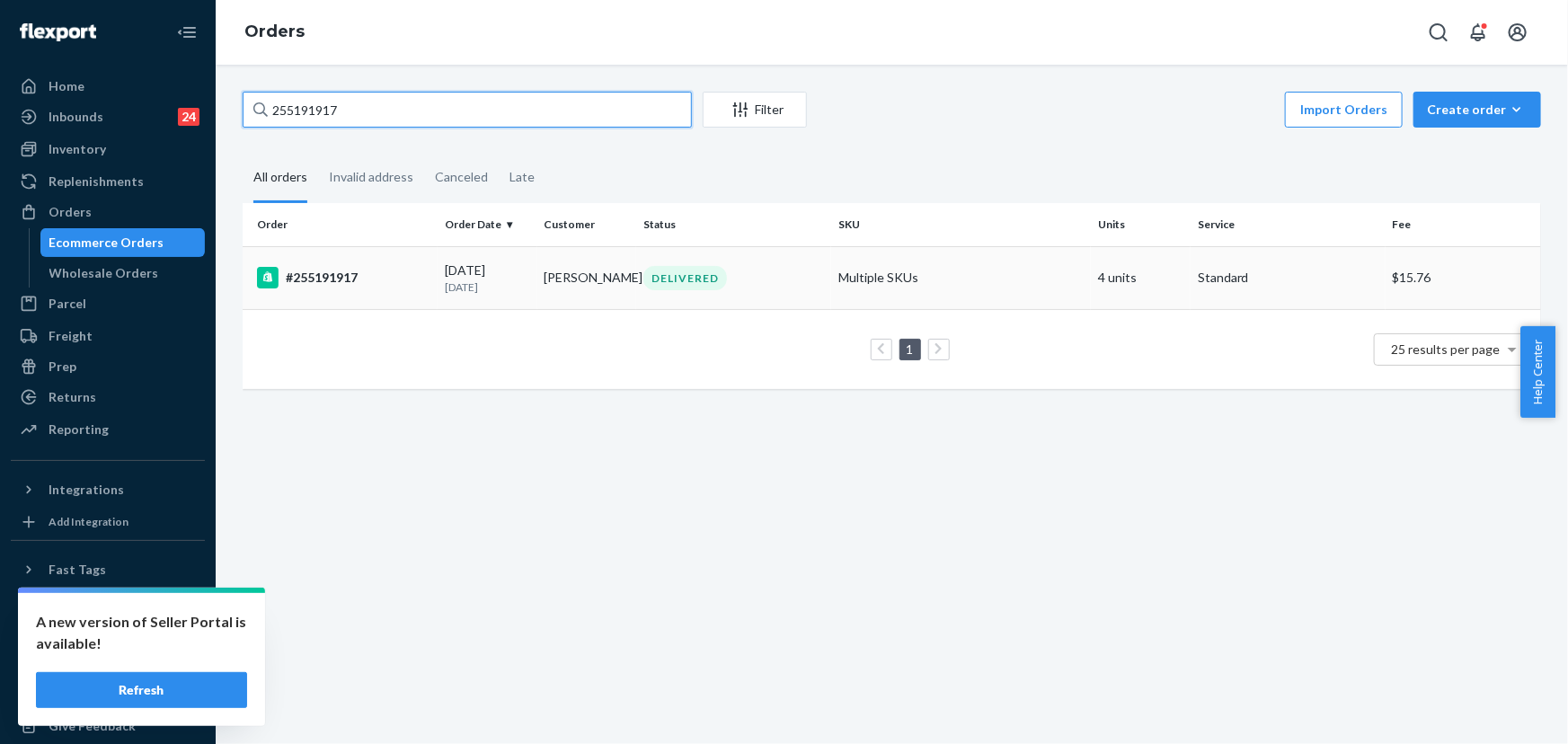
type input "255191917"
click at [650, 277] on div "DELIVERED" at bounding box center [684, 278] width 84 height 24
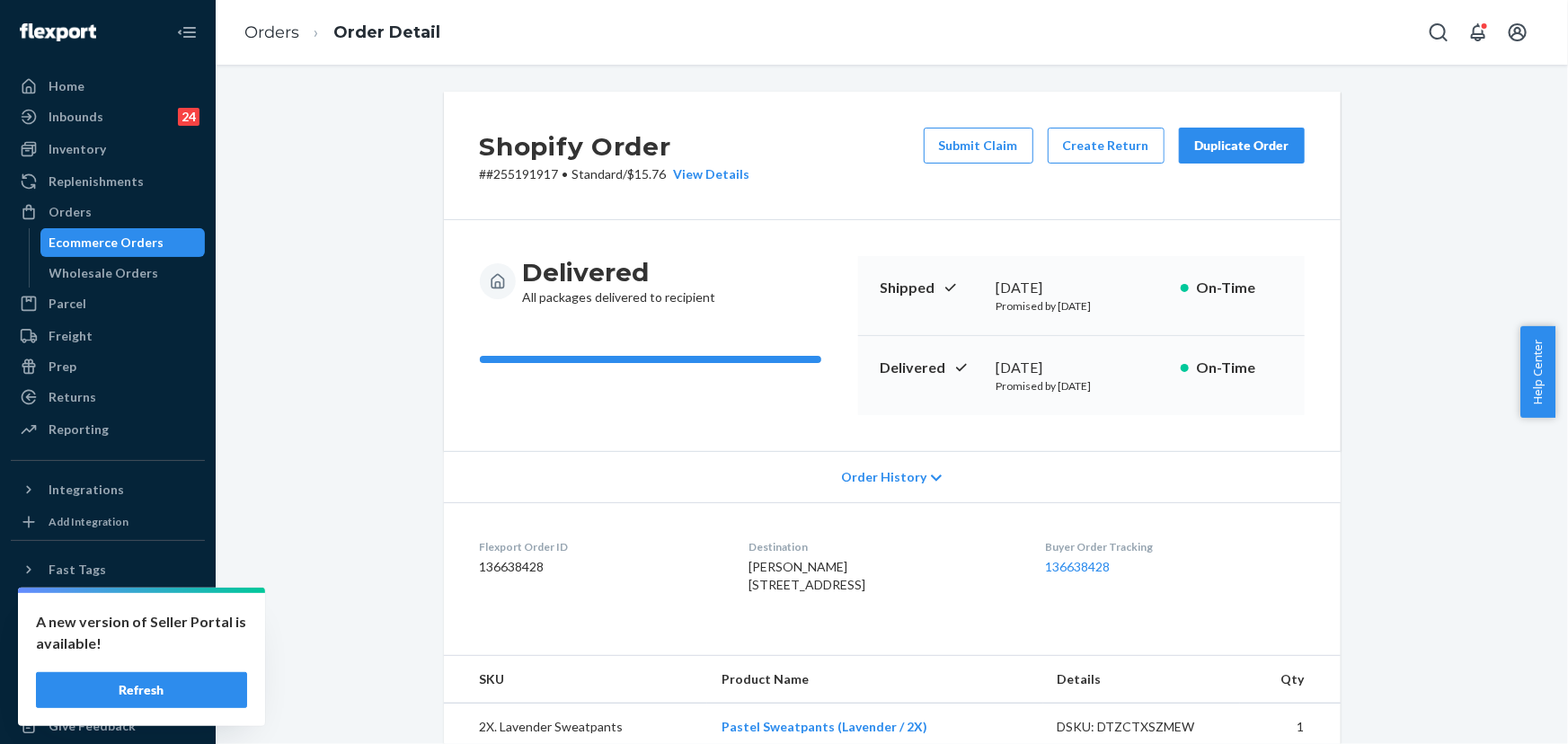
drag, startPoint x: 1115, startPoint y: 367, endPoint x: 988, endPoint y: 366, distance: 127.0
click at [988, 366] on div "Delivered September 18, 2025 Promised by September 24, 2025 On-Time" at bounding box center [1081, 375] width 447 height 79
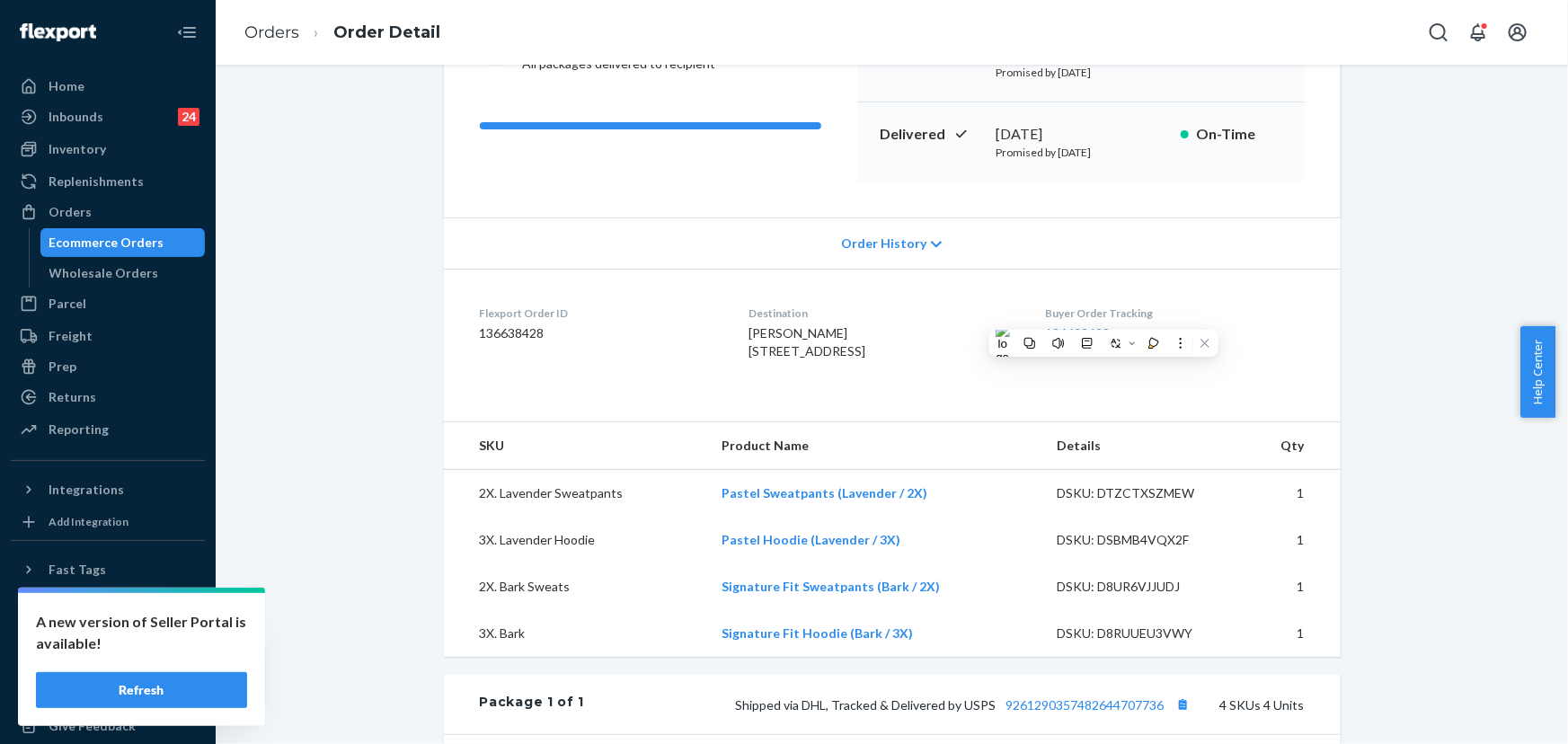
scroll to position [245, 0]
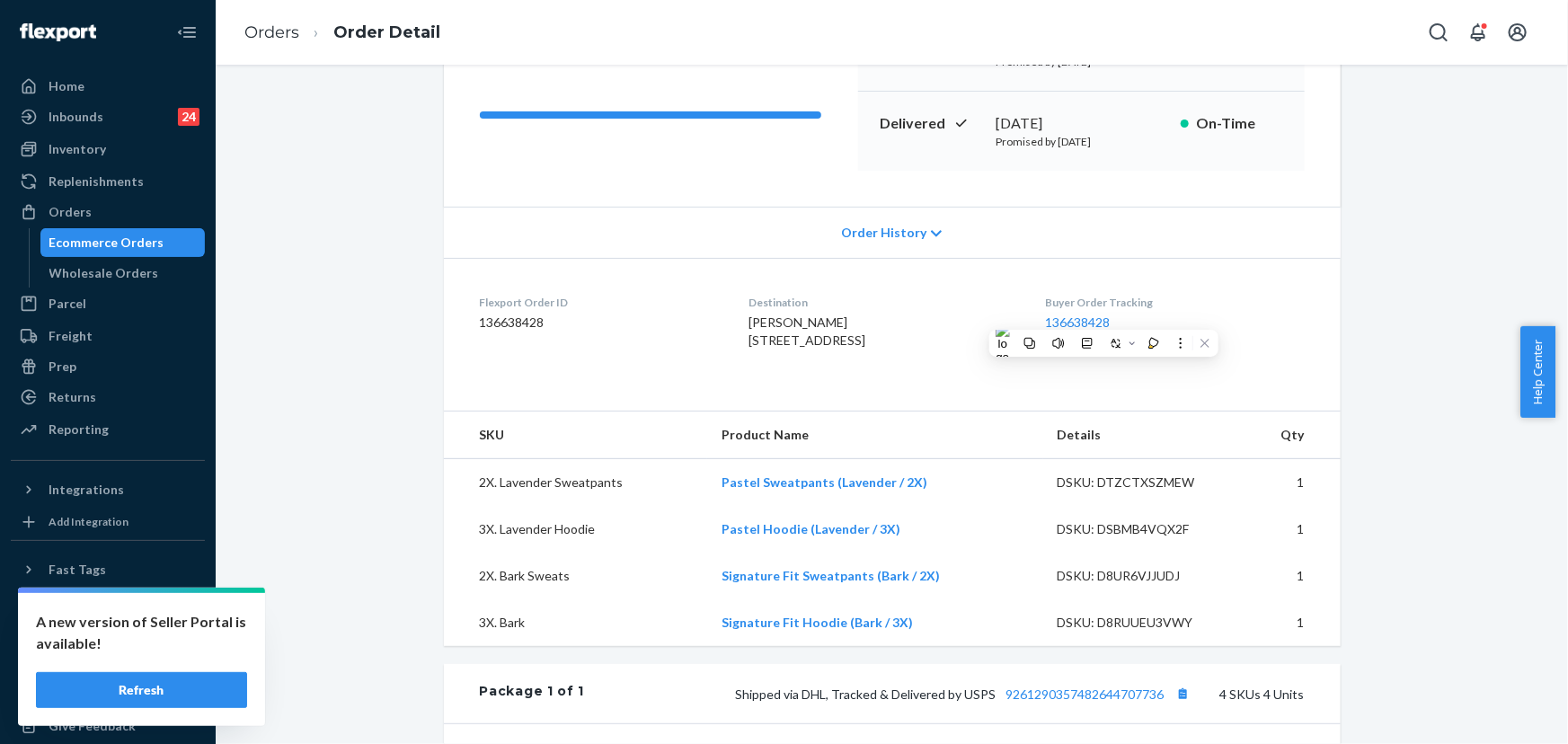
drag, startPoint x: 878, startPoint y: 355, endPoint x: 731, endPoint y: 340, distance: 147.8
click at [748, 340] on div "Kaycee Zuber 432 Spruce St Apt 4 Manistee, MI 49660-1763 US" at bounding box center [882, 332] width 268 height 36
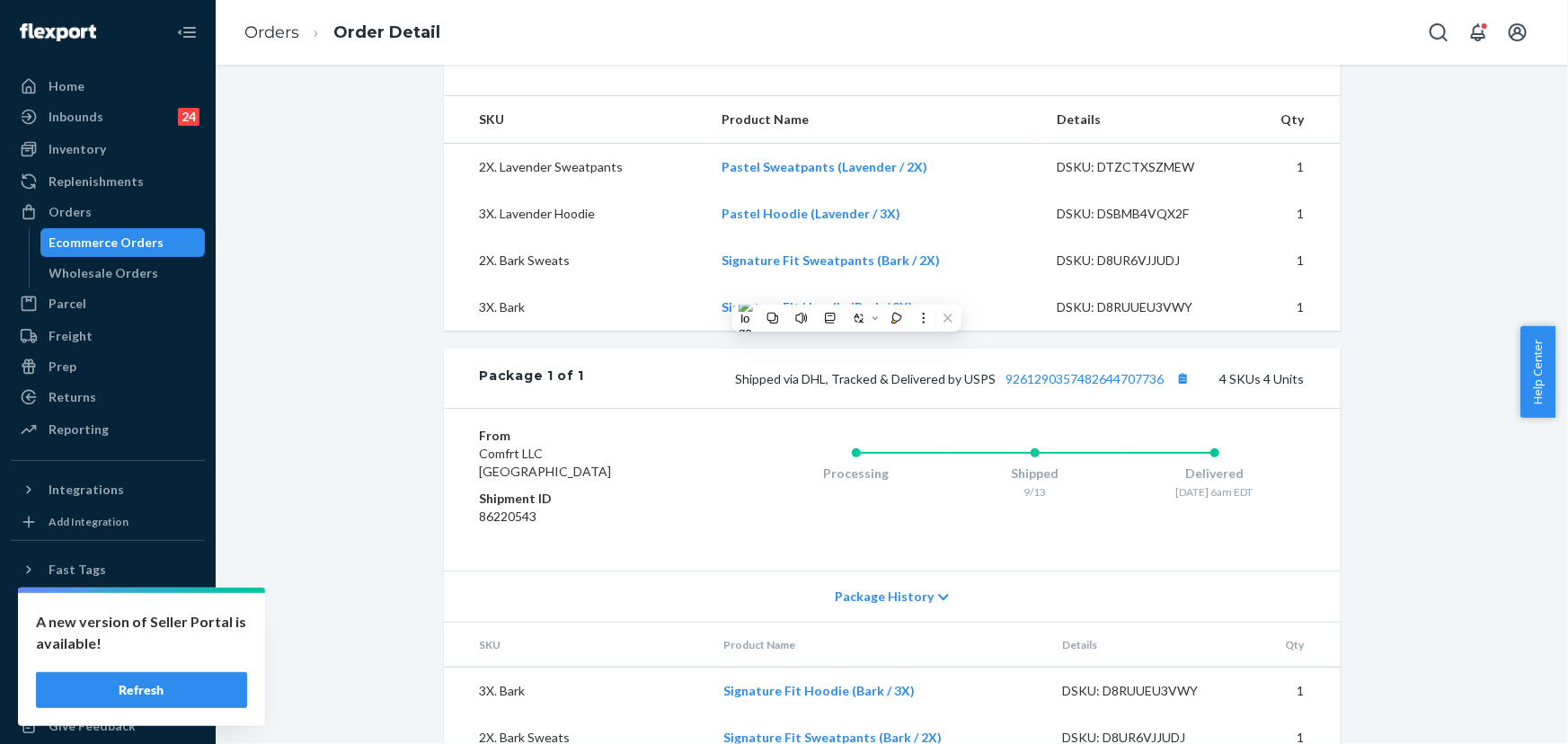
scroll to position [572, 0]
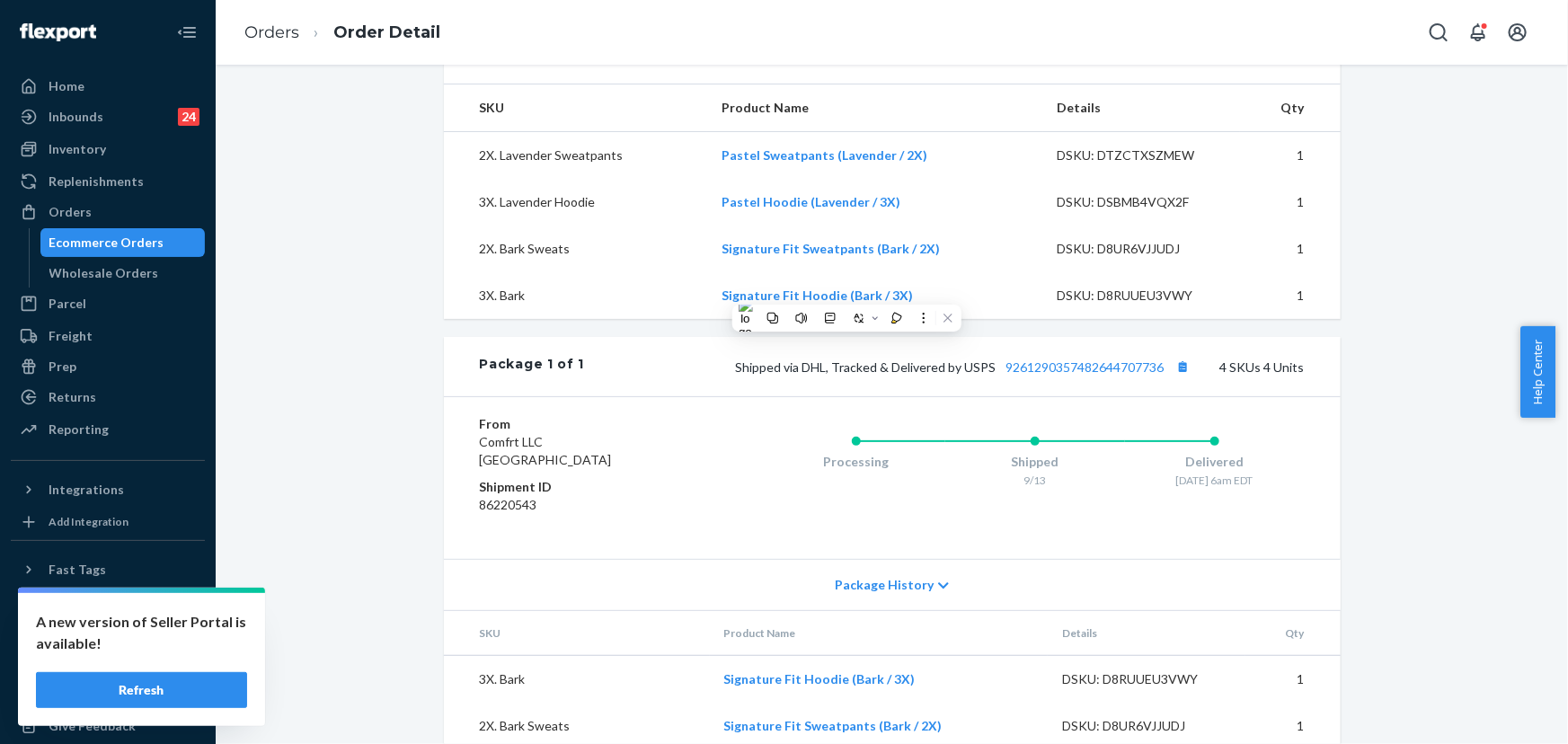
click at [352, 282] on div "Shopify Order # #255191917 • Standard / $15.76 View Details Submit Claim Create…" at bounding box center [892, 193] width 1325 height 1345
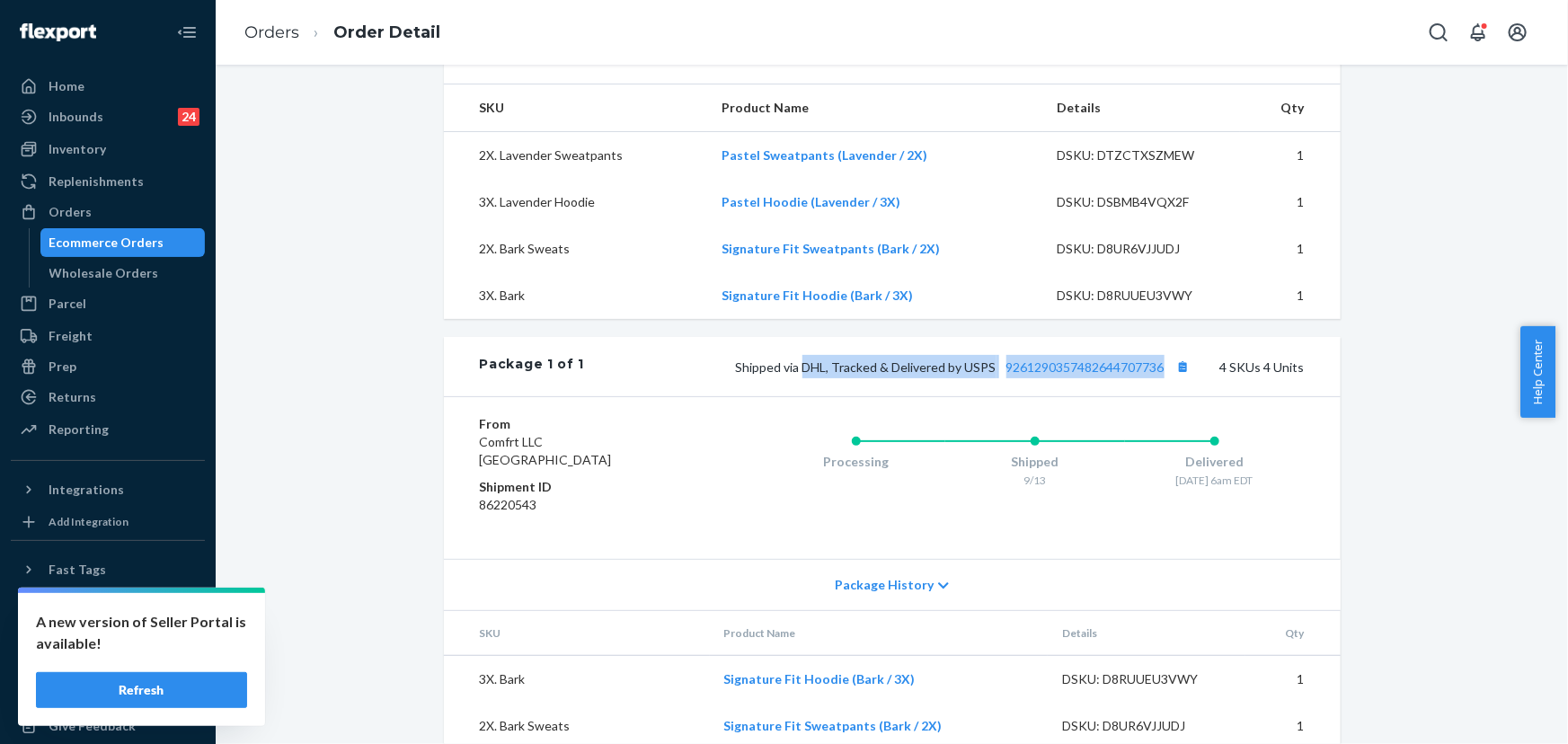
drag, startPoint x: 1161, startPoint y: 405, endPoint x: 804, endPoint y: 402, distance: 357.0
click at [804, 375] on span "Shipped via DHL, Tracked & Delivered by USPS 9261290357482644707736" at bounding box center [965, 367] width 459 height 15
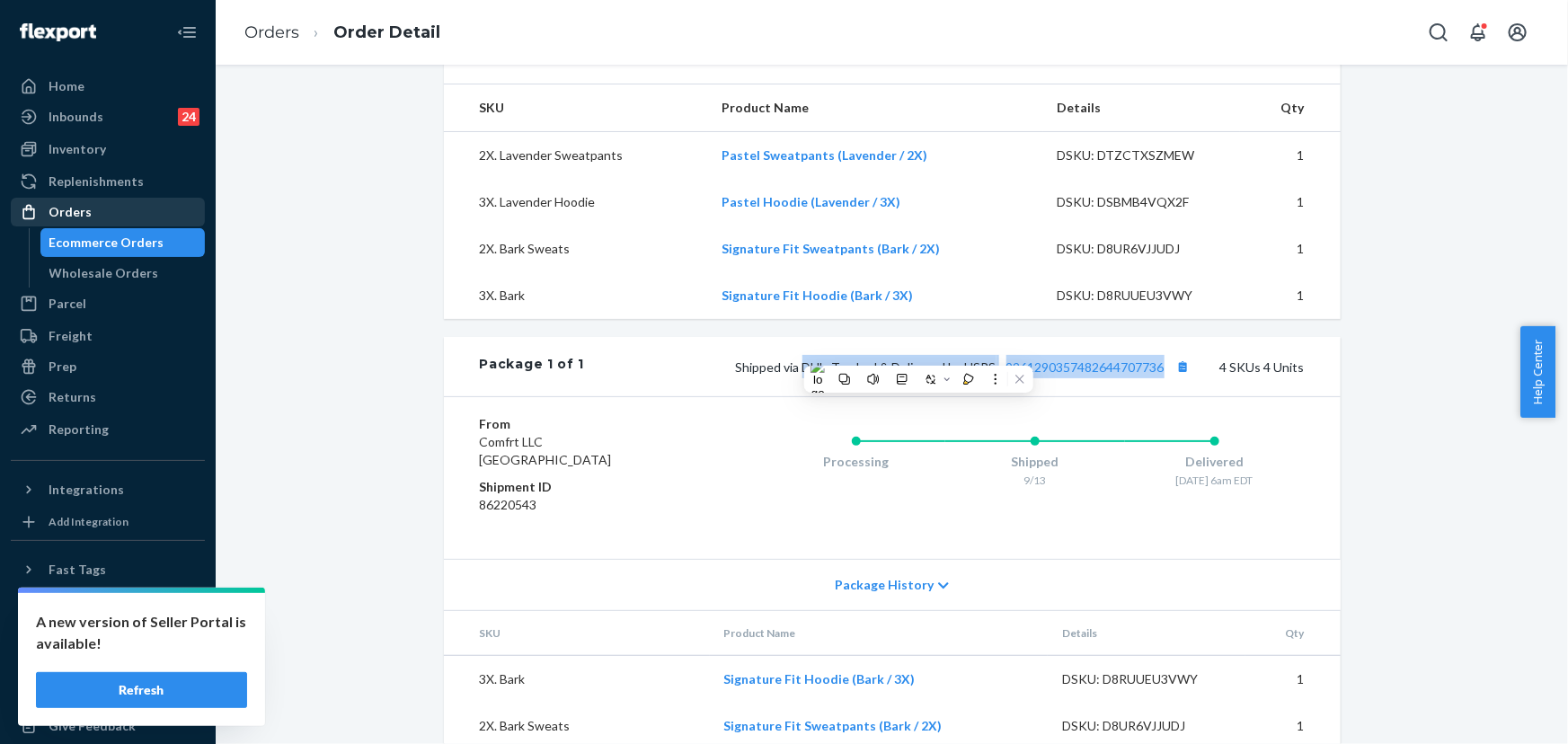
click at [86, 201] on div "Orders" at bounding box center [107, 212] width 191 height 25
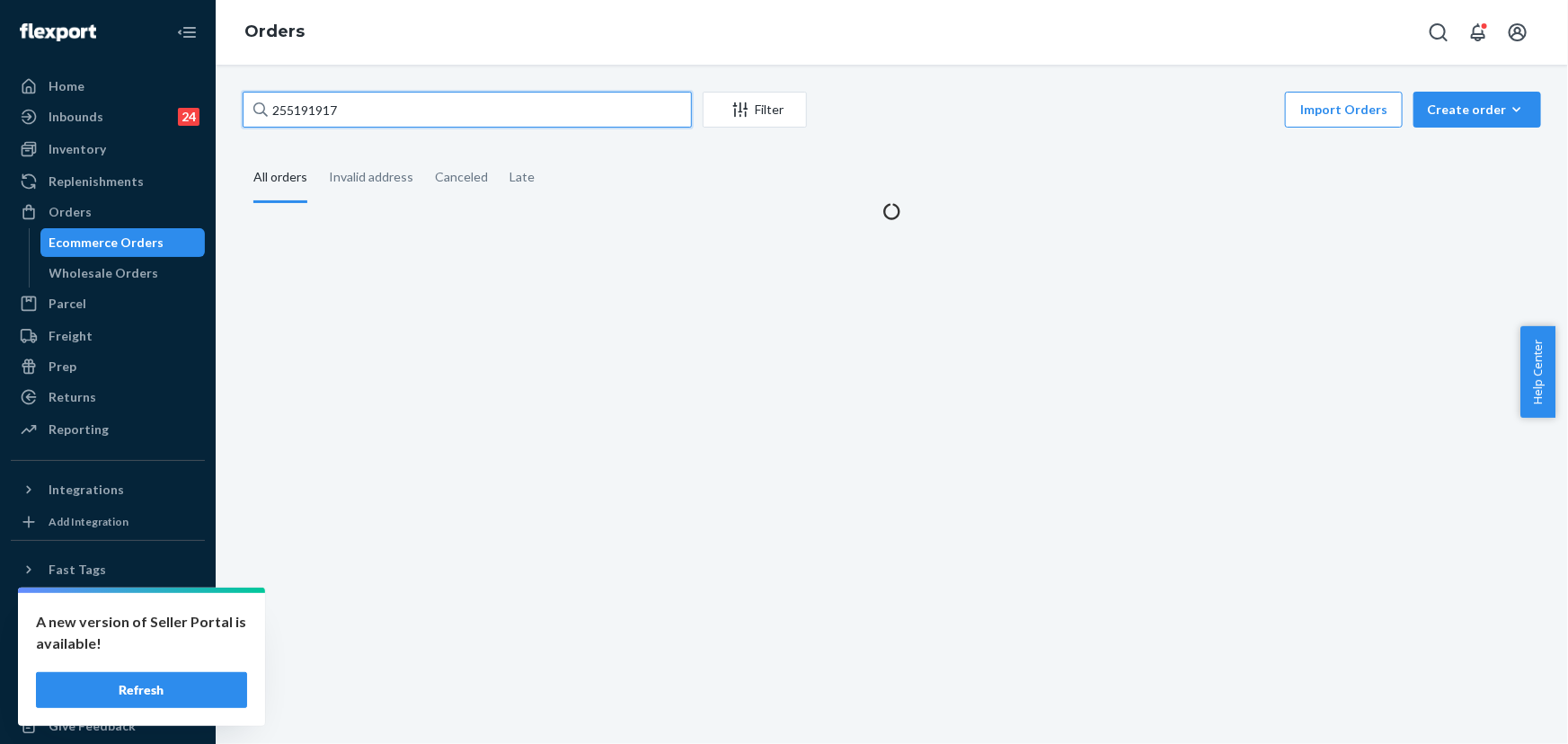
click at [375, 107] on input "255191917" at bounding box center [467, 109] width 449 height 36
paste input "496118"
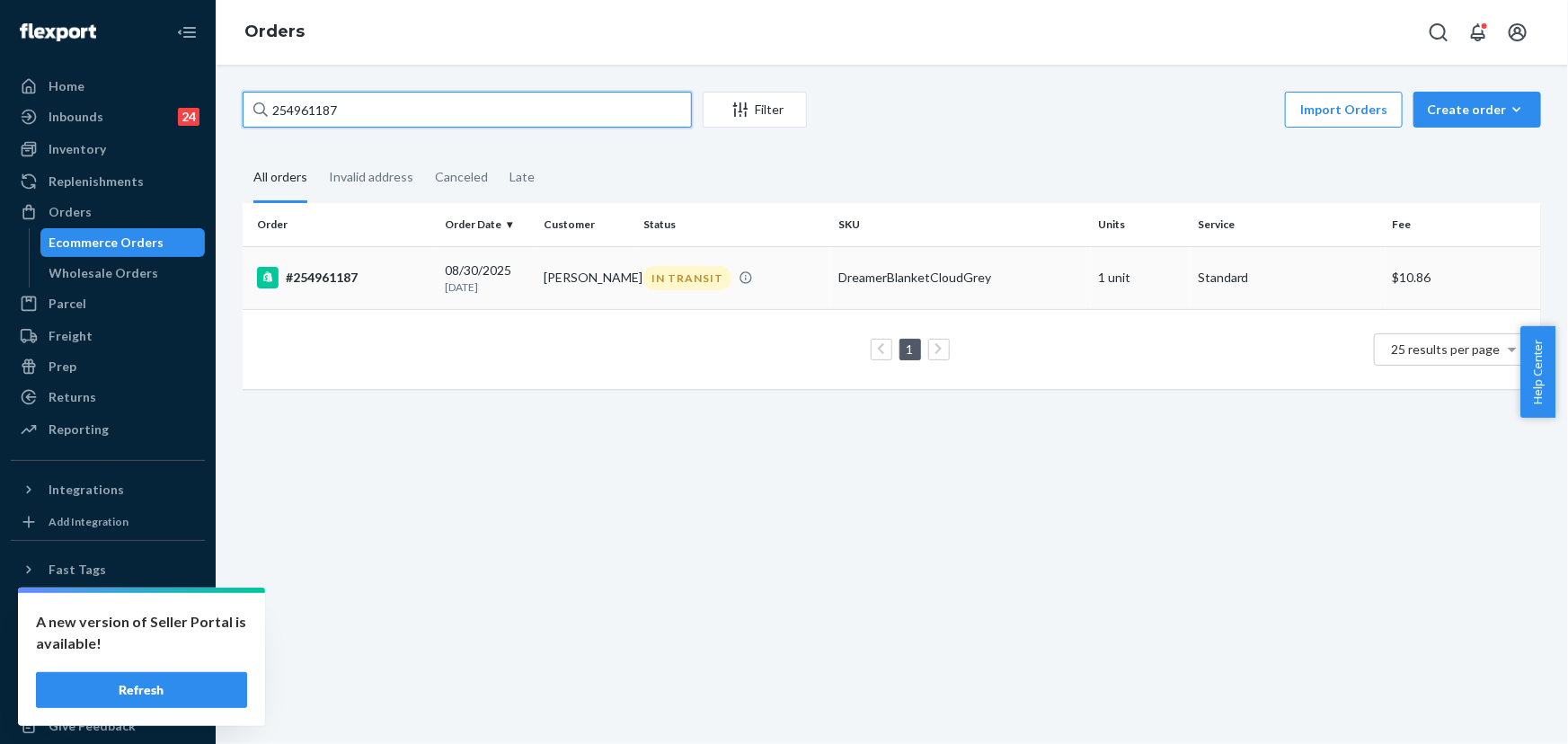
type input "254961187"
click at [604, 264] on td "Patsy Elliott" at bounding box center [588, 277] width 100 height 63
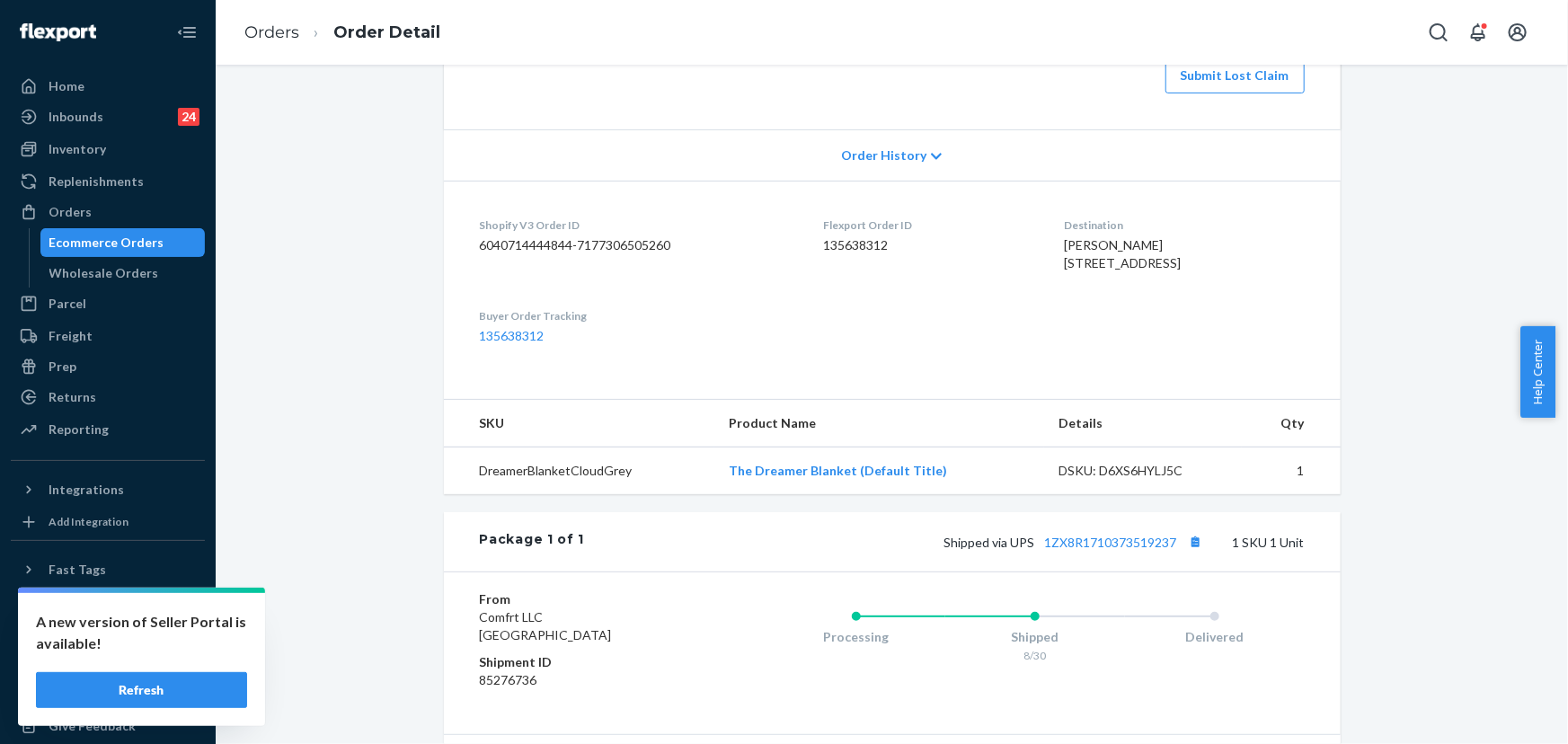
scroll to position [229, 0]
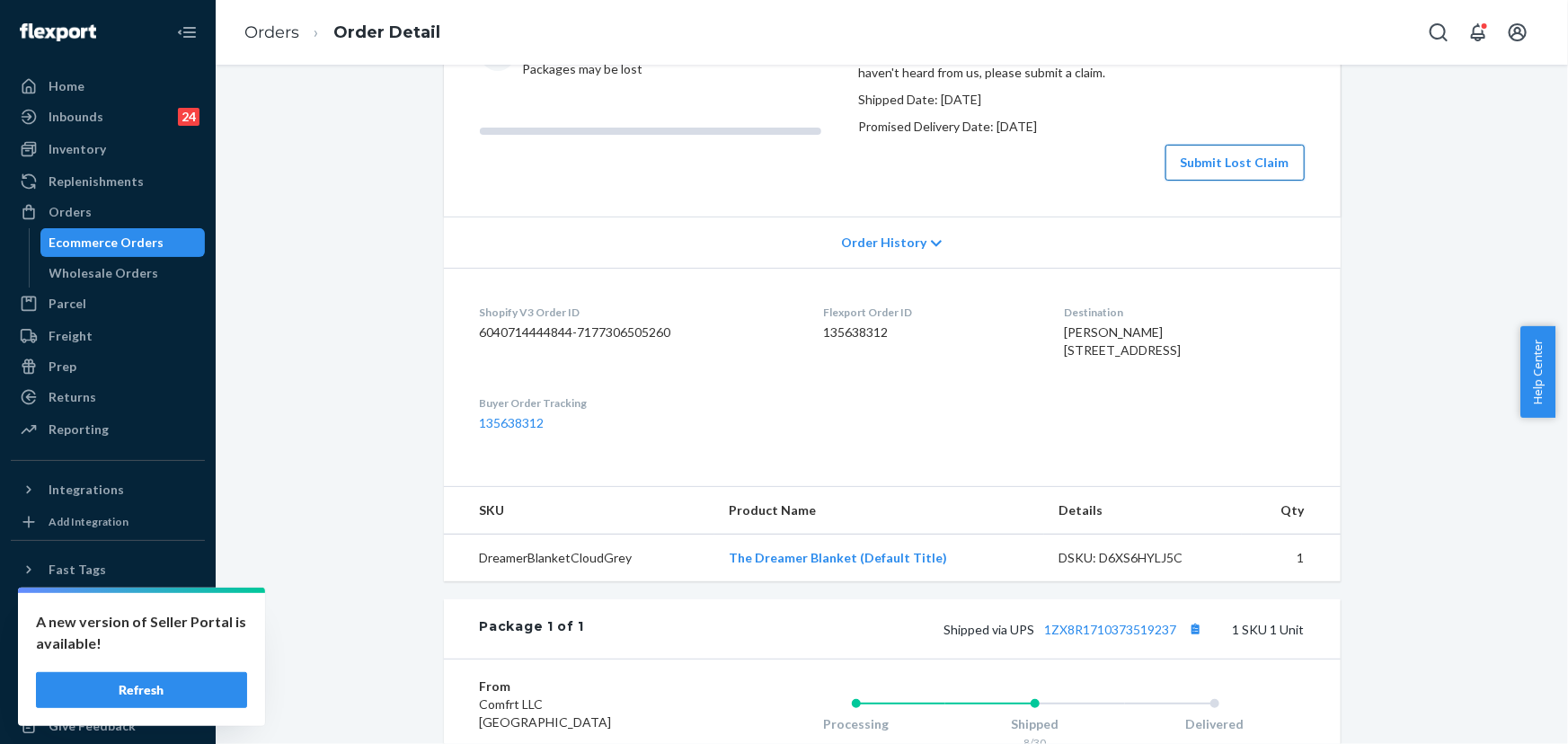
click at [1211, 181] on button "Submit Lost Claim" at bounding box center [1235, 163] width 139 height 36
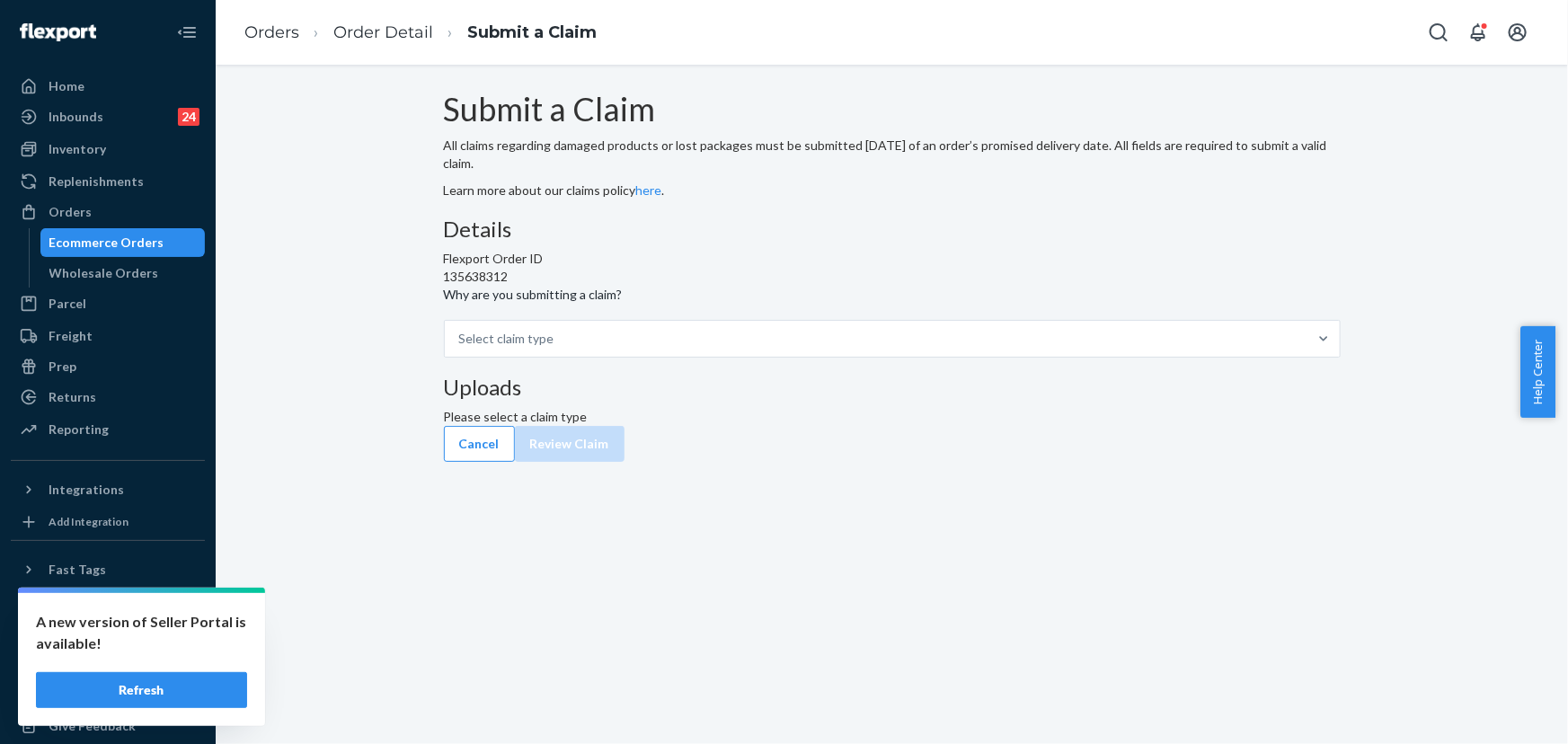
click at [1192, 426] on div "Submit a Claim All claims regarding damaged products or lost packages must be s…" at bounding box center [892, 259] width 897 height 335
drag, startPoint x: 998, startPoint y: 329, endPoint x: 999, endPoint y: 342, distance: 13.0
click at [998, 376] on div "Uploads Please select a claim type" at bounding box center [892, 402] width 897 height 51
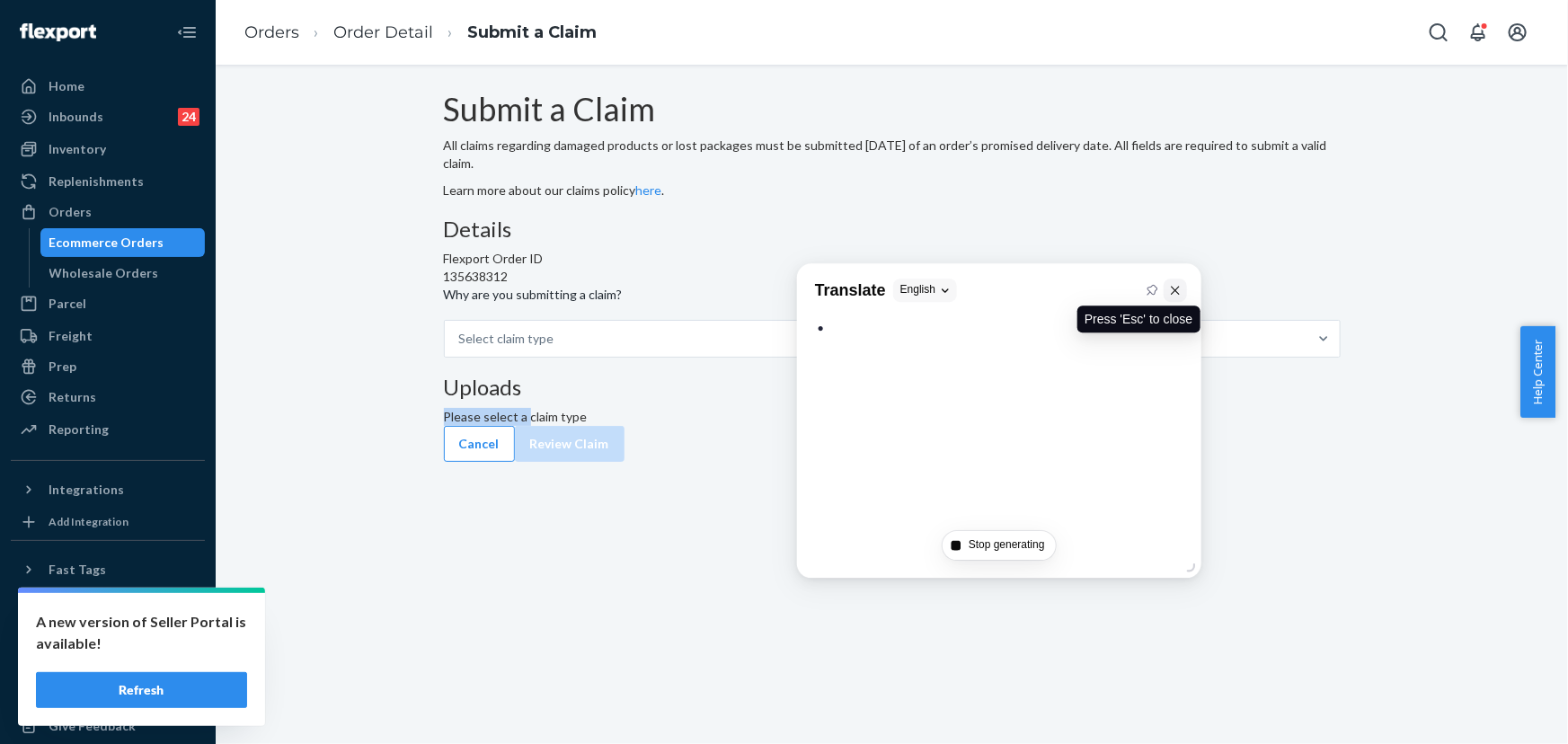
click at [1174, 293] on div "Translate English Press 'Esc' to close" at bounding box center [999, 290] width 404 height 54
click at [1179, 288] on icon at bounding box center [1178, 287] width 8 height 8
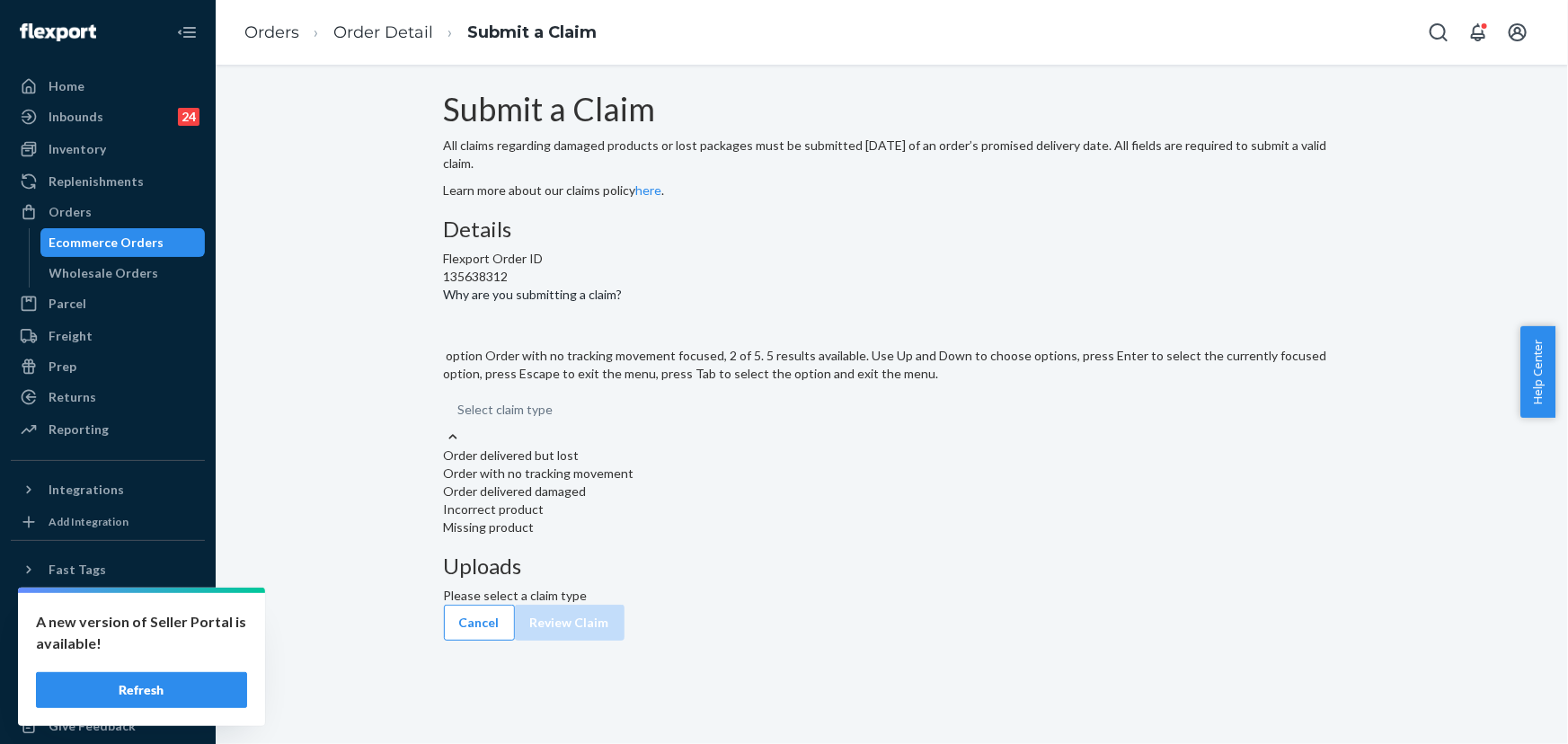
click at [721, 483] on div "Order with no tracking movement" at bounding box center [892, 473] width 897 height 18
click at [460, 419] on input "Why are you submitting a claim? option Order with no tracking movement focused,…" at bounding box center [459, 409] width 2 height 18
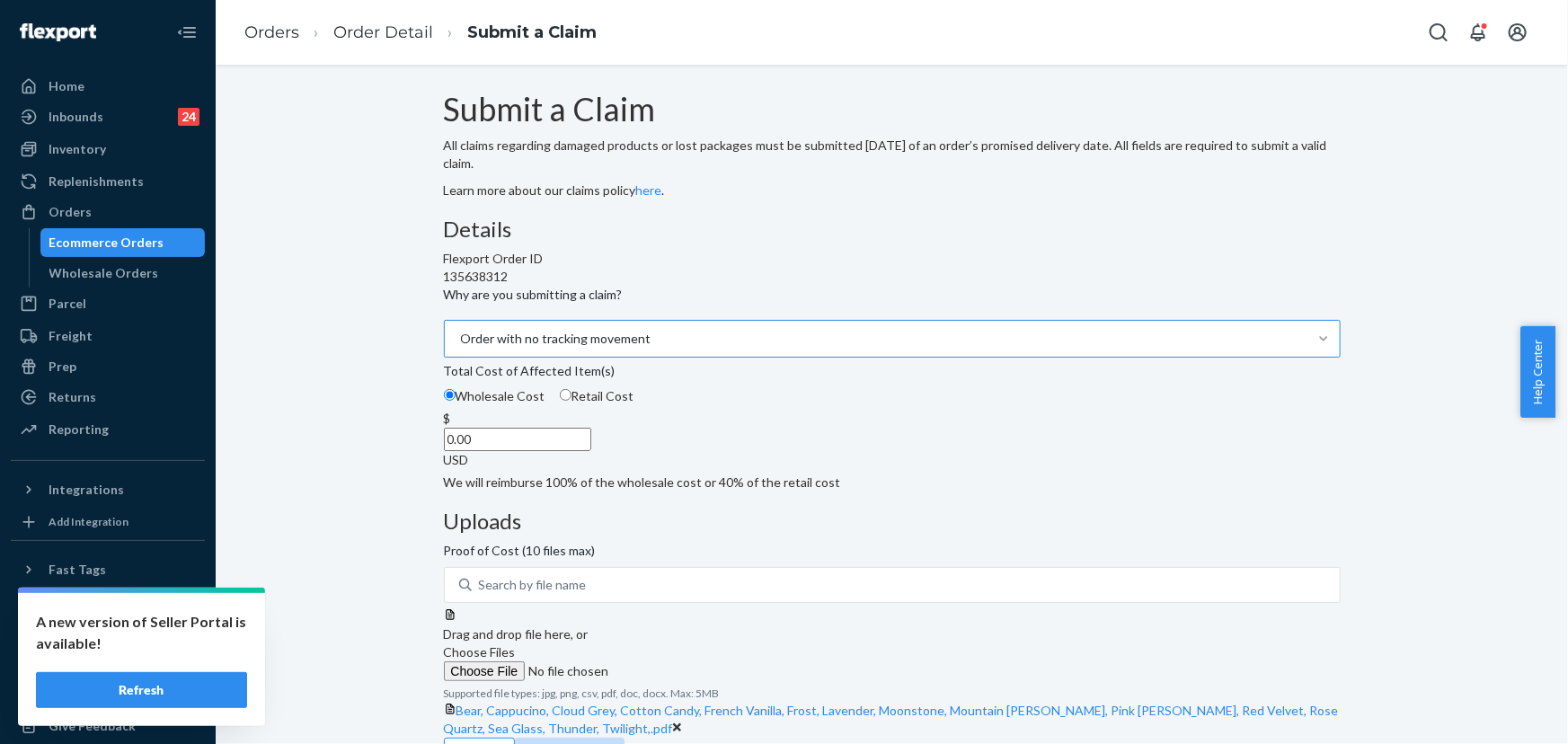
drag, startPoint x: 709, startPoint y: 560, endPoint x: 831, endPoint y: 573, distance: 122.7
click at [831, 492] on div "Details Flexport Order ID 135638312 Why are you submitting a claim? Order with …" at bounding box center [892, 355] width 897 height 275
type input "16.99"
click at [863, 564] on div "Details Flexport Order ID 135638312 Why are you submitting a claim? Order with …" at bounding box center [892, 477] width 897 height 520
drag, startPoint x: 799, startPoint y: 577, endPoint x: 811, endPoint y: 577, distance: 12.0
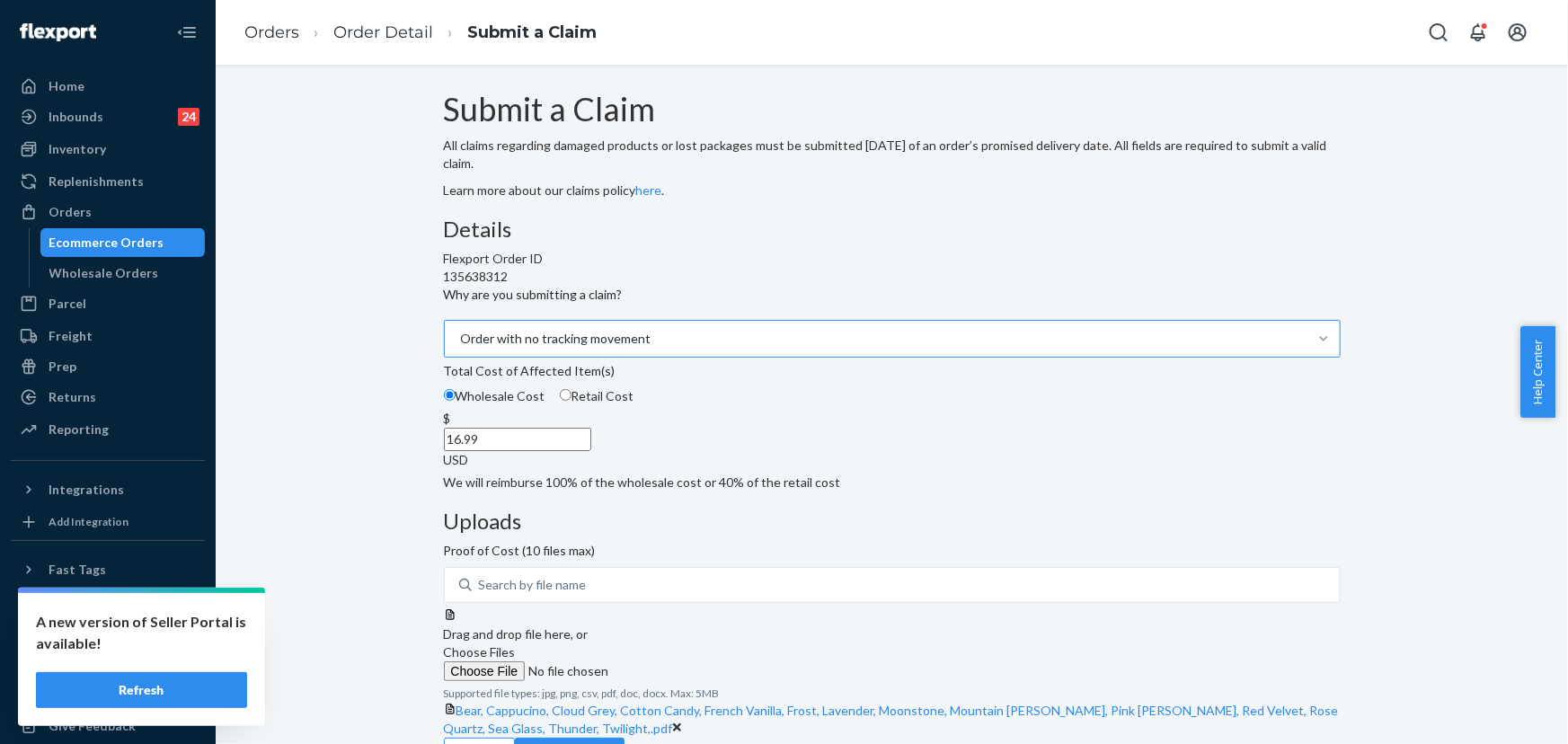
click at [801, 469] on div "USD" at bounding box center [892, 460] width 897 height 18
click at [591, 451] on input "16.99" at bounding box center [517, 439] width 148 height 24
click at [853, 492] on div "Details Flexport Order ID 135638312 Why are you submitting a claim? Order with …" at bounding box center [892, 355] width 897 height 275
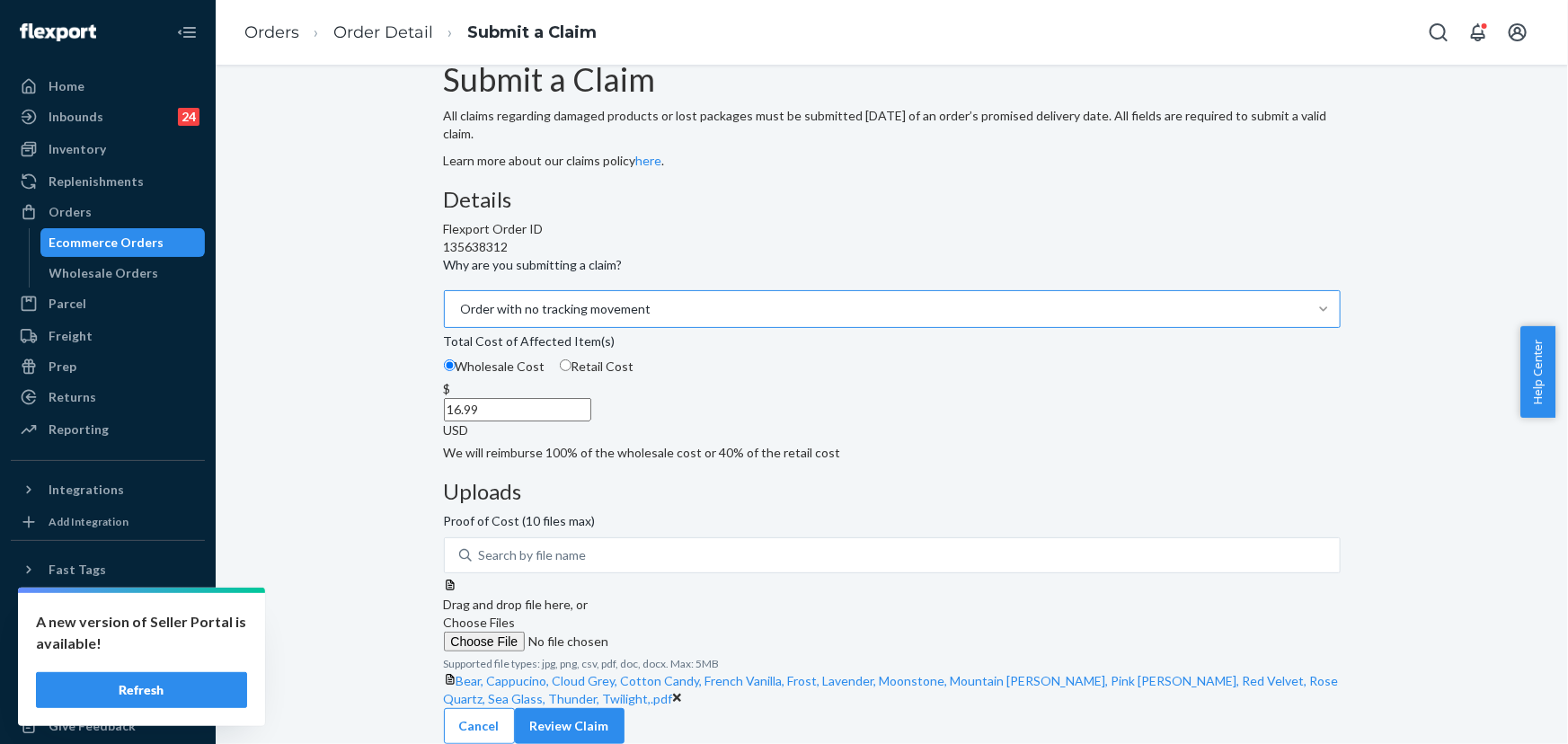
scroll to position [62, 0]
click at [624, 715] on button "Review Claim" at bounding box center [570, 726] width 110 height 36
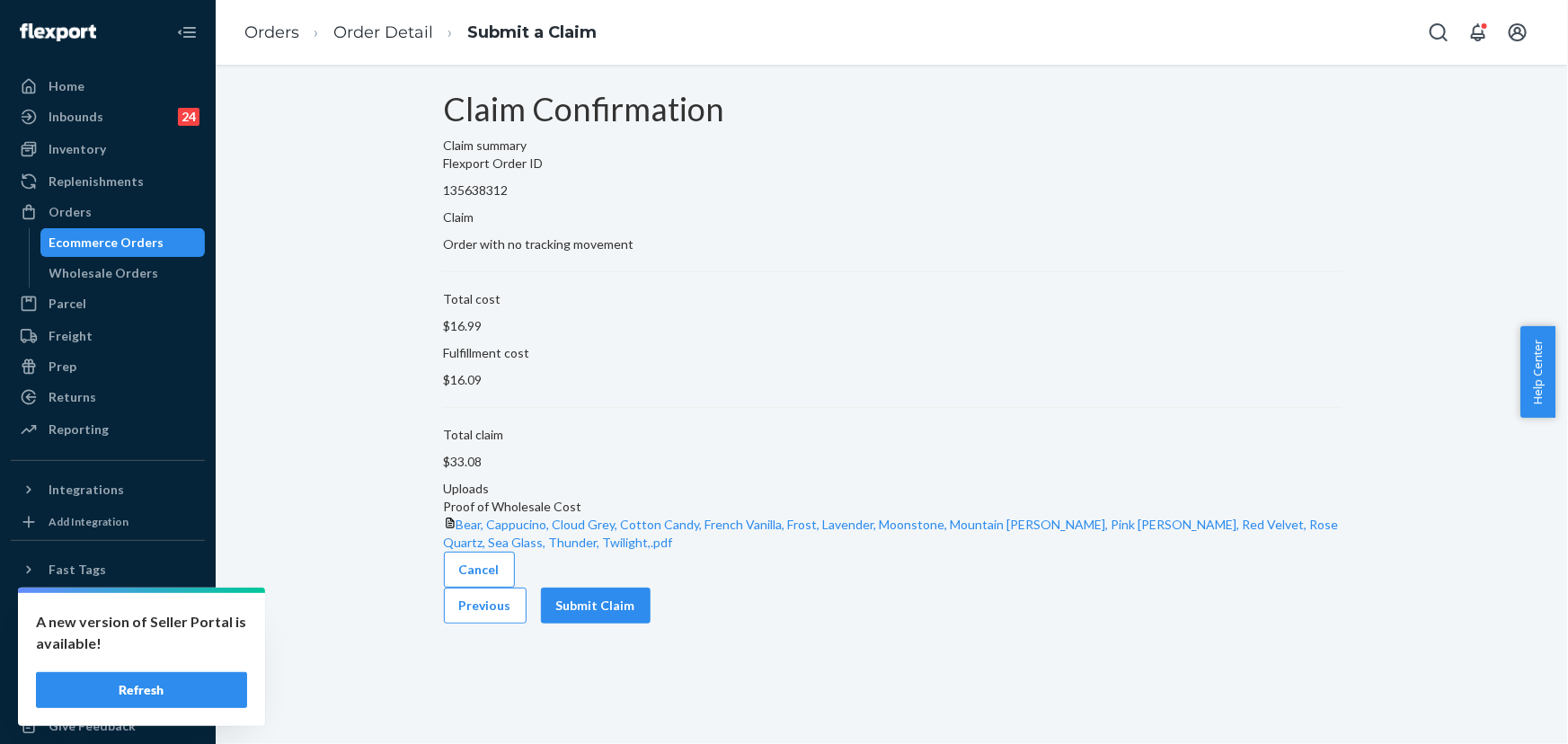
scroll to position [0, 0]
click at [651, 624] on button "Submit Claim" at bounding box center [595, 606] width 110 height 36
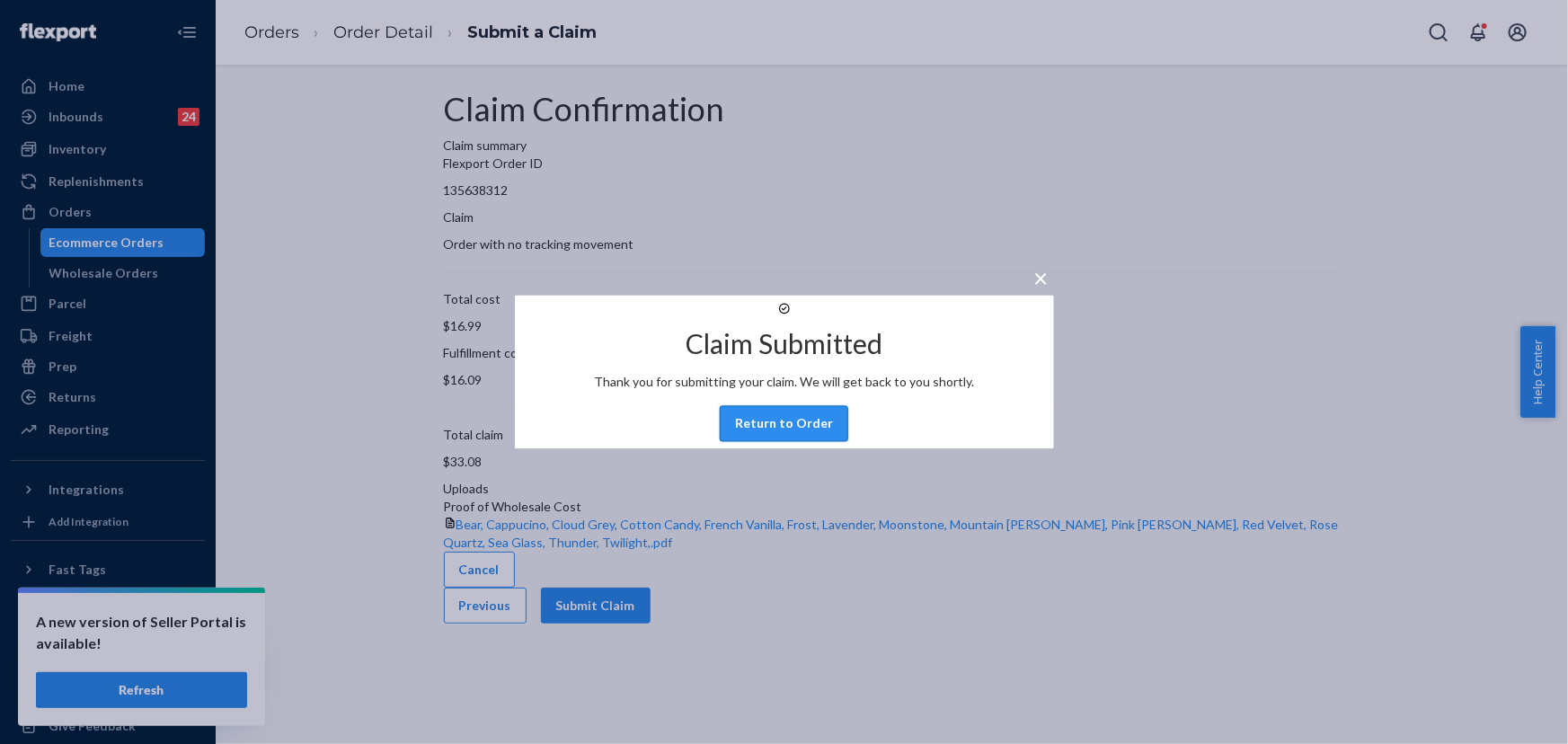
click at [779, 442] on button "Return to Order" at bounding box center [784, 424] width 129 height 36
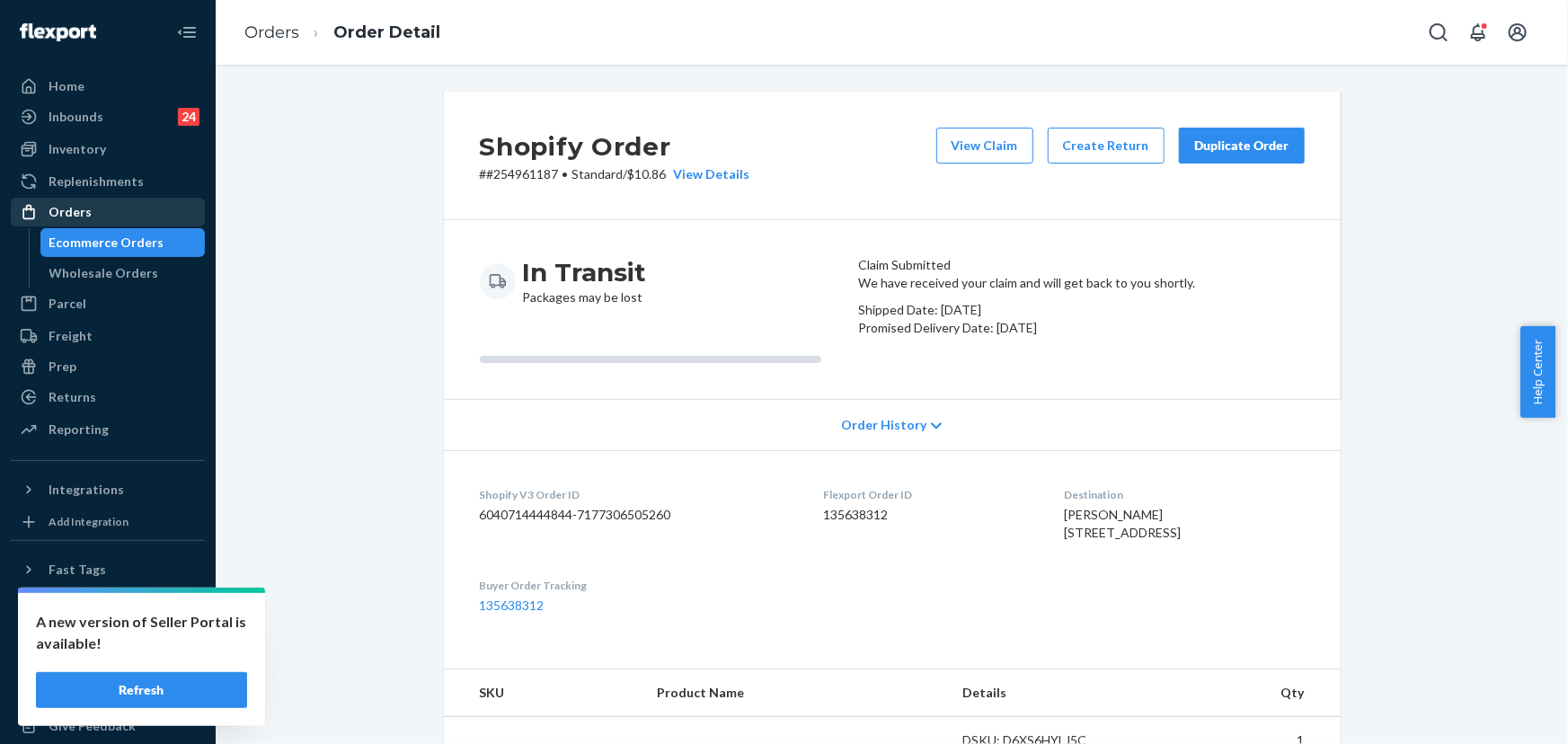
click at [86, 207] on div "Orders" at bounding box center [71, 212] width 43 height 18
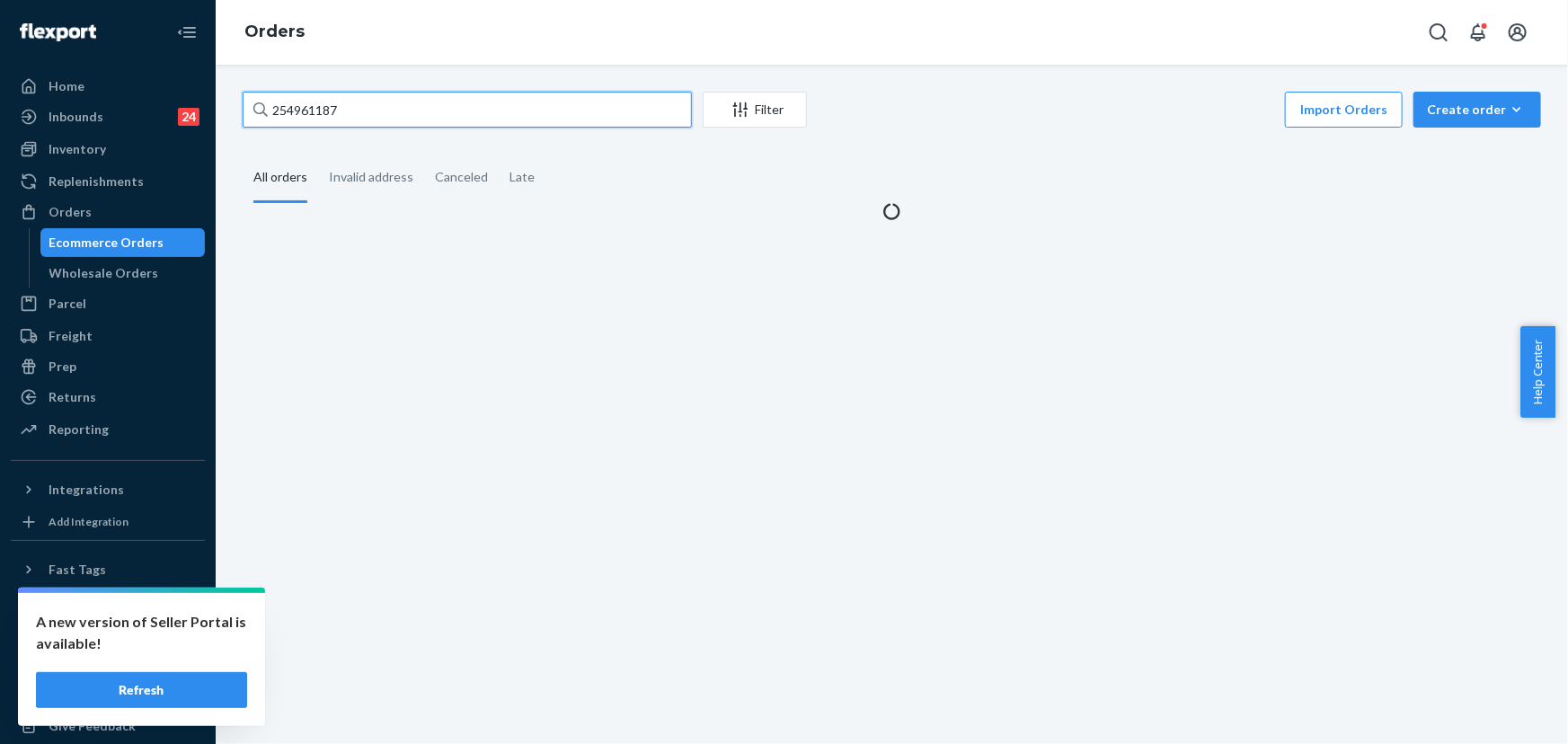
click at [353, 107] on input "254961187" at bounding box center [467, 109] width 449 height 36
paste input "502910"
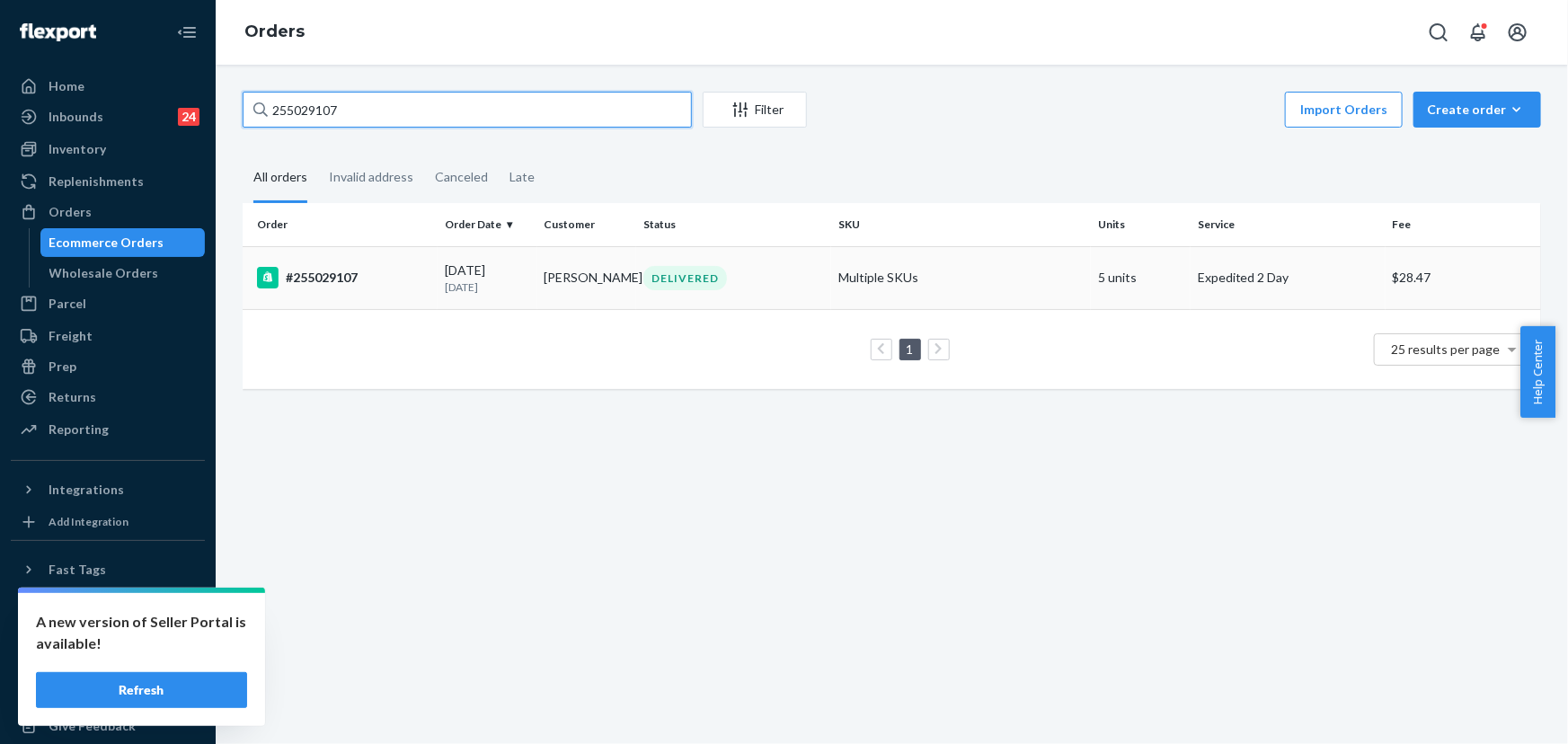
type input "255029107"
click at [672, 270] on div "DELIVERED" at bounding box center [684, 278] width 84 height 24
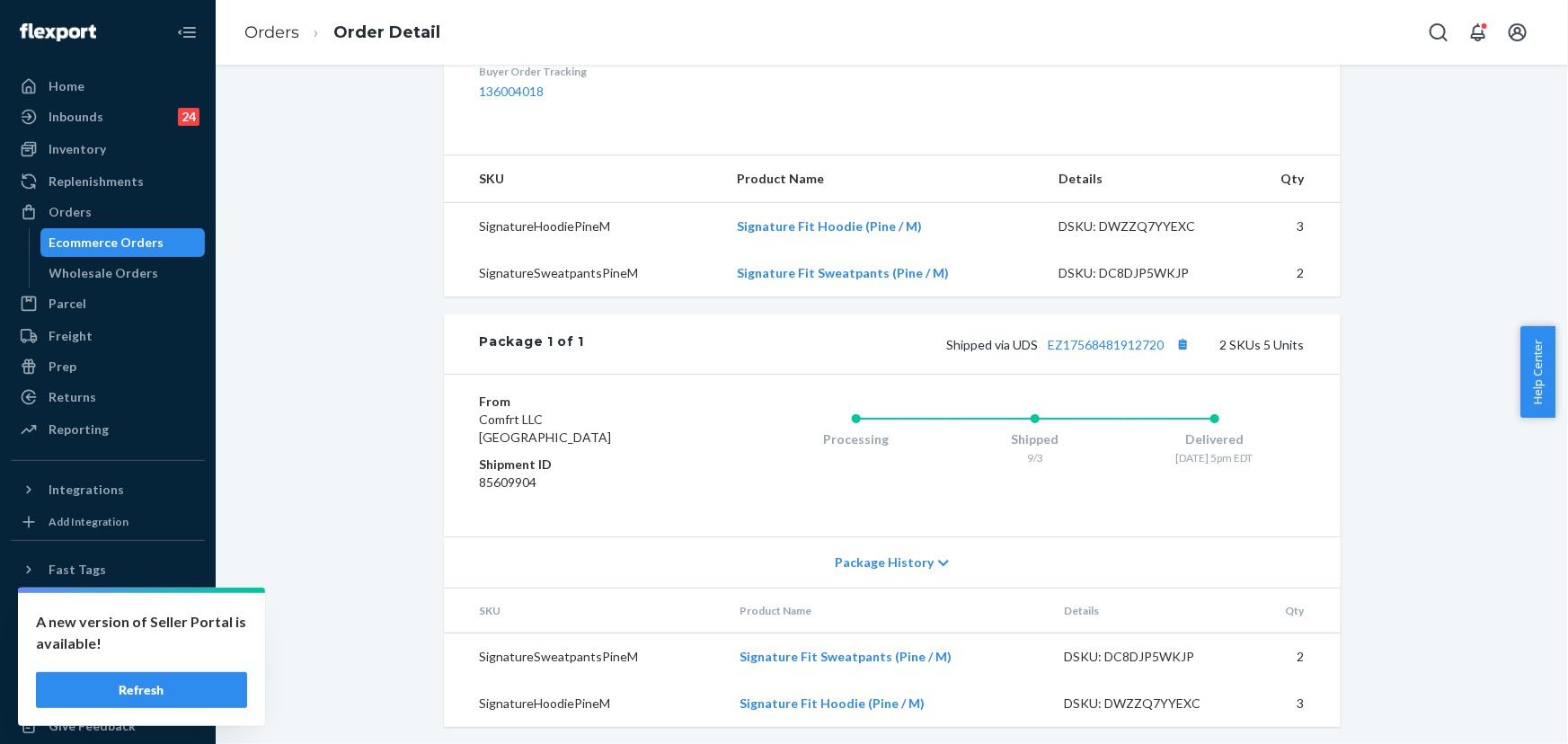
scroll to position [623, 0]
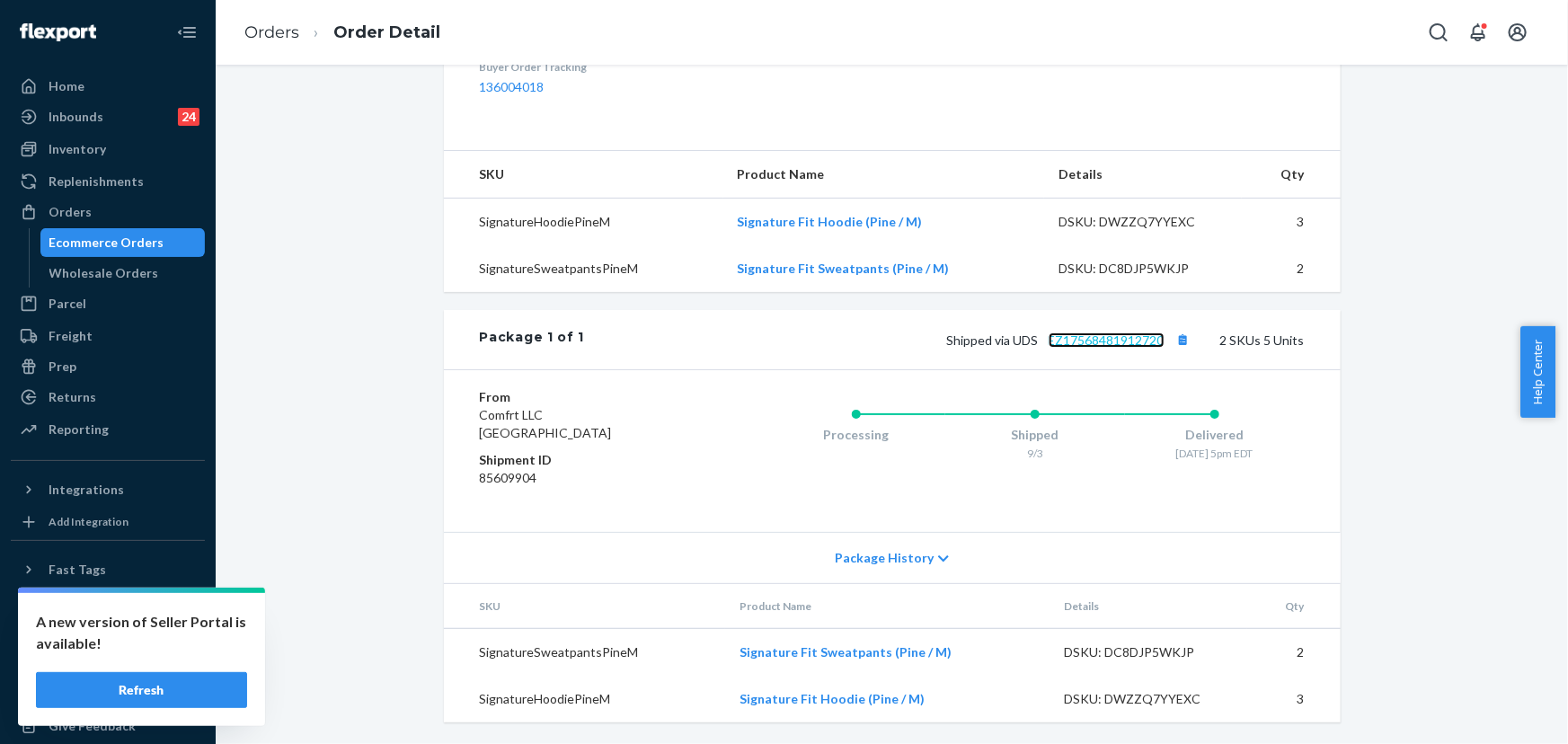
click at [1101, 343] on link "EZ17568481912720" at bounding box center [1105, 340] width 116 height 15
click at [87, 218] on div "Orders" at bounding box center [71, 212] width 43 height 18
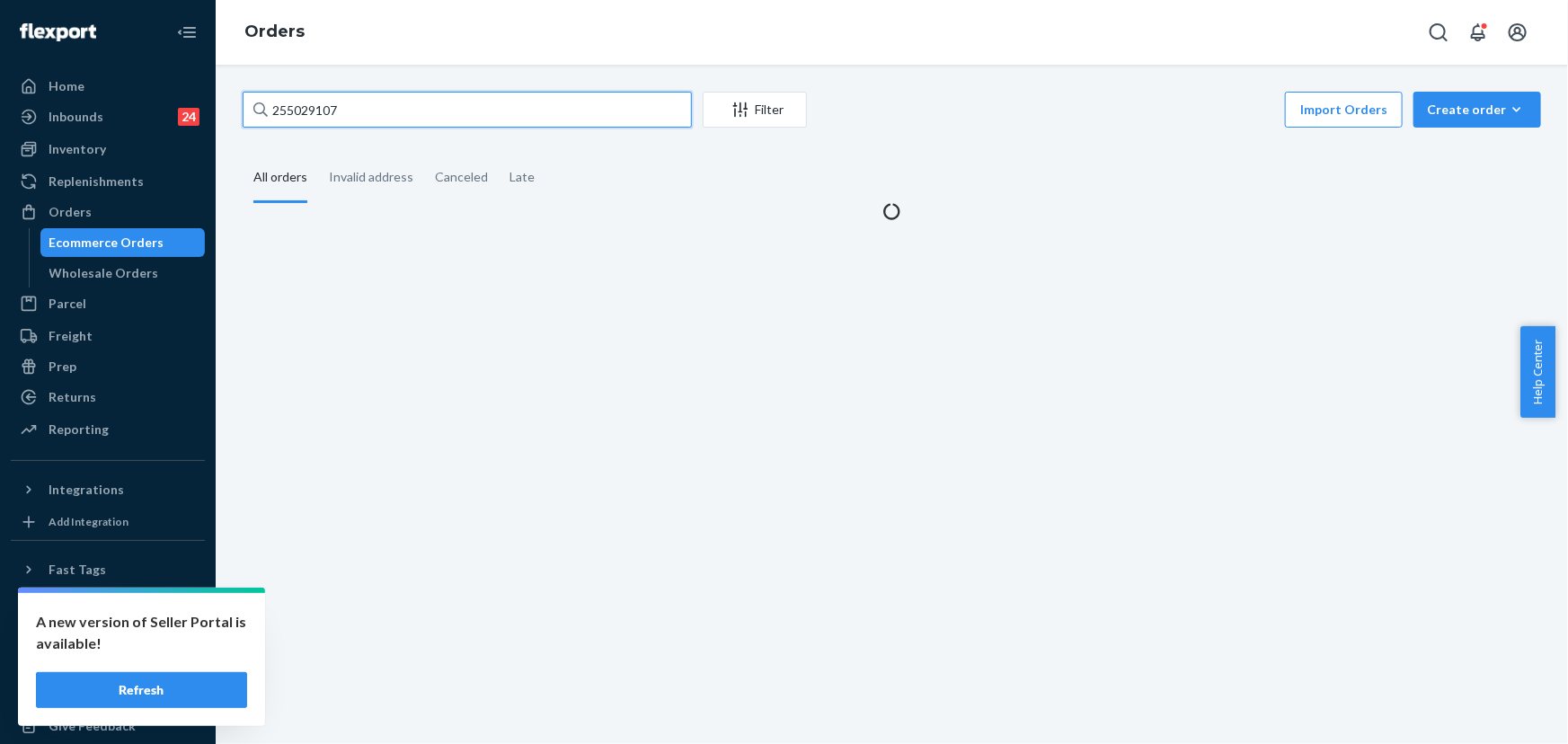
click at [400, 102] on input "255029107" at bounding box center [467, 109] width 449 height 36
paste input "268805"
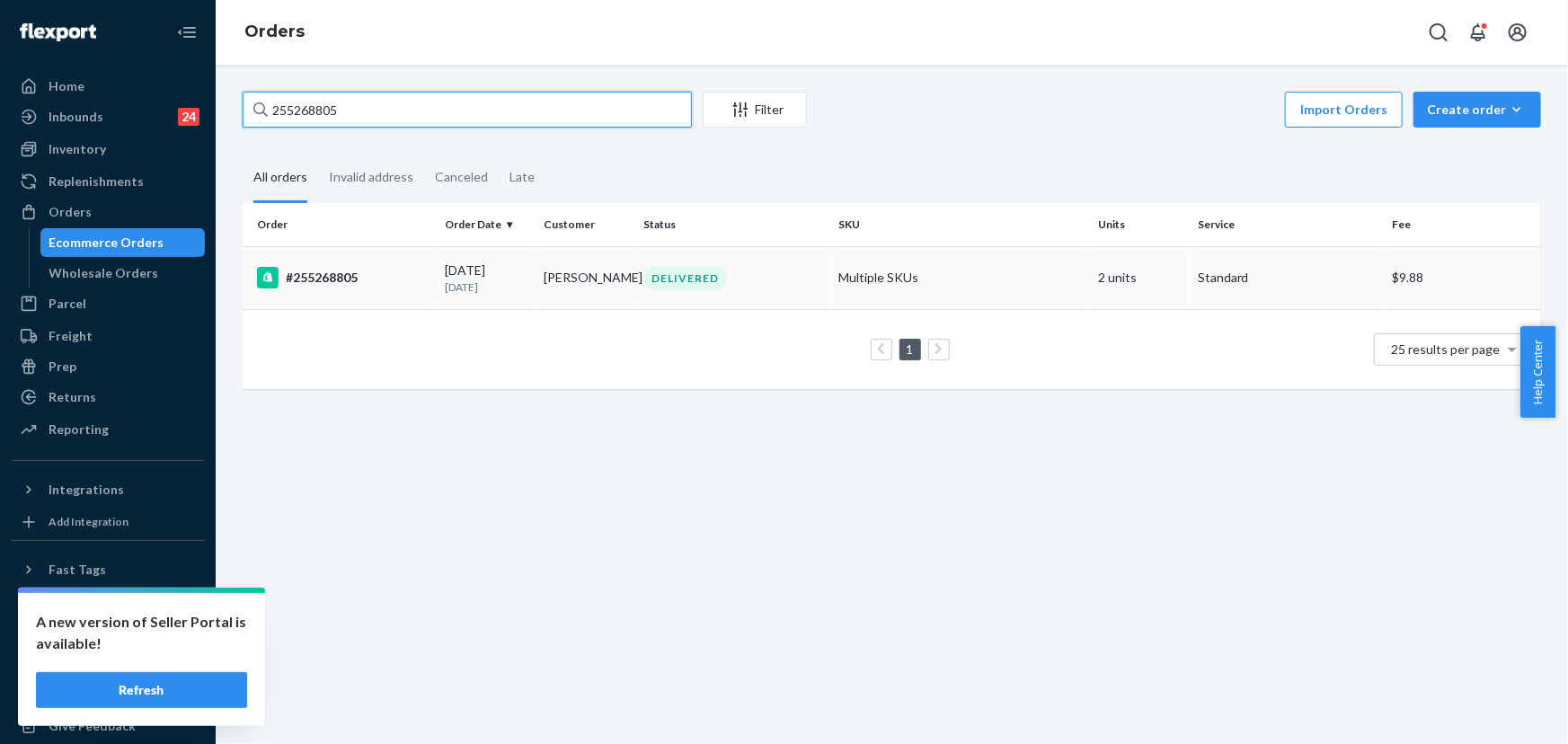
type input "255268805"
click at [602, 272] on td "Michael Cripe" at bounding box center [588, 277] width 100 height 63
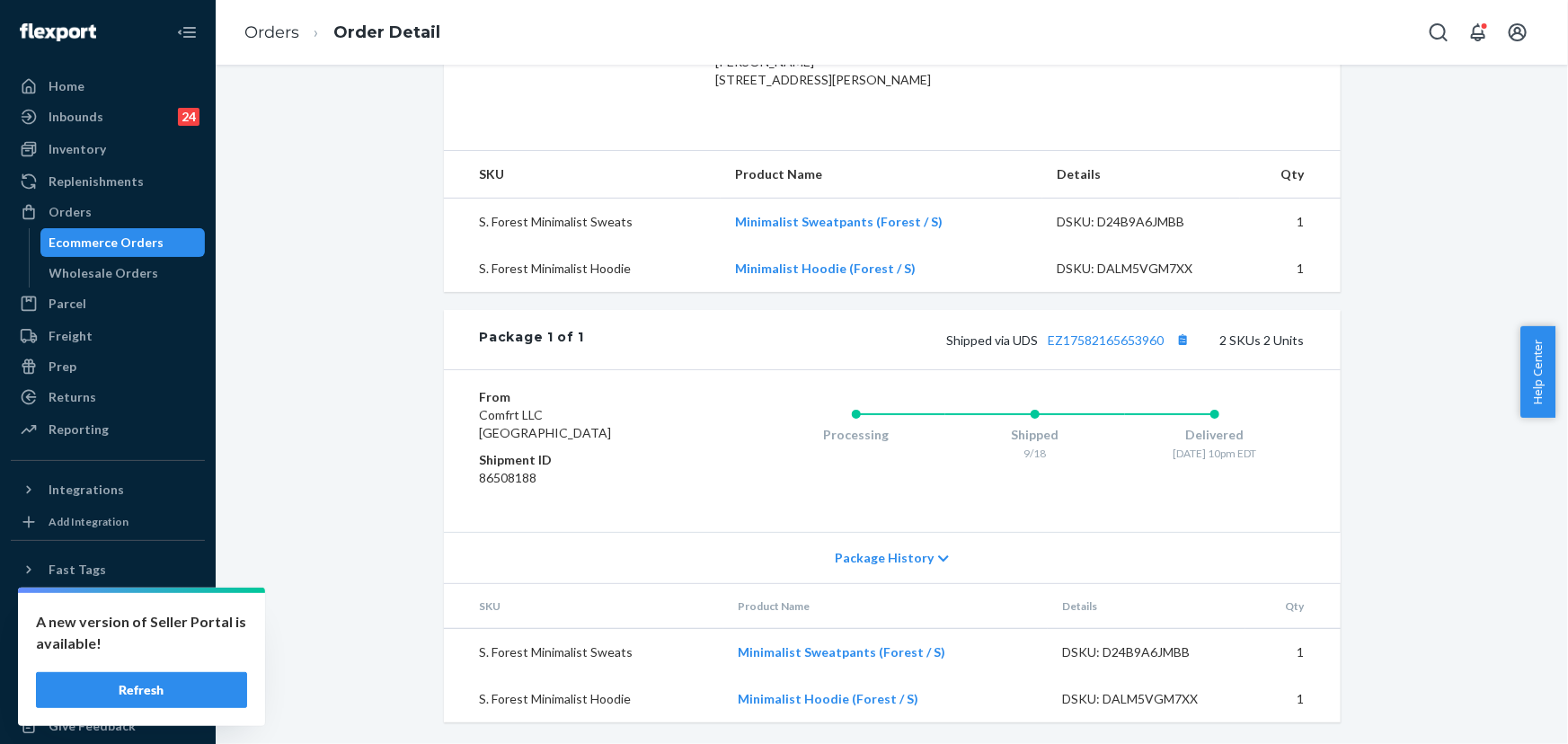
scroll to position [558, 0]
click at [1088, 337] on link "EZ17582165653960" at bounding box center [1105, 340] width 116 height 15
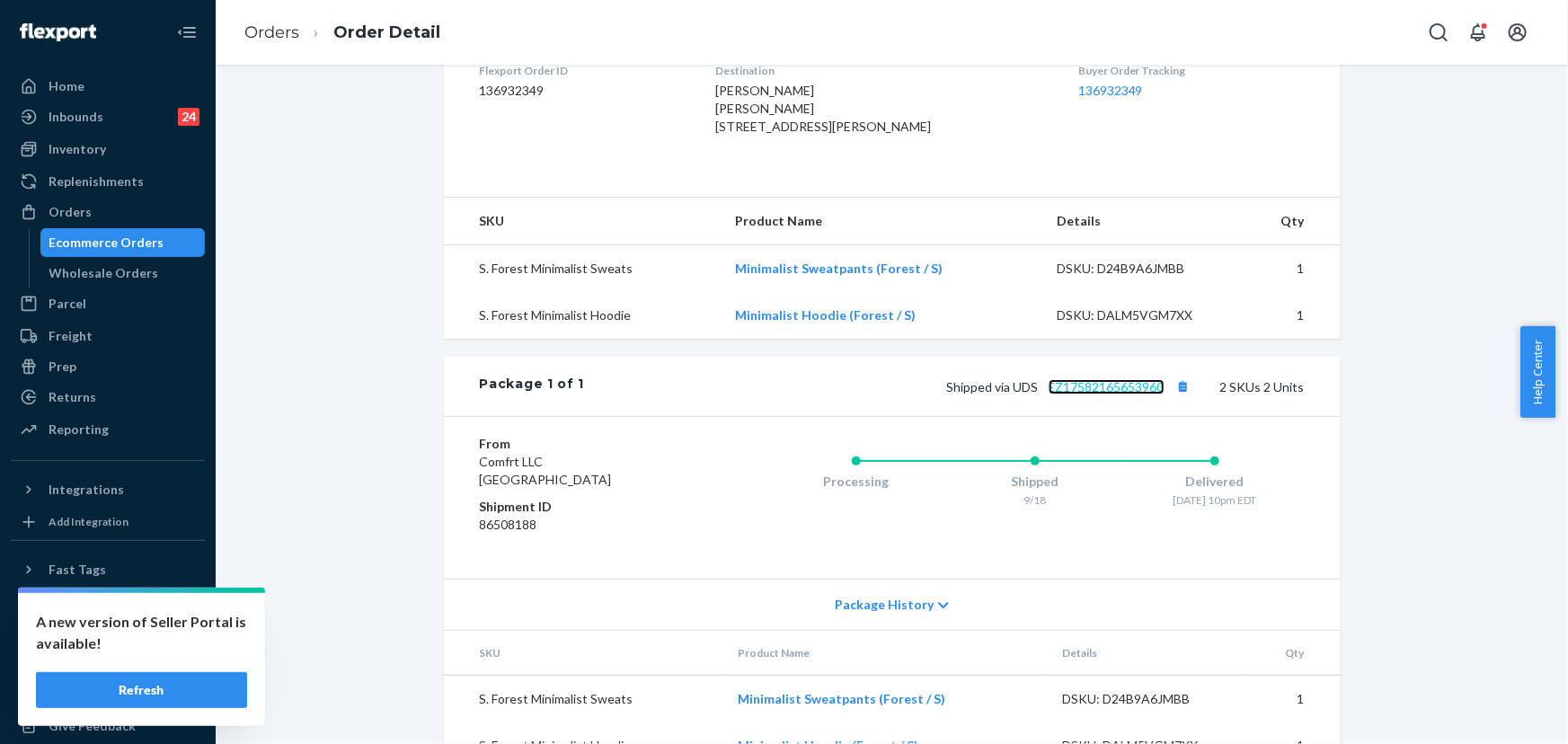
scroll to position [0, 0]
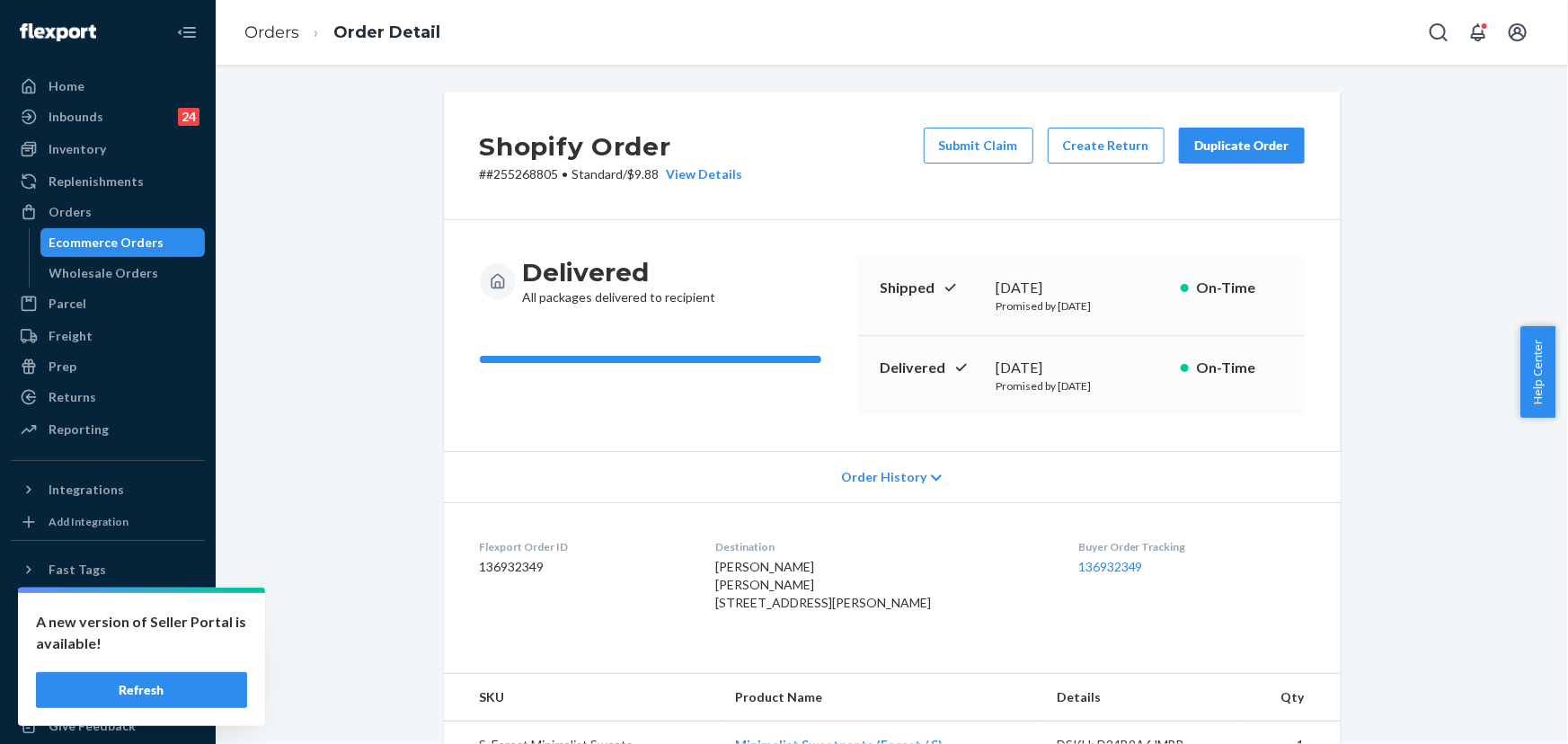
drag, startPoint x: 1064, startPoint y: 369, endPoint x: 1015, endPoint y: 366, distance: 49.1
click at [996, 366] on div "September 21, 2025" at bounding box center [1081, 368] width 170 height 21
drag, startPoint x: 1120, startPoint y: 369, endPoint x: 991, endPoint y: 371, distance: 129.0
click at [996, 369] on div "September 21, 2025" at bounding box center [1081, 368] width 170 height 21
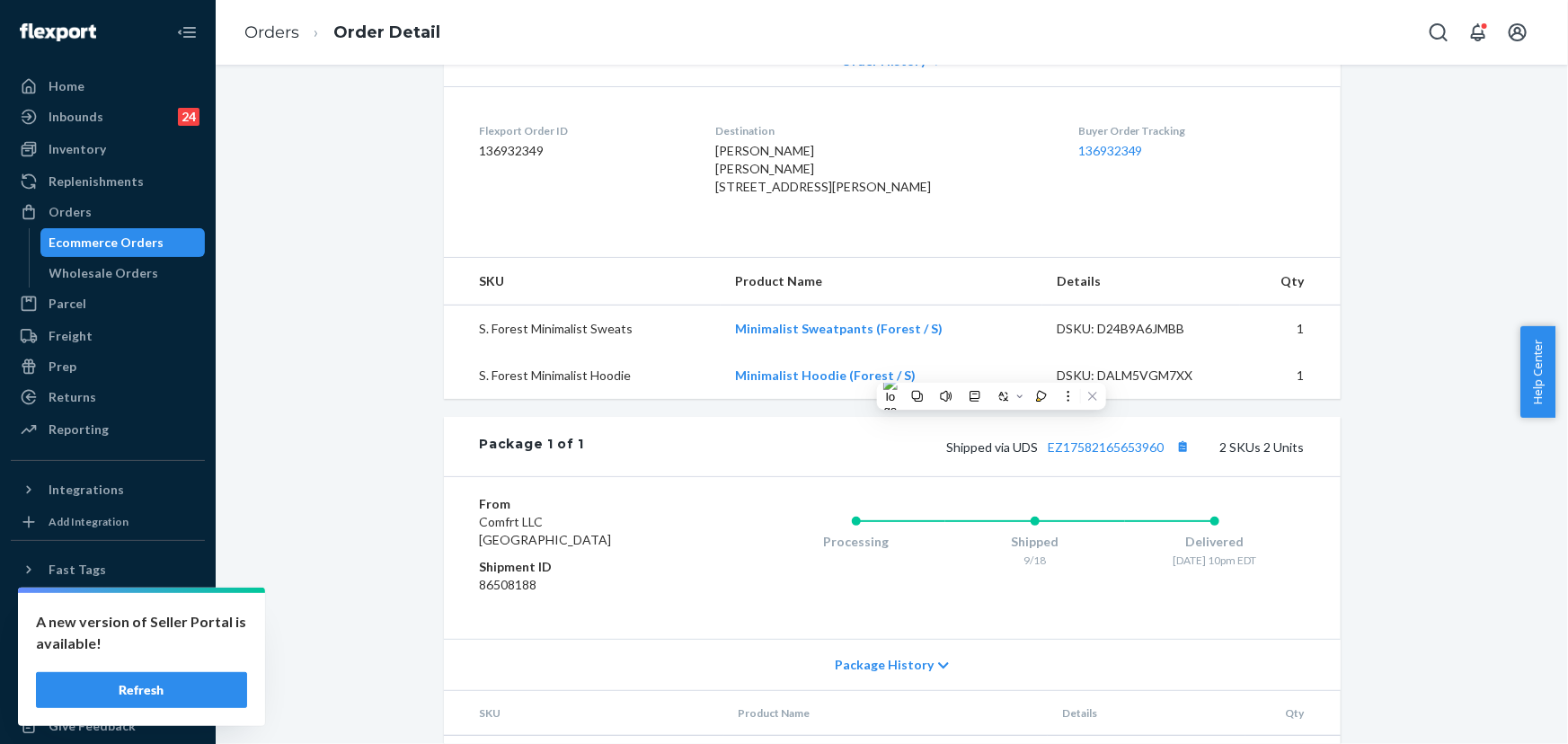
scroll to position [150, 0]
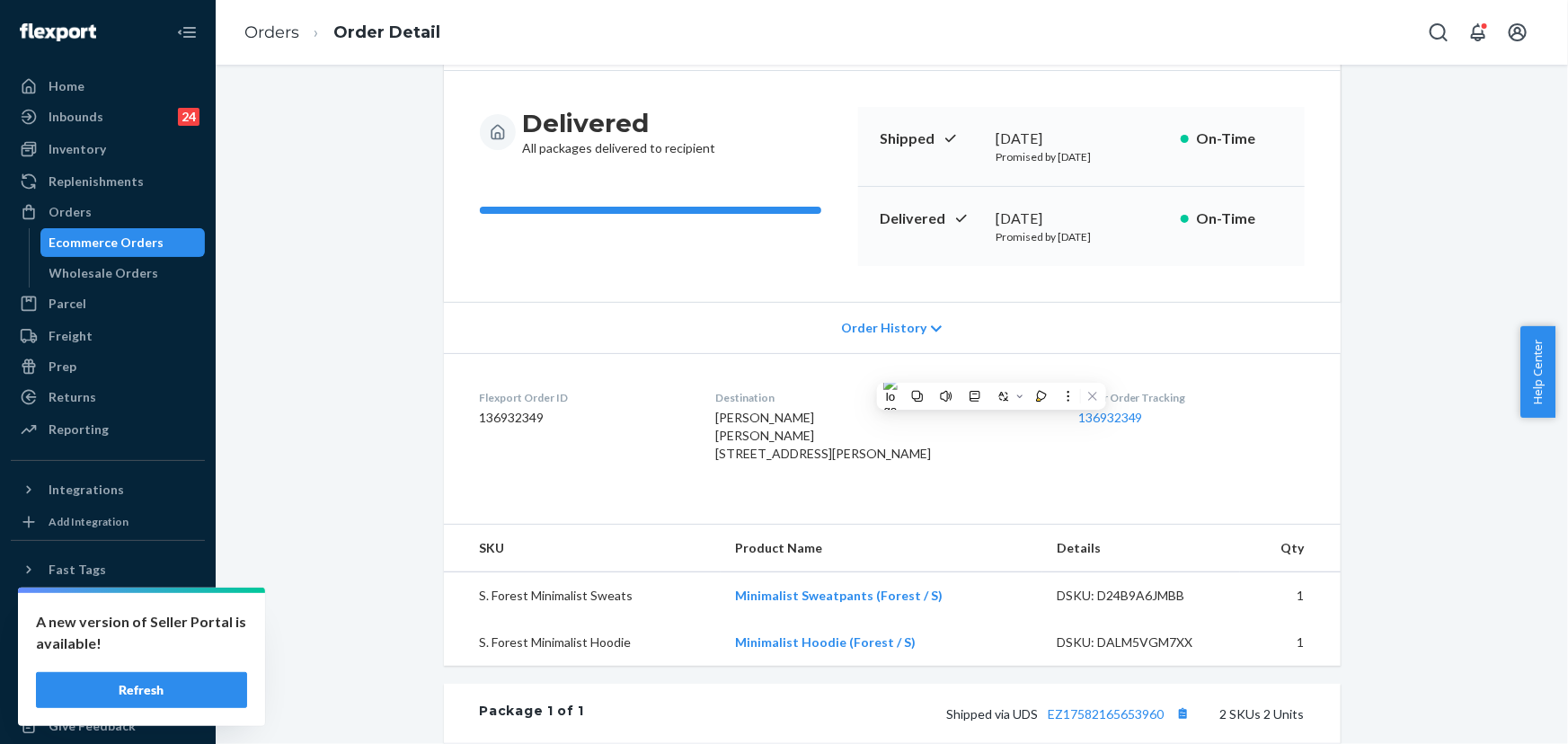
drag, startPoint x: 883, startPoint y: 467, endPoint x: 734, endPoint y: 456, distance: 149.4
click at [734, 456] on div "Michael Cripe Michael Cripe 2151 S Meadowview Dr Yorktown, IN 47396-1238 US" at bounding box center [883, 435] width 335 height 54
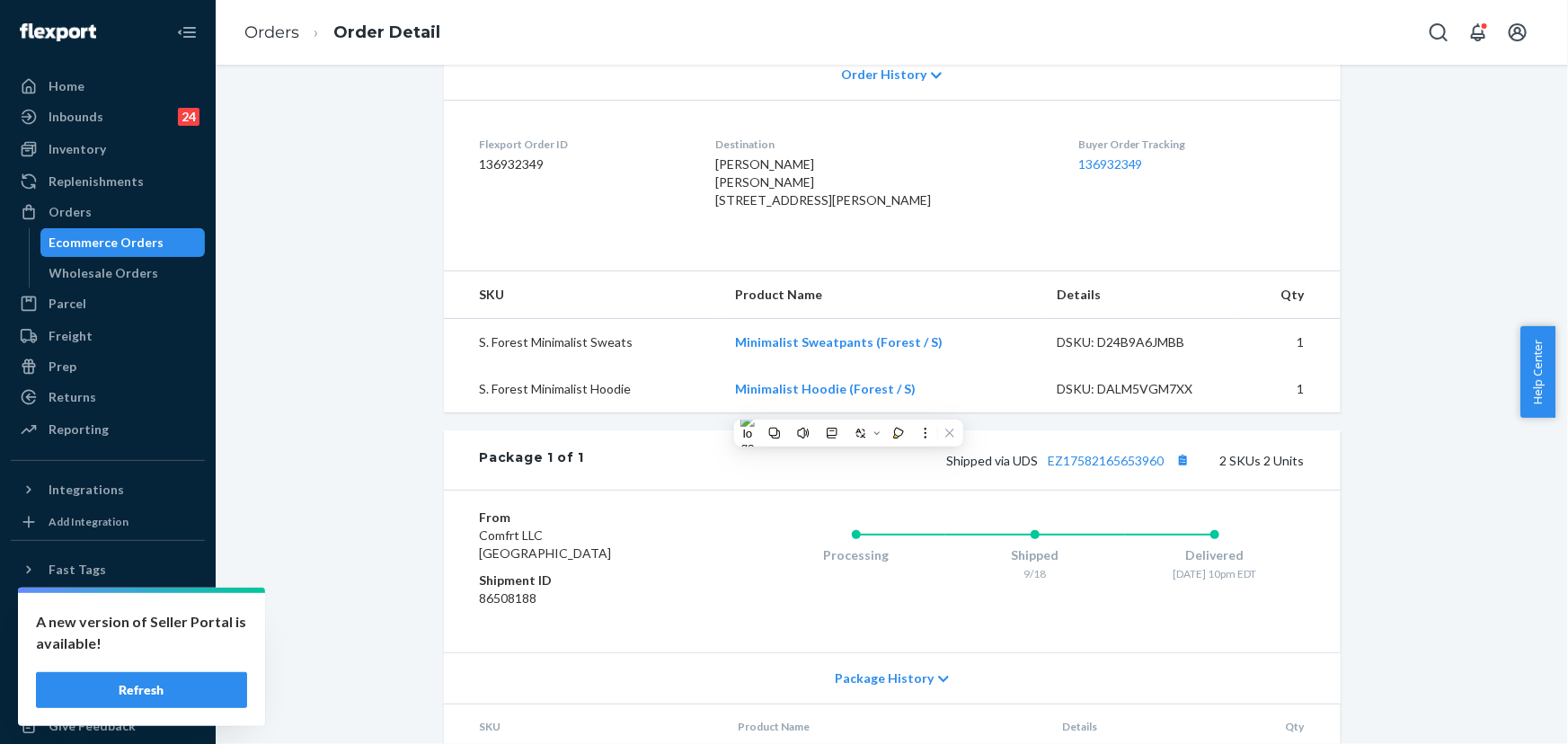
scroll to position [558, 0]
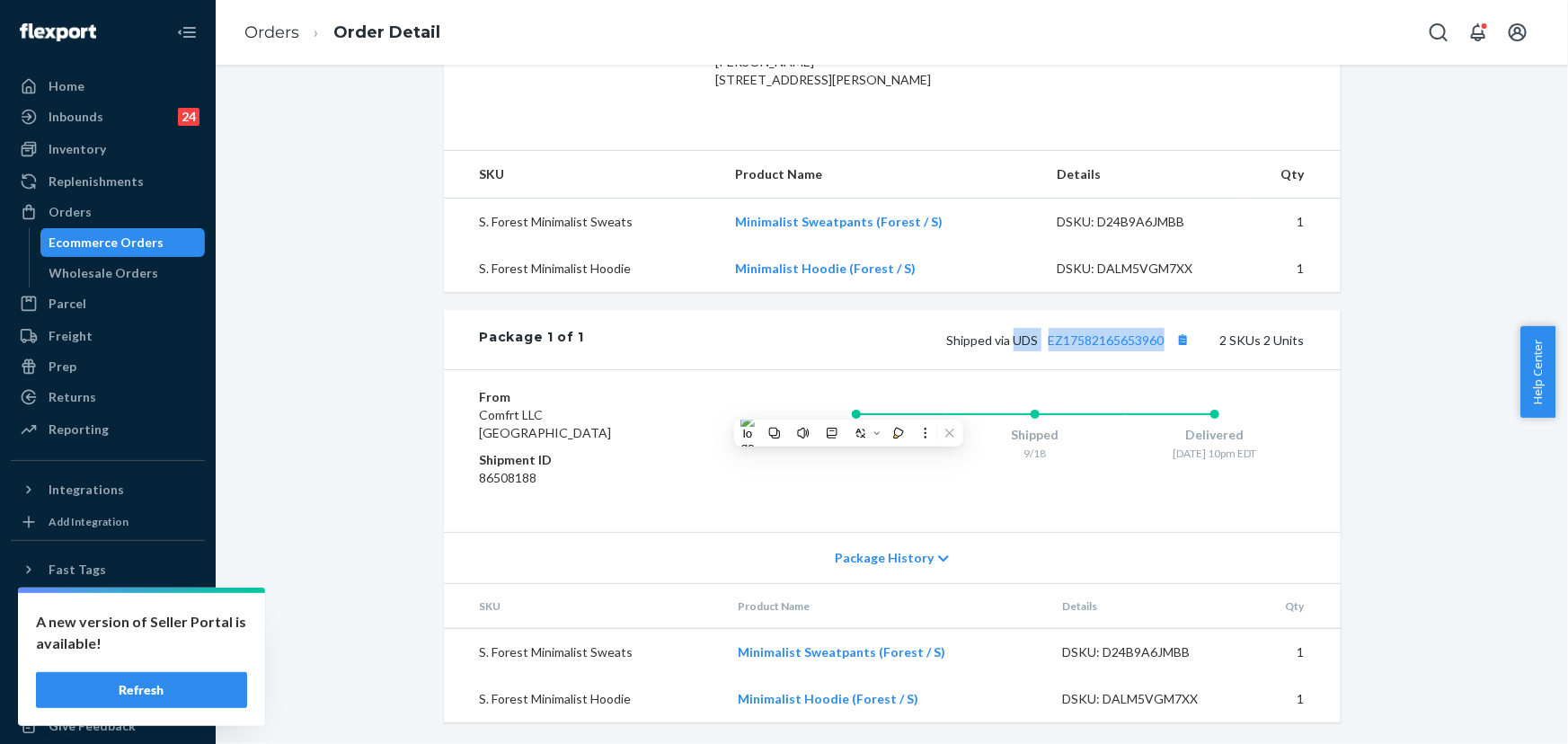
drag, startPoint x: 1162, startPoint y: 342, endPoint x: 696, endPoint y: 70, distance: 539.6
click at [1009, 340] on span "Shipped via UDS EZ17582165653960" at bounding box center [1071, 340] width 248 height 15
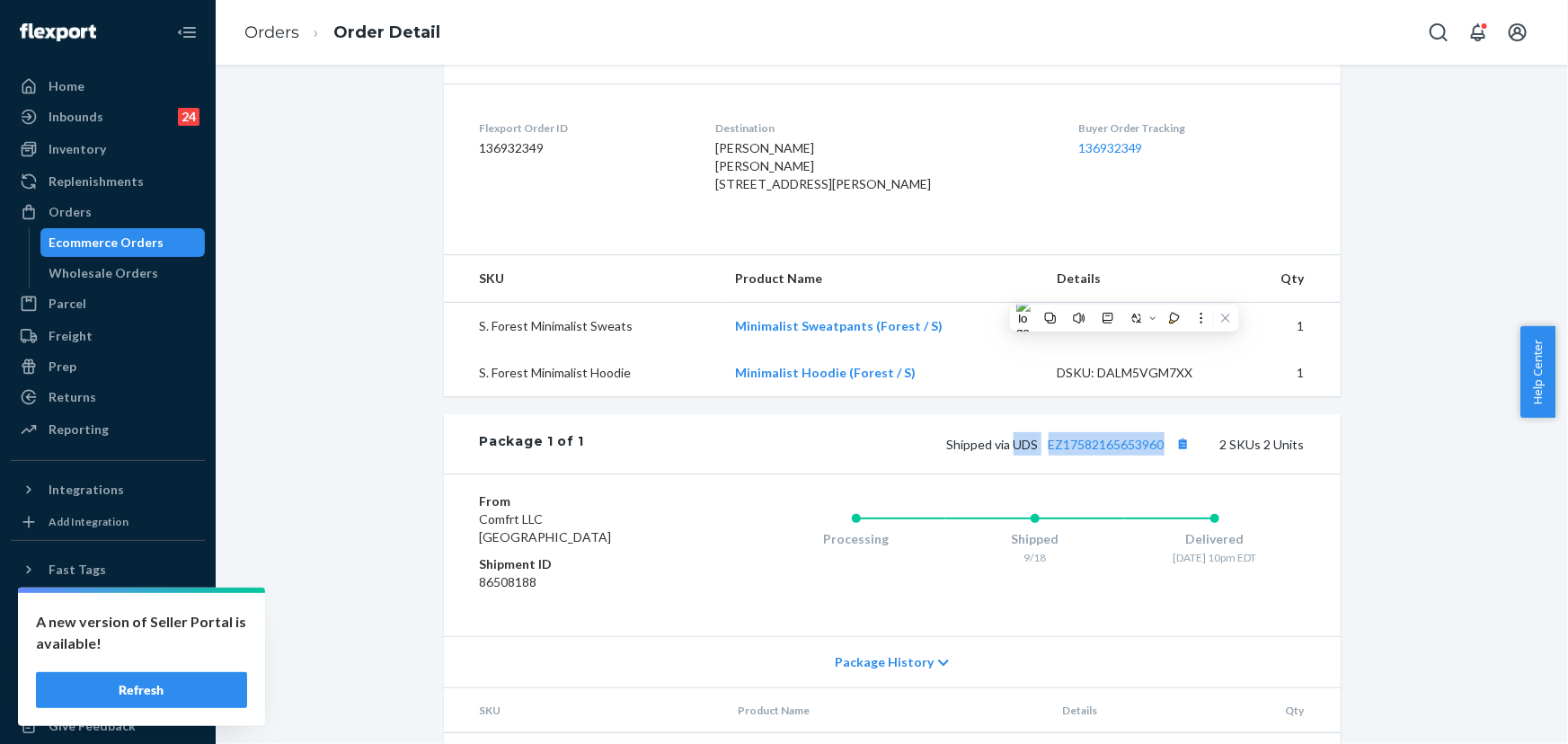
scroll to position [395, 0]
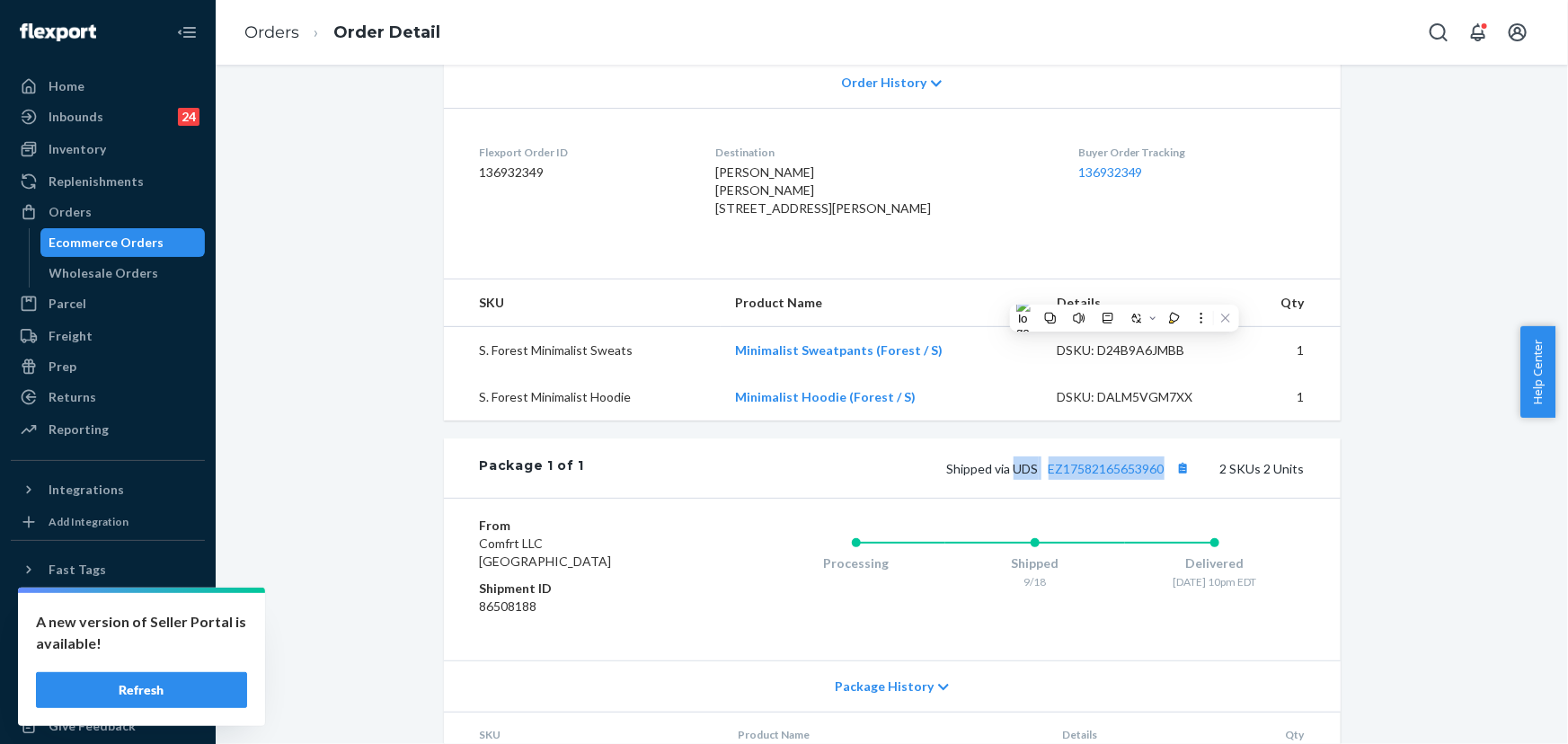
drag, startPoint x: 840, startPoint y: 228, endPoint x: 808, endPoint y: 228, distance: 32.0
click at [808, 215] on span "Michael Cripe Michael Cripe 2151 S Meadowview Dr Yorktown, IN 47396-1238 US" at bounding box center [823, 190] width 215 height 51
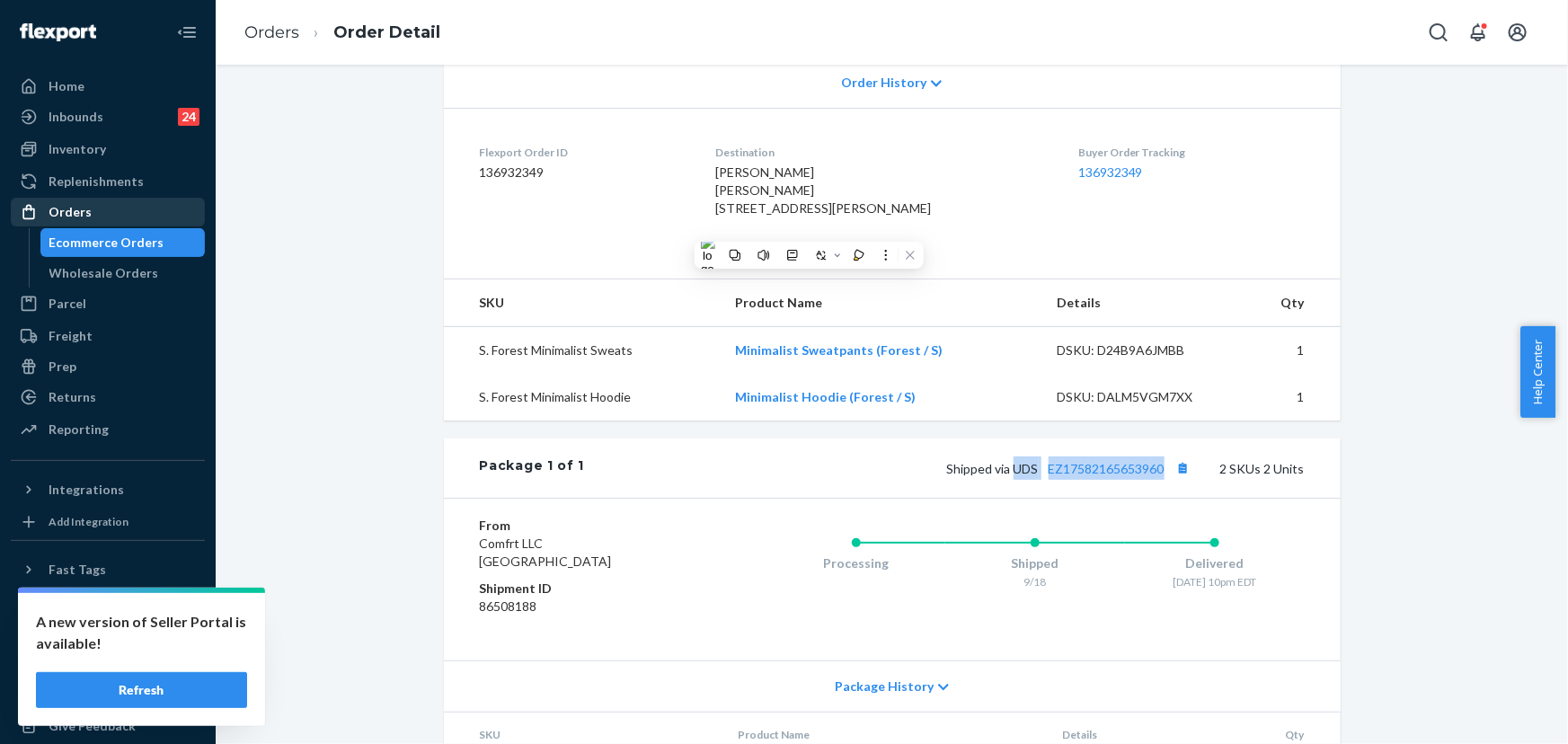
click at [74, 214] on div "Orders" at bounding box center [71, 212] width 43 height 18
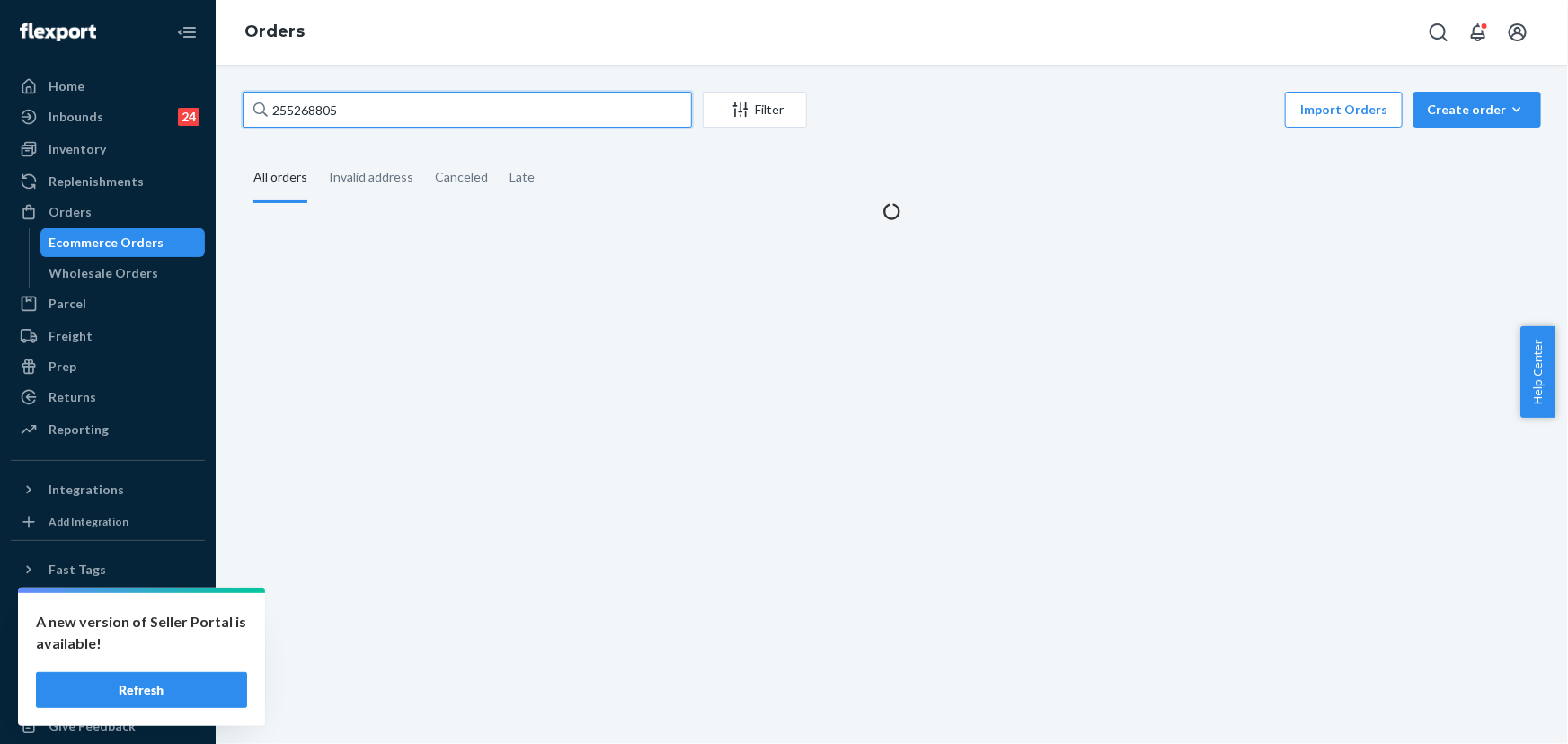
click at [351, 111] on input "255268805" at bounding box center [467, 109] width 449 height 36
paste input "B1THQROOEG"
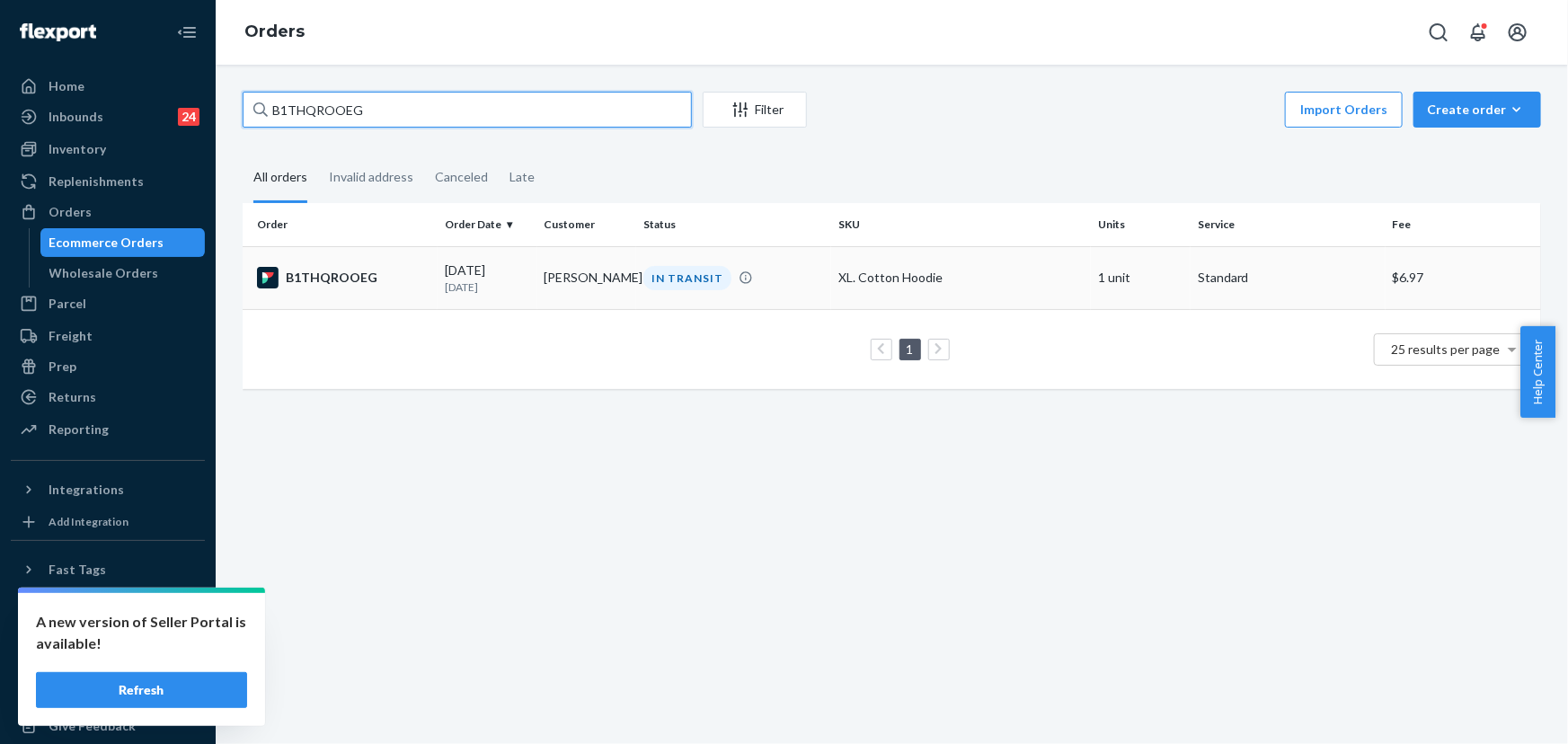
type input "B1THQROOEG"
click at [586, 276] on td "Stacy Chandler" at bounding box center [588, 277] width 100 height 63
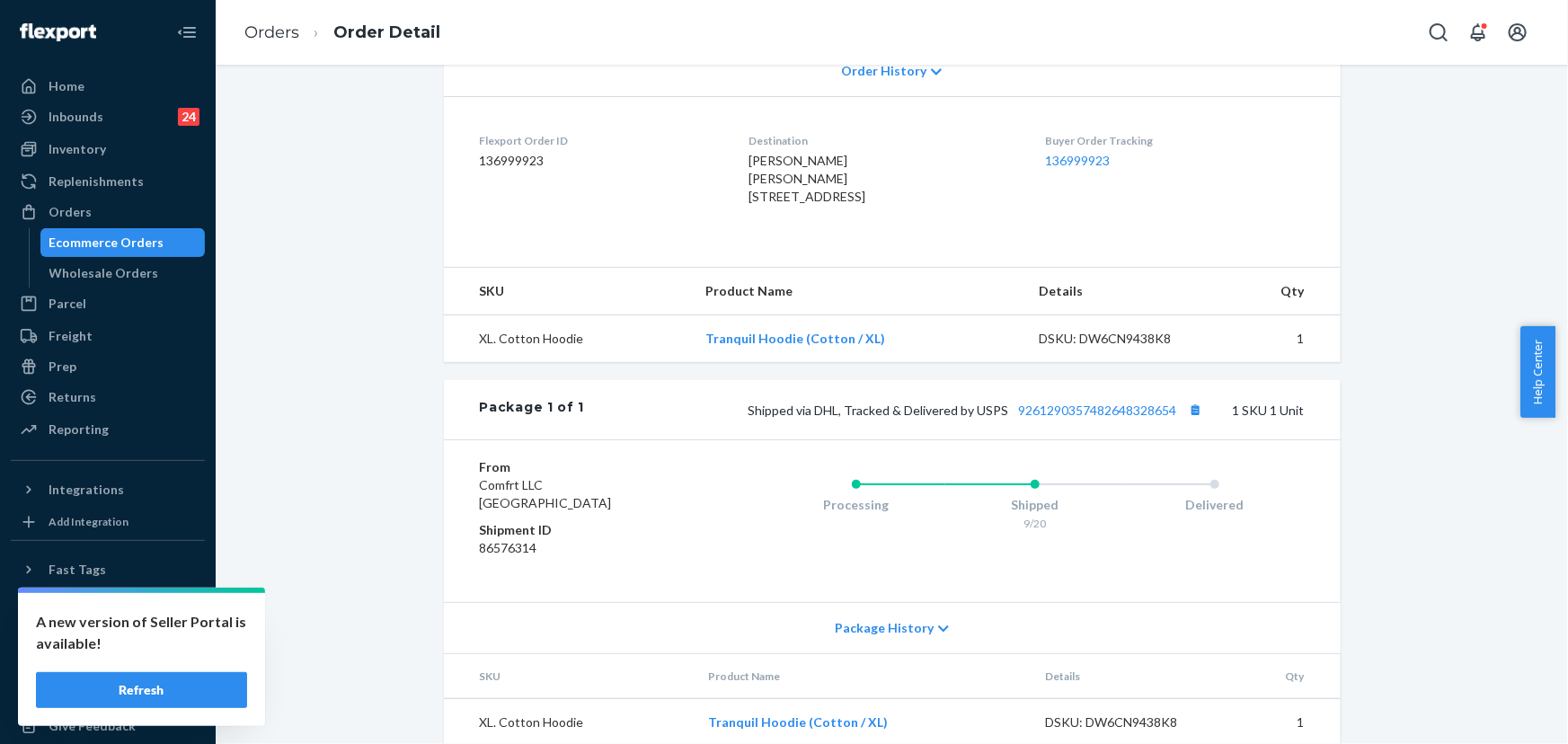
scroll to position [408, 0]
drag, startPoint x: 1173, startPoint y: 444, endPoint x: 1013, endPoint y: 449, distance: 160.1
click at [1013, 417] on span "Shipped via DHL, Tracked & Delivered by USPS 9261290357482648328654" at bounding box center [978, 408] width 459 height 15
drag, startPoint x: 1000, startPoint y: 439, endPoint x: 814, endPoint y: 436, distance: 186.0
click at [814, 417] on span "Shipped via DHL, Tracked & Delivered by USPS 9261290357482648328654" at bounding box center [978, 408] width 459 height 15
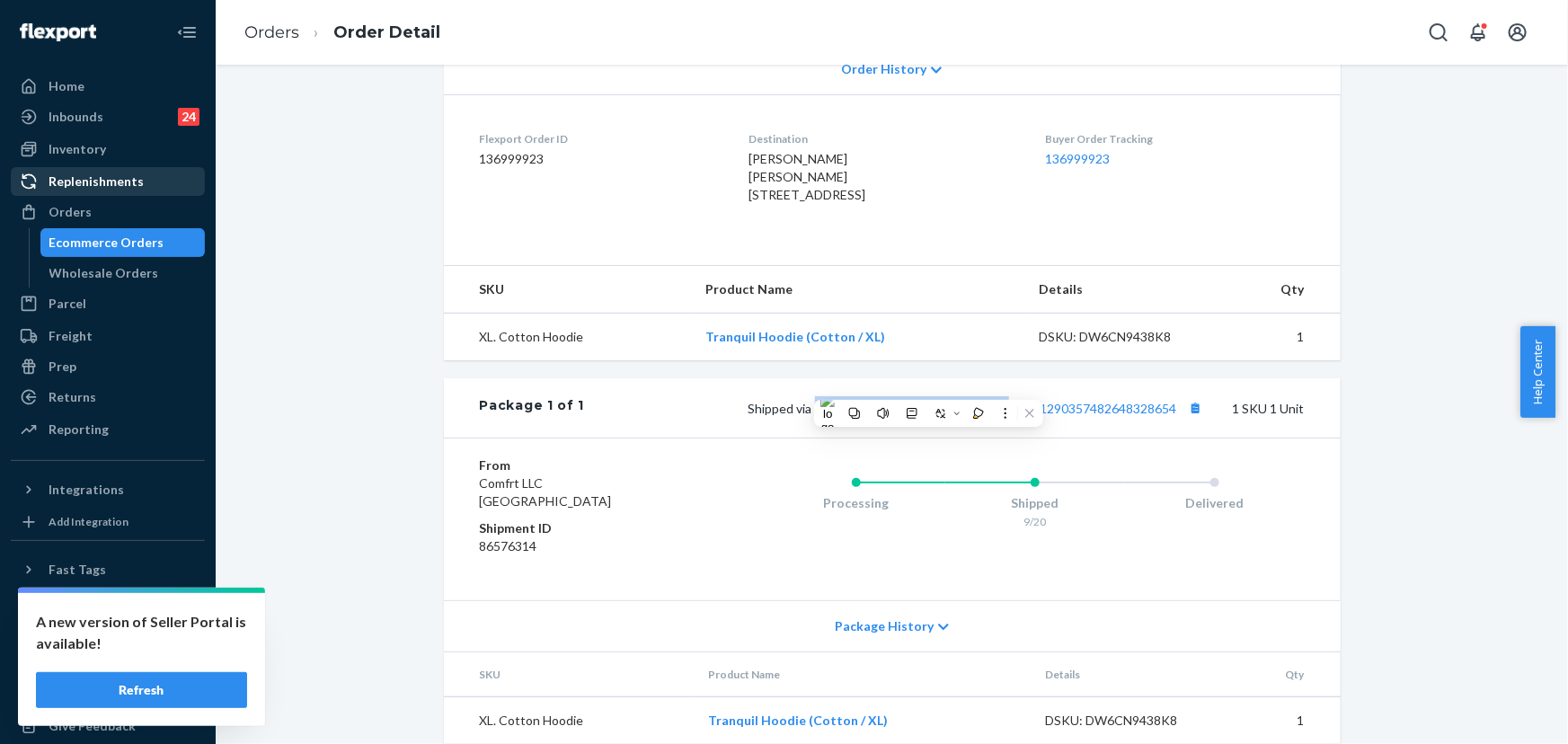
click at [79, 205] on div "Orders" at bounding box center [71, 212] width 43 height 18
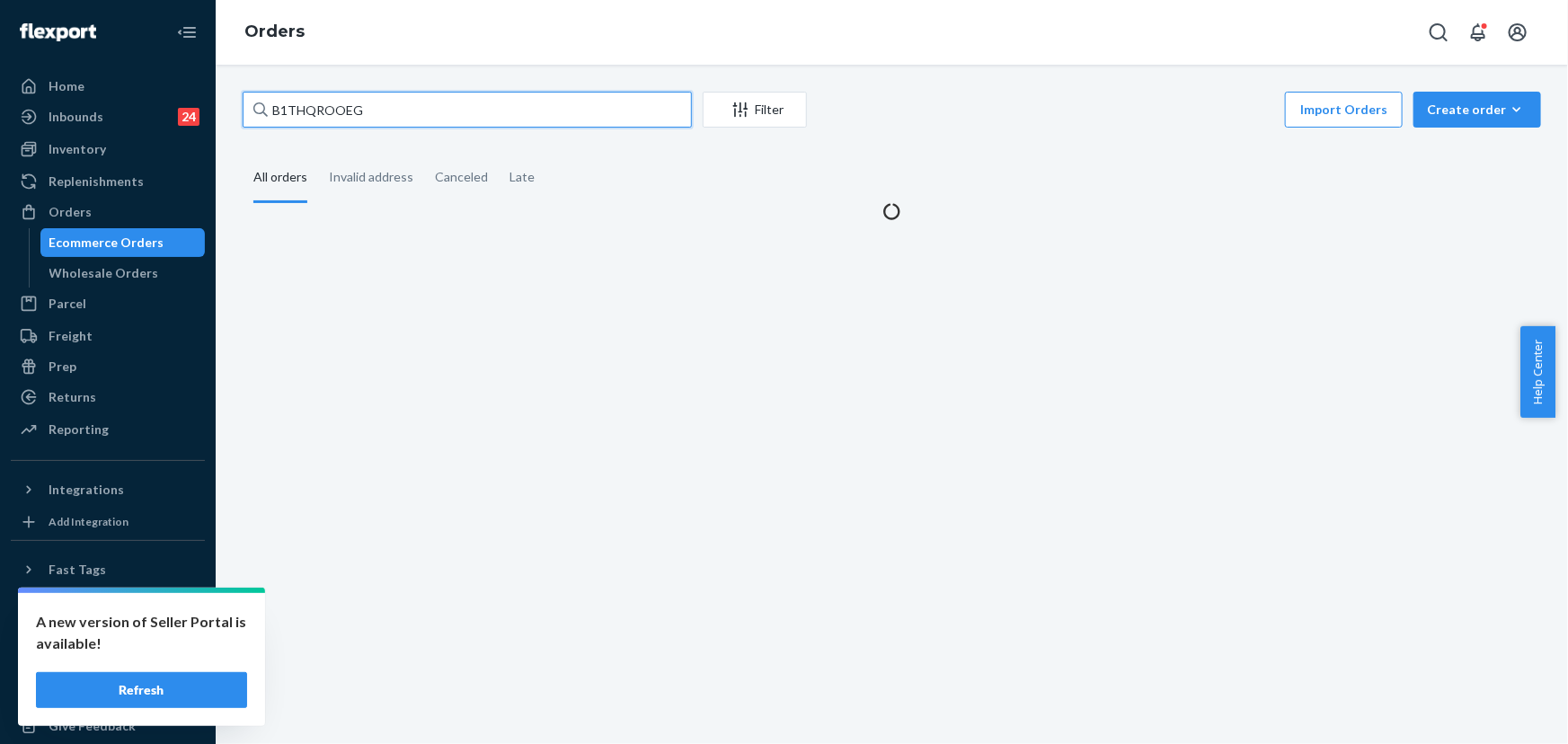
click at [350, 100] on input "B1THQROOEG" at bounding box center [467, 109] width 449 height 36
paste input "255186404"
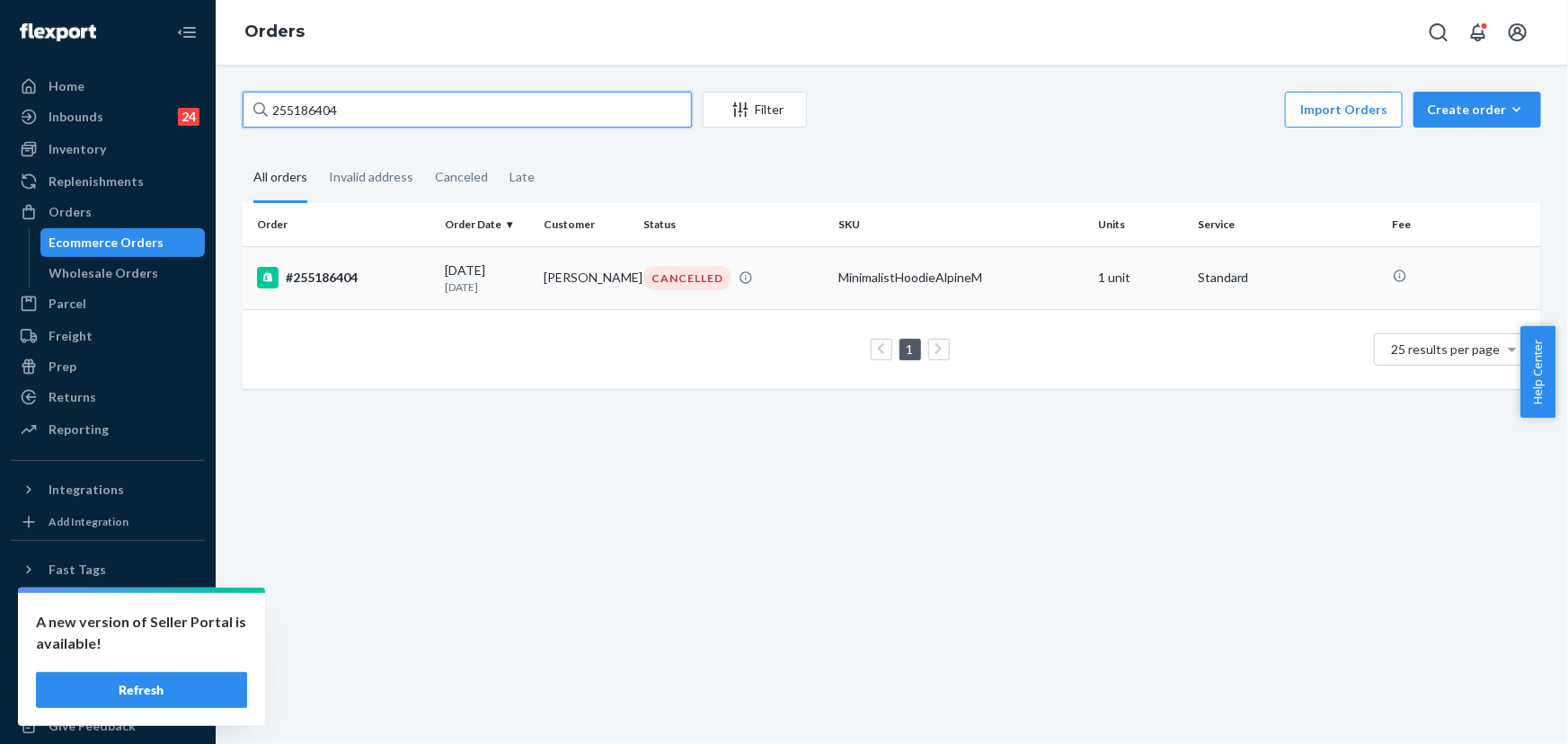
type input "255186404"
click at [636, 278] on td "CANCELLED" at bounding box center [733, 277] width 195 height 63
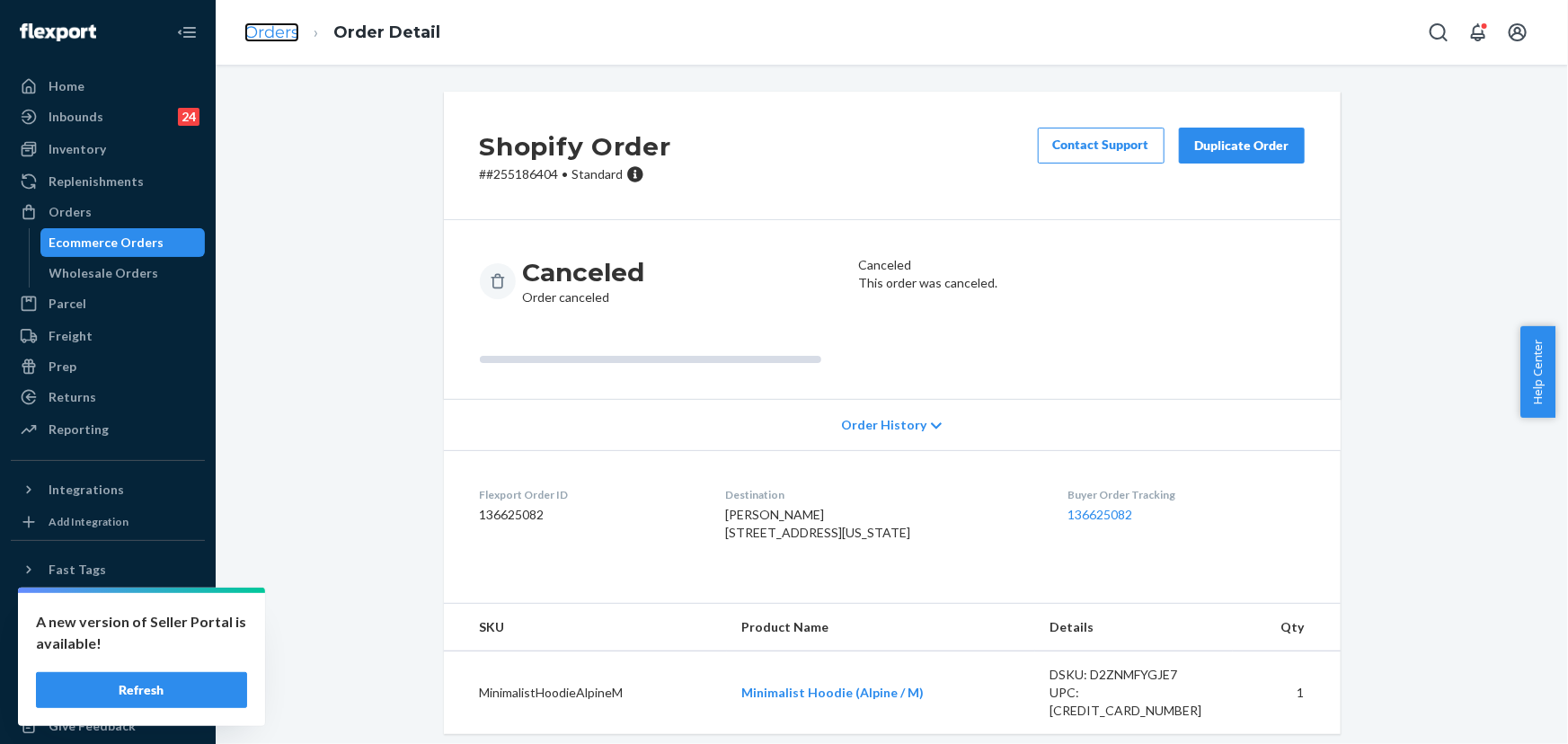
click at [287, 34] on link "Orders" at bounding box center [272, 32] width 55 height 20
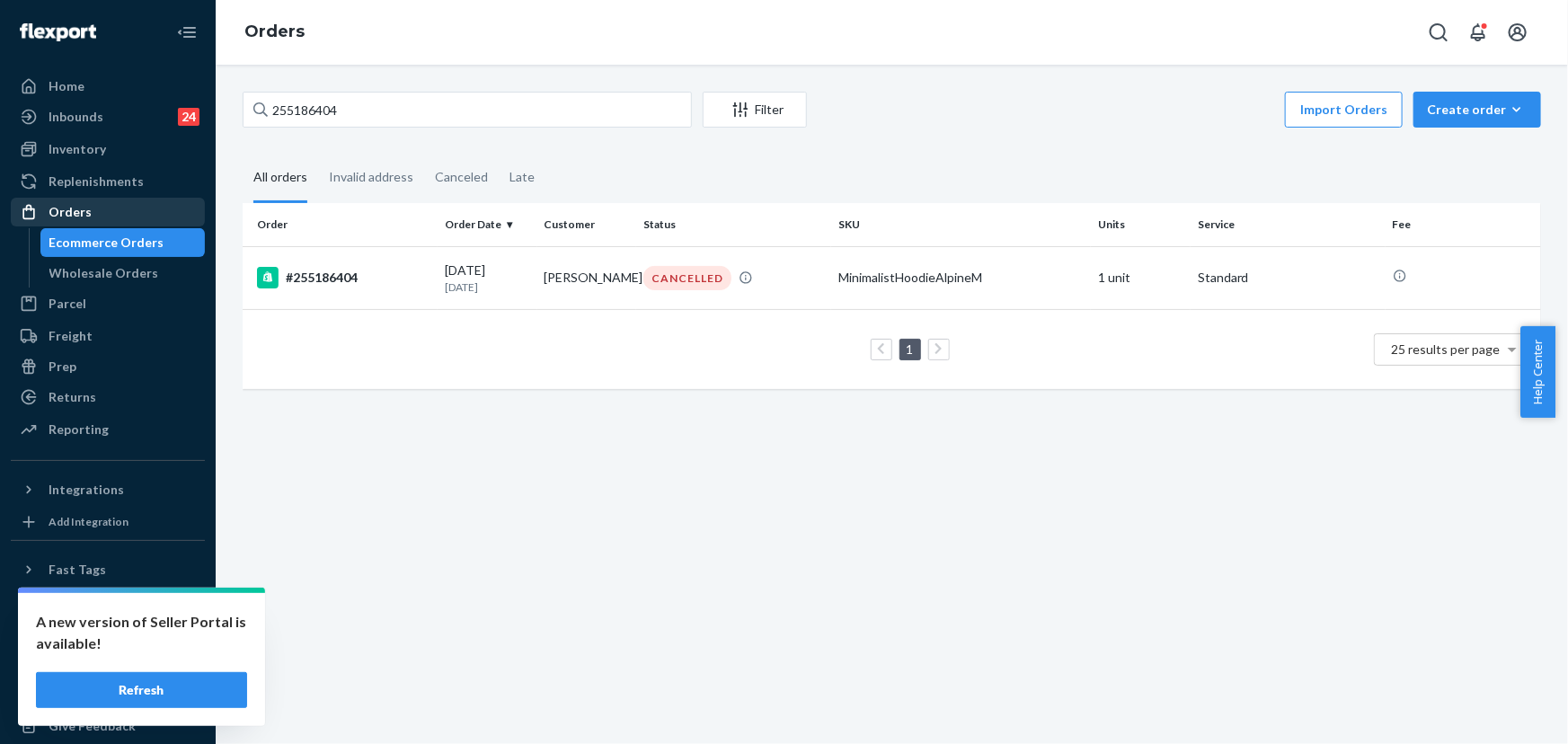
click at [119, 214] on div "Orders" at bounding box center [107, 212] width 191 height 25
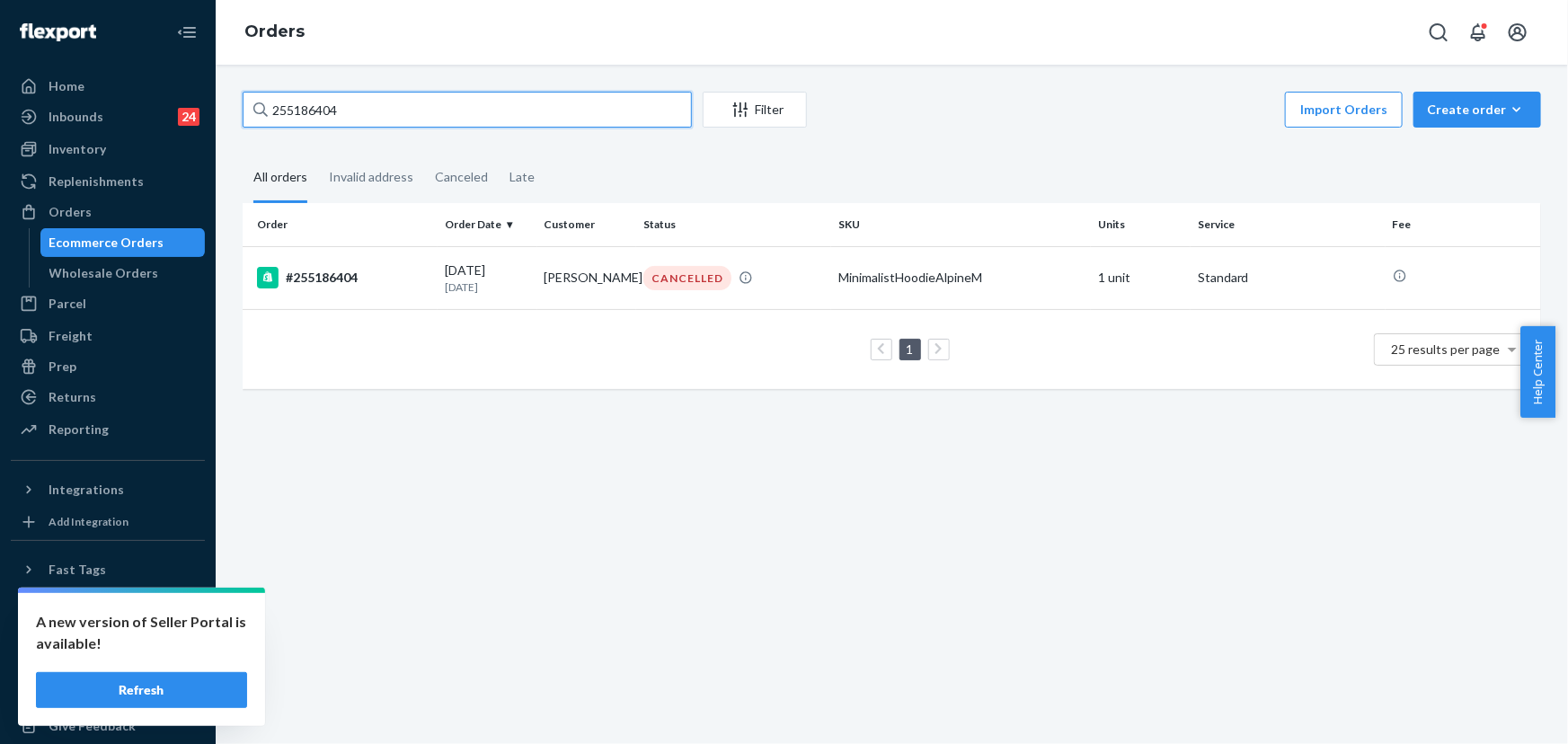
click at [397, 109] on input "255186404" at bounding box center [467, 109] width 449 height 36
paste input "BJUY6TUIEE"
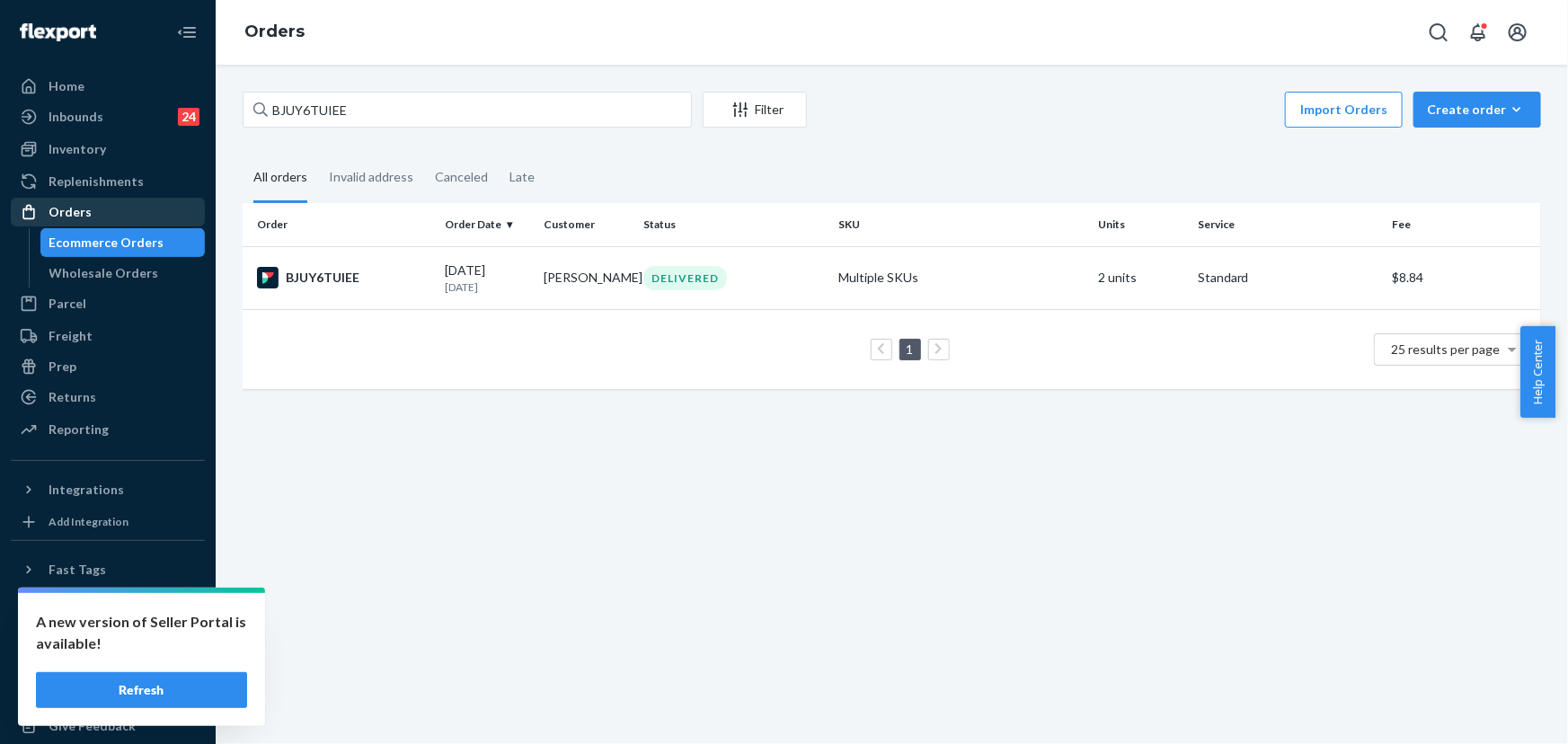
click at [118, 222] on div "Orders" at bounding box center [107, 212] width 191 height 25
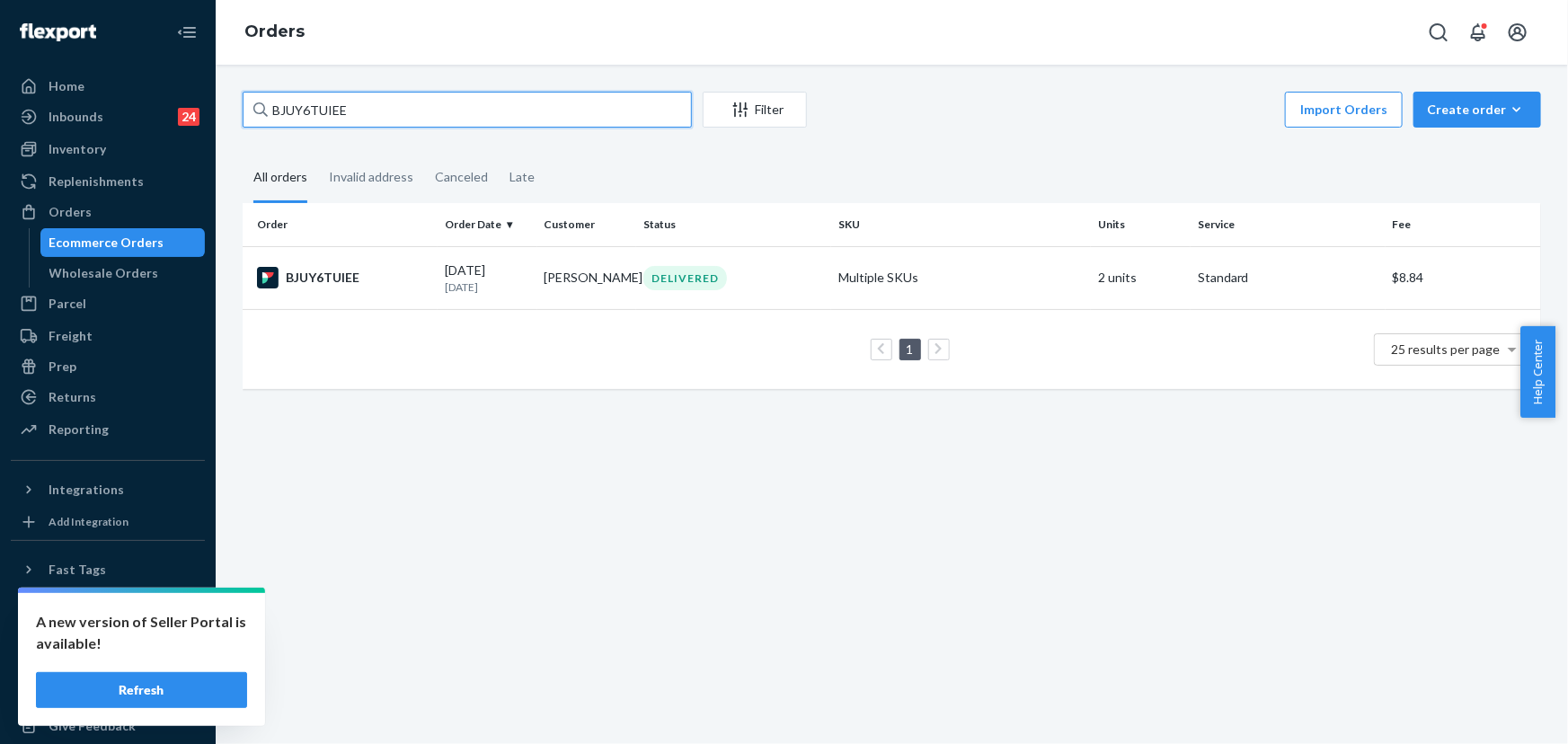
click at [356, 117] on input "BJUY6TUIEE" at bounding box center [467, 109] width 449 height 36
paste input "255283045"
type input "255283045"
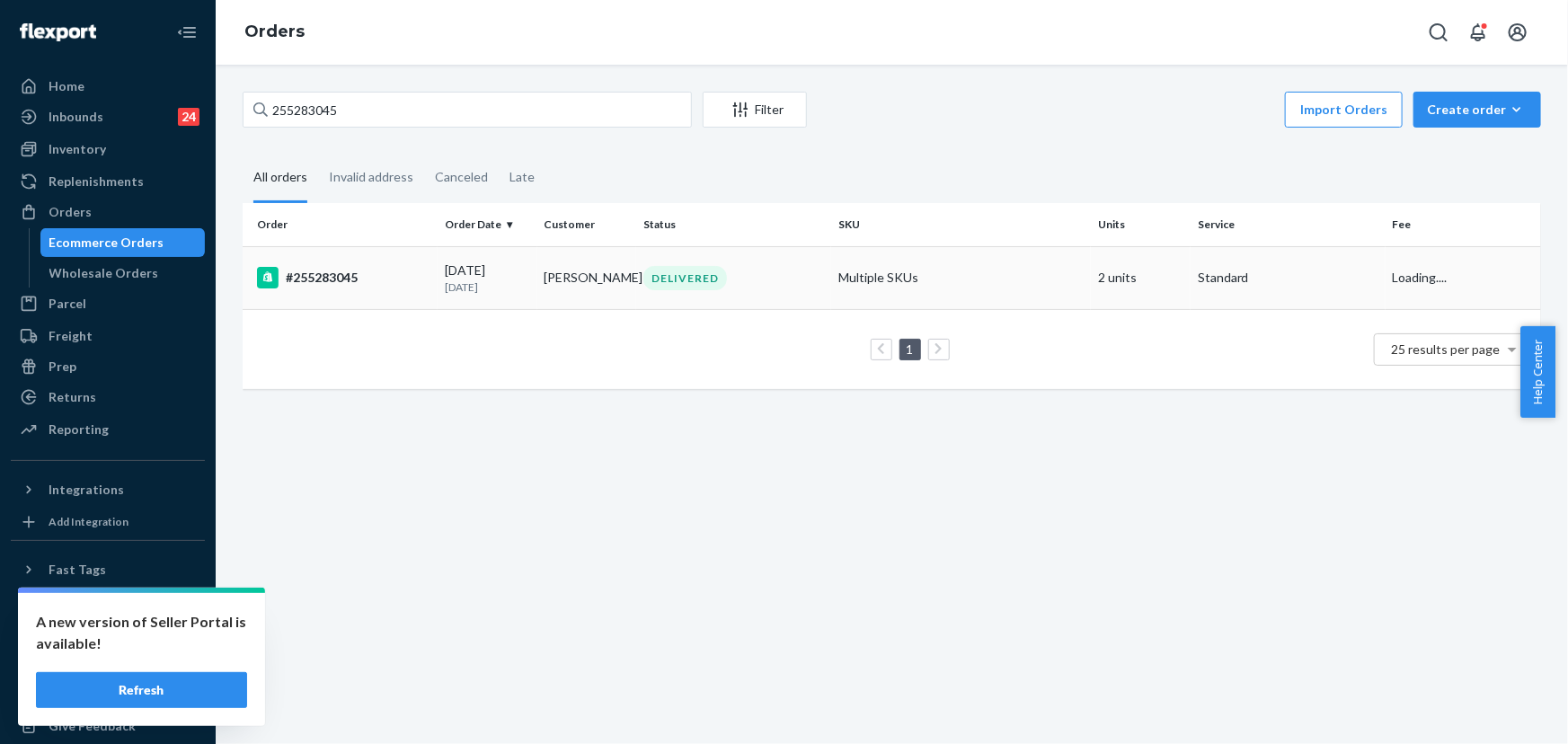
click at [455, 283] on p "3 days ago" at bounding box center [487, 287] width 86 height 15
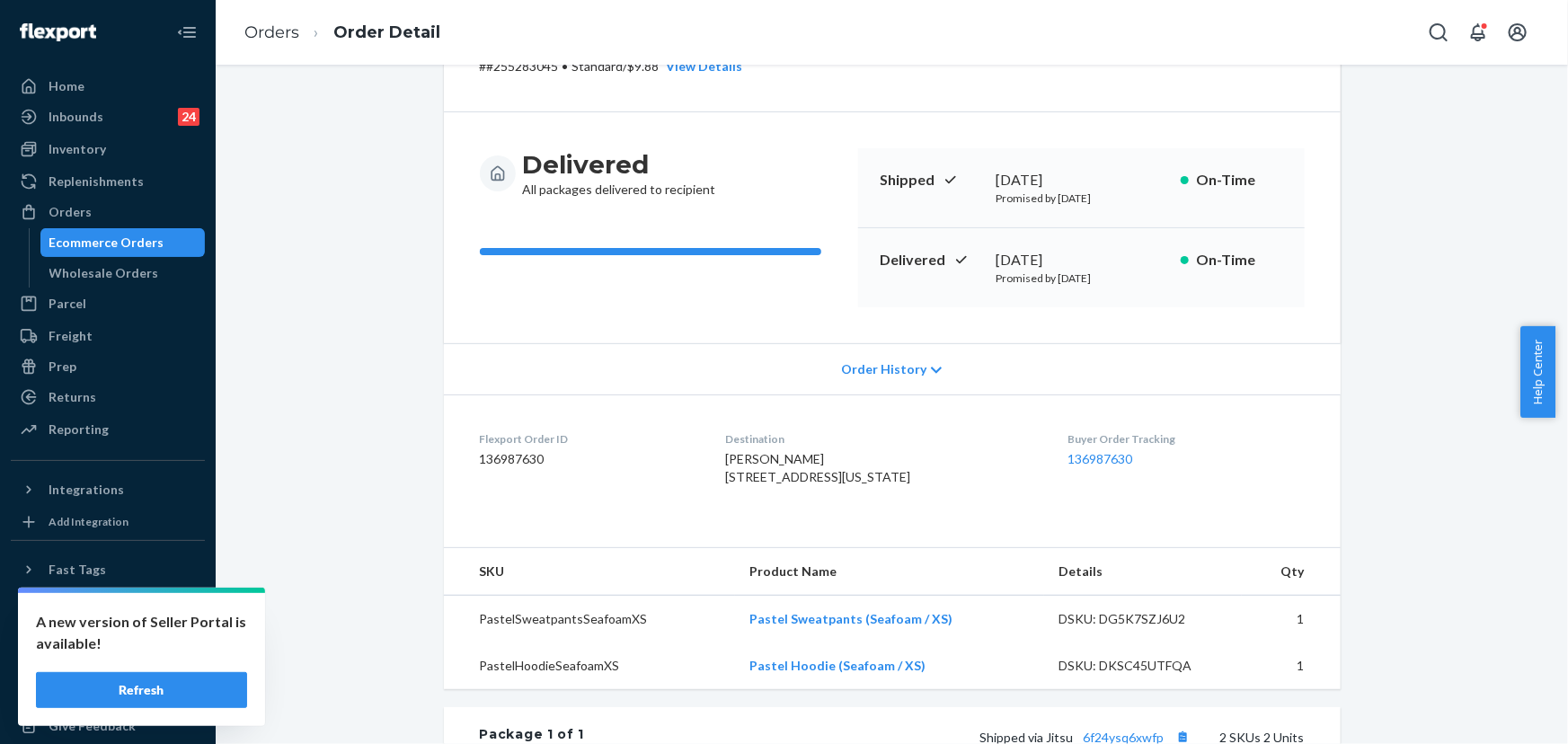
scroll to position [163, 0]
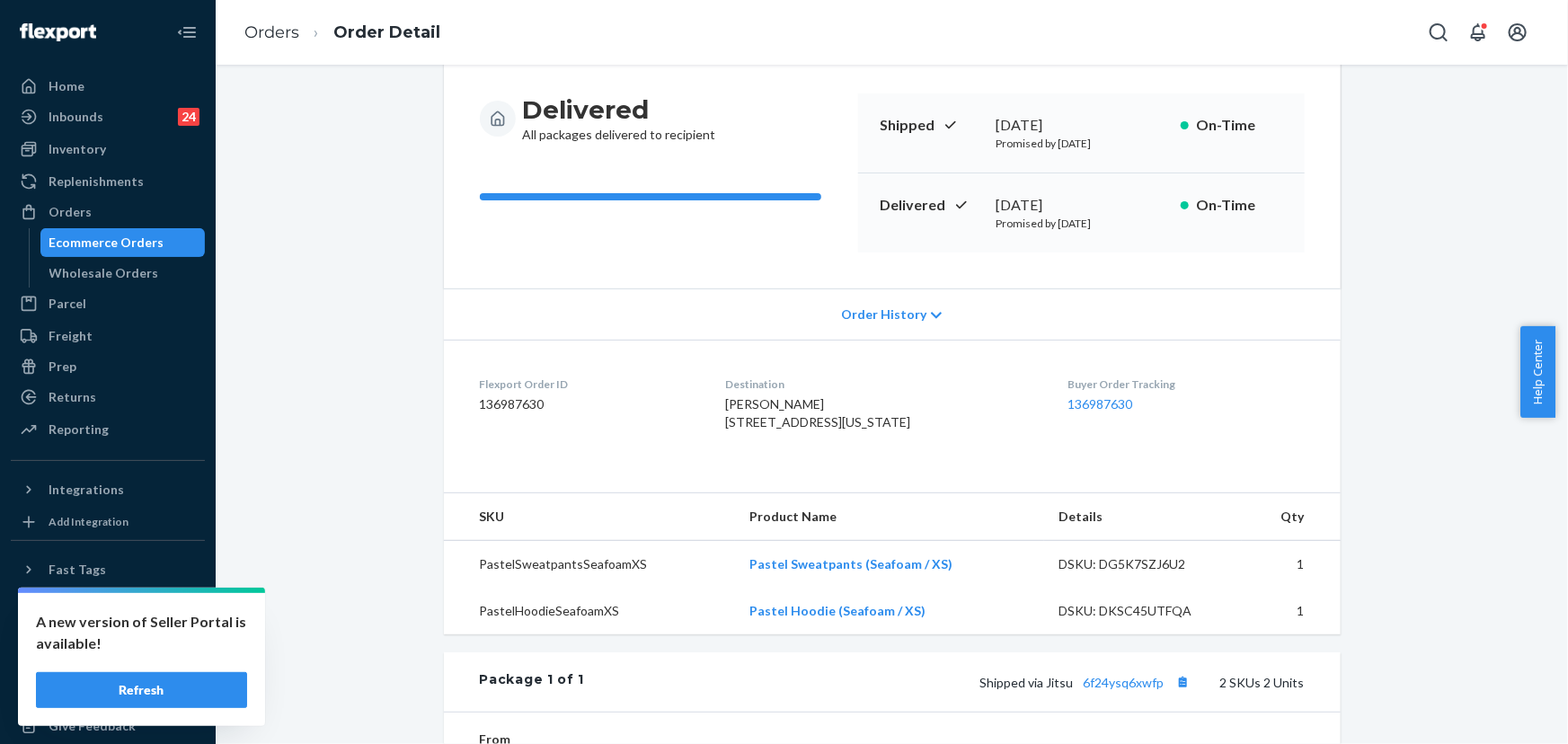
drag, startPoint x: 1120, startPoint y: 208, endPoint x: 989, endPoint y: 202, distance: 131.1
click at [996, 202] on div "September 21, 2025" at bounding box center [1081, 205] width 170 height 21
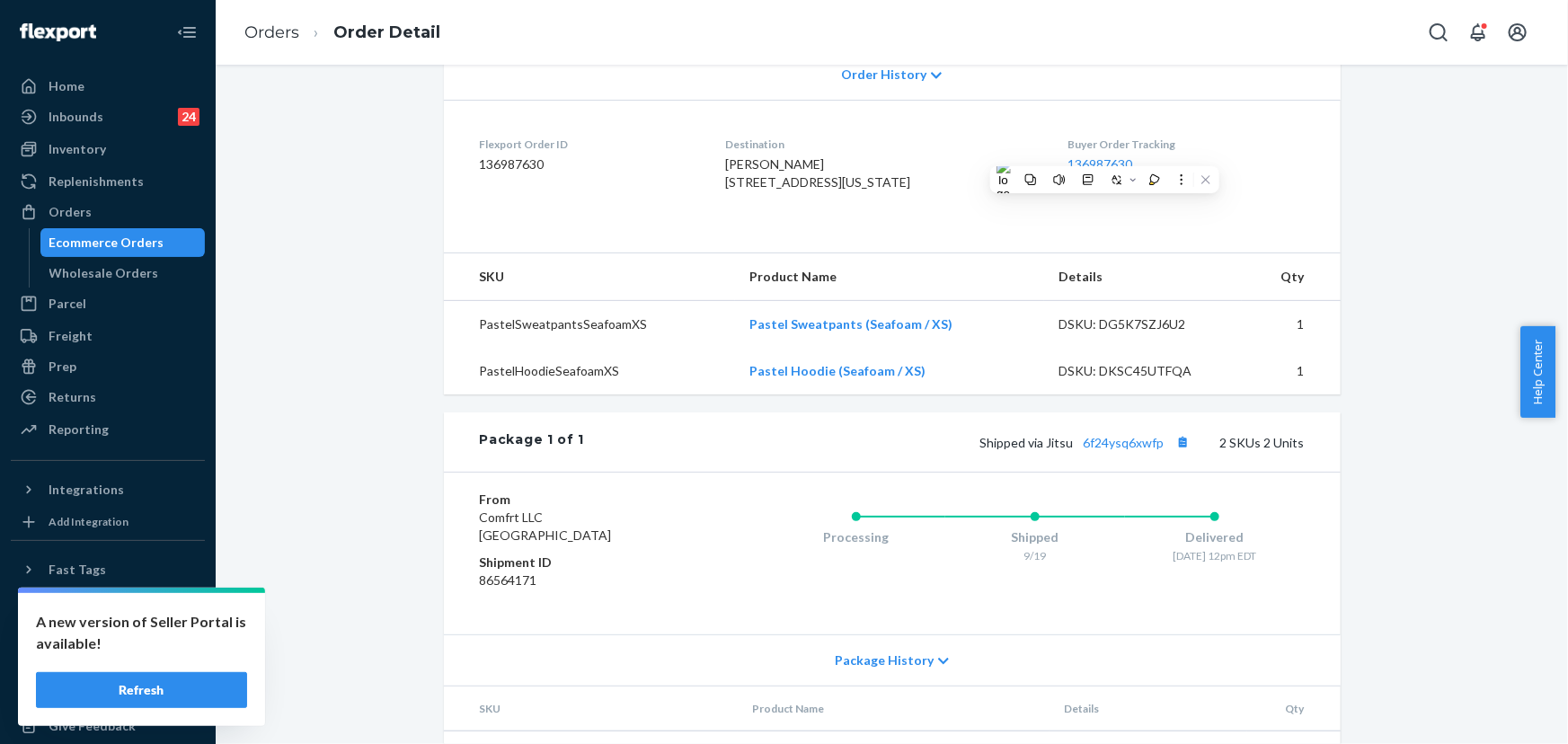
scroll to position [408, 0]
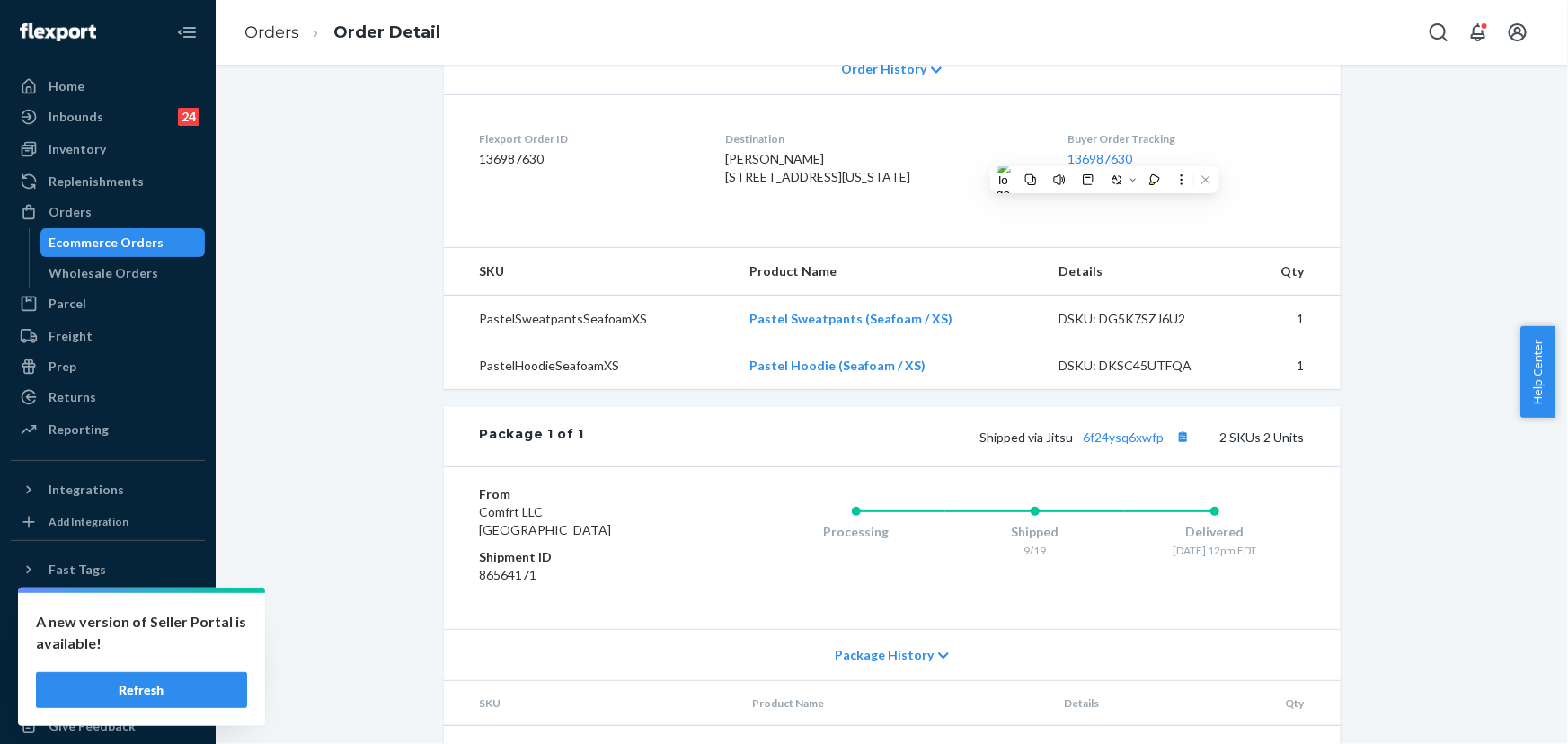
drag, startPoint x: 888, startPoint y: 192, endPoint x: 726, endPoint y: 182, distance: 162.3
click at [726, 182] on dl "Flexport Order ID 136987630 Destination Agnieszka Dwulit 555 10th Ave Apt 30F N…" at bounding box center [892, 161] width 897 height 135
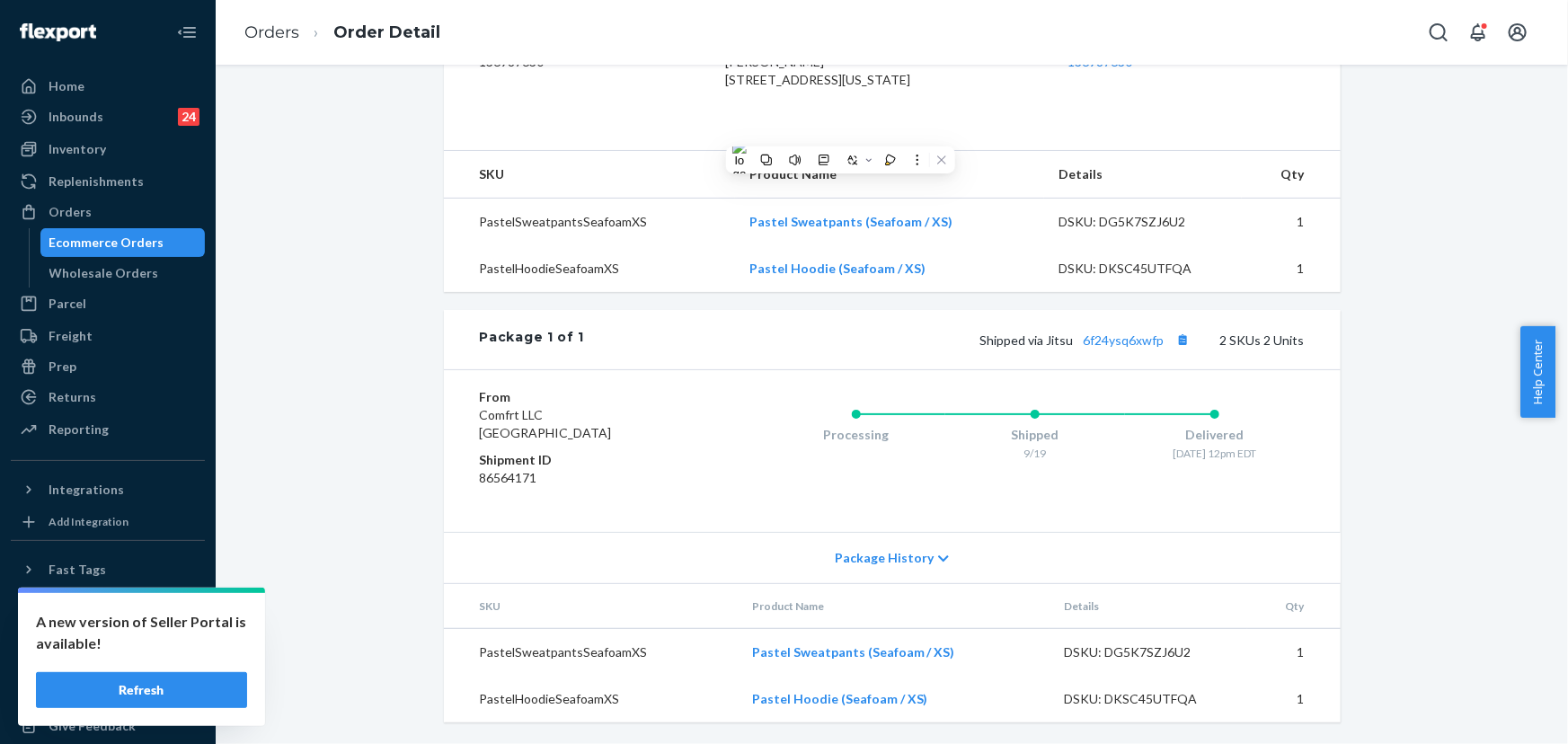
scroll to position [539, 0]
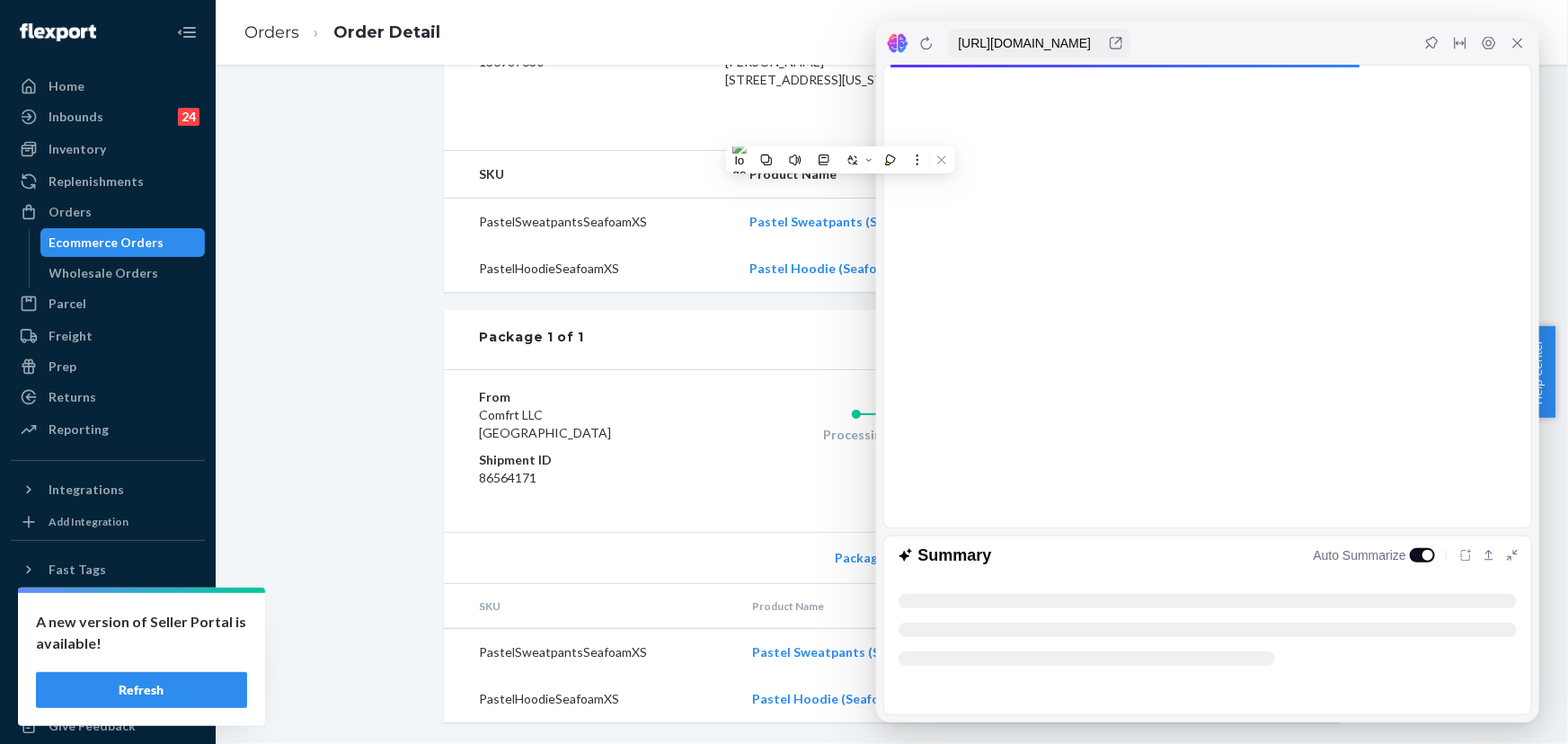
click at [804, 295] on div "Shopify Order # #255283045 • Standard / $9.88 View Details Submit Claim Create …" at bounding box center [892, 154] width 897 height 1136
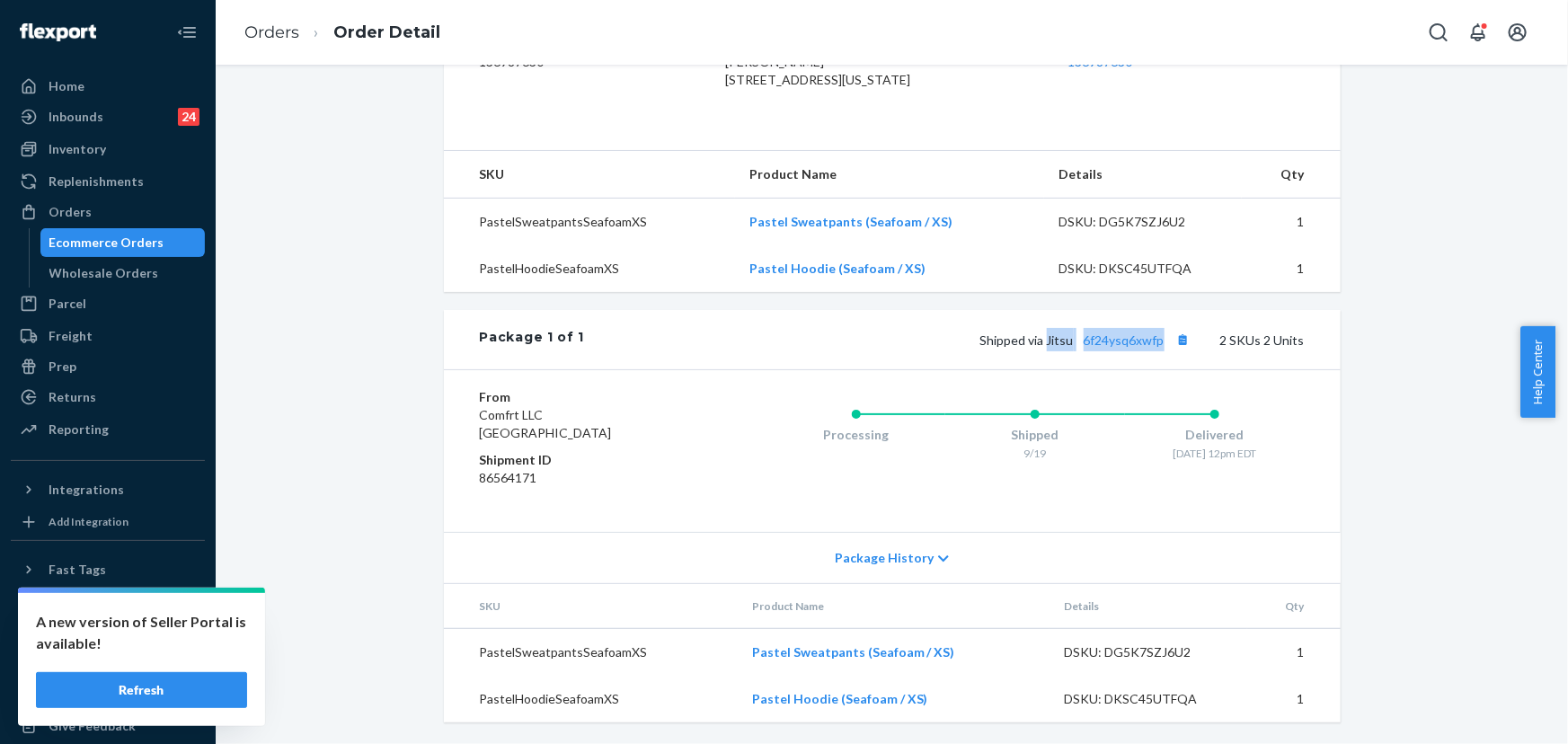
drag, startPoint x: 1164, startPoint y: 346, endPoint x: 1047, endPoint y: 344, distance: 117.0
click at [1047, 344] on span "Shipped via Jitsu 6f24ysq6xwfp" at bounding box center [1088, 340] width 214 height 15
click at [133, 202] on div "Orders" at bounding box center [107, 212] width 191 height 25
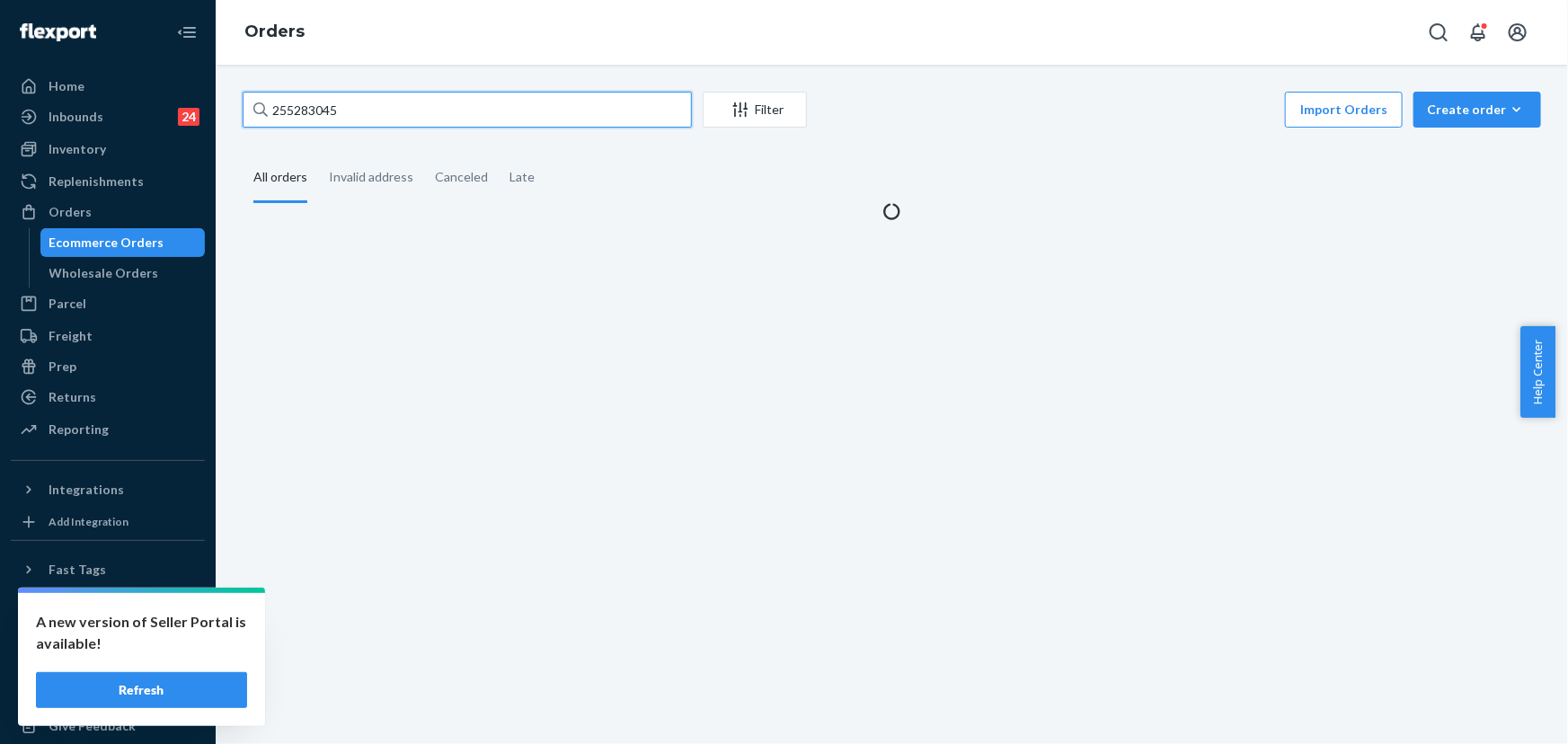
click at [391, 112] on input "255283045" at bounding box center [467, 109] width 449 height 36
paste input "140283"
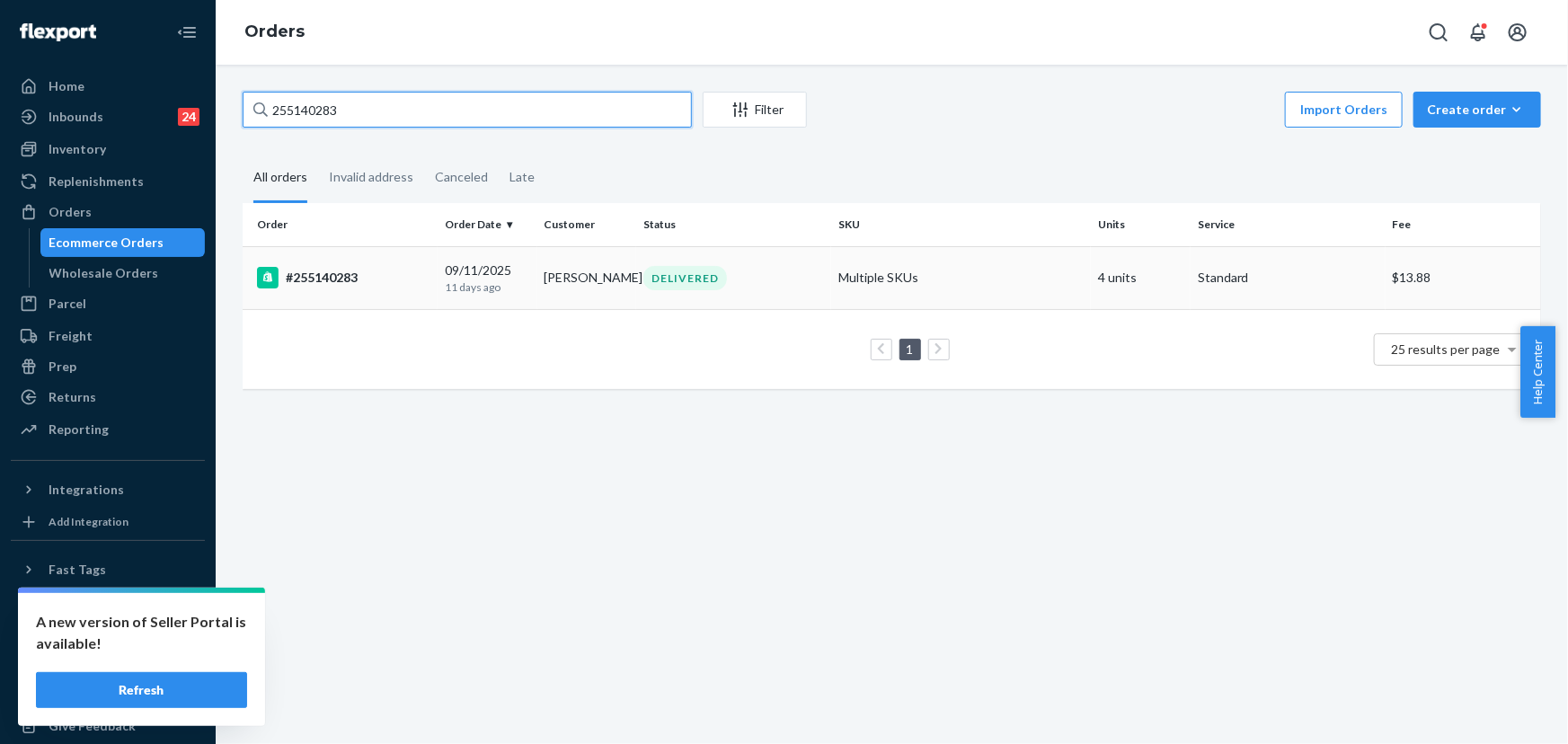
type input "255140283"
click at [602, 282] on td "Manuel Munoz" at bounding box center [588, 277] width 100 height 63
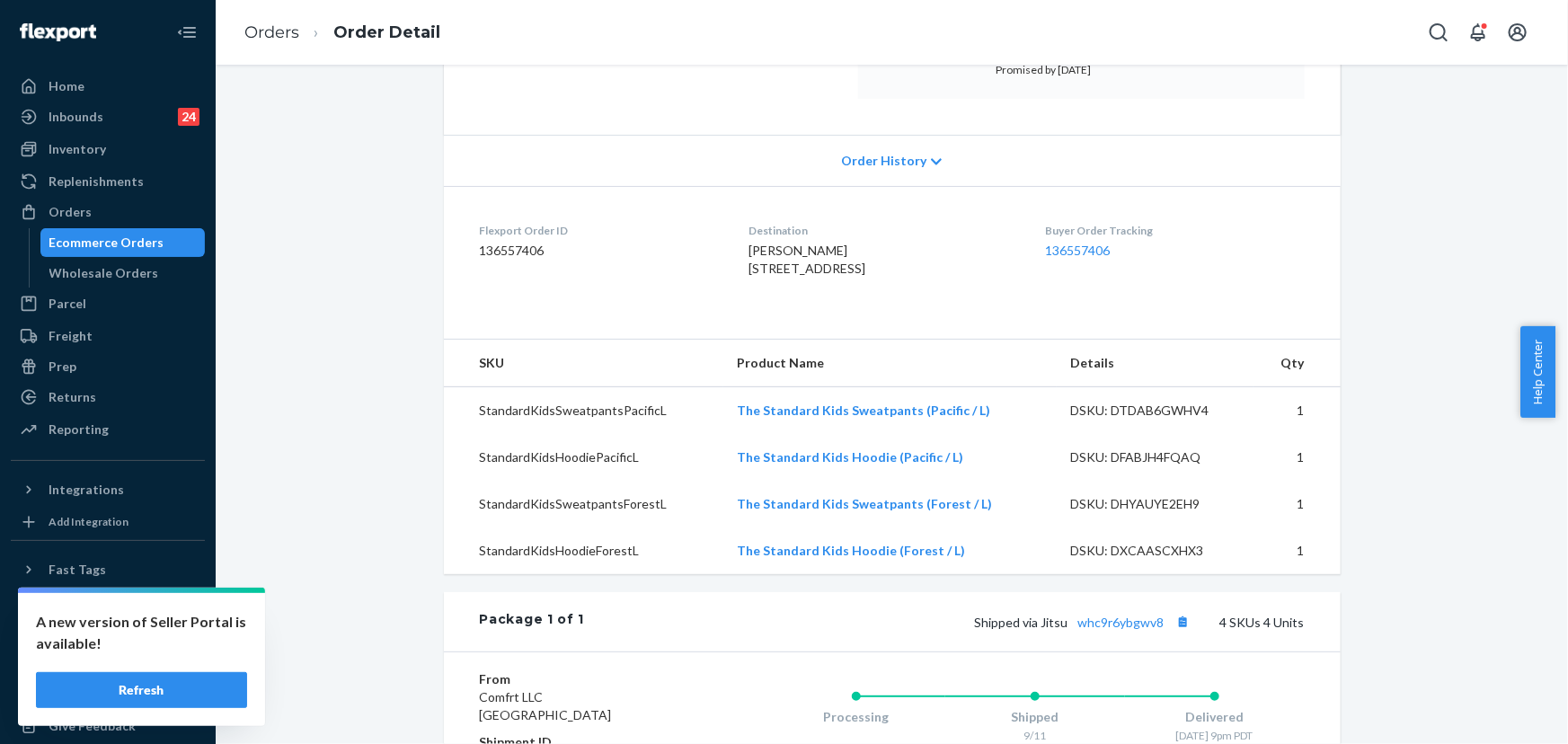
scroll to position [326, 0]
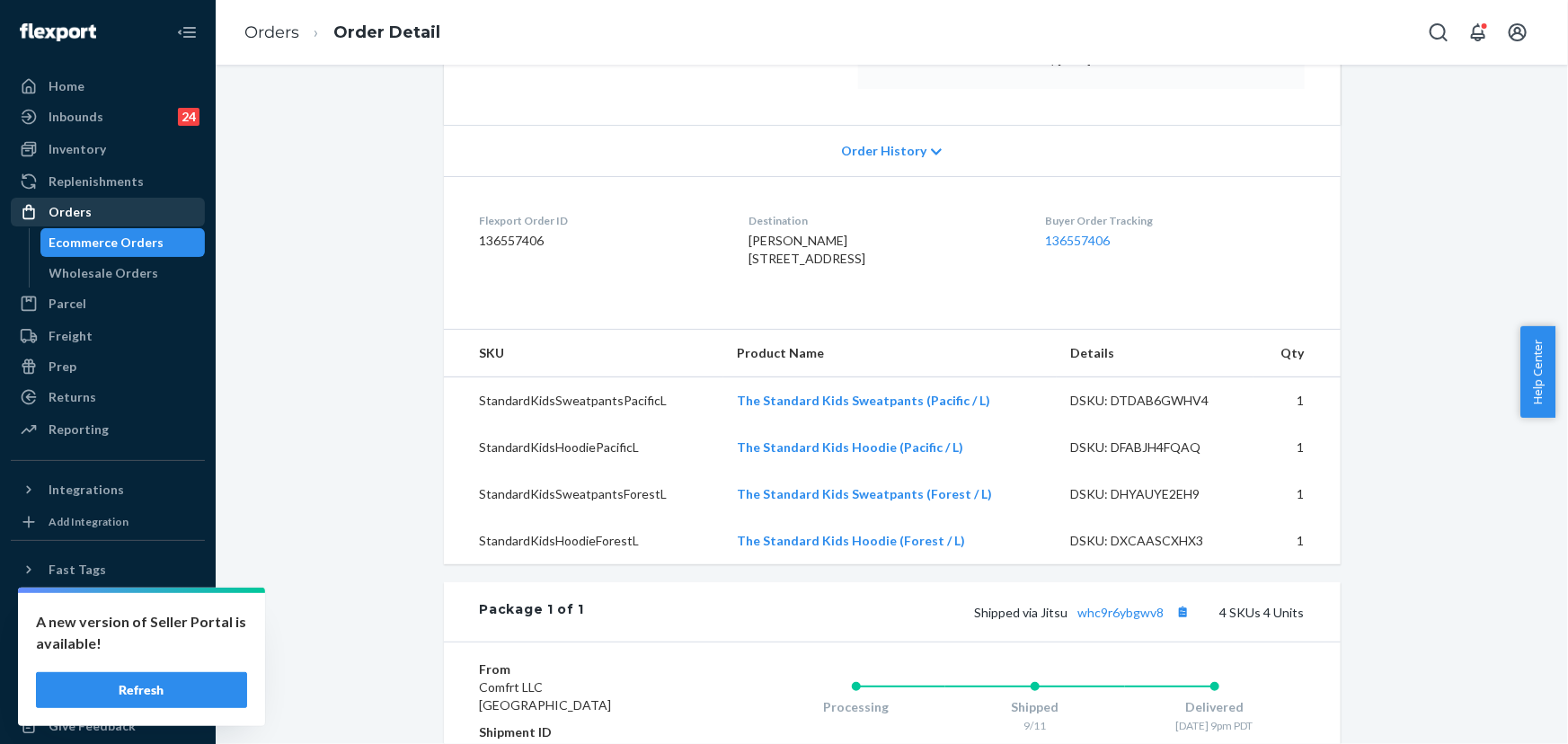
click at [85, 205] on div "Orders" at bounding box center [71, 212] width 43 height 18
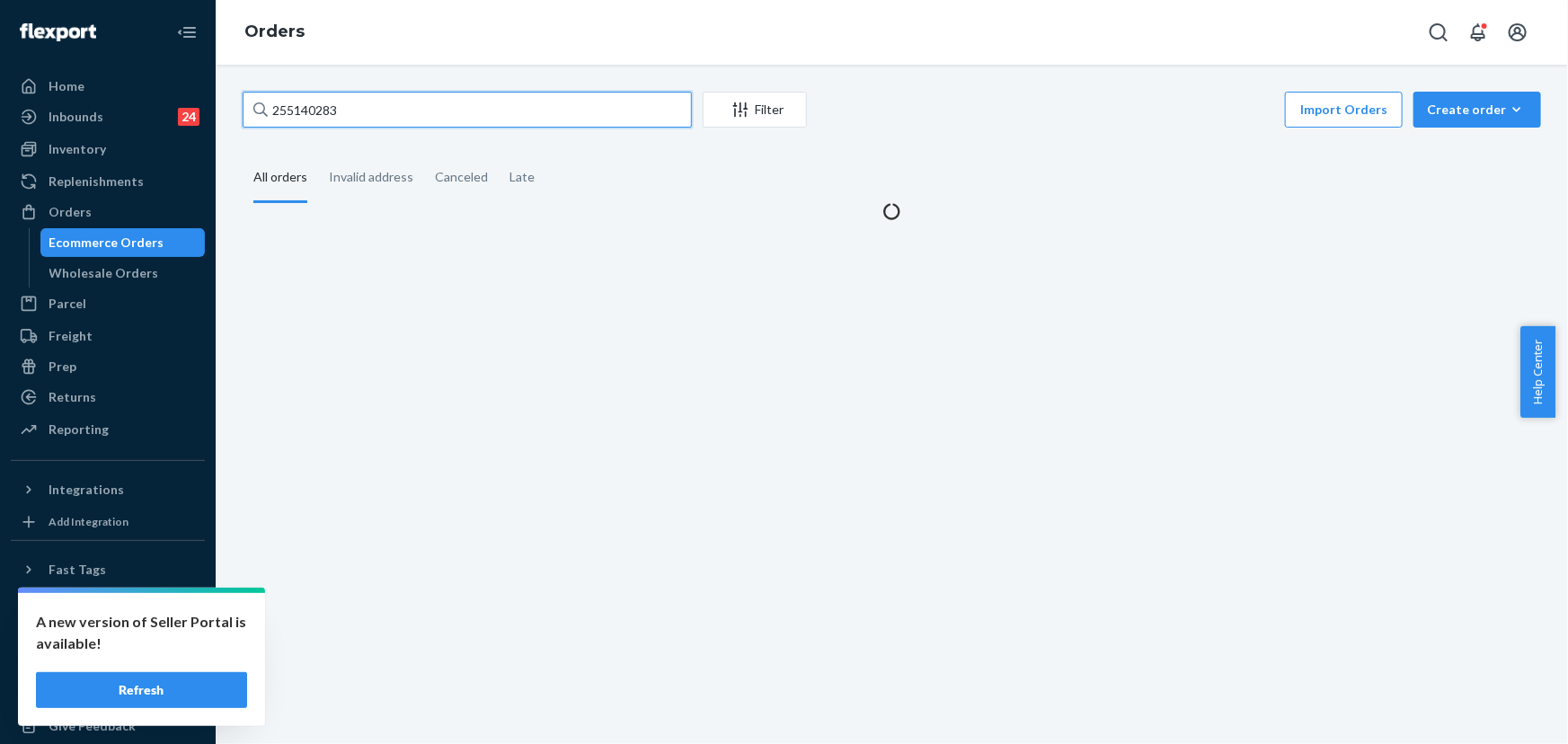
click at [341, 100] on input "255140283" at bounding box center [467, 109] width 449 height 36
paste input "72155"
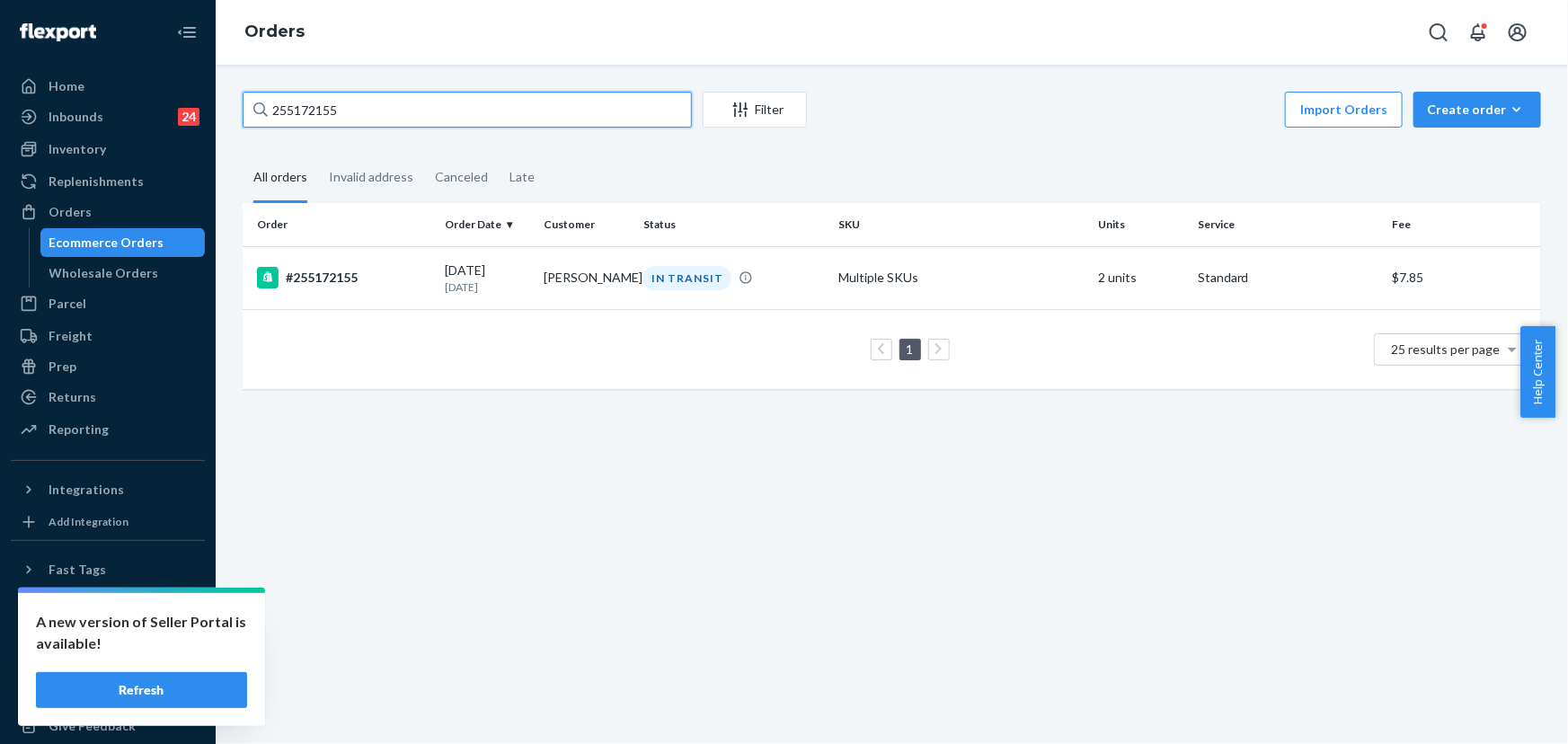
type input "255172155"
click at [648, 278] on div "IN TRANSIT" at bounding box center [687, 278] width 88 height 24
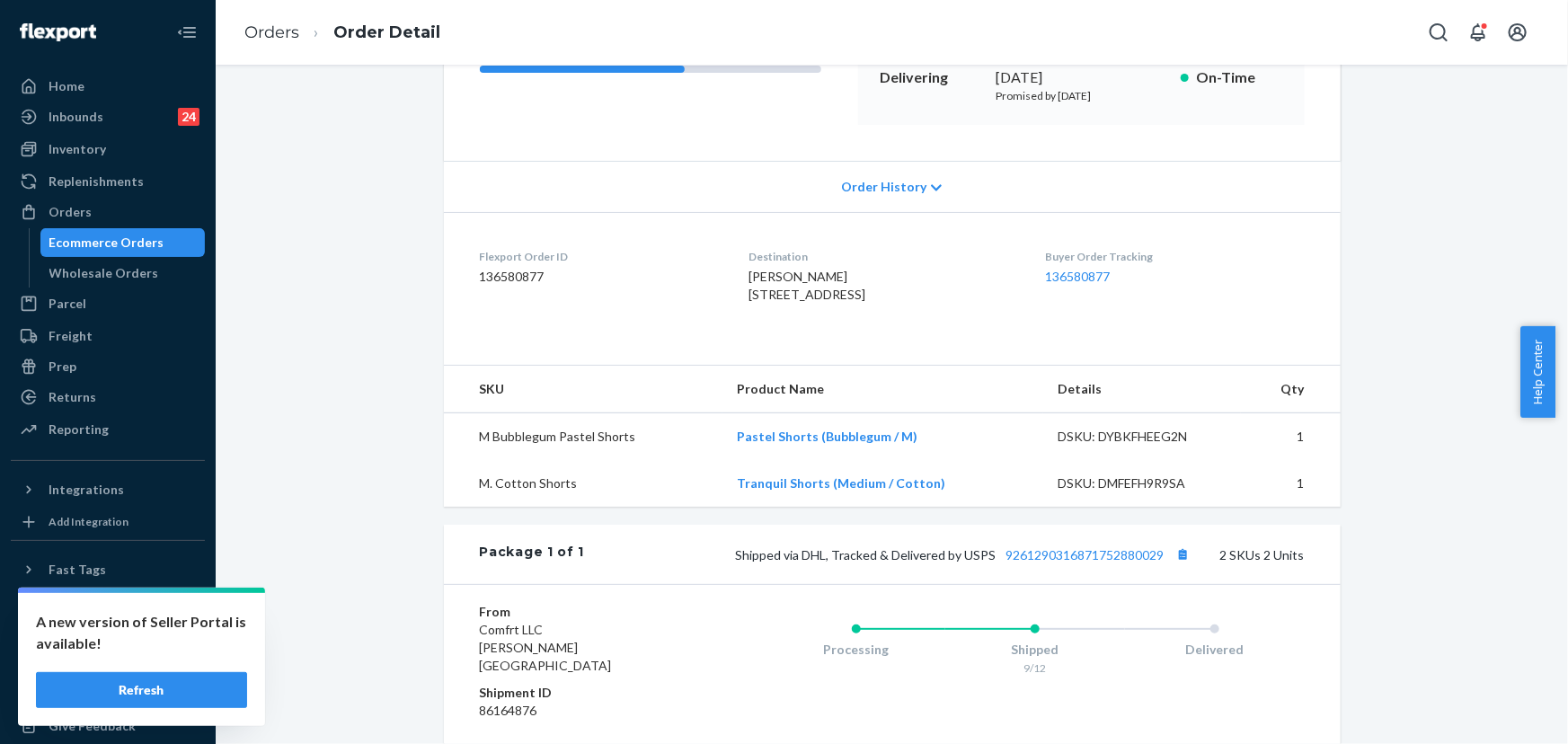
scroll to position [408, 0]
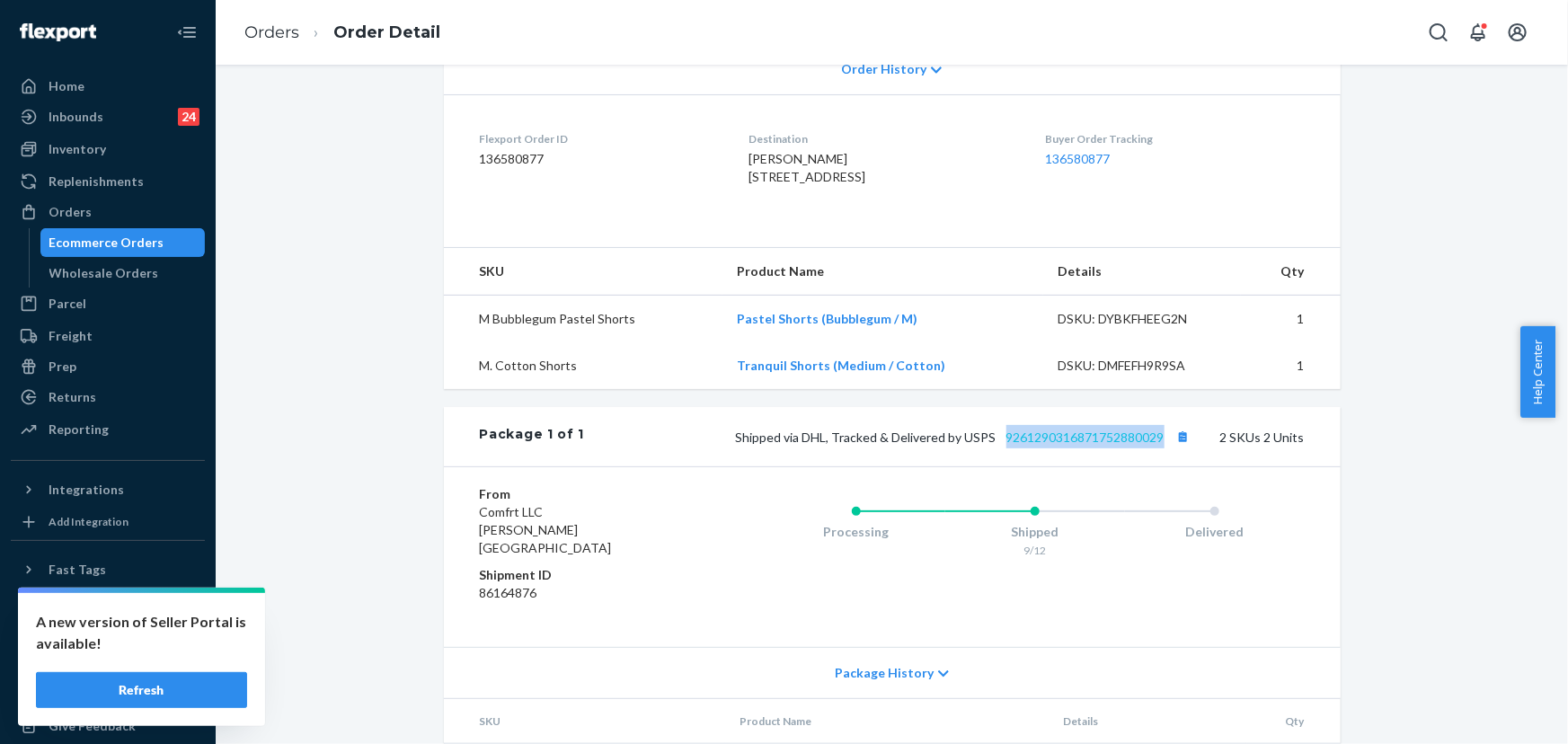
drag, startPoint x: 1164, startPoint y: 469, endPoint x: 1004, endPoint y: 477, distance: 160.2
click at [1004, 445] on span "Shipped via DHL, Tracked & Delivered by USPS 9261290316871752880029" at bounding box center [965, 437] width 459 height 15
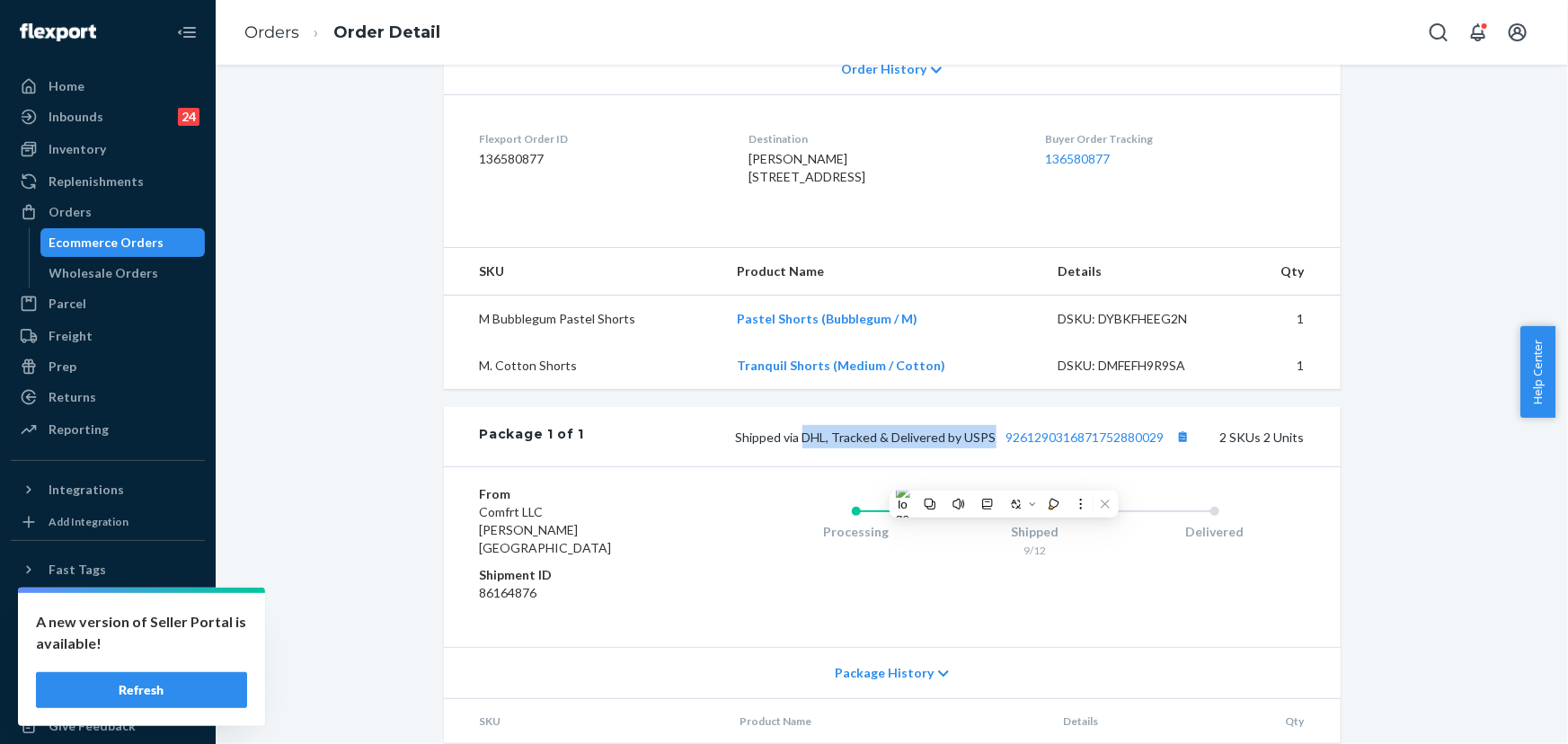
drag, startPoint x: 990, startPoint y: 471, endPoint x: 804, endPoint y: 471, distance: 186.0
click at [804, 445] on span "Shipped via DHL, Tracked & Delivered by USPS 9261290316871752880029" at bounding box center [965, 437] width 459 height 15
click at [1105, 445] on link "9261290316871752880029" at bounding box center [1086, 437] width 158 height 15
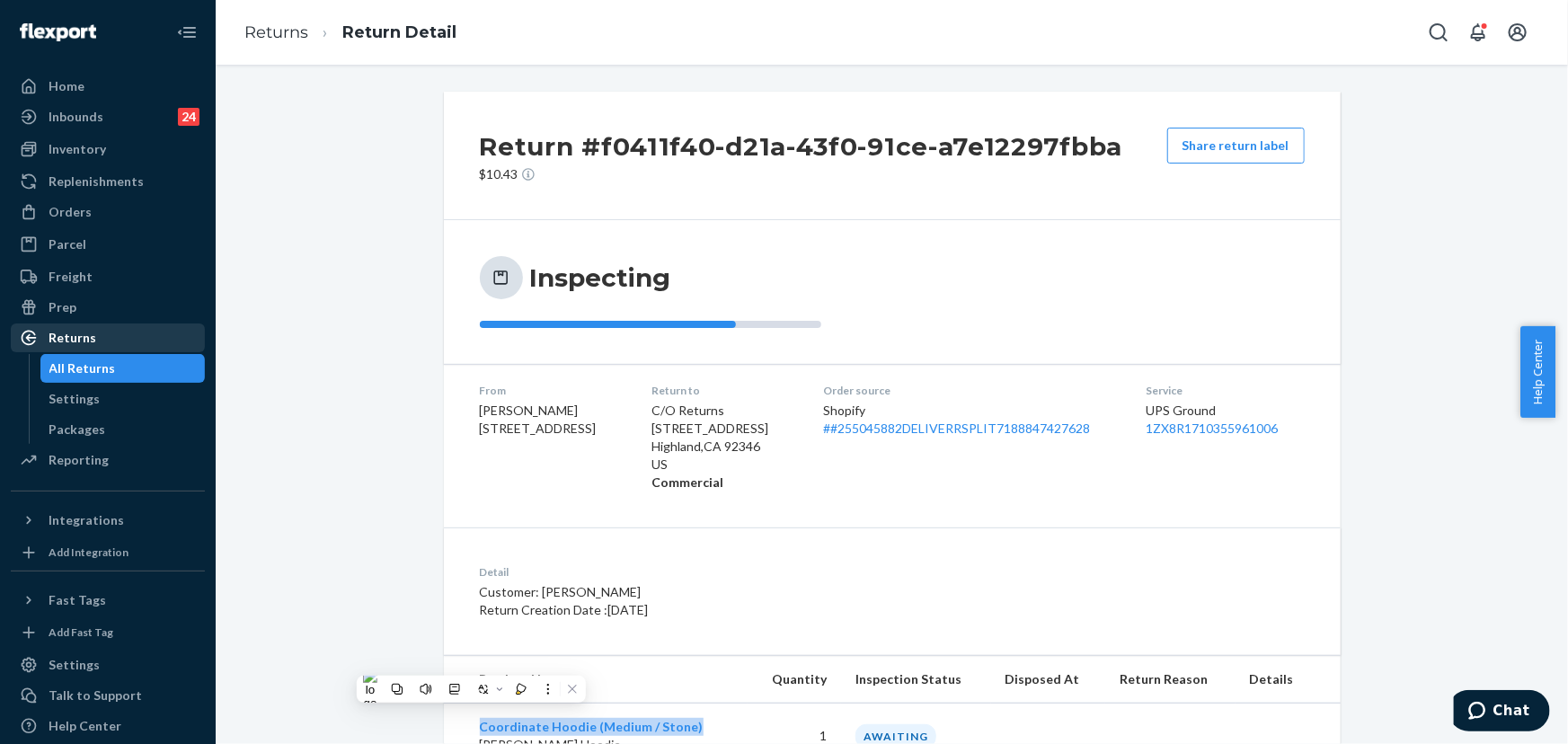
scroll to position [69, 0]
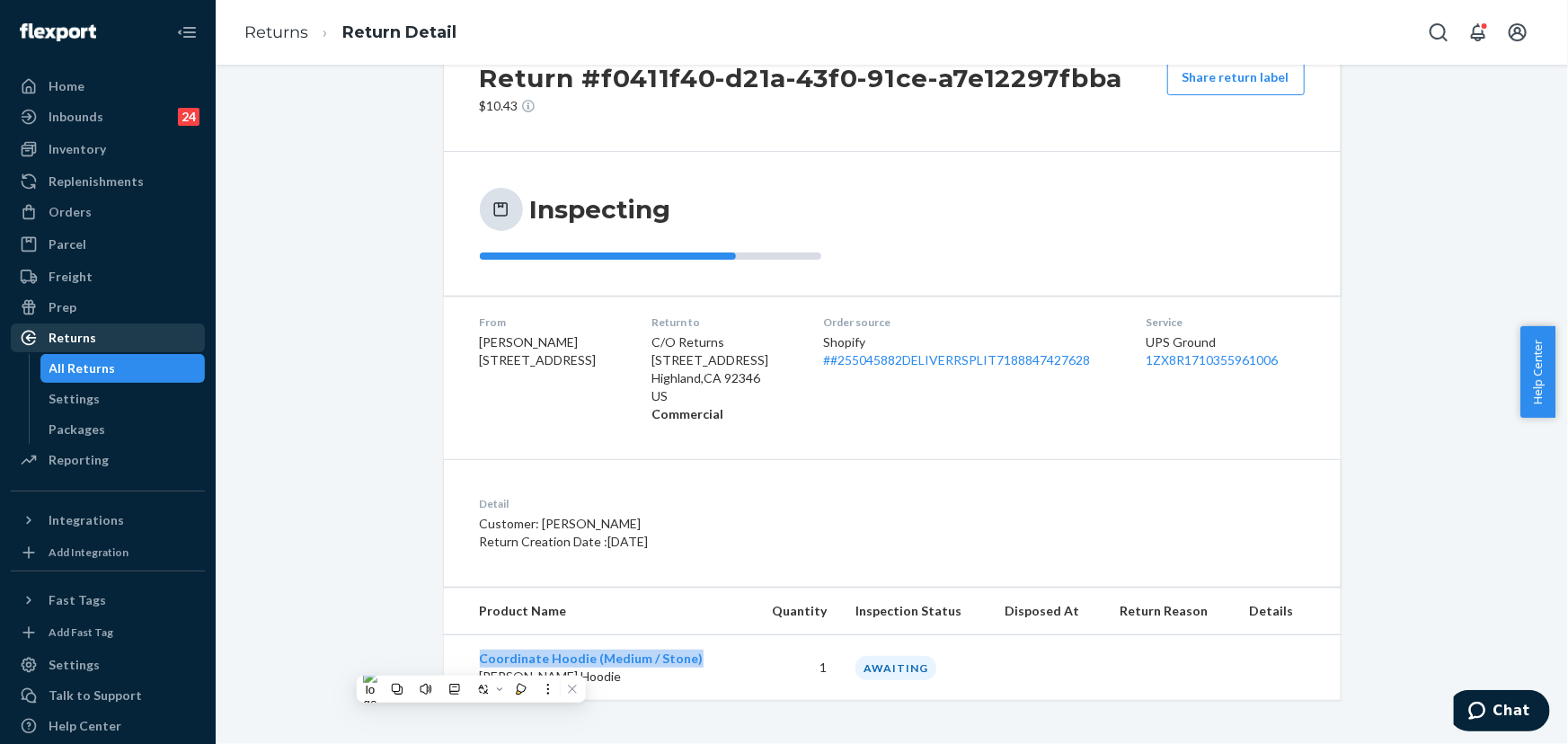
click at [107, 339] on div "Returns" at bounding box center [107, 338] width 191 height 25
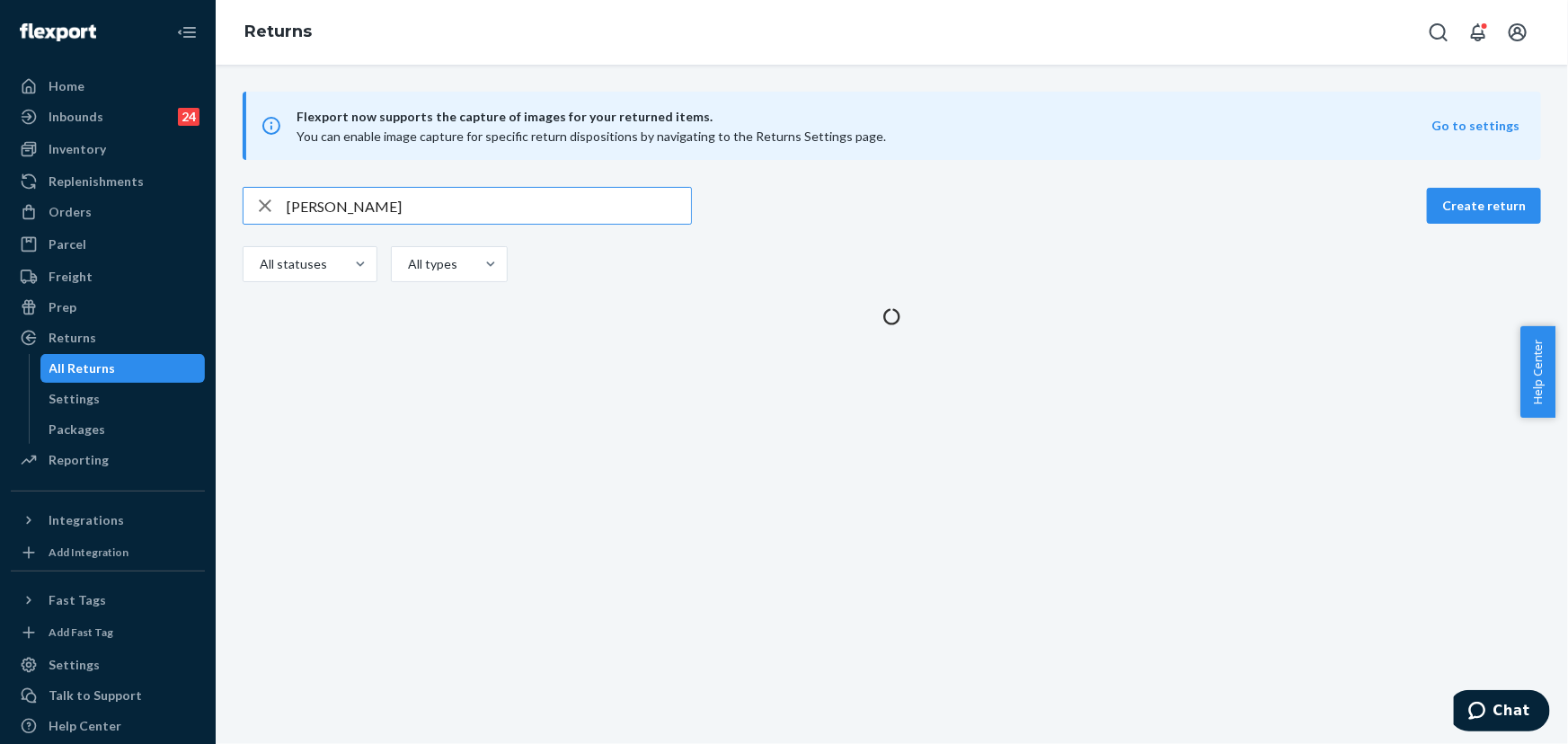
click at [385, 214] on input "[PERSON_NAME]" at bounding box center [489, 206] width 404 height 36
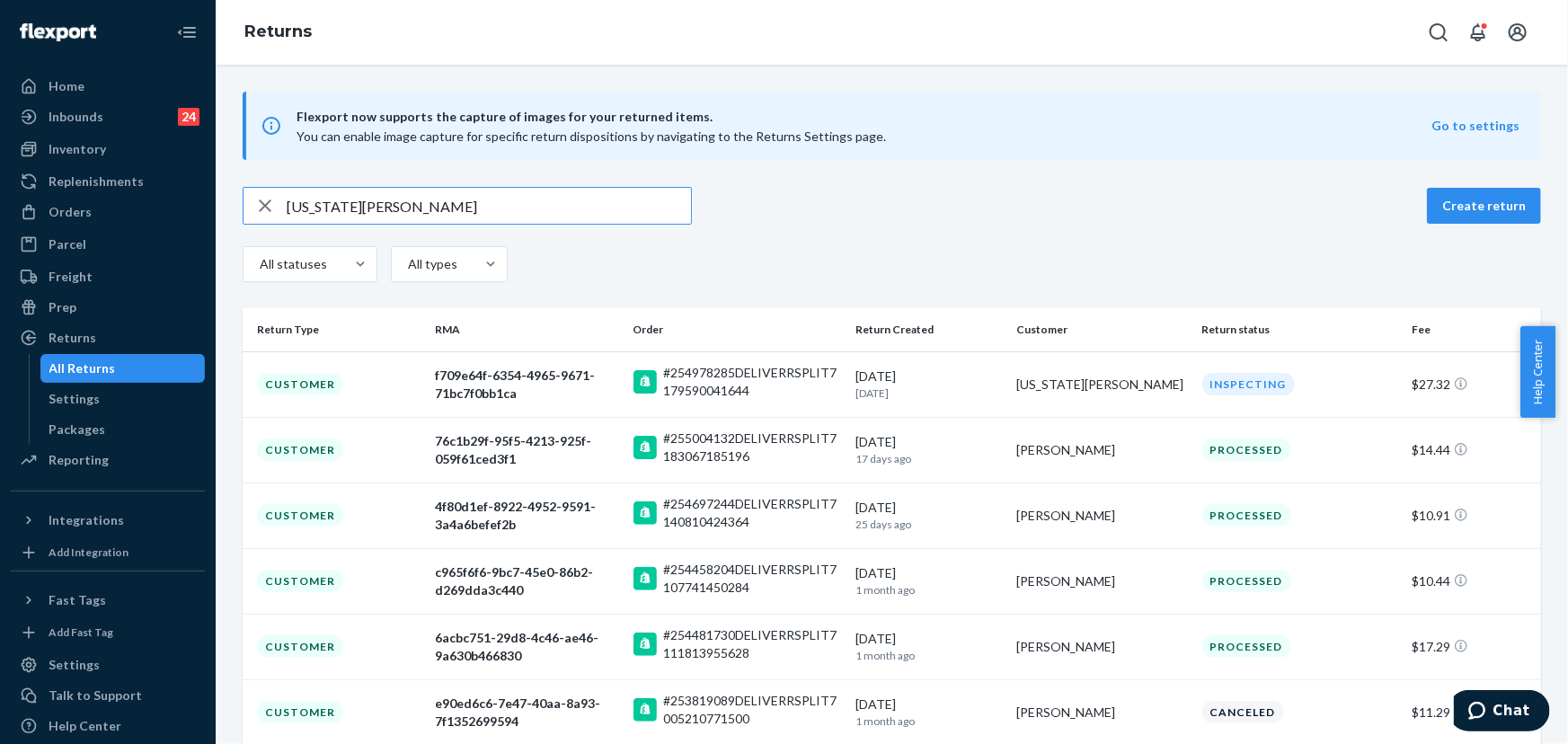
type input "[US_STATE][PERSON_NAME]"
click at [931, 388] on p "[DATE]" at bounding box center [929, 393] width 147 height 15
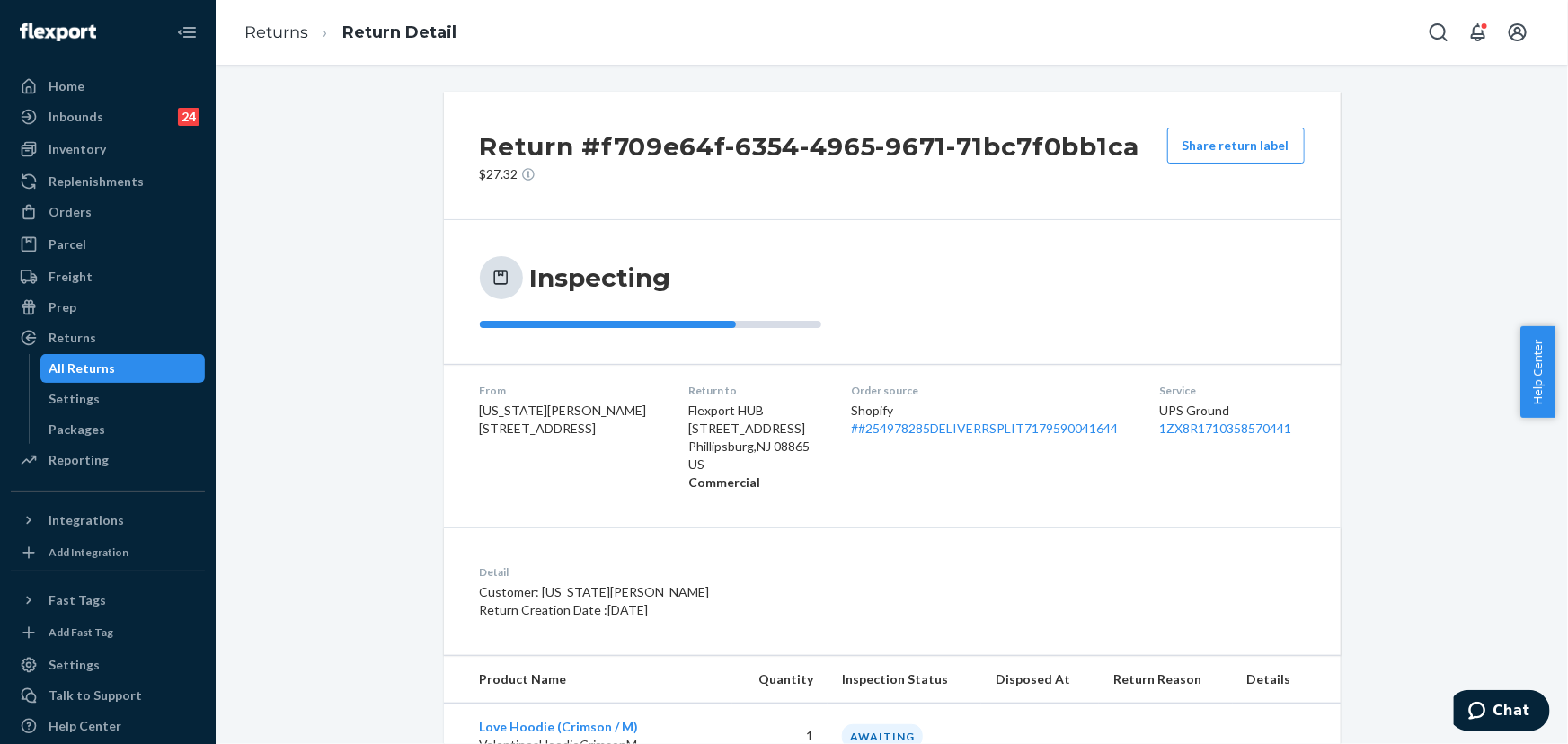
click at [71, 336] on div "Returns" at bounding box center [72, 338] width 48 height 18
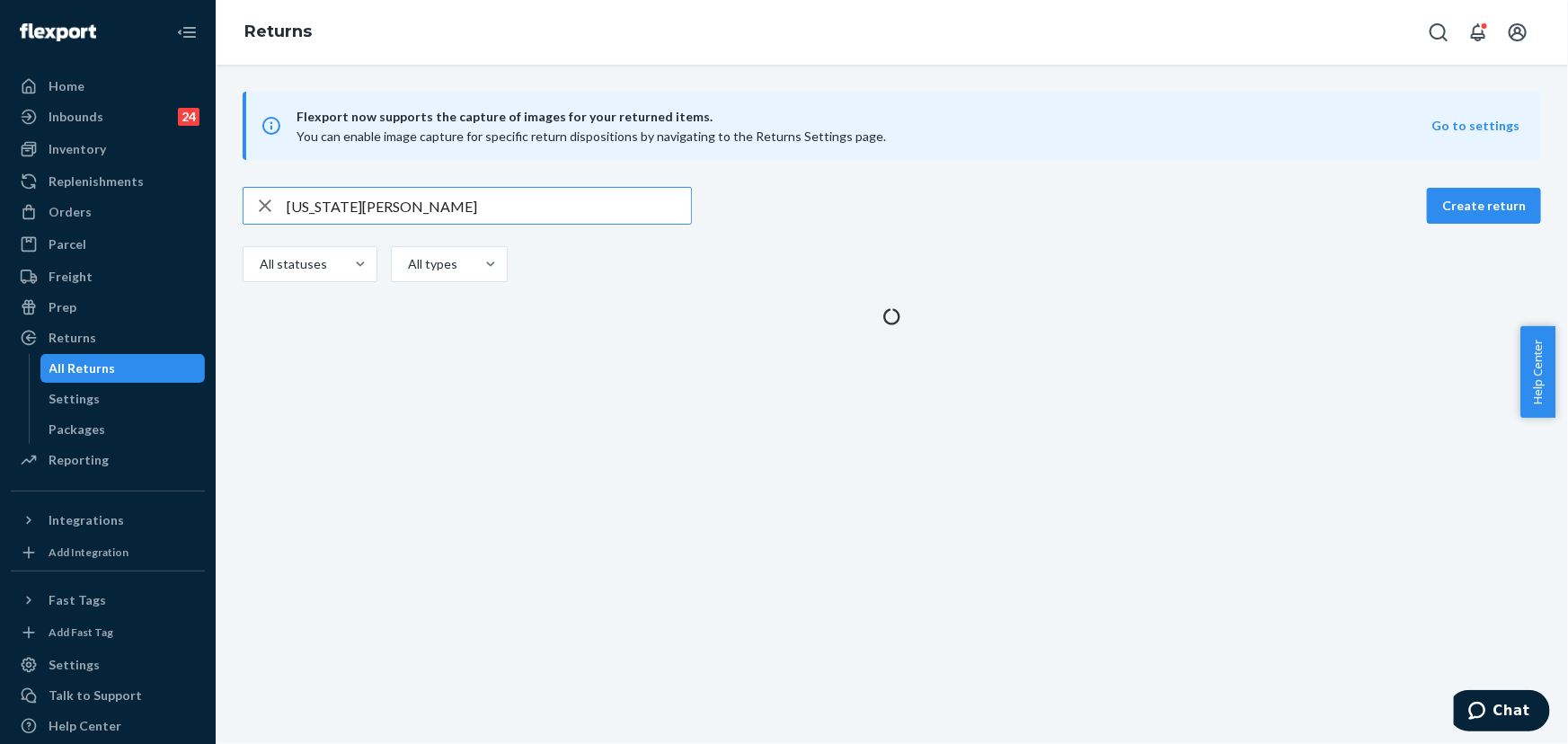
click at [405, 214] on input "[US_STATE][PERSON_NAME]" at bounding box center [489, 206] width 404 height 36
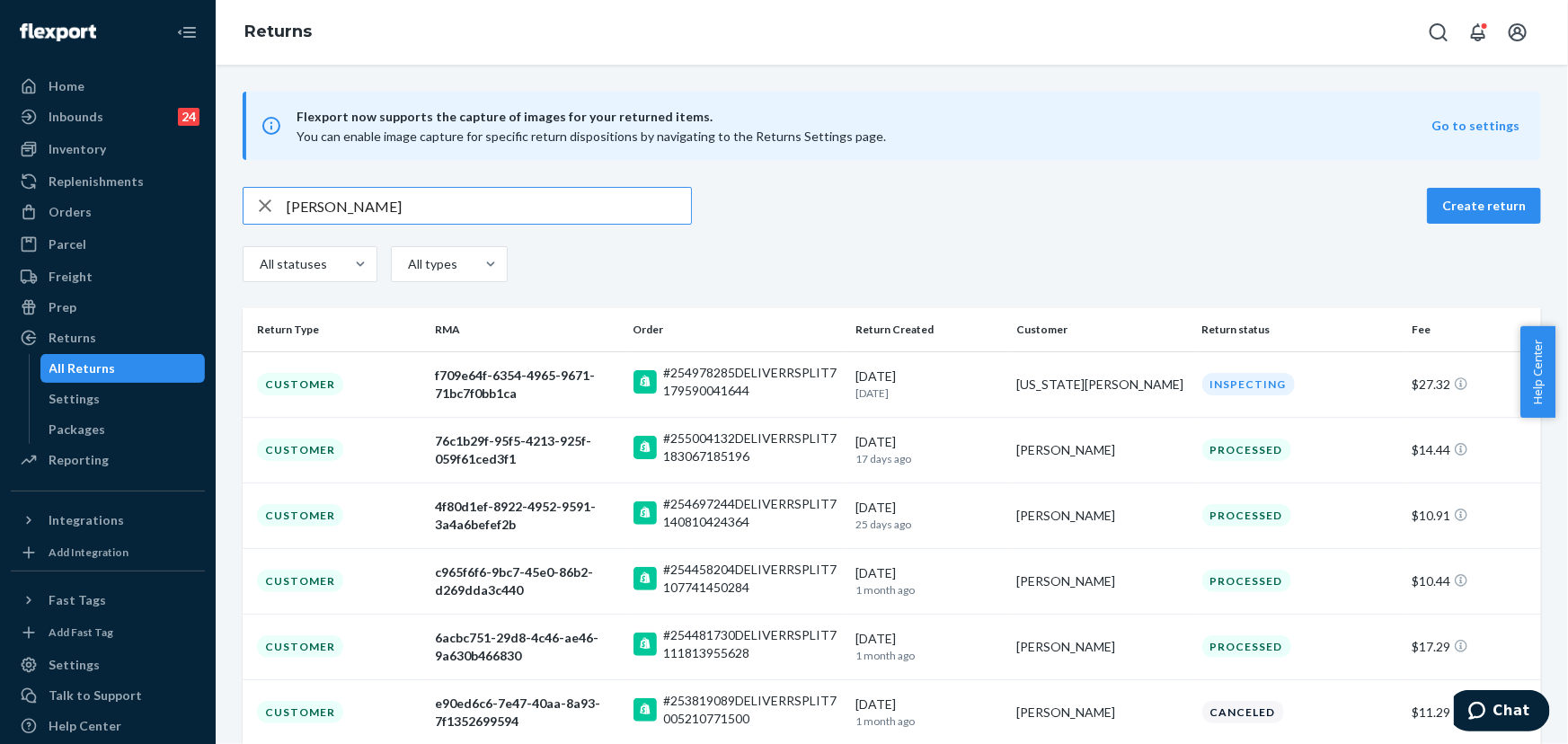
type input "[PERSON_NAME]"
click at [898, 688] on td "[DATE] [DATE]" at bounding box center [928, 713] width 161 height 66
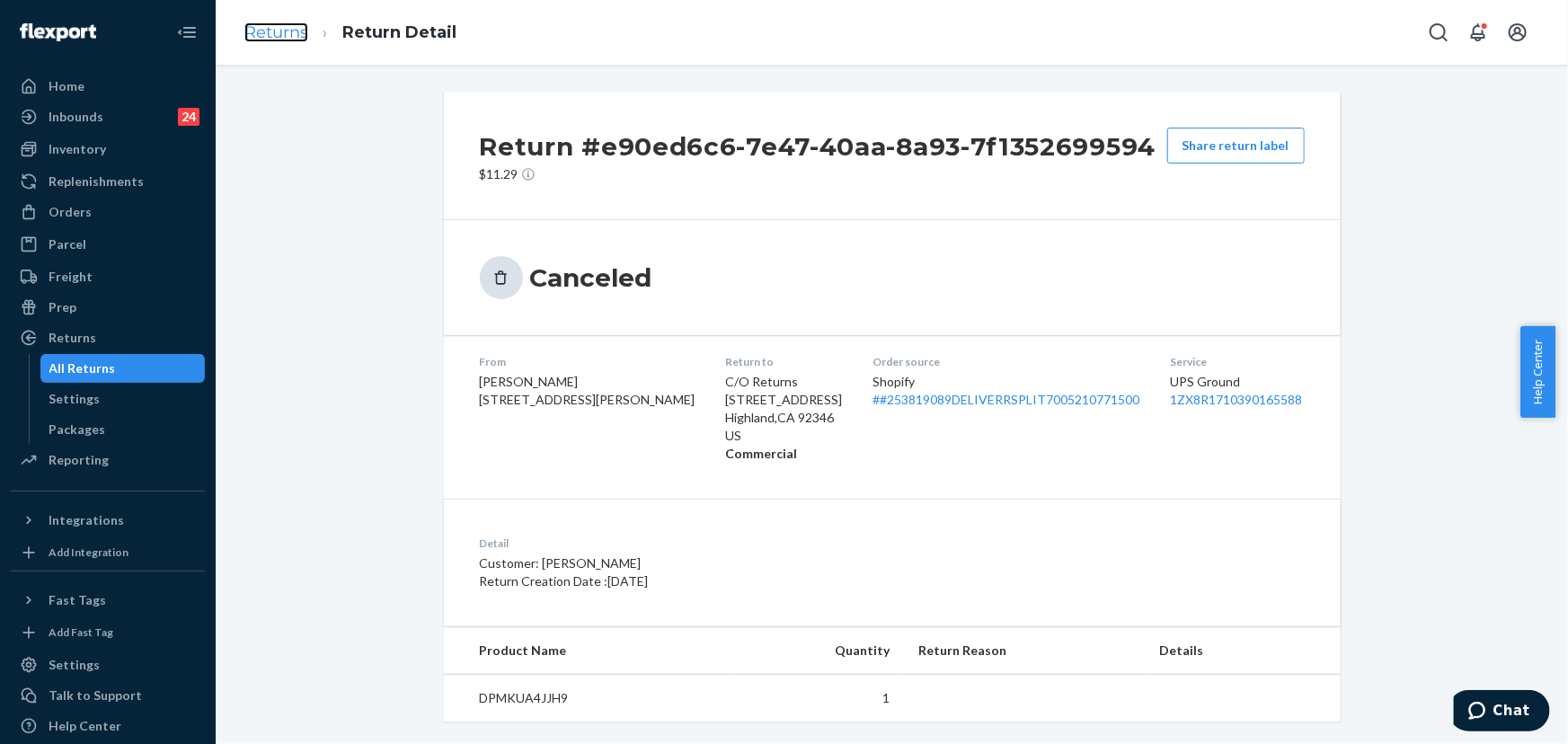
click at [275, 27] on link "Returns" at bounding box center [276, 32] width 64 height 20
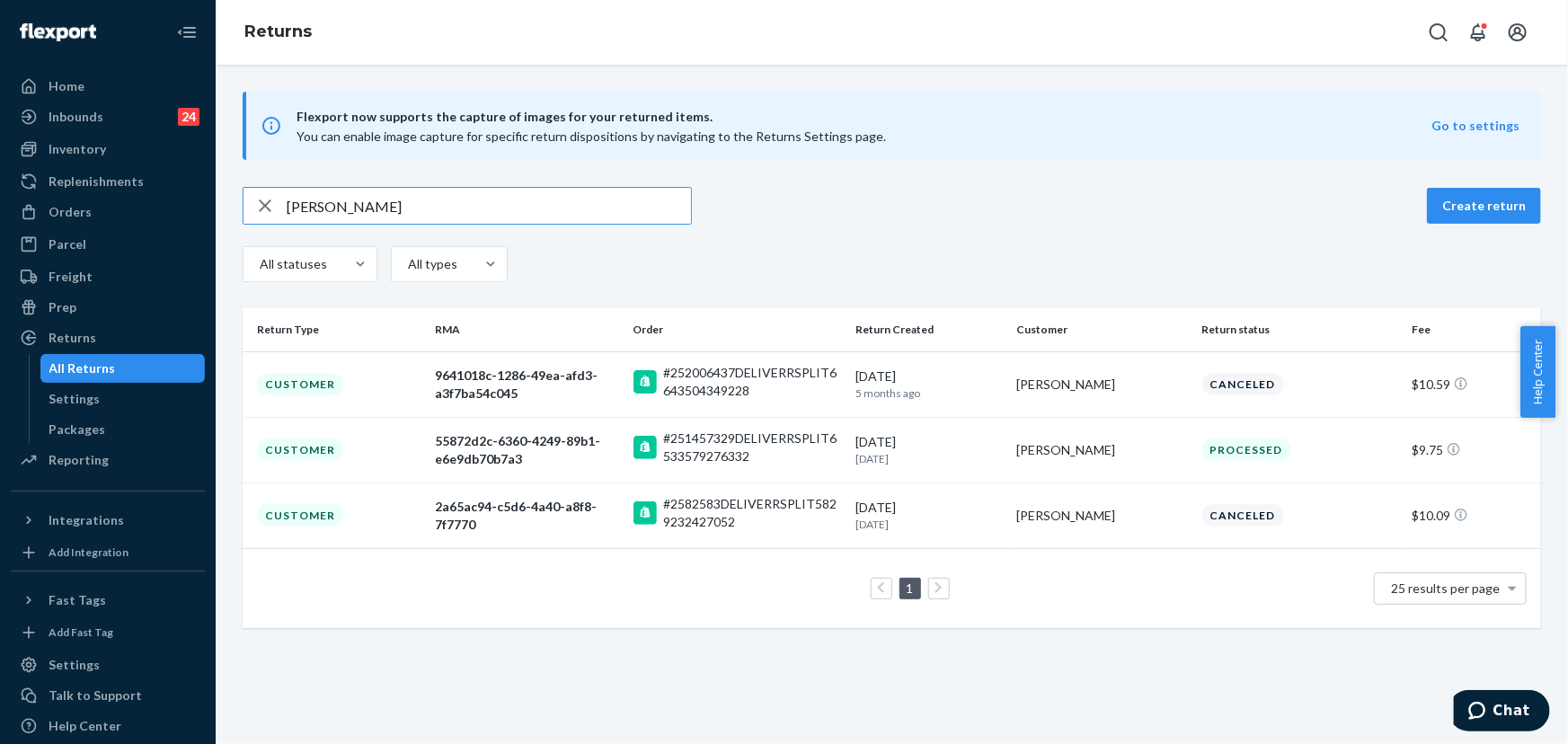
click at [400, 190] on input "[PERSON_NAME]" at bounding box center [489, 206] width 404 height 36
click at [417, 214] on input "[PERSON_NAME]" at bounding box center [489, 206] width 404 height 36
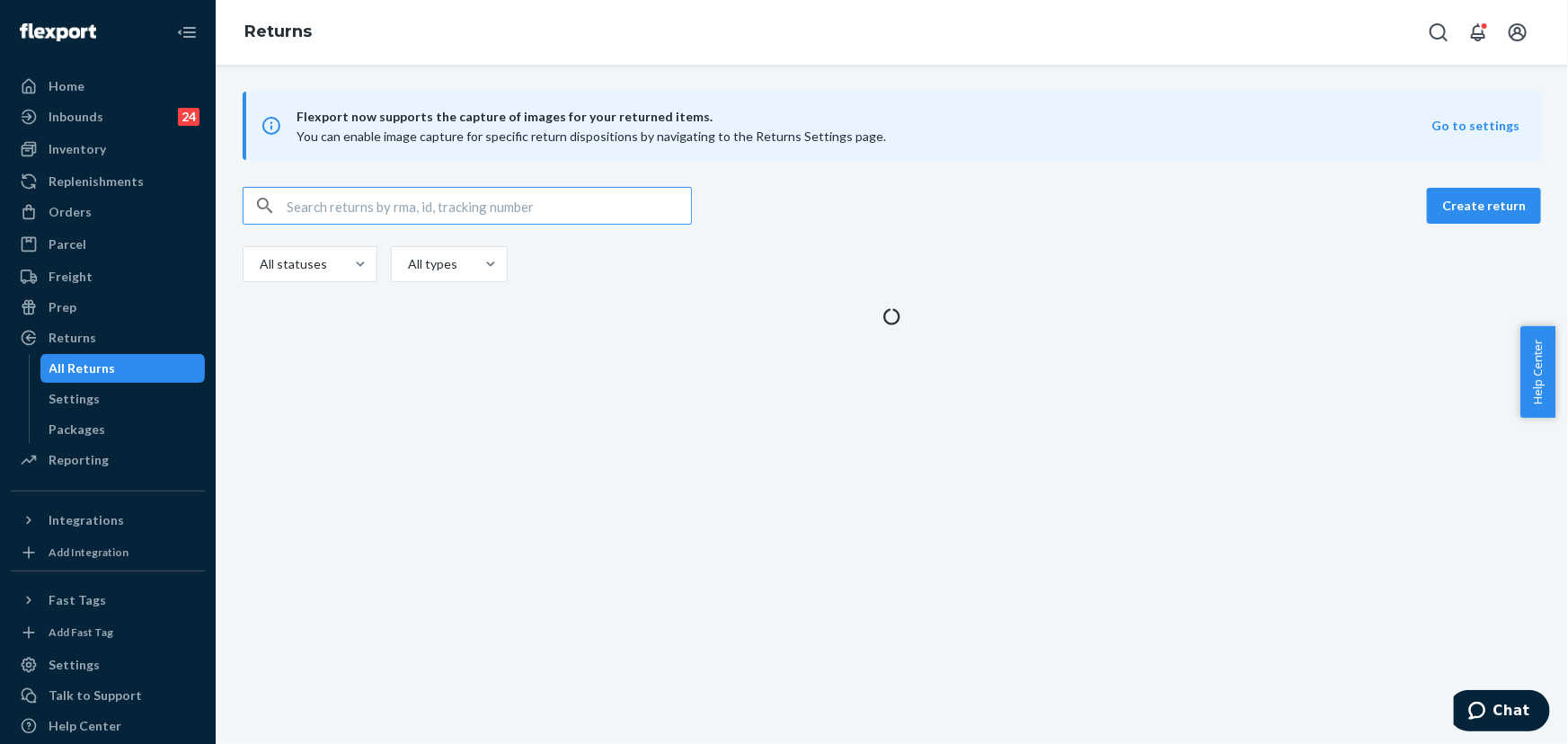
paste input "[PERSON_NAME]"
type input "[PERSON_NAME]"
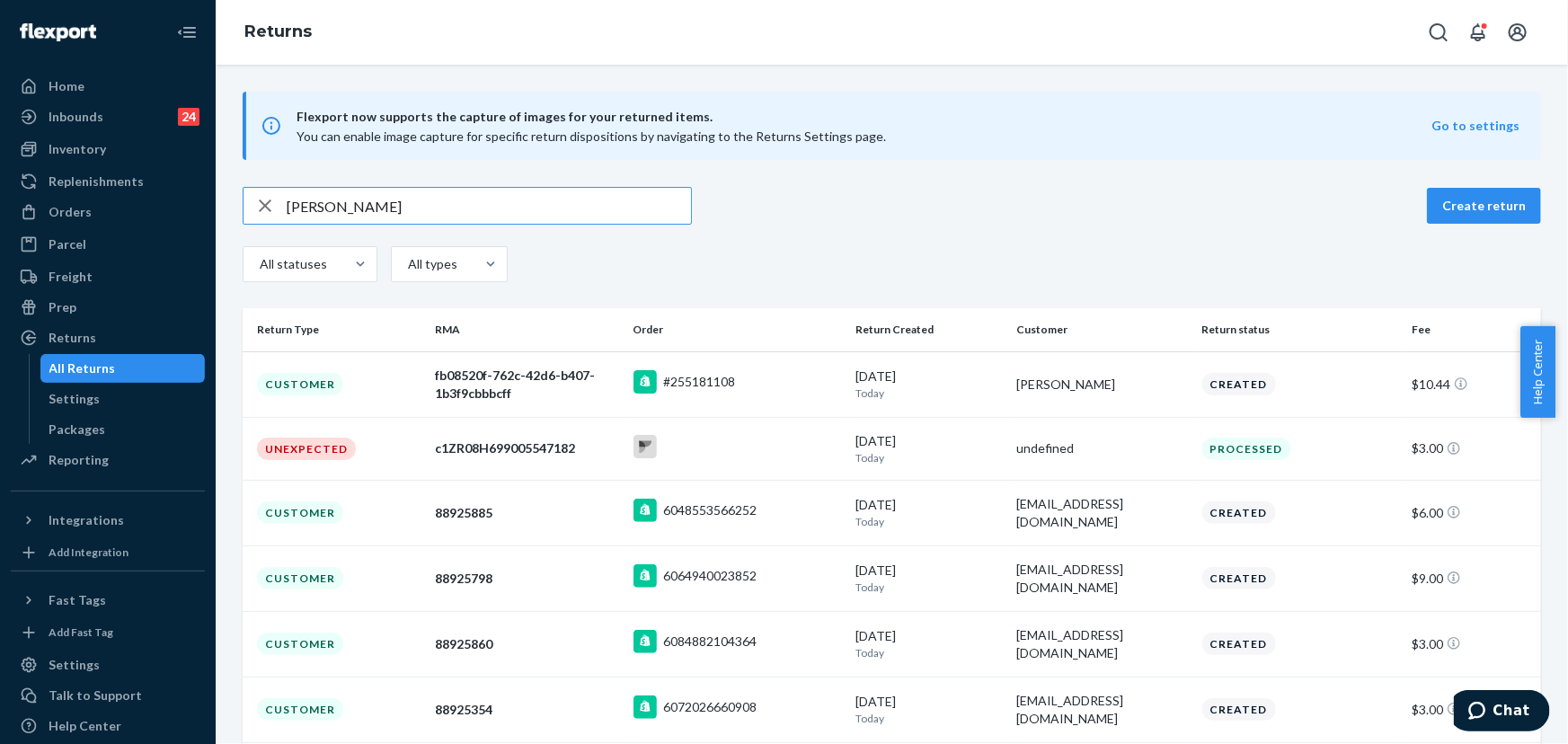
click at [262, 207] on icon "button" at bounding box center [264, 205] width 12 height 12
click at [360, 218] on input "text" at bounding box center [489, 206] width 404 height 36
paste input "[PERSON_NAME]"
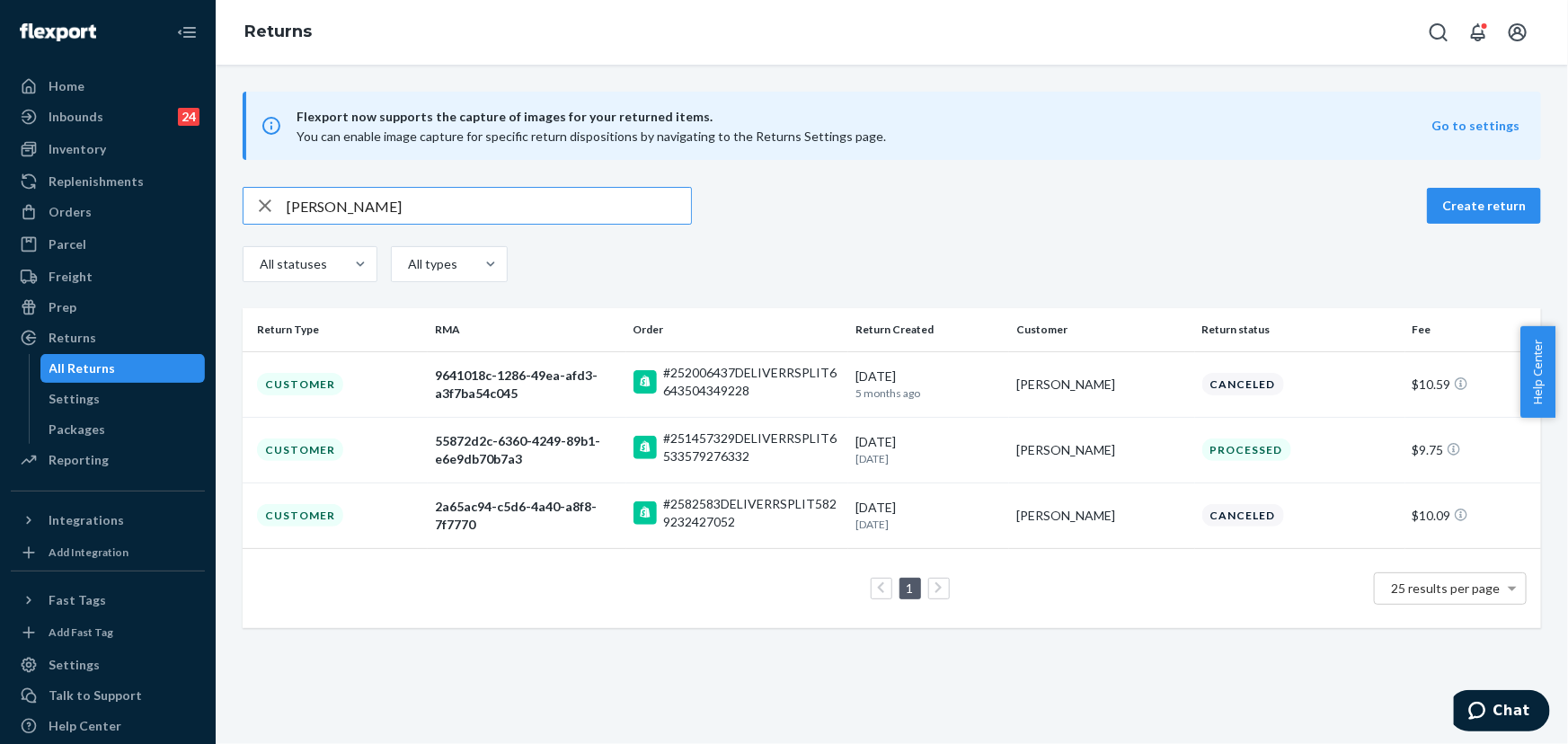
click at [413, 192] on input "[PERSON_NAME]" at bounding box center [489, 206] width 404 height 36
paste input "Honor"
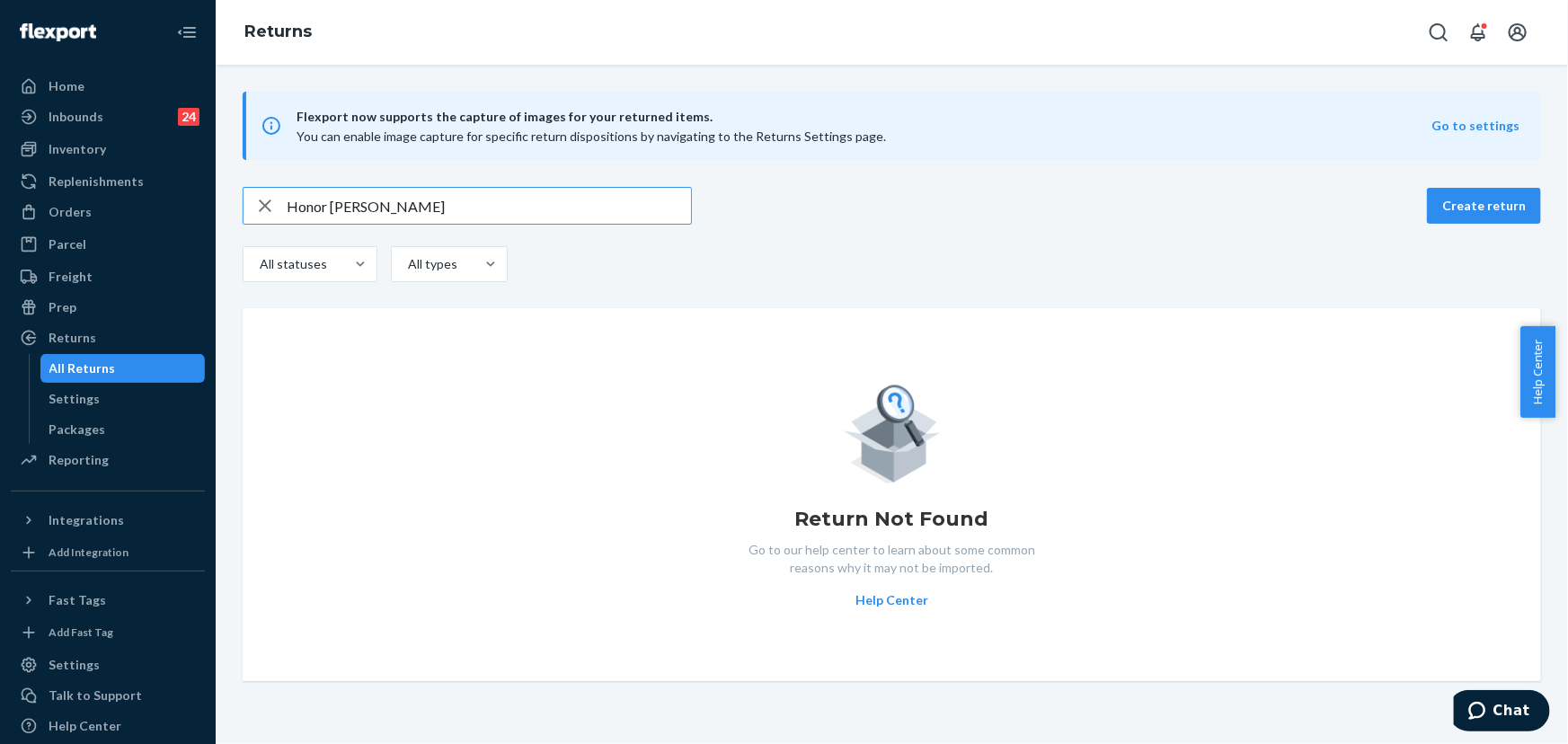
type input "Honor [PERSON_NAME]"
click at [94, 316] on div "Prep" at bounding box center [107, 308] width 191 height 25
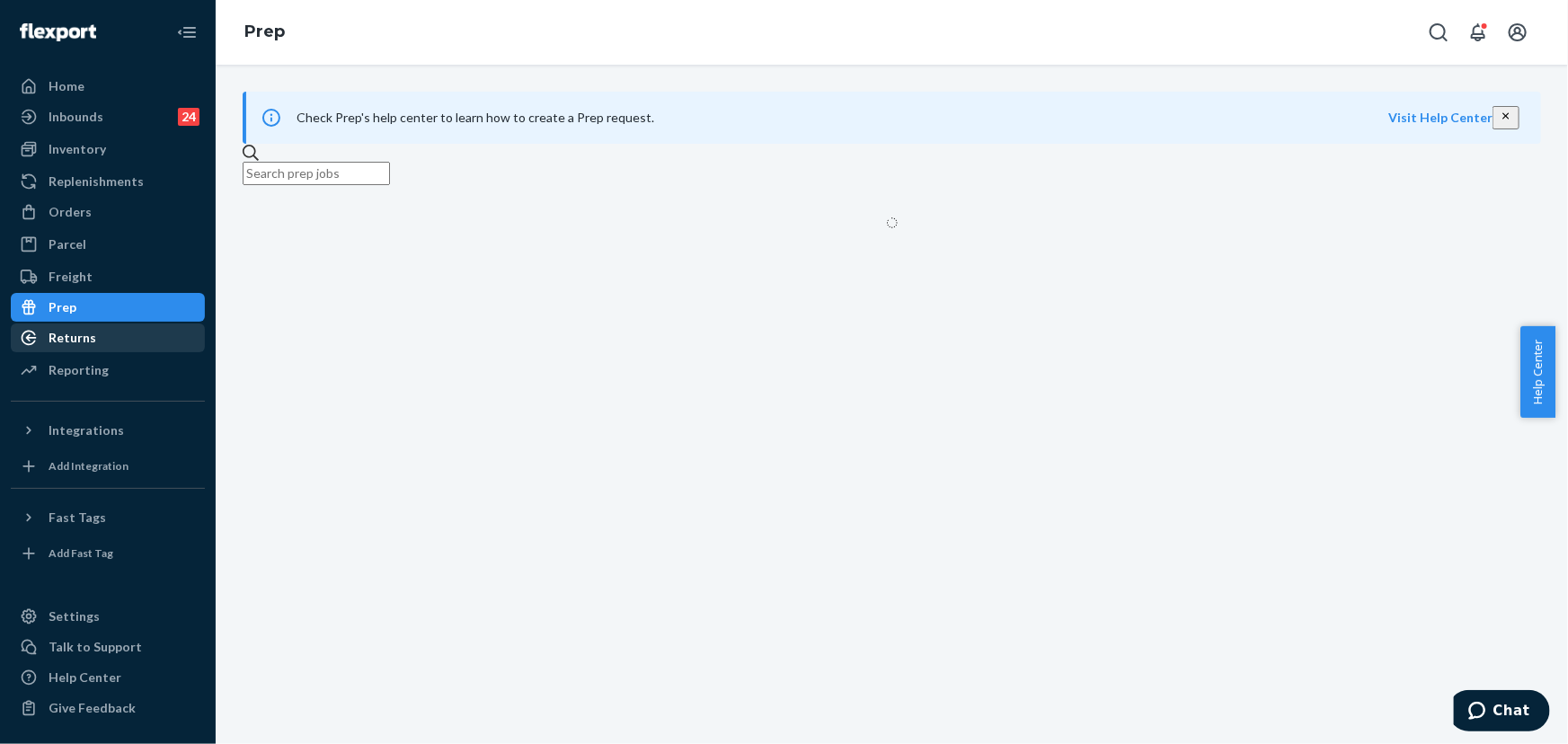
click at [74, 338] on div "Returns" at bounding box center [72, 338] width 48 height 18
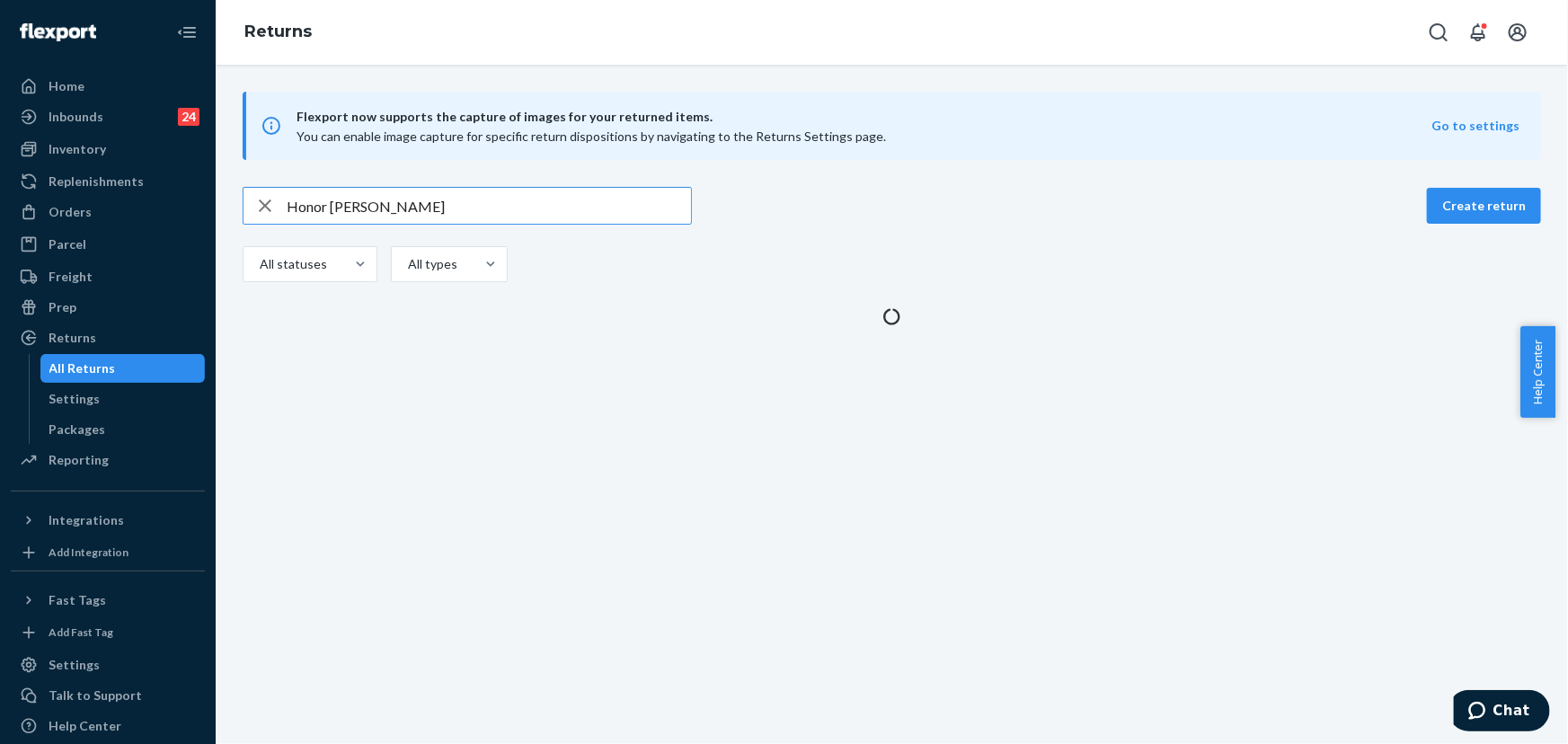
click at [324, 207] on input "Honor [PERSON_NAME]" at bounding box center [489, 206] width 404 height 36
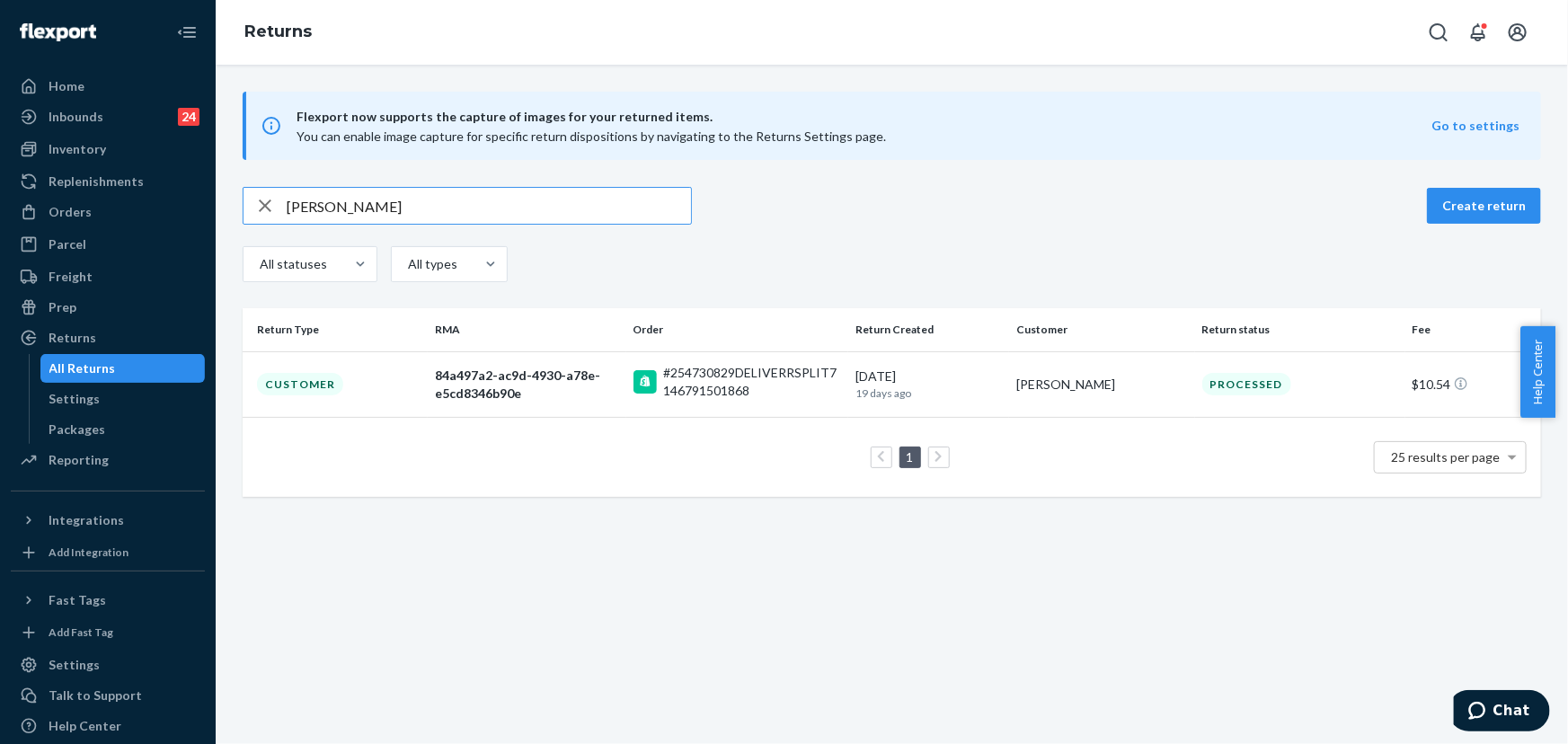
type input "[PERSON_NAME]"
click at [1026, 376] on div "[PERSON_NAME]" at bounding box center [1102, 385] width 171 height 18
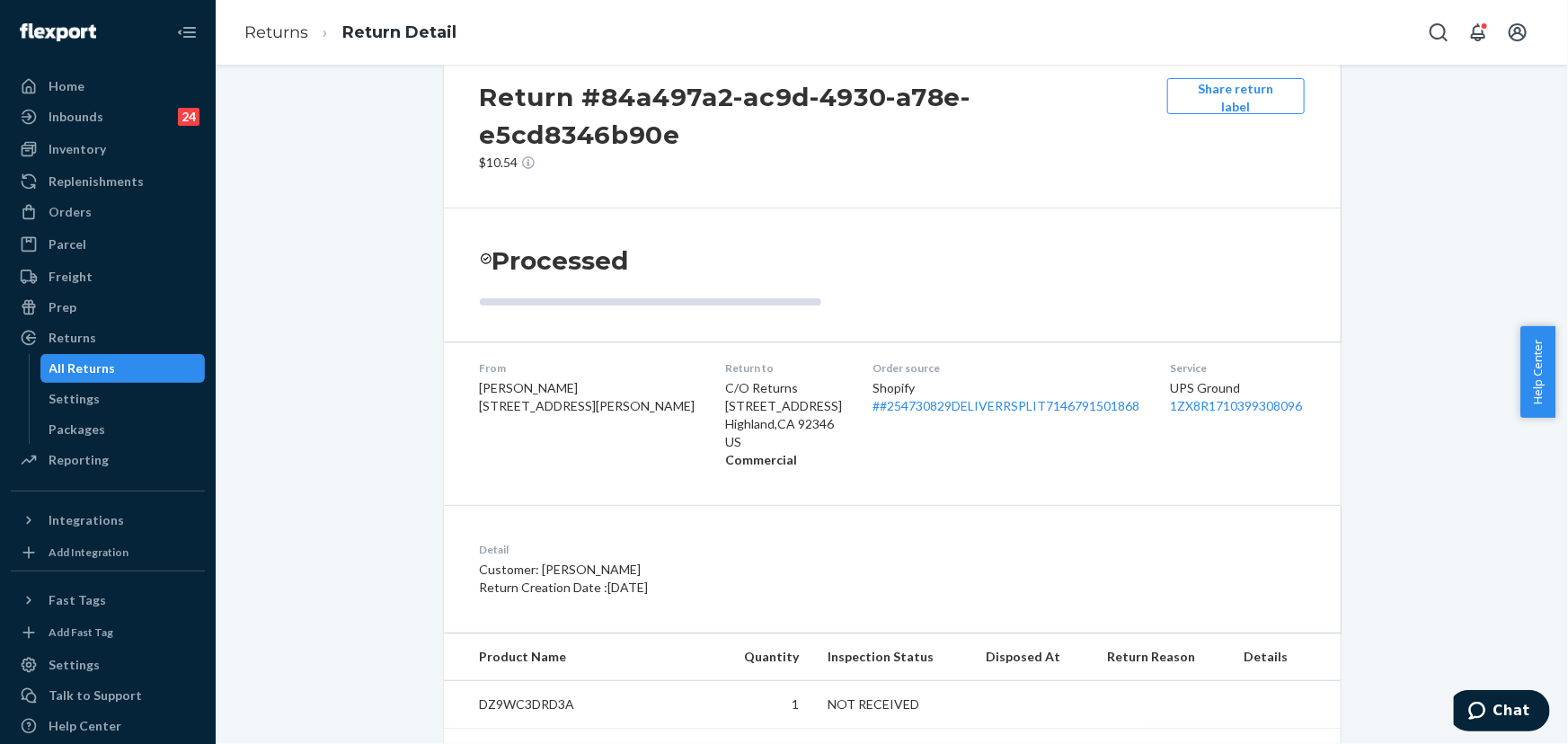
scroll to position [171, 0]
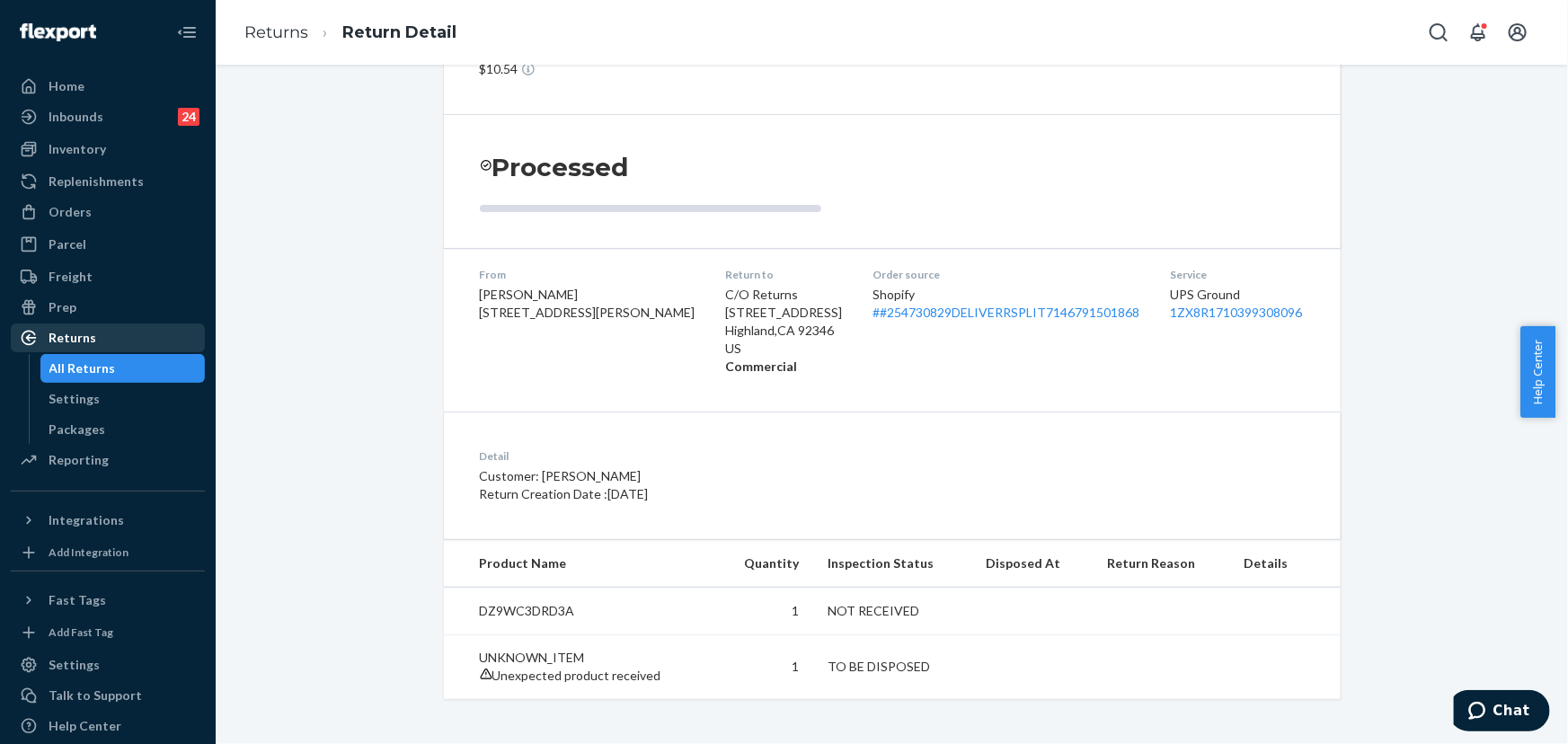
click at [66, 338] on div "Returns" at bounding box center [72, 338] width 48 height 18
